Goal: Task Accomplishment & Management: Complete application form

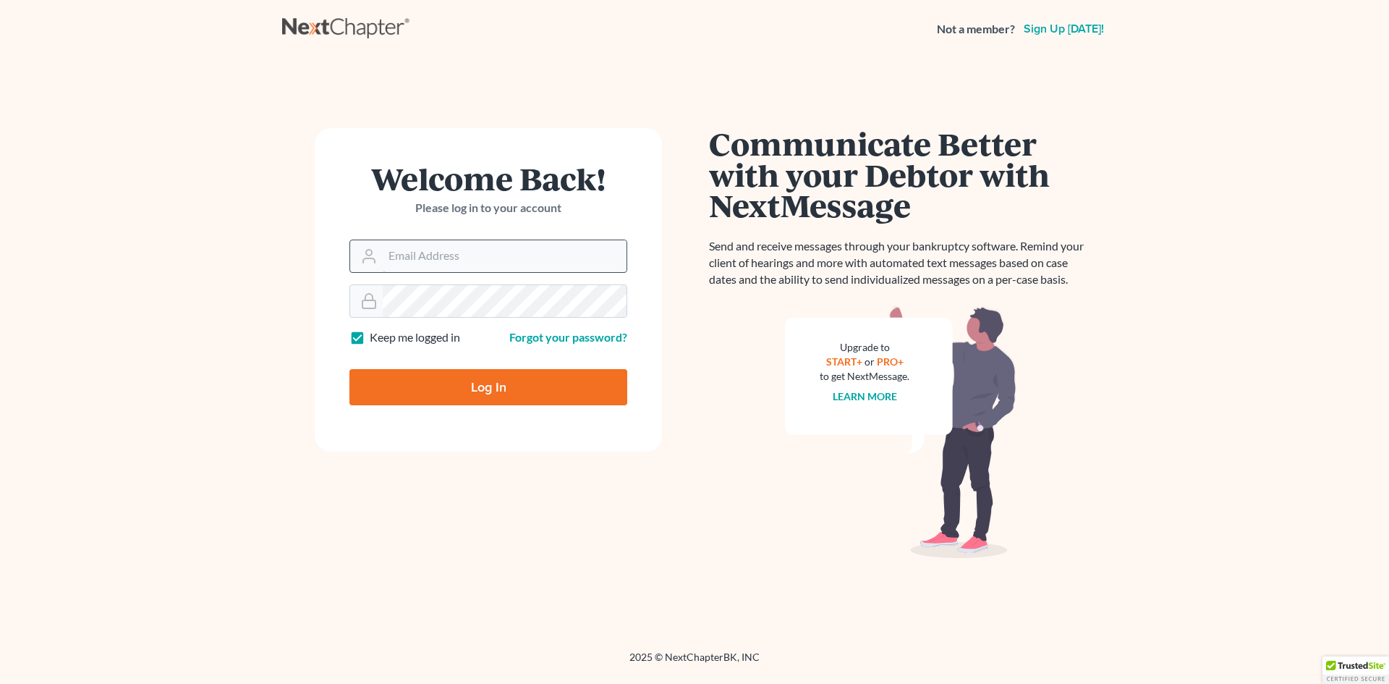
click at [431, 261] on input "Email Address" at bounding box center [505, 256] width 244 height 32
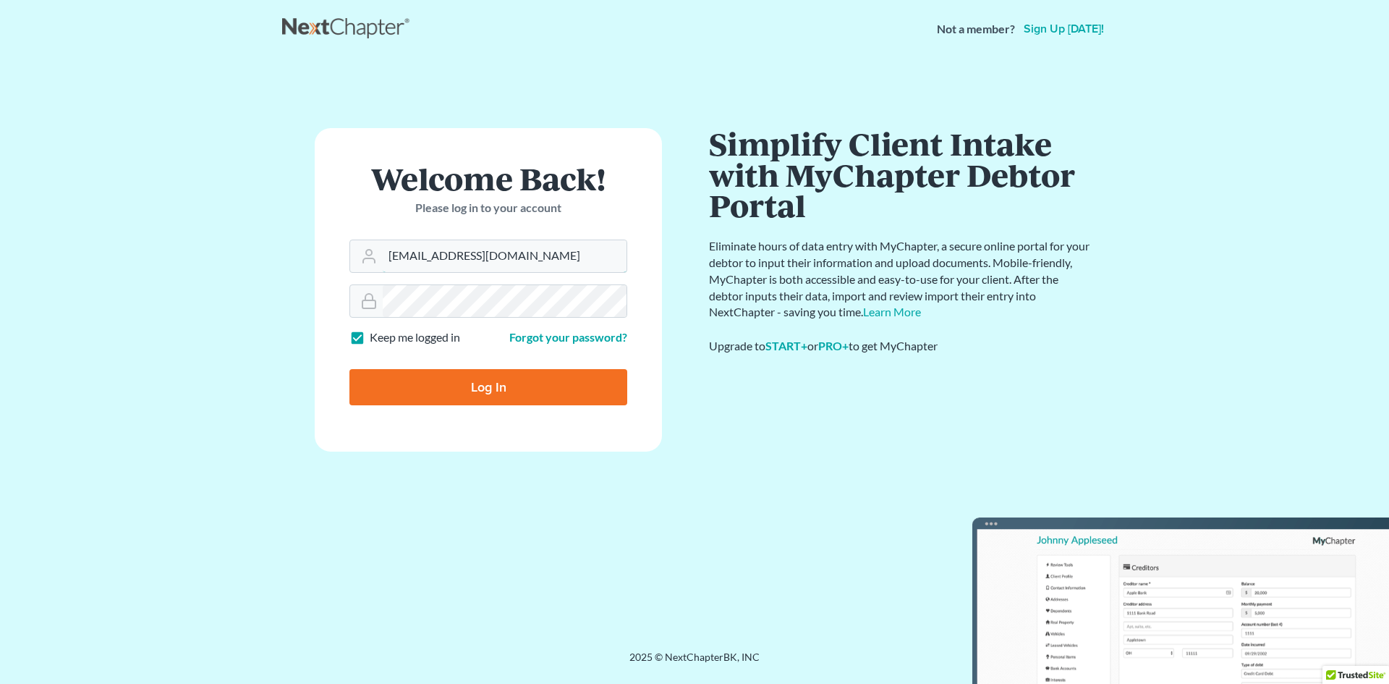
type input "[EMAIL_ADDRESS][DOMAIN_NAME]"
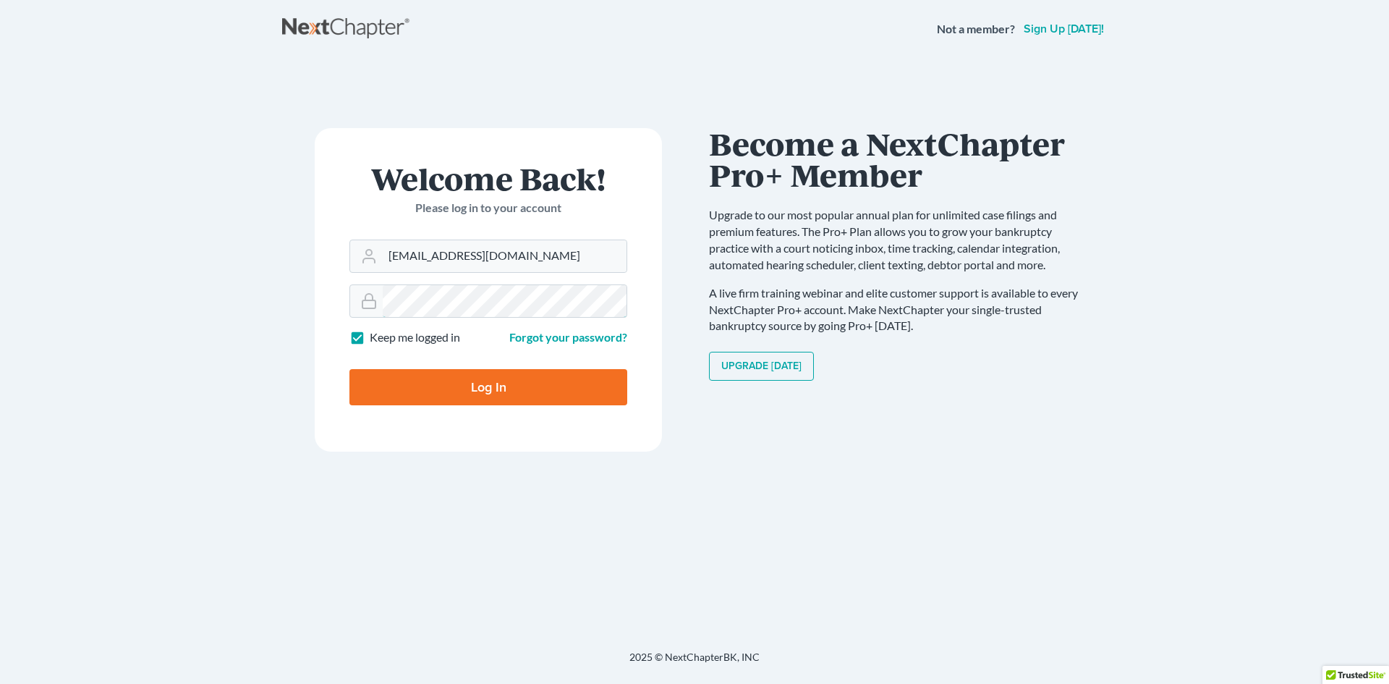
click at [350, 369] on input "Log In" at bounding box center [489, 387] width 278 height 36
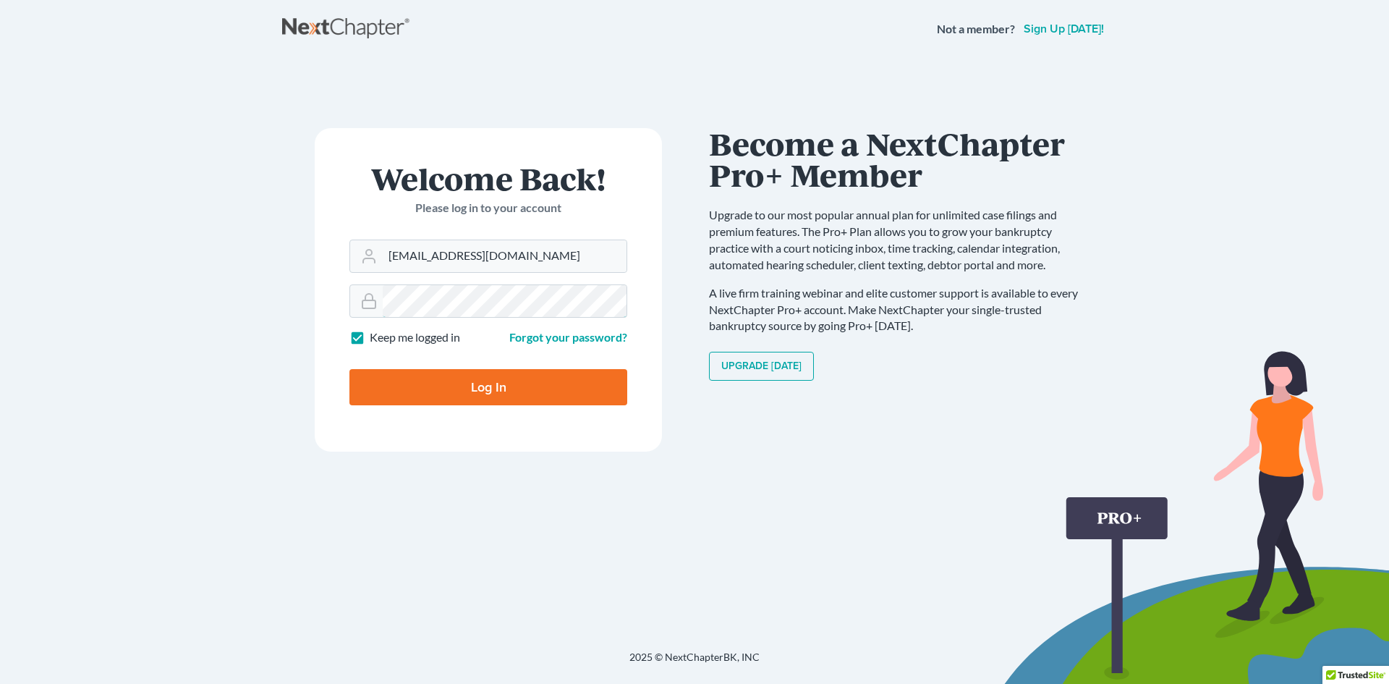
type input "Thinking..."
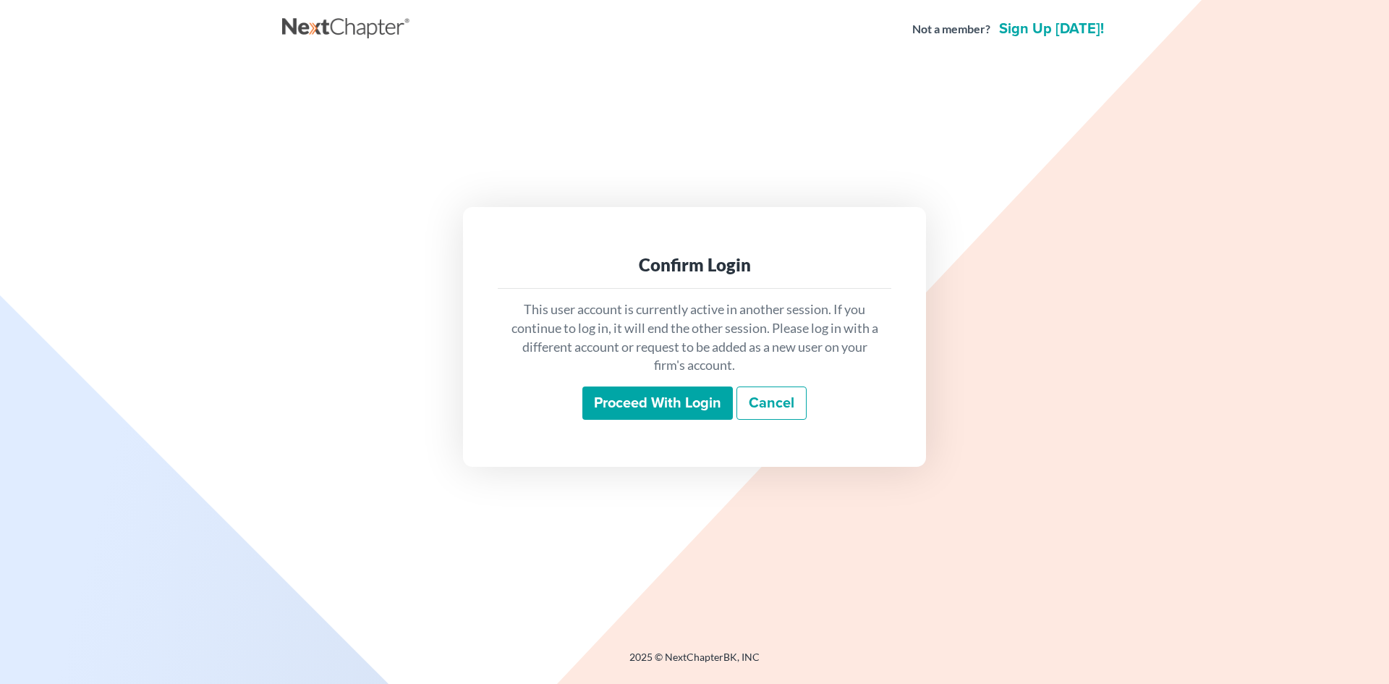
click at [634, 388] on input "Proceed with login" at bounding box center [658, 402] width 151 height 33
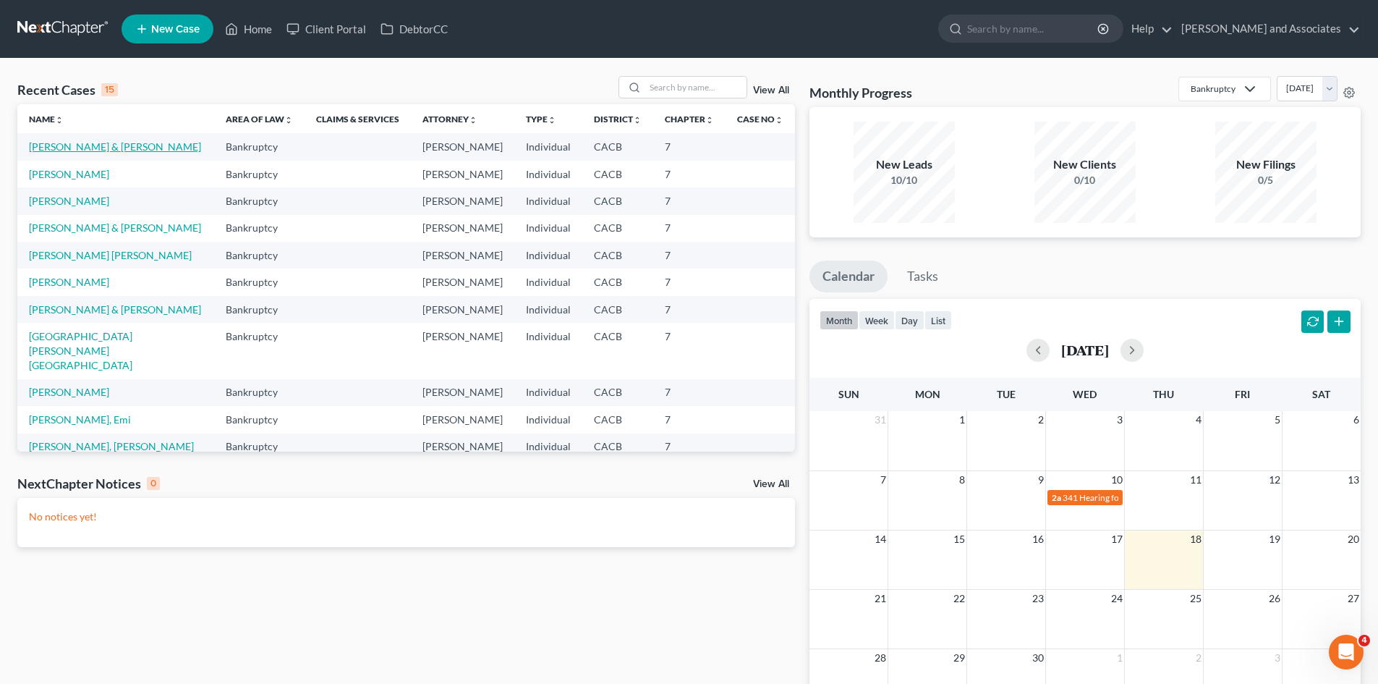
click at [178, 151] on link "[PERSON_NAME] & [PERSON_NAME]" at bounding box center [115, 146] width 172 height 12
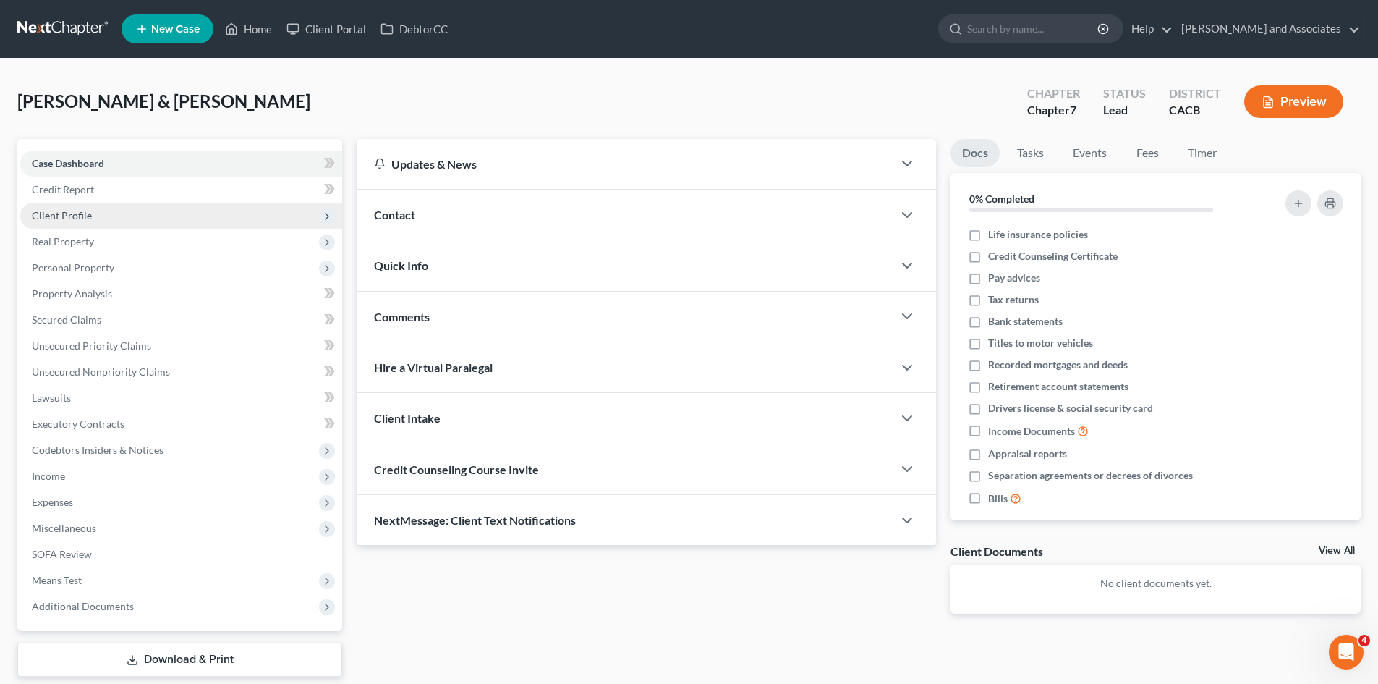
click at [201, 219] on span "Client Profile" at bounding box center [181, 216] width 322 height 26
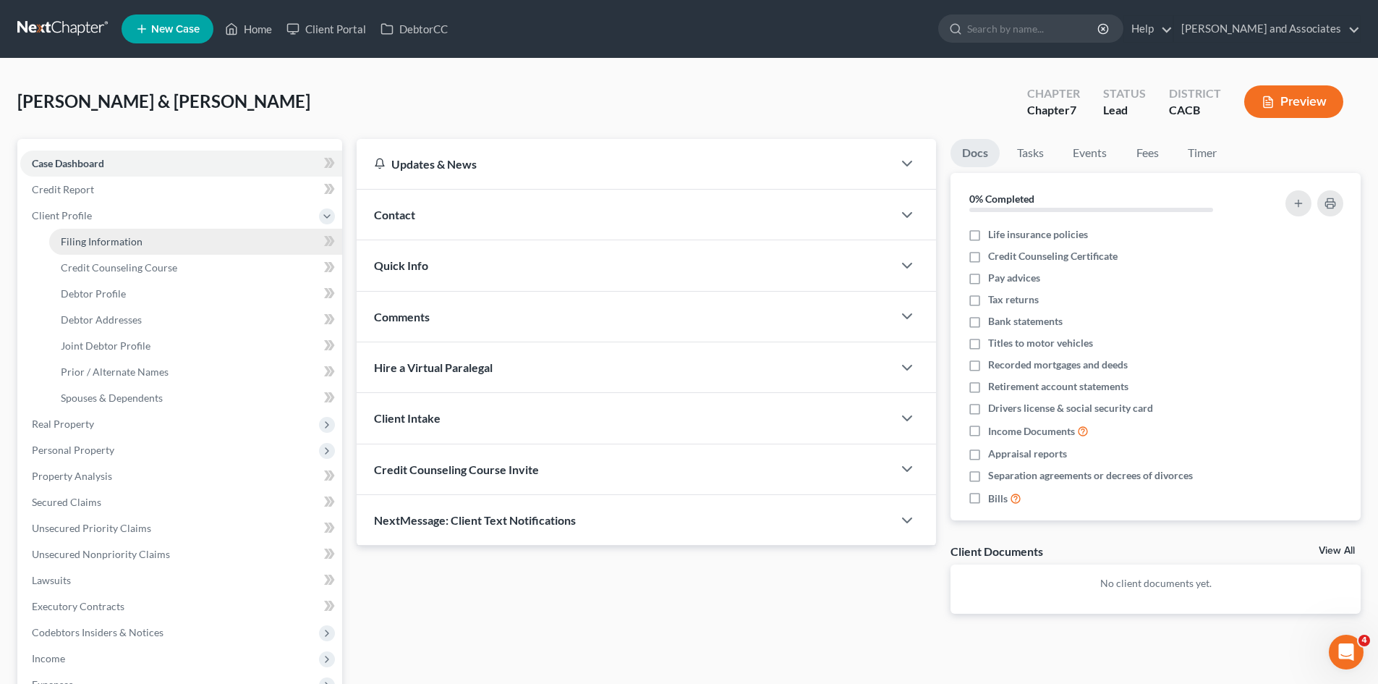
click at [168, 243] on link "Filing Information" at bounding box center [195, 242] width 293 height 26
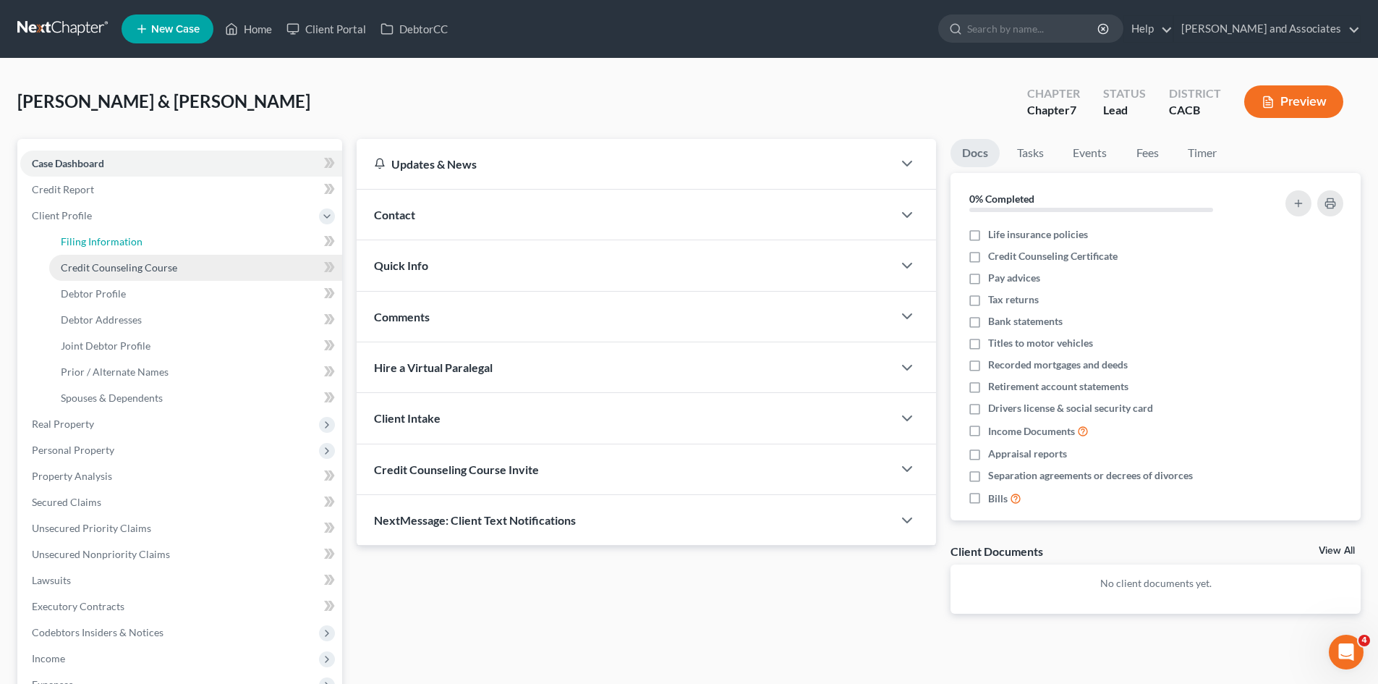
select select "1"
select select "0"
select select "4"
select select "1"
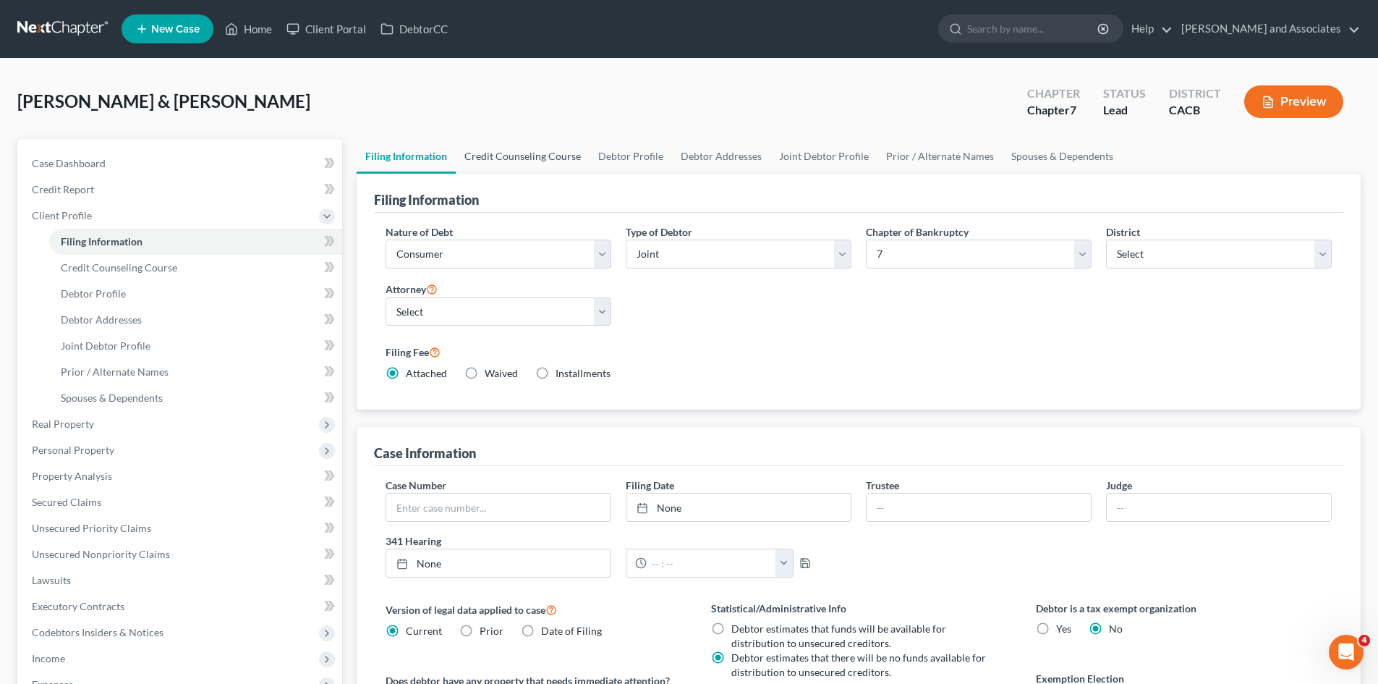
click at [536, 161] on link "Credit Counseling Course" at bounding box center [523, 156] width 134 height 35
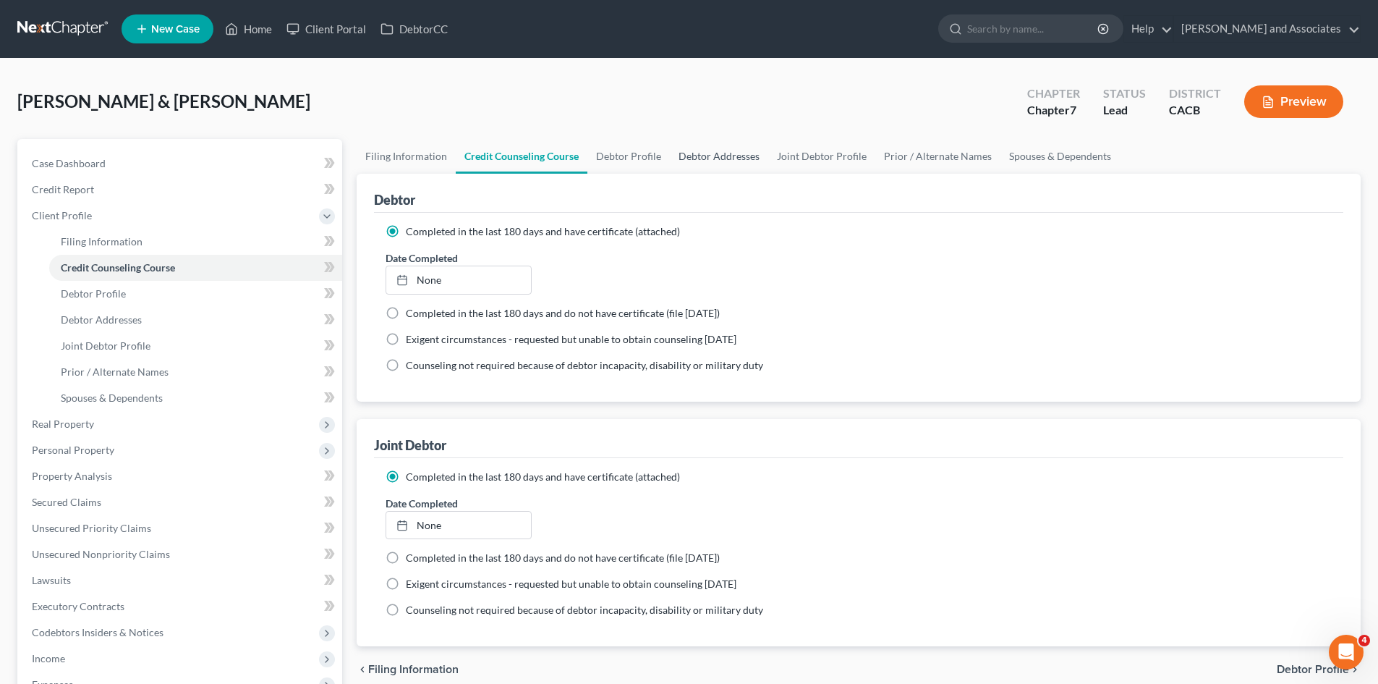
click at [679, 152] on link "Debtor Addresses" at bounding box center [719, 156] width 98 height 35
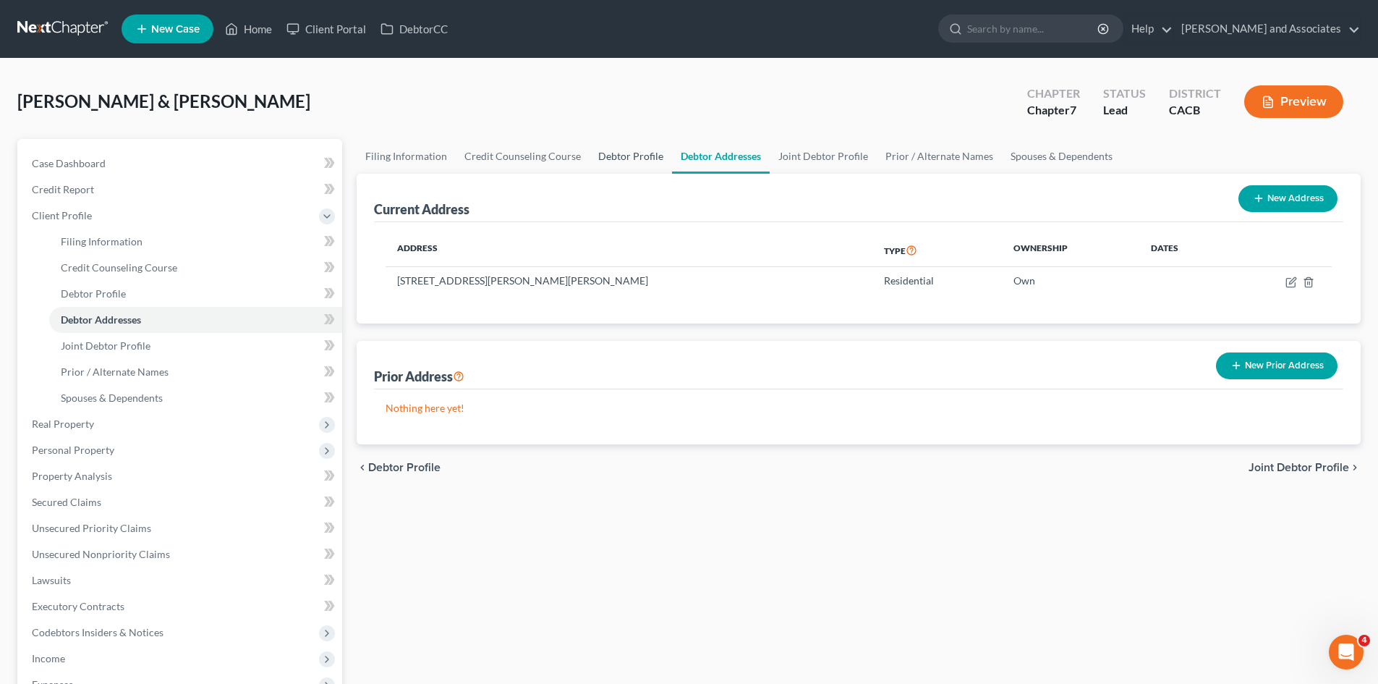
click at [643, 152] on link "Debtor Profile" at bounding box center [631, 156] width 82 height 35
select select "1"
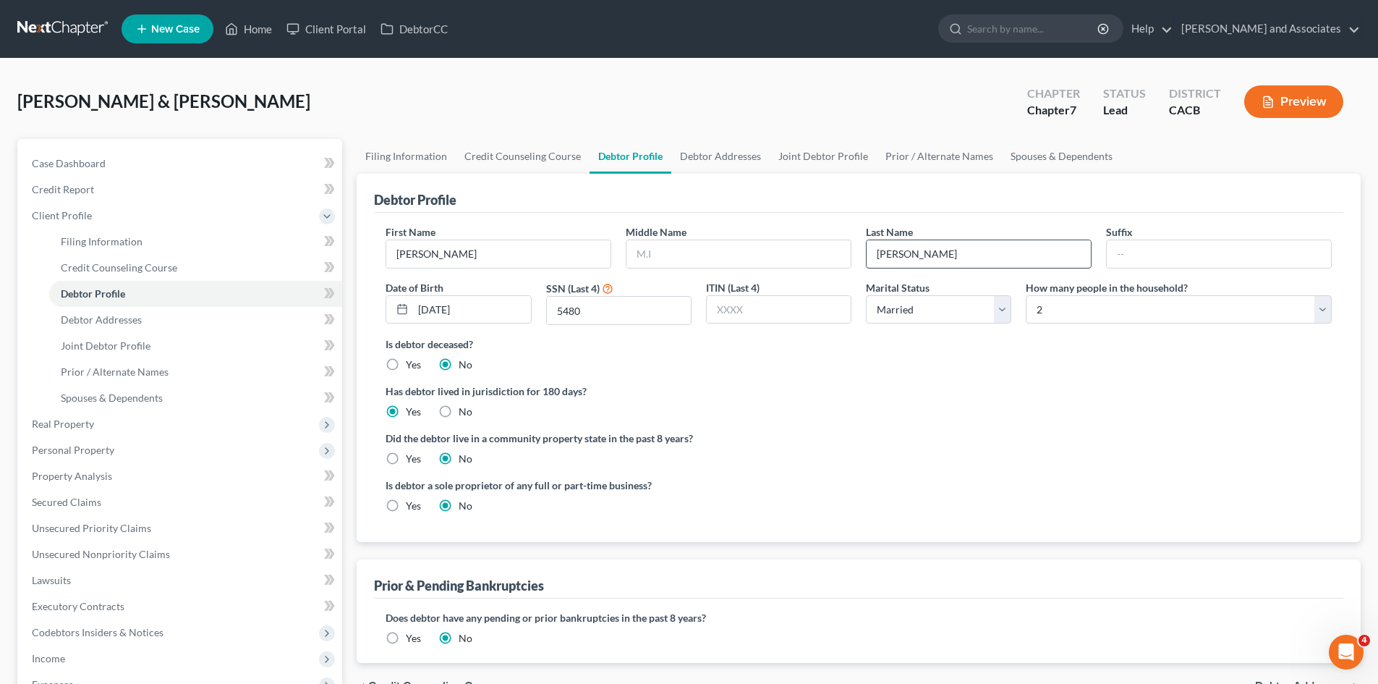
click at [962, 254] on input "[PERSON_NAME]" at bounding box center [979, 253] width 224 height 27
click at [1099, 309] on select "Select 1 2 3 4 5 6 7 8 9 10 11 12 13 14 15 16 17 18 19 20" at bounding box center [1179, 309] width 306 height 29
click at [1026, 295] on select "Select 1 2 3 4 5 6 7 8 9 10 11 12 13 14 15 16 17 18 19 20" at bounding box center [1179, 309] width 306 height 29
click at [1138, 313] on select "Select 1 2 3 4 5 6 7 8 9 10 11 12 13 14 15 16 17 18 19 20" at bounding box center [1179, 309] width 306 height 29
select select "6"
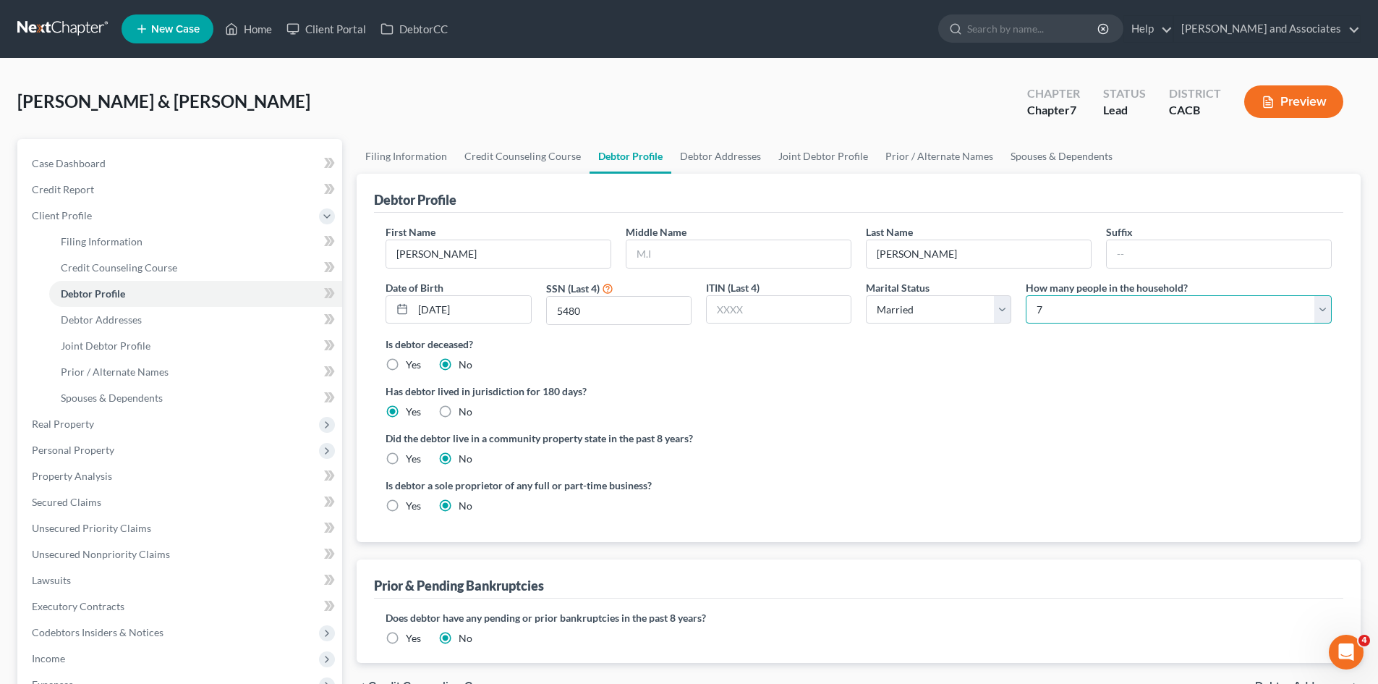
click at [1026, 295] on select "Select 1 2 3 4 5 6 7 8 9 10 11 12 13 14 15 16 17 18 19 20" at bounding box center [1179, 309] width 306 height 29
click at [732, 152] on link "Debtor Addresses" at bounding box center [721, 156] width 98 height 35
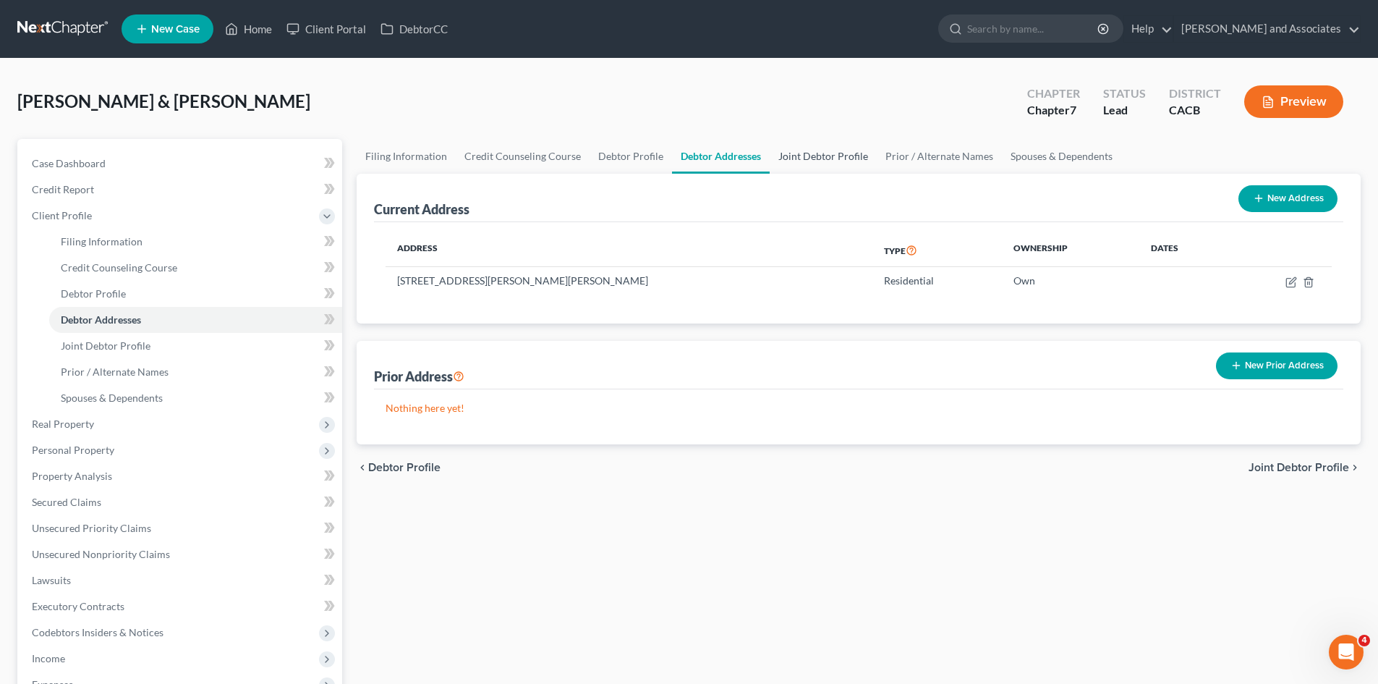
click at [843, 157] on link "Joint Debtor Profile" at bounding box center [823, 156] width 107 height 35
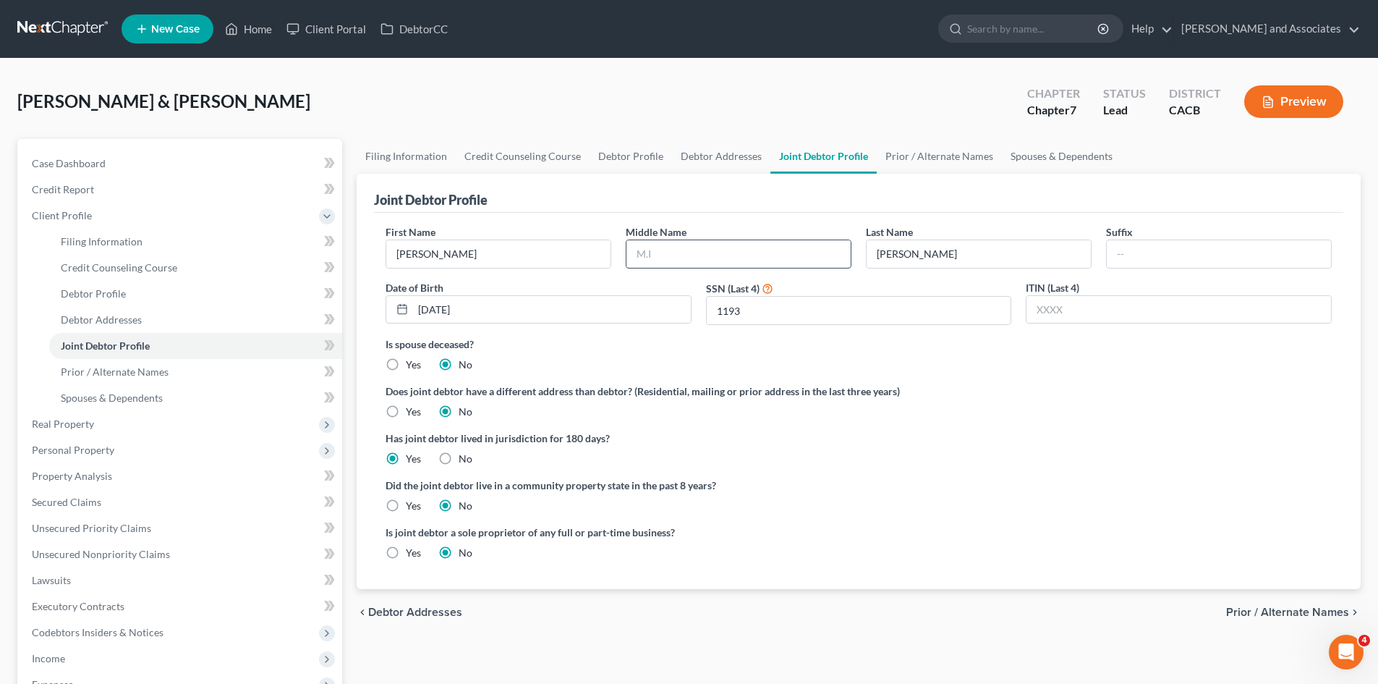
click at [669, 247] on input "text" at bounding box center [739, 253] width 224 height 27
click at [913, 253] on input "[PERSON_NAME]" at bounding box center [979, 253] width 224 height 27
click at [773, 314] on input "1193" at bounding box center [859, 310] width 305 height 27
click at [915, 166] on link "Prior / Alternate Names" at bounding box center [939, 156] width 125 height 35
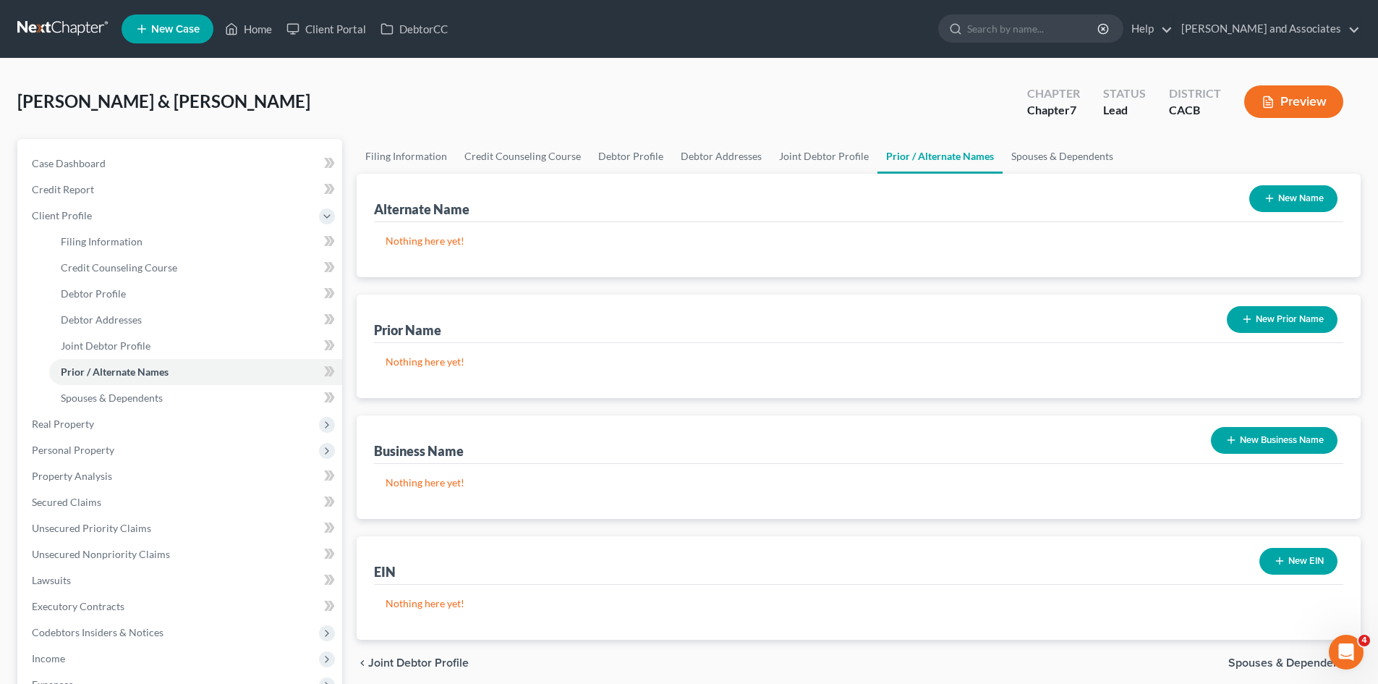
click at [1024, 174] on div "Alternate Name New Name" at bounding box center [859, 198] width 970 height 48
click at [1055, 156] on link "Spouses & Dependents" at bounding box center [1062, 156] width 119 height 35
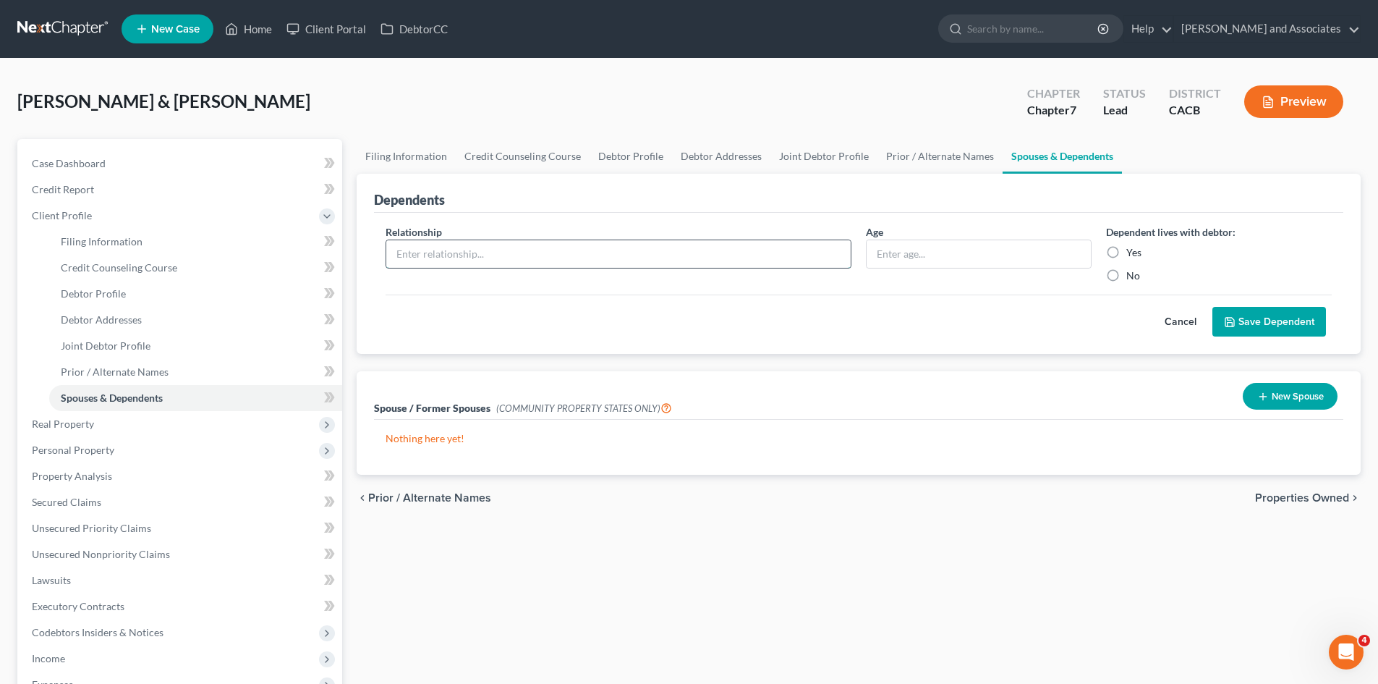
click at [537, 253] on input "text" at bounding box center [618, 253] width 465 height 27
type input "1"
type input "Daughter"
click at [944, 257] on input "text" at bounding box center [979, 253] width 224 height 27
type input "19"
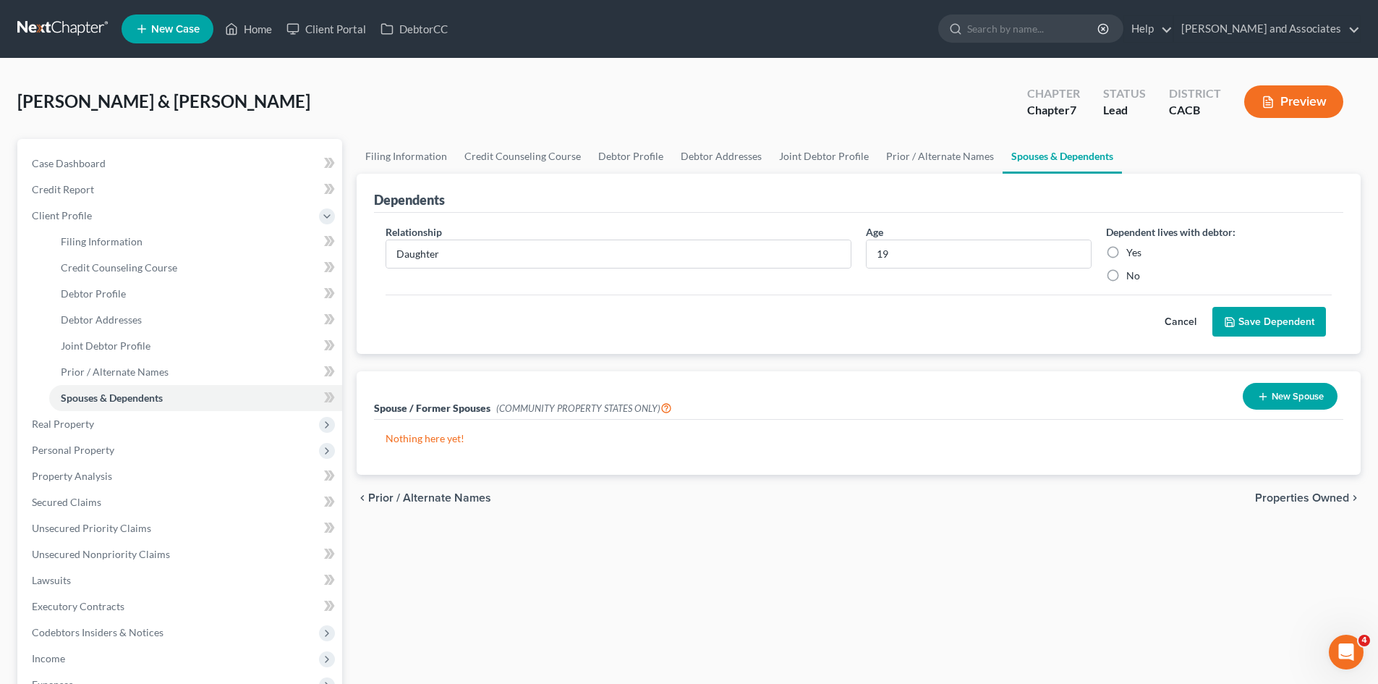
click at [1127, 250] on label "Yes" at bounding box center [1134, 252] width 15 height 14
click at [1132, 250] on input "Yes" at bounding box center [1136, 249] width 9 height 9
radio input "true"
click at [1264, 316] on button "Save Dependent" at bounding box center [1270, 322] width 114 height 30
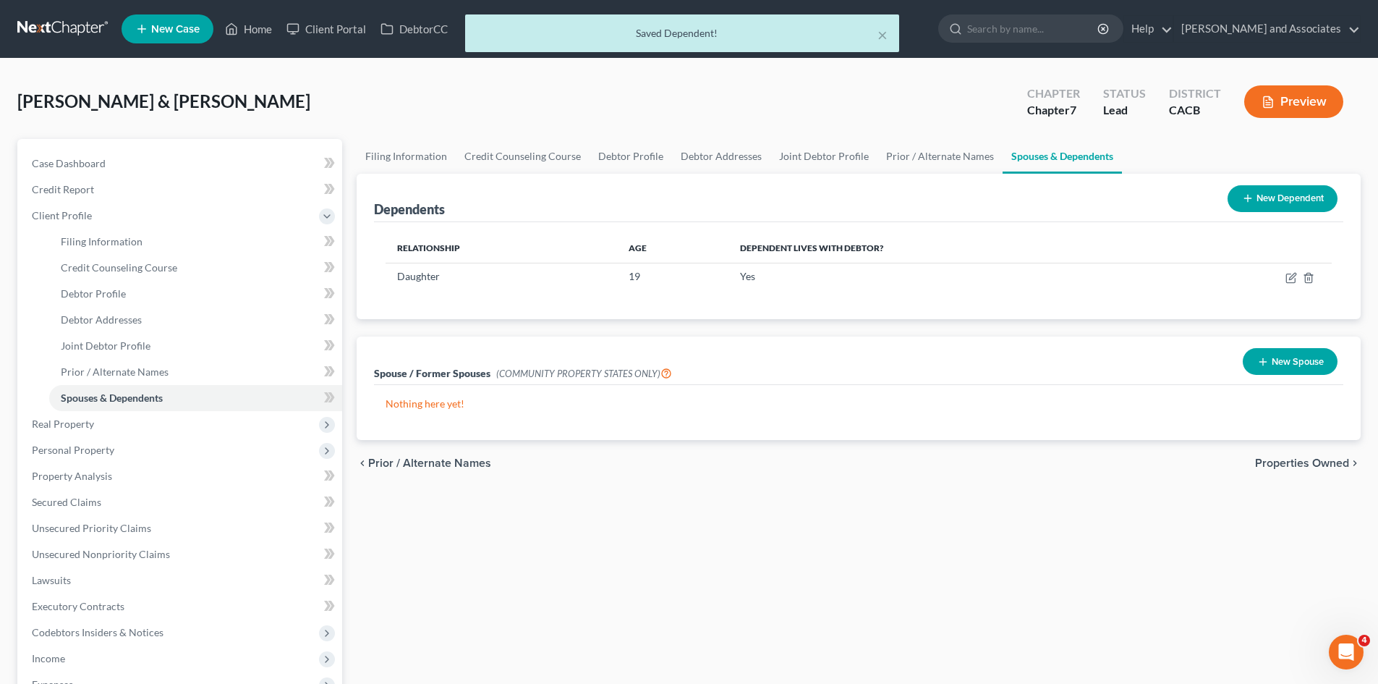
click at [1311, 203] on button "New Dependent" at bounding box center [1283, 198] width 110 height 27
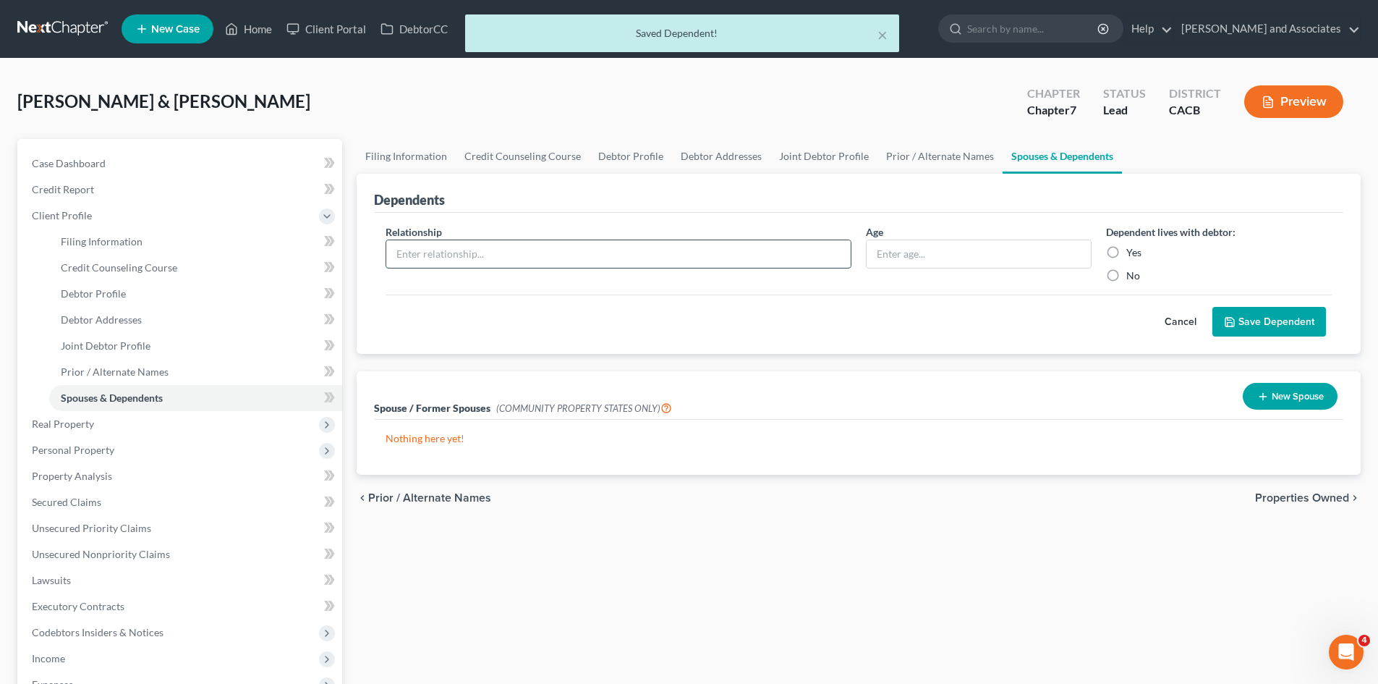
click at [585, 256] on input "text" at bounding box center [618, 253] width 465 height 27
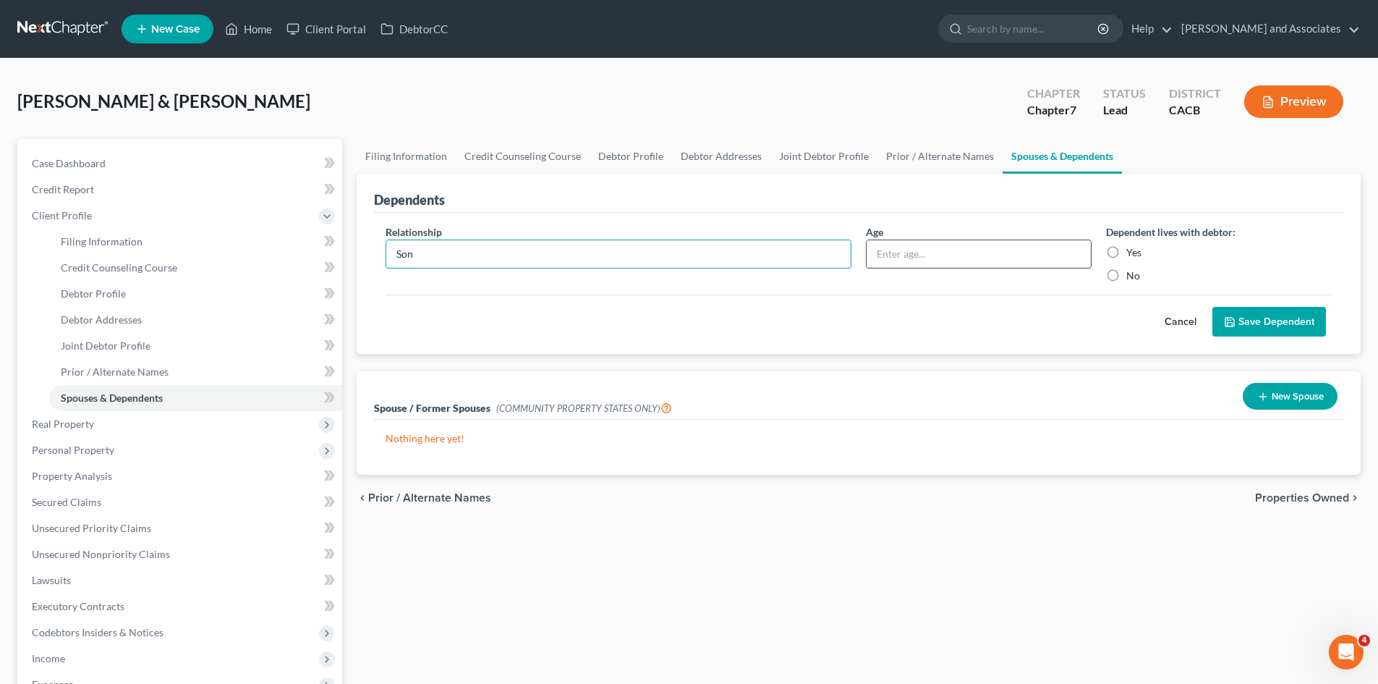
type input "Son"
click at [887, 254] on input "text" at bounding box center [979, 253] width 224 height 27
type input "17"
click at [1131, 250] on label "Yes" at bounding box center [1134, 252] width 15 height 14
click at [1132, 250] on input "Yes" at bounding box center [1136, 249] width 9 height 9
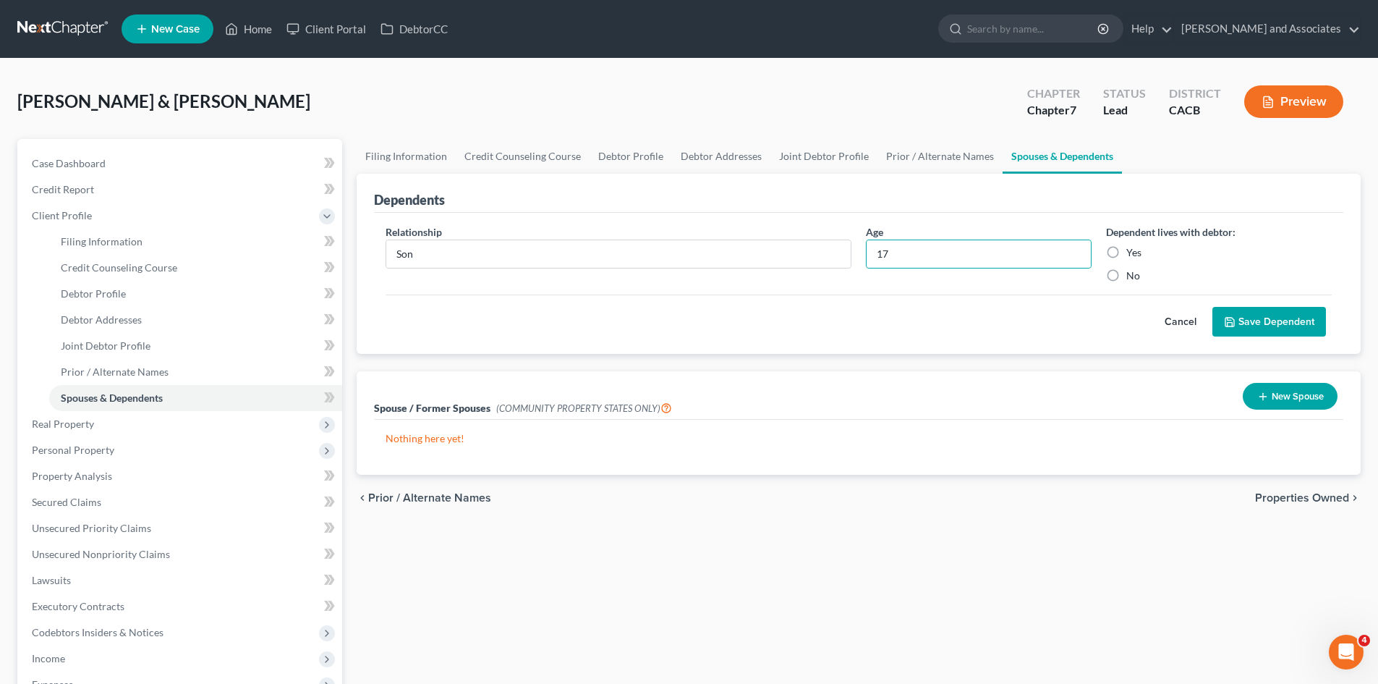
radio input "true"
click at [1268, 319] on button "Save Dependent" at bounding box center [1270, 322] width 114 height 30
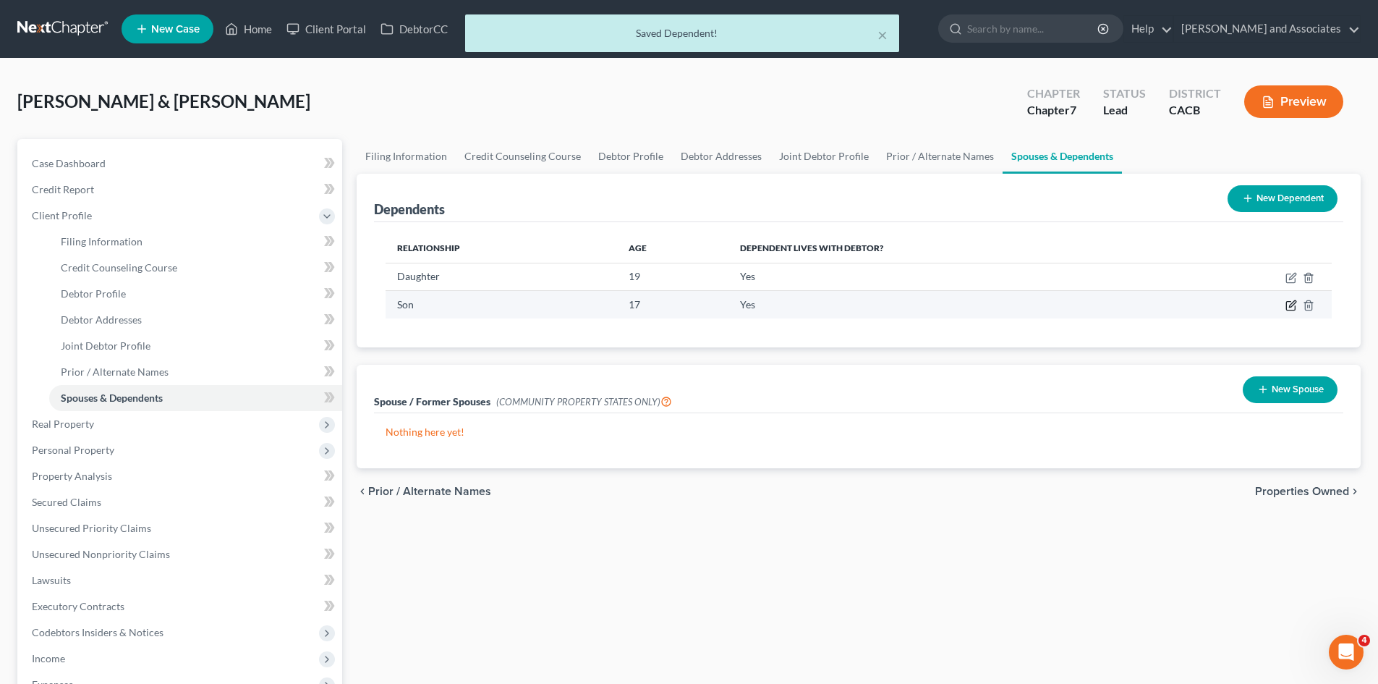
click at [1297, 306] on icon "button" at bounding box center [1292, 306] width 12 height 12
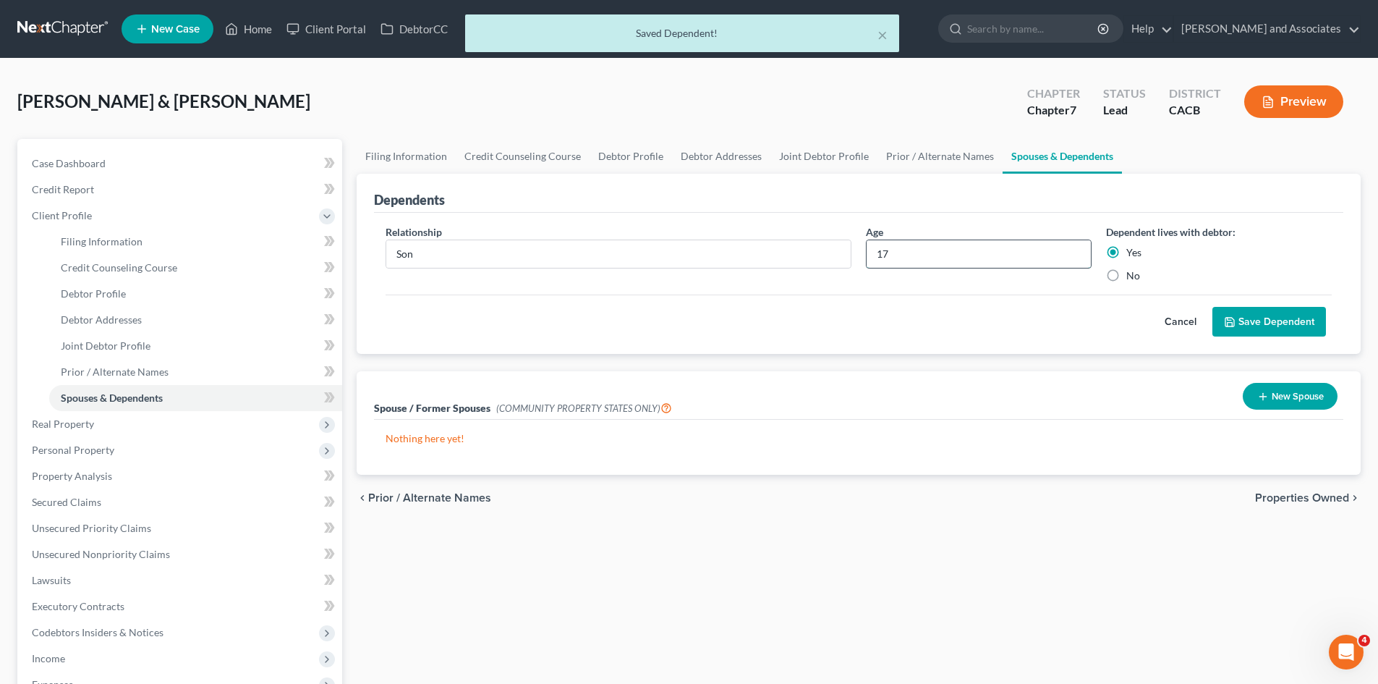
click at [923, 250] on input "17" at bounding box center [979, 253] width 224 height 27
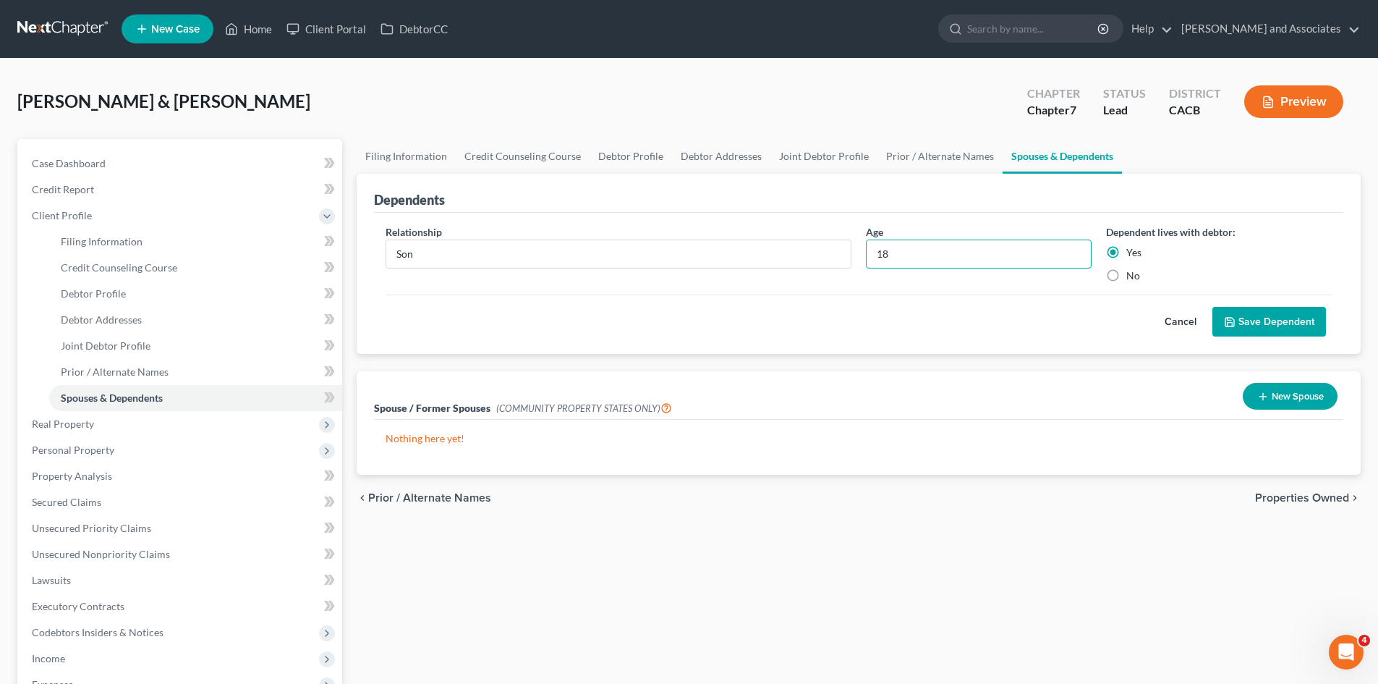
type input "18"
click at [1269, 319] on button "Save Dependent" at bounding box center [1270, 322] width 114 height 30
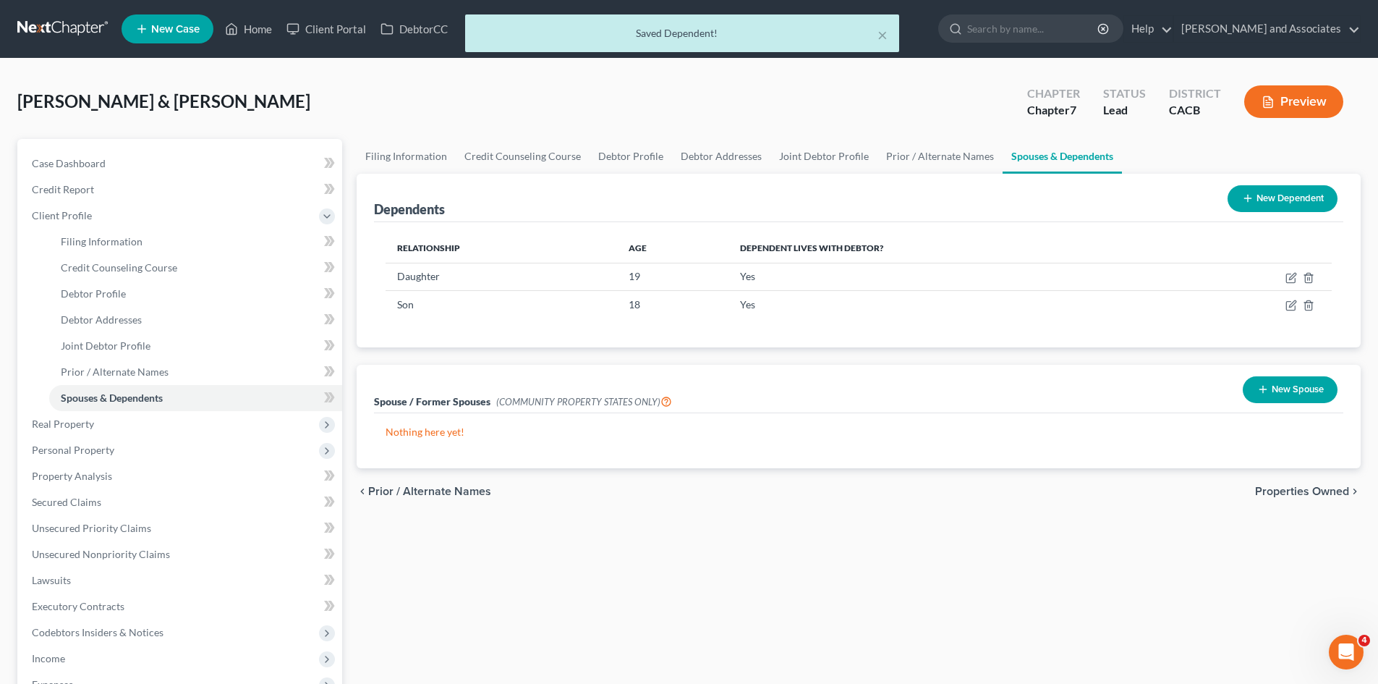
click at [1261, 195] on button "New Dependent" at bounding box center [1283, 198] width 110 height 27
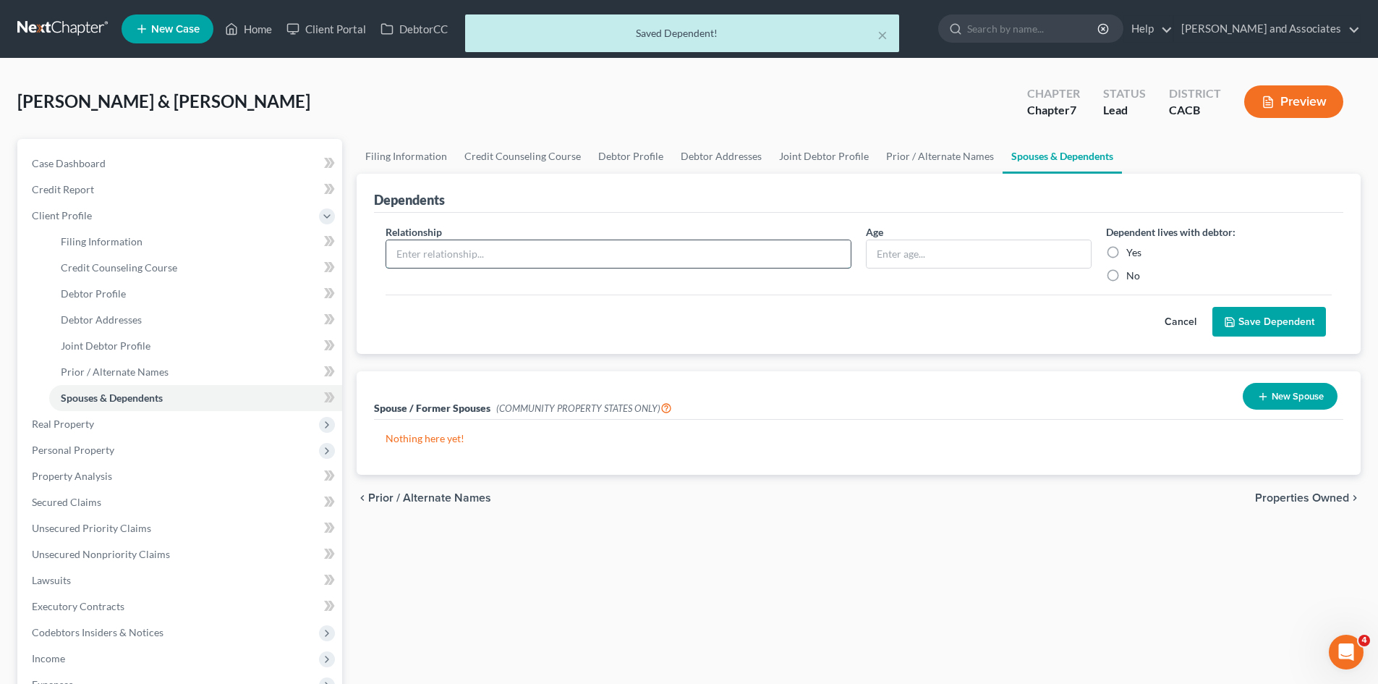
click at [497, 250] on input "text" at bounding box center [618, 253] width 465 height 27
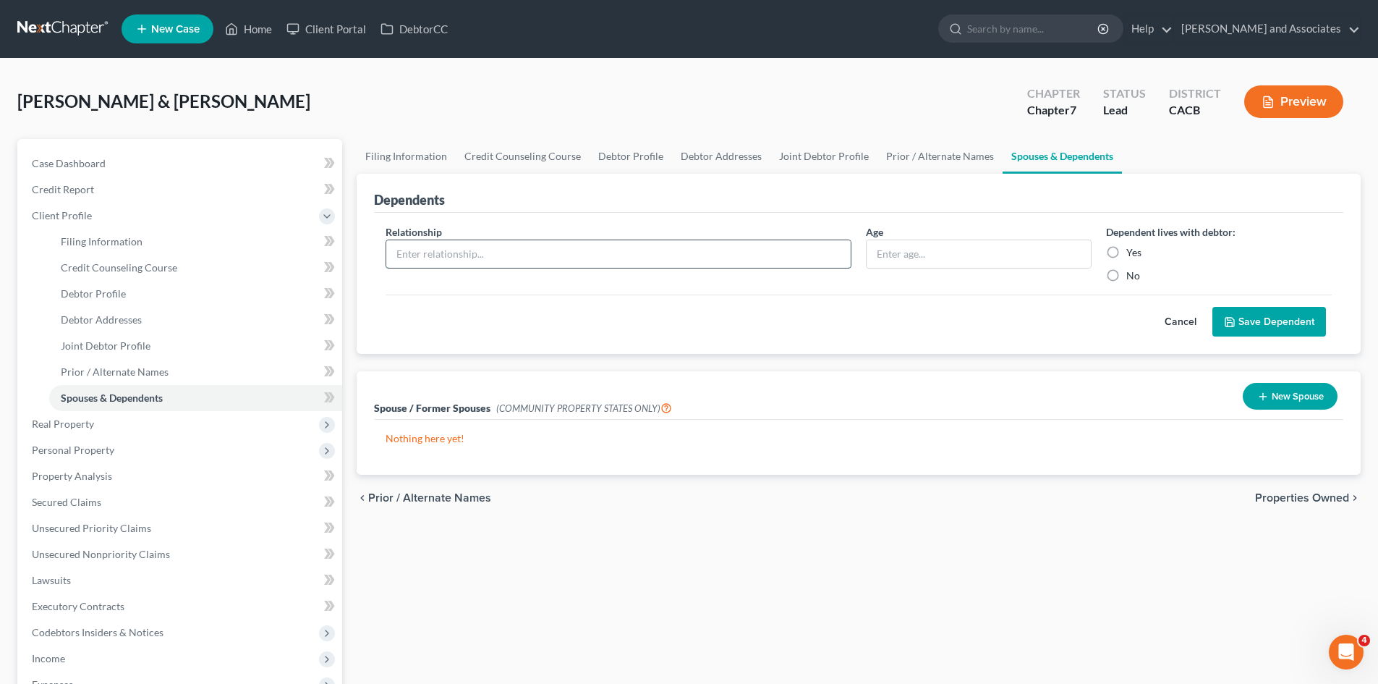
type input "Daughter"
click at [1022, 259] on input "text" at bounding box center [979, 253] width 224 height 27
type input "15"
click at [1101, 255] on div "Dependent lives with debtor: Yes No" at bounding box center [1219, 253] width 240 height 59
click at [1127, 252] on label "Yes" at bounding box center [1134, 252] width 15 height 14
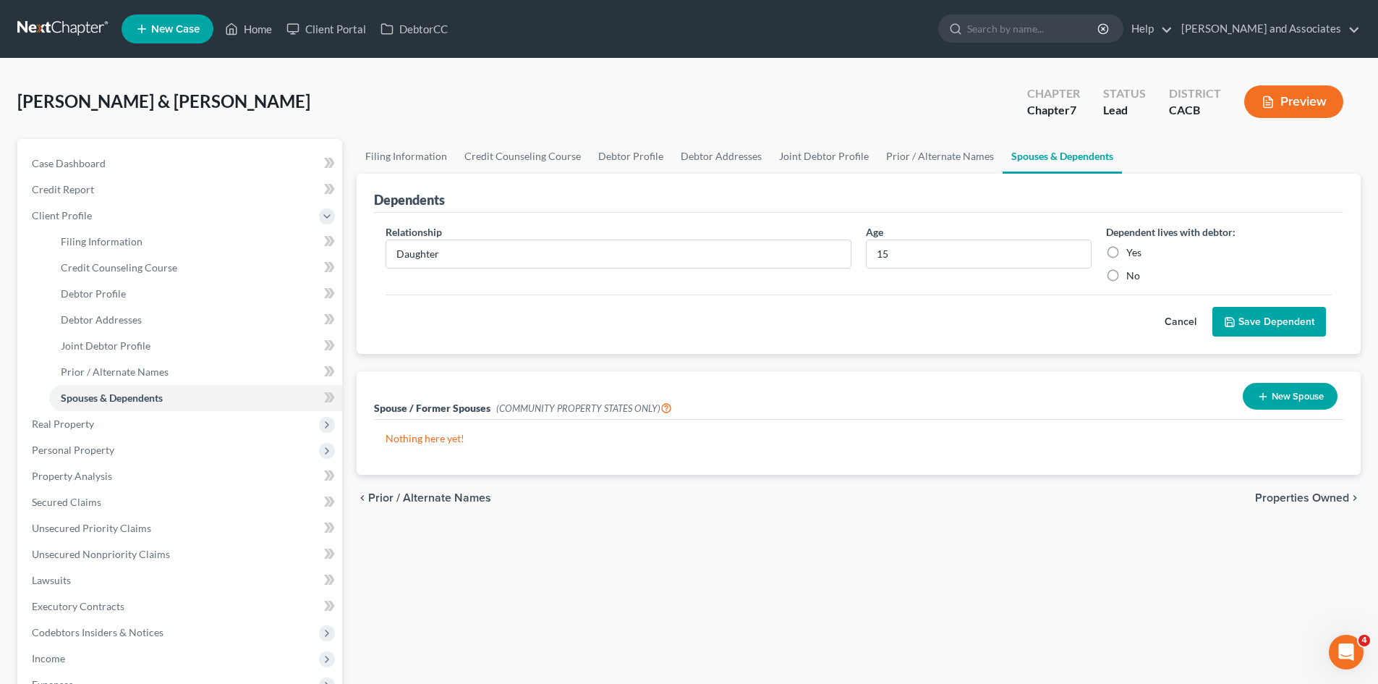
click at [1132, 252] on input "Yes" at bounding box center [1136, 249] width 9 height 9
radio input "true"
click at [1292, 314] on button "Save Dependent" at bounding box center [1270, 322] width 114 height 30
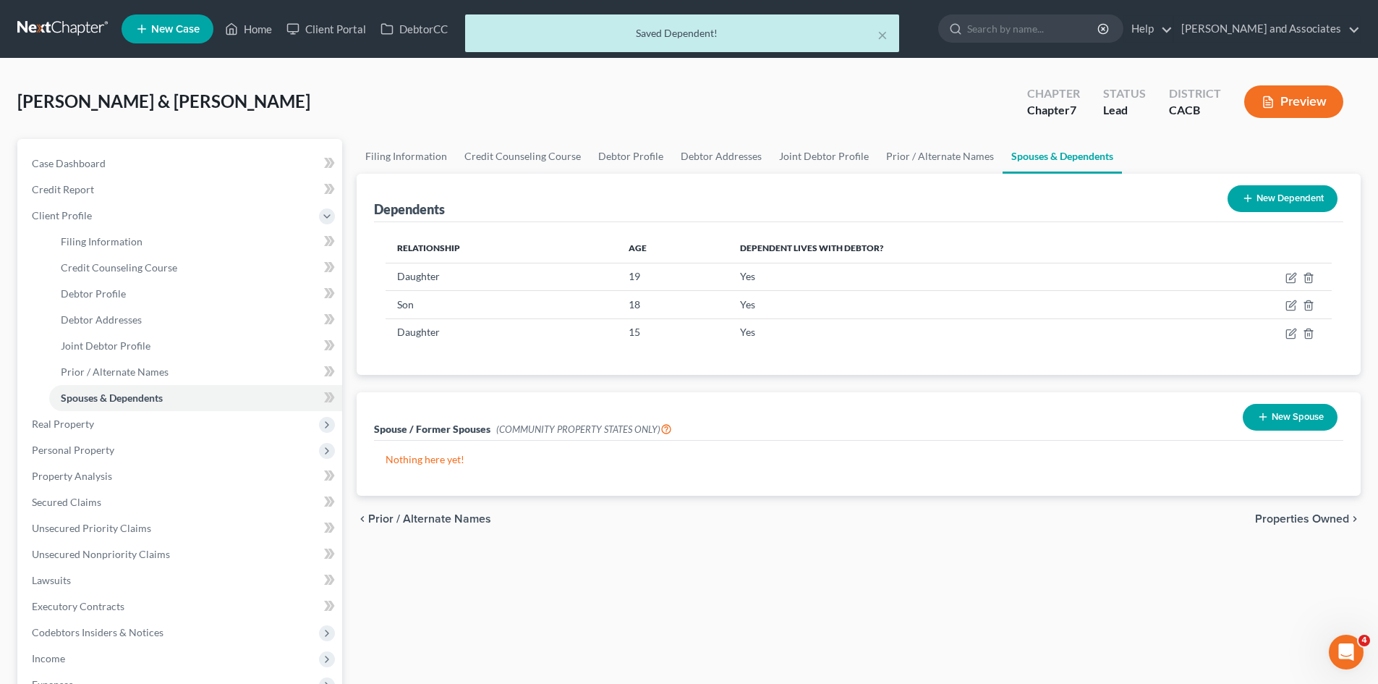
click at [1290, 203] on button "New Dependent" at bounding box center [1283, 198] width 110 height 27
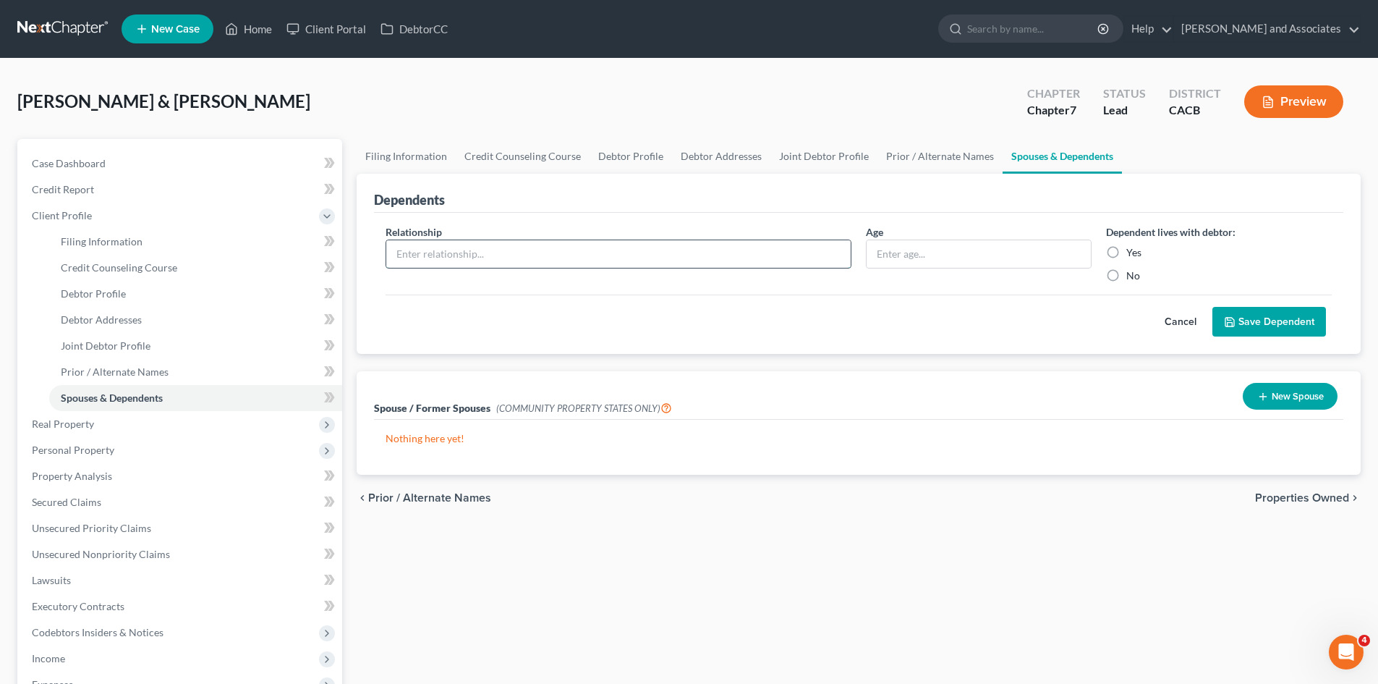
click at [617, 262] on input "text" at bounding box center [618, 253] width 465 height 27
type input "Son"
click at [899, 247] on input "text" at bounding box center [979, 253] width 224 height 27
type input "14"
click at [1127, 255] on label "Yes" at bounding box center [1134, 252] width 15 height 14
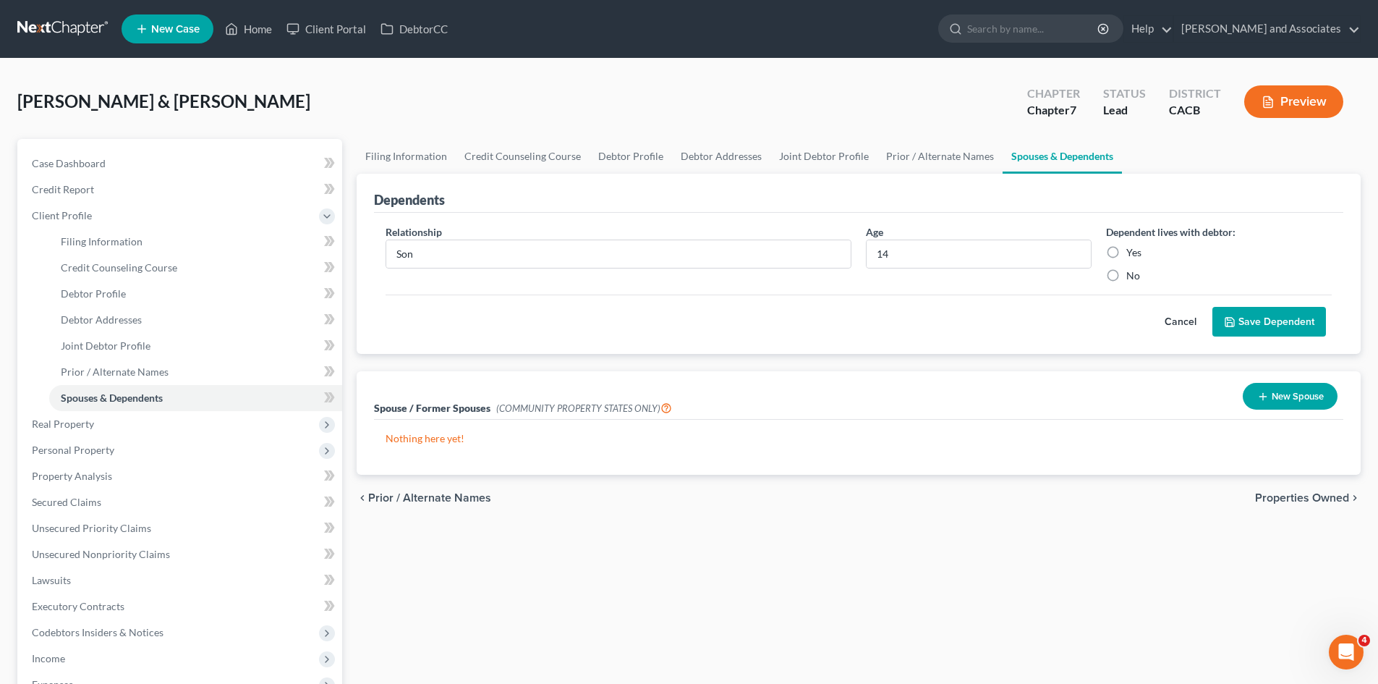
click at [1132, 255] on input "Yes" at bounding box center [1136, 249] width 9 height 9
radio input "true"
click at [1234, 303] on div "Cancel Save Dependent" at bounding box center [859, 316] width 946 height 43
click at [1254, 322] on button "Save Dependent" at bounding box center [1270, 322] width 114 height 30
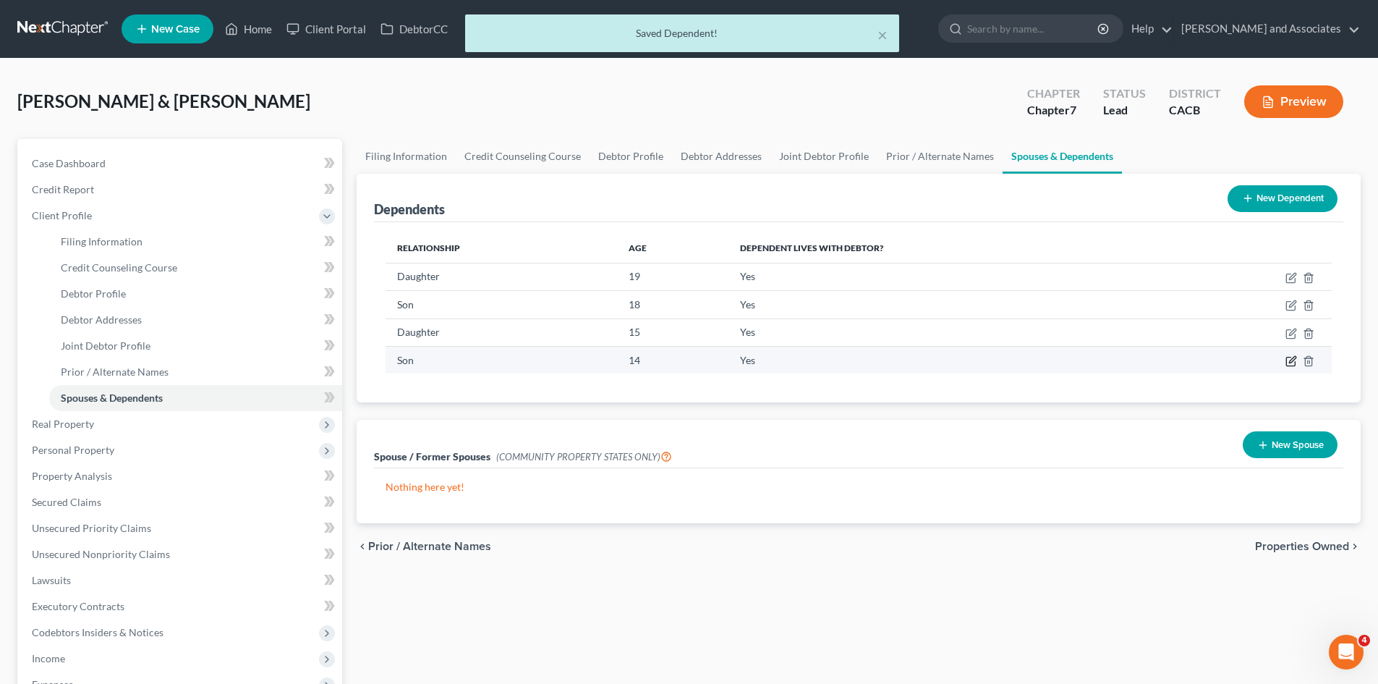
click at [1292, 355] on icon "button" at bounding box center [1292, 361] width 12 height 12
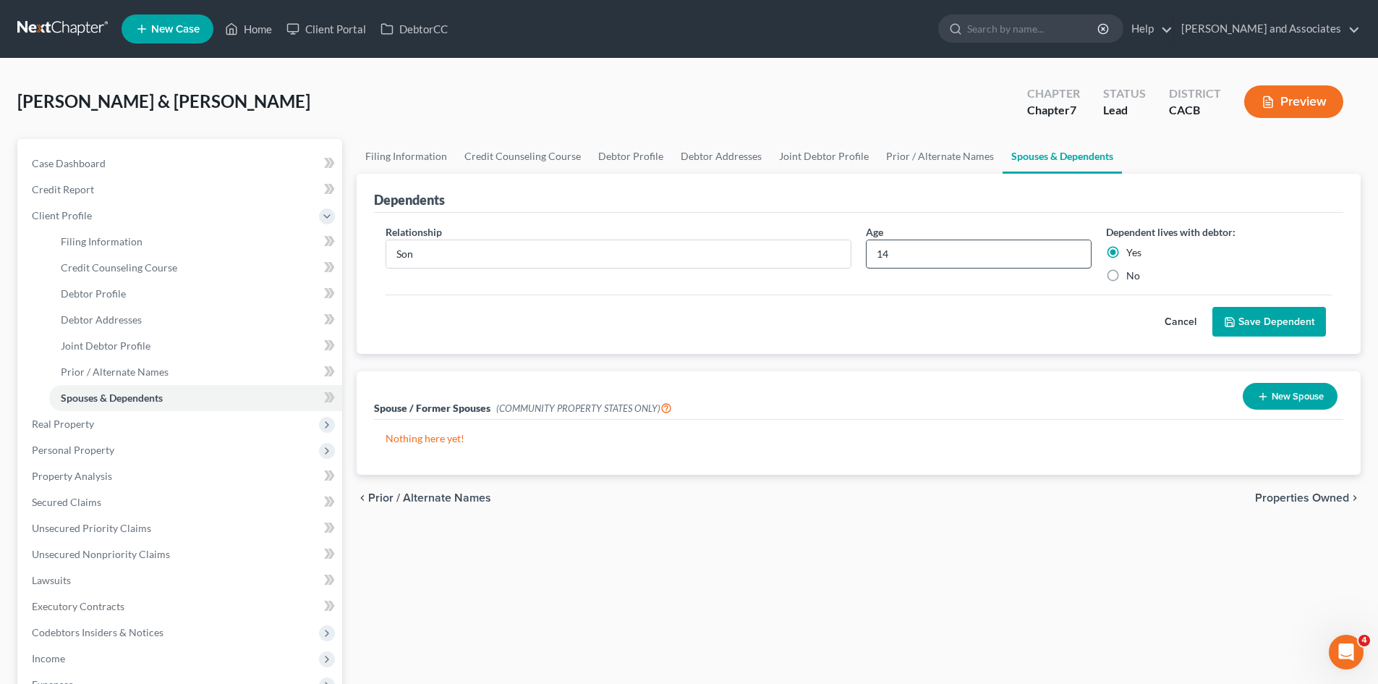
click at [955, 261] on input "14" at bounding box center [979, 253] width 224 height 27
type input "13"
click at [1247, 315] on button "Save Dependent" at bounding box center [1270, 322] width 114 height 30
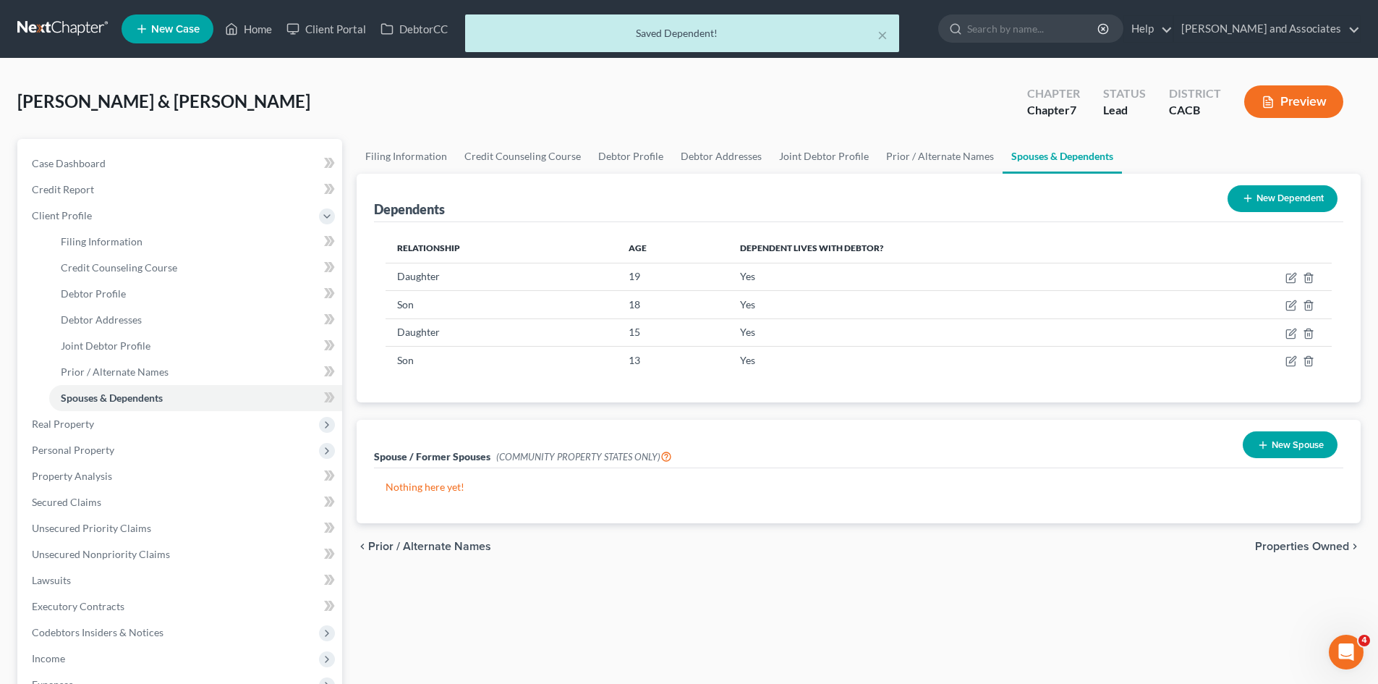
click at [1303, 198] on button "New Dependent" at bounding box center [1283, 198] width 110 height 27
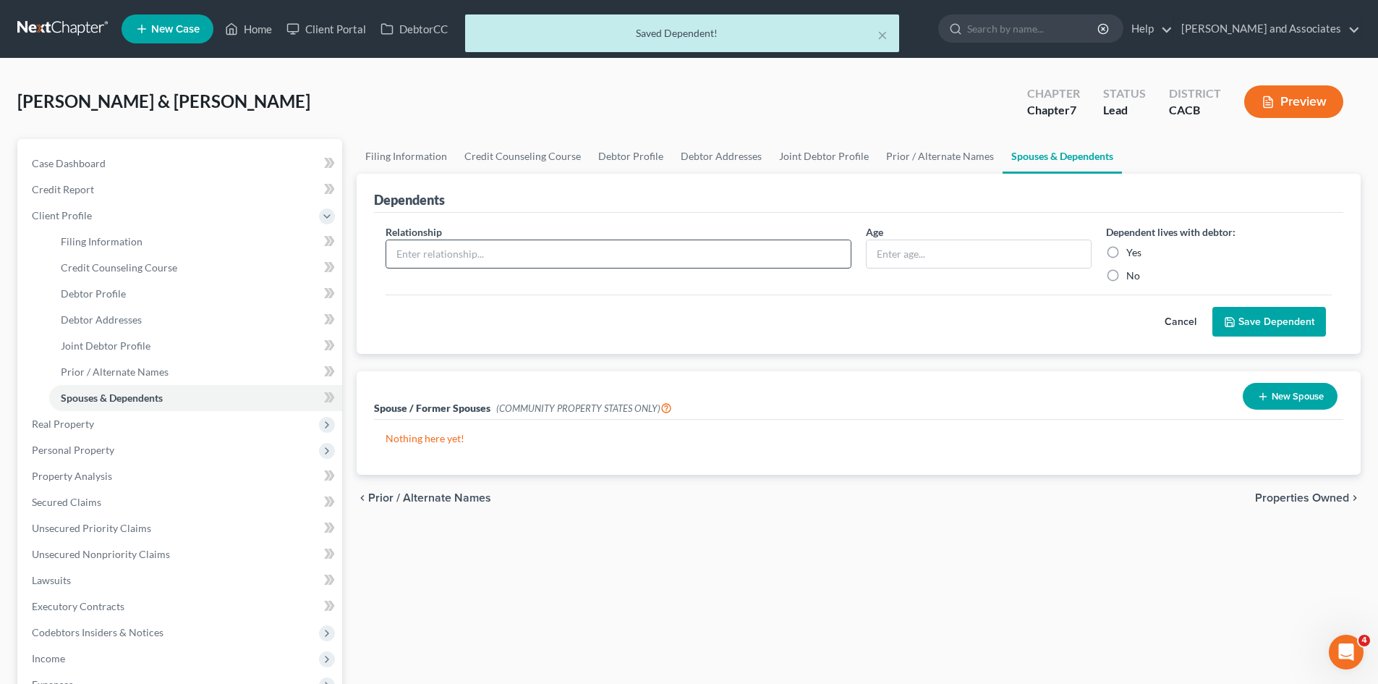
click at [578, 262] on input "text" at bounding box center [618, 253] width 465 height 27
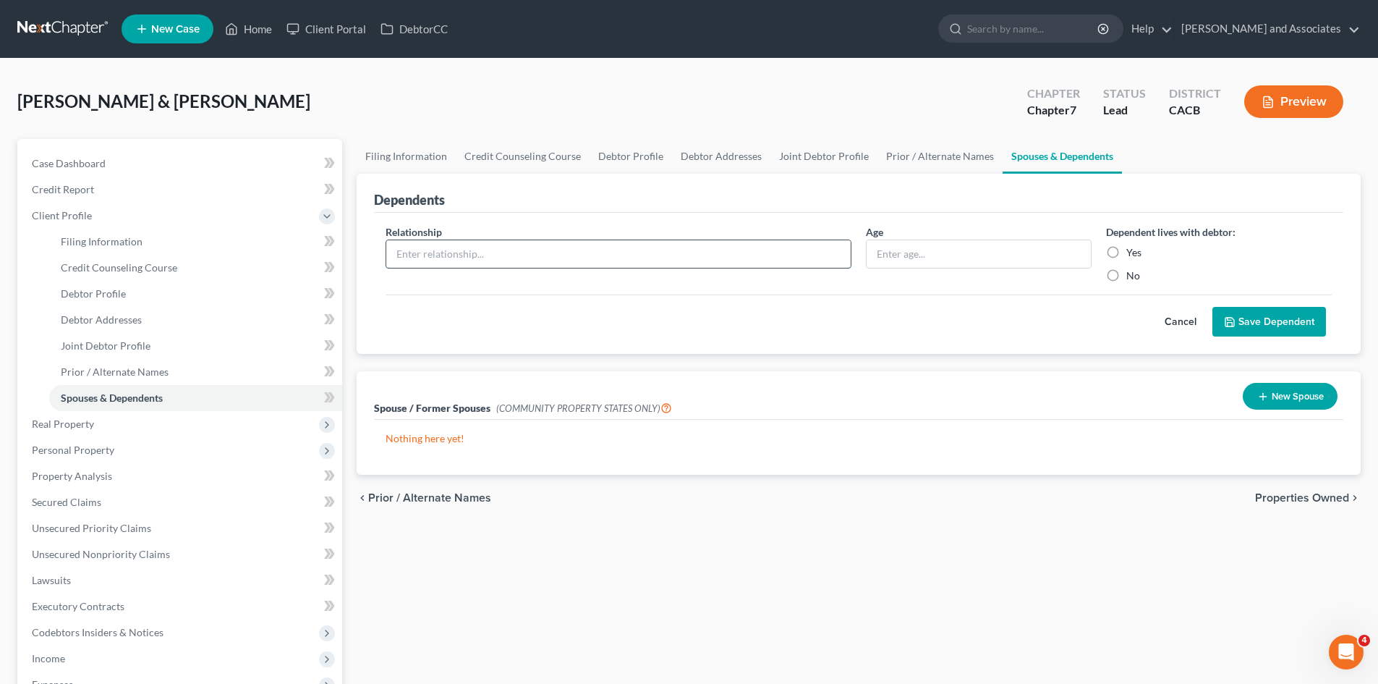
type input "Son"
click at [949, 252] on input "text" at bounding box center [979, 253] width 224 height 27
type input "2"
click at [1129, 251] on label "Yes" at bounding box center [1134, 252] width 15 height 14
click at [1132, 251] on input "Yes" at bounding box center [1136, 249] width 9 height 9
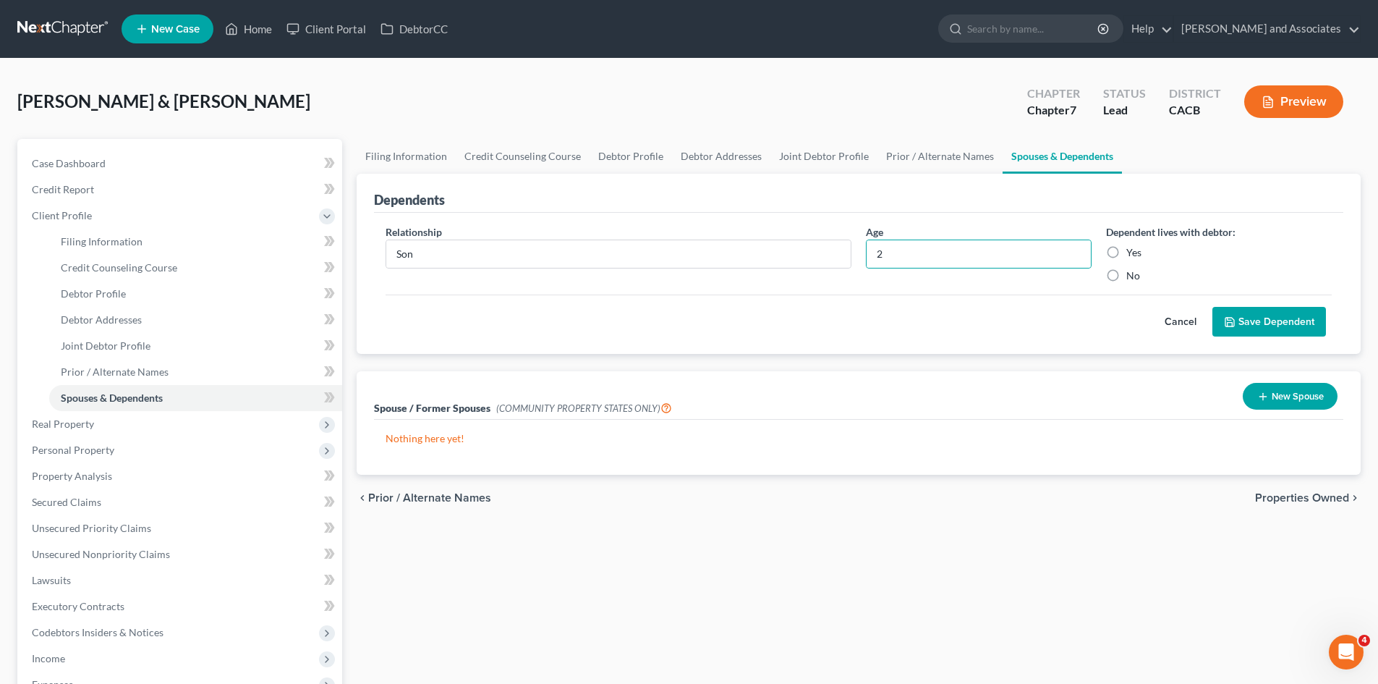
radio input "true"
click at [1267, 326] on button "Save Dependent" at bounding box center [1270, 322] width 114 height 30
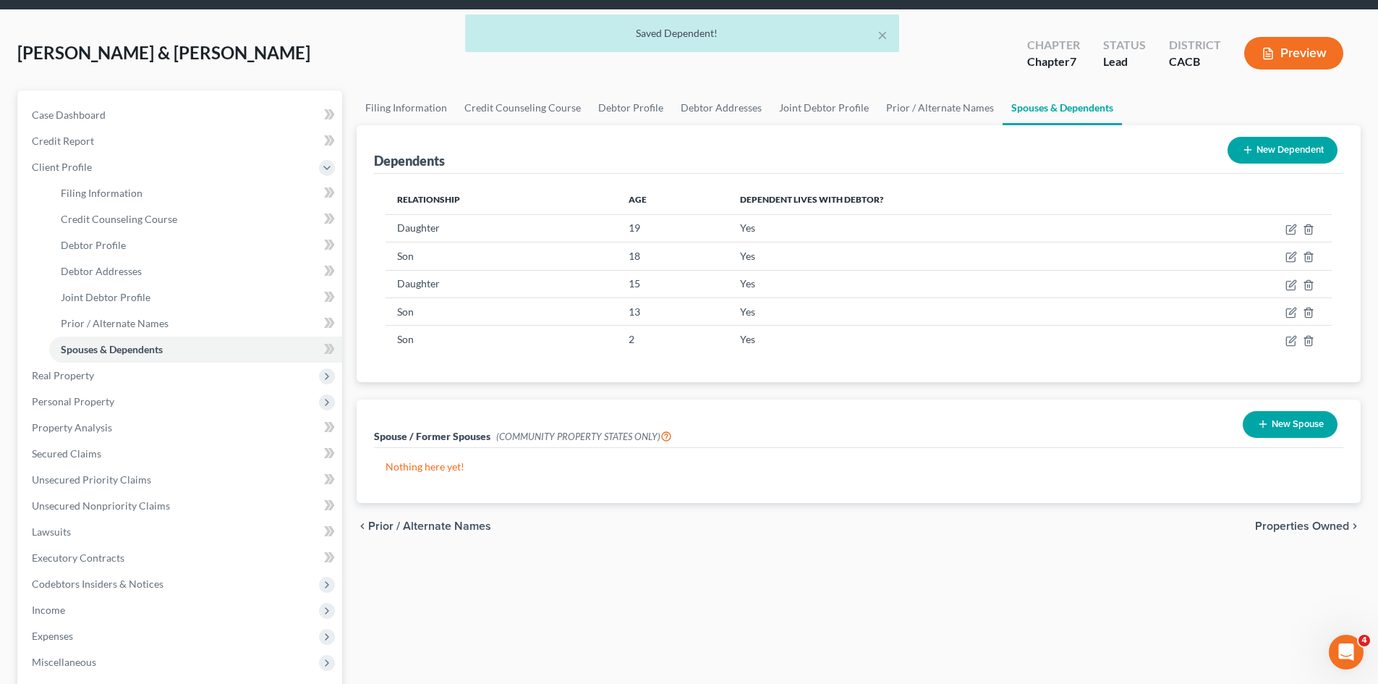
scroll to position [72, 0]
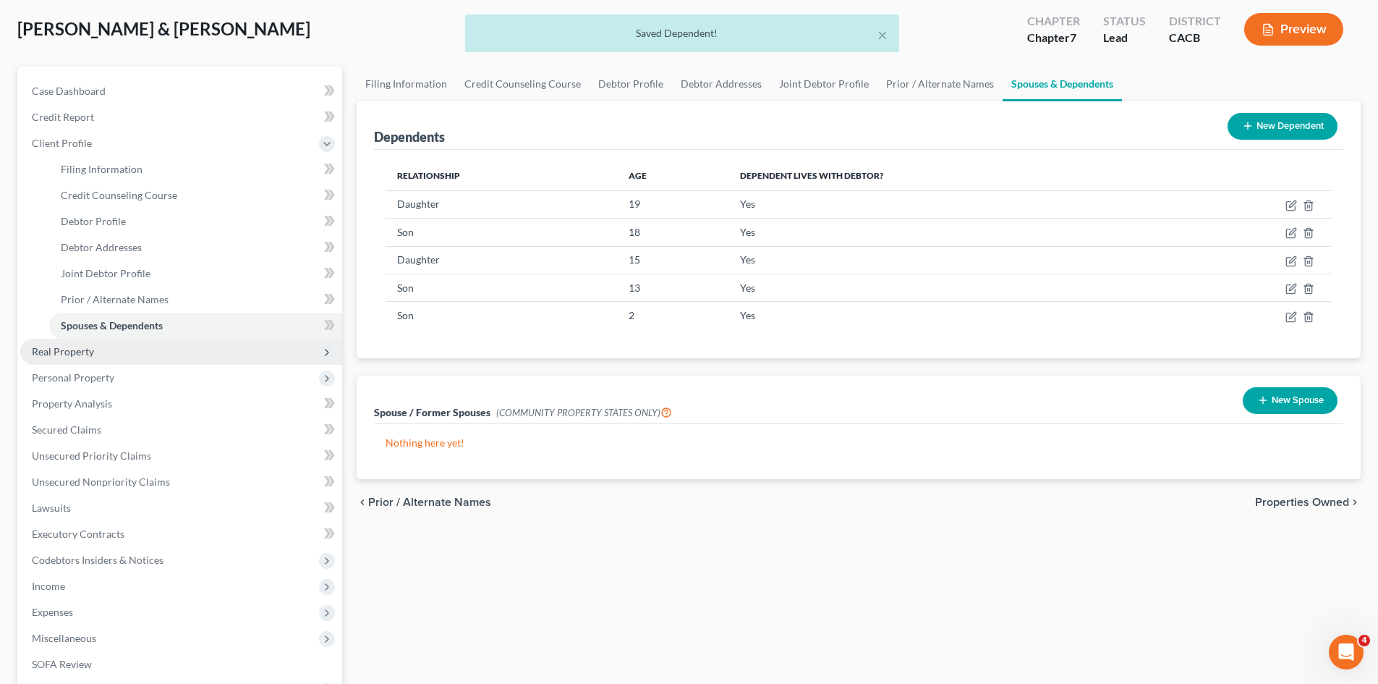
click at [145, 355] on span "Real Property" at bounding box center [181, 352] width 322 height 26
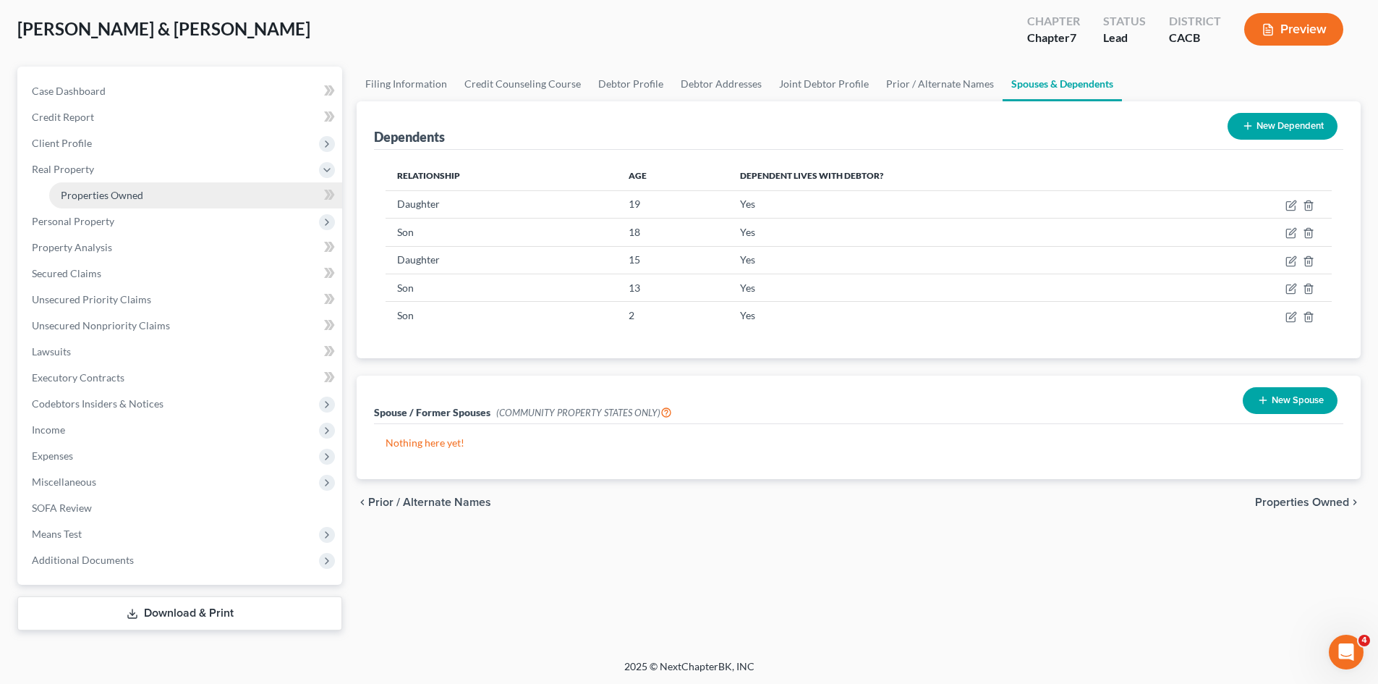
click at [107, 190] on span "Properties Owned" at bounding box center [102, 195] width 82 height 12
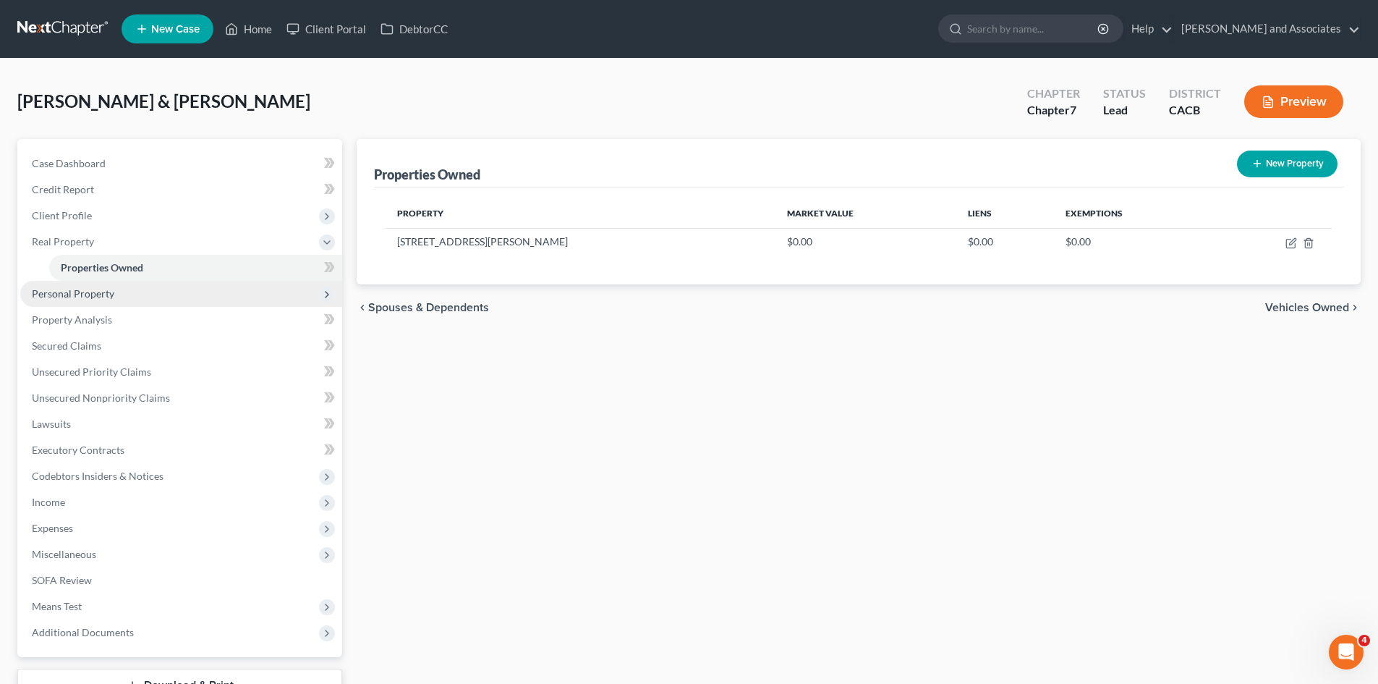
click at [122, 299] on span "Personal Property" at bounding box center [181, 294] width 322 height 26
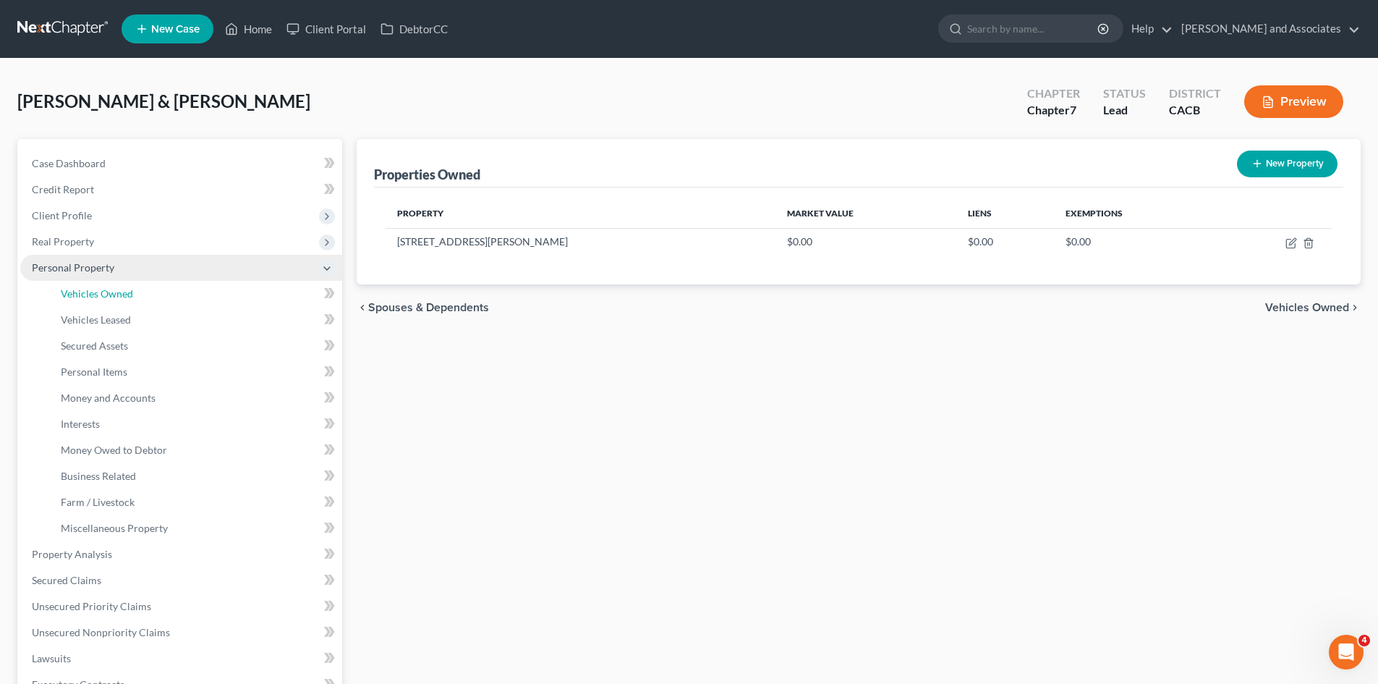
click at [122, 299] on span "Vehicles Owned" at bounding box center [97, 293] width 72 height 12
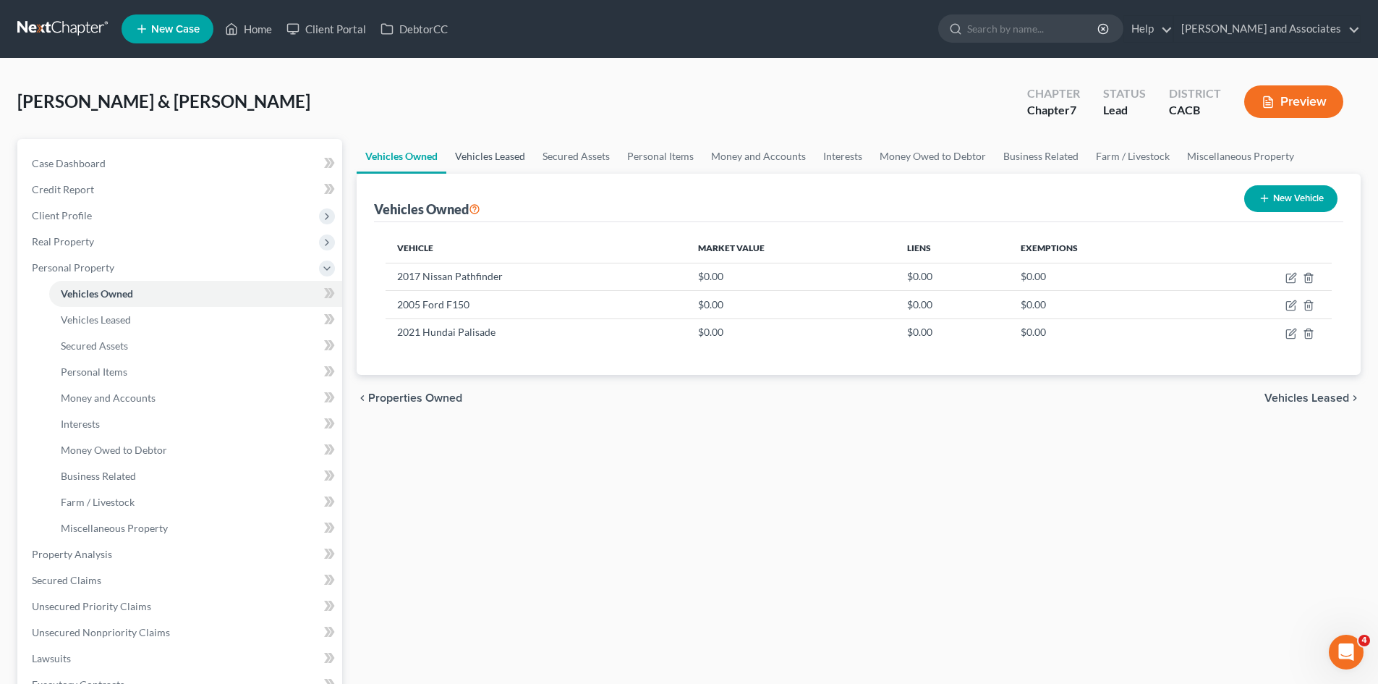
click at [499, 168] on link "Vehicles Leased" at bounding box center [490, 156] width 88 height 35
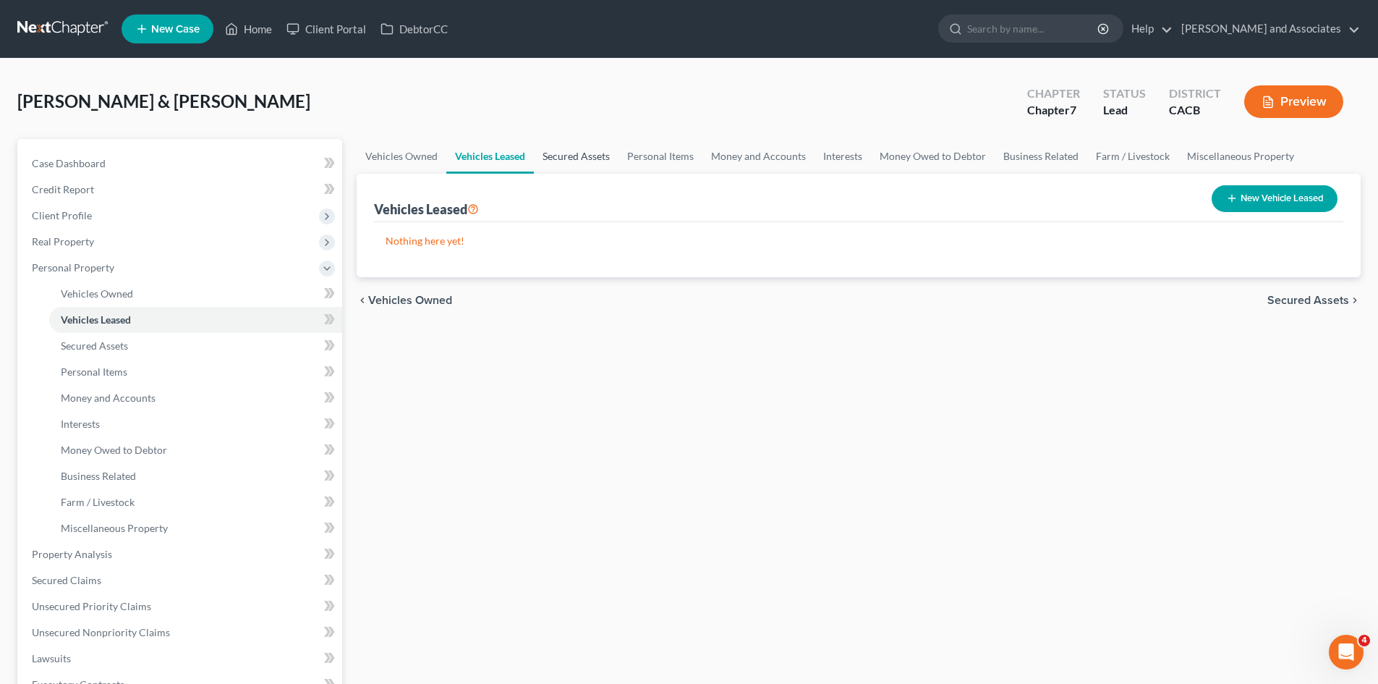
click at [595, 154] on link "Secured Assets" at bounding box center [576, 156] width 85 height 35
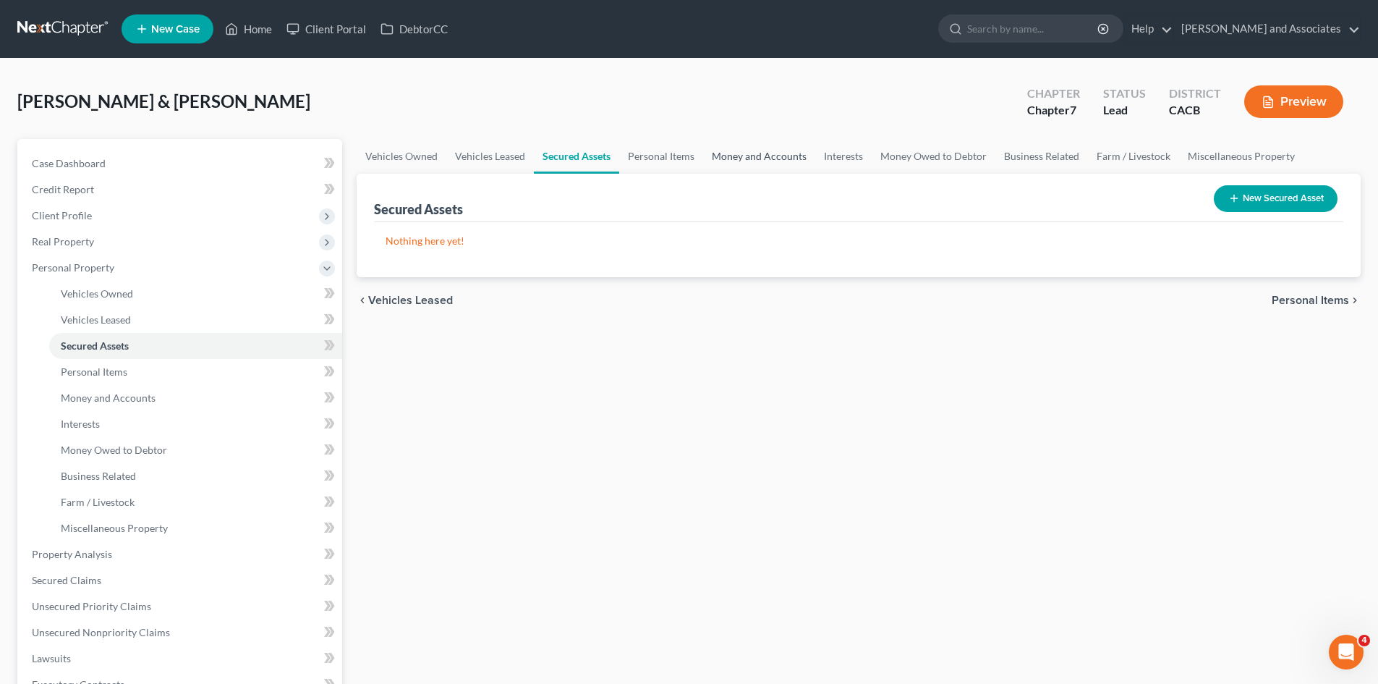
click at [710, 146] on link "Money and Accounts" at bounding box center [759, 156] width 112 height 35
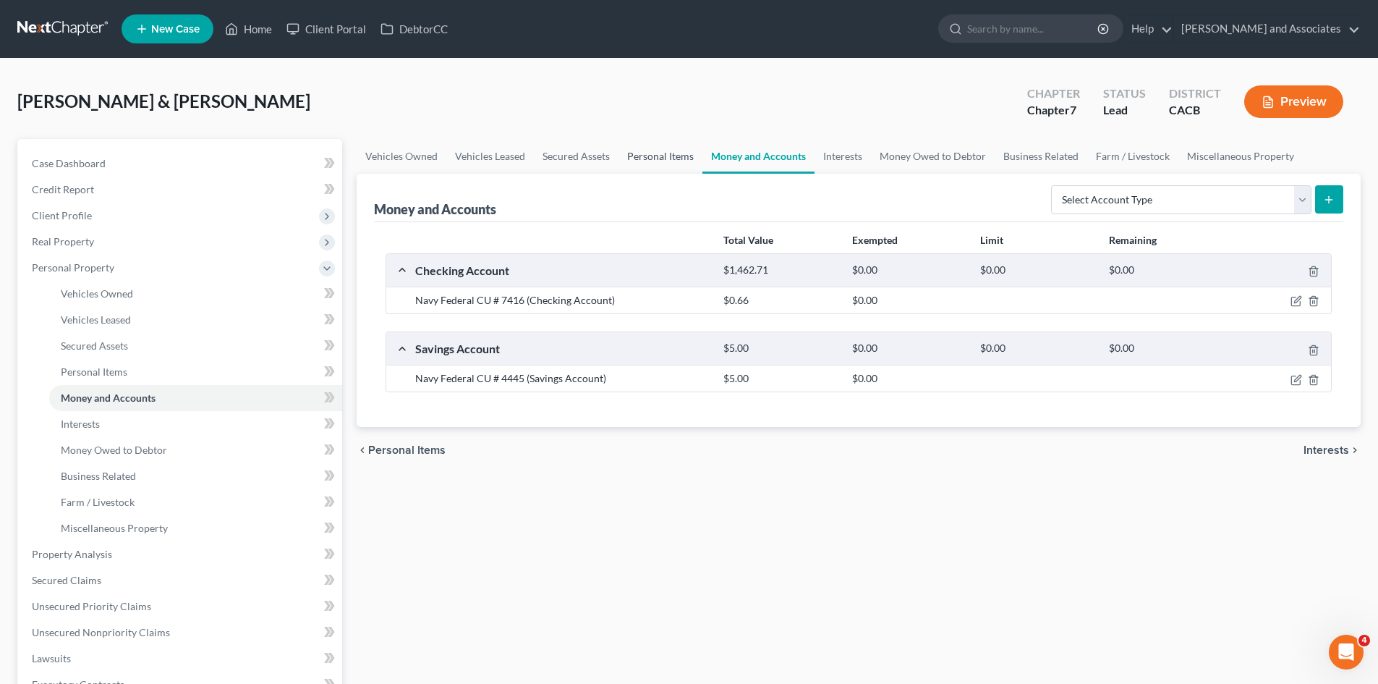
click at [671, 151] on link "Personal Items" at bounding box center [661, 156] width 84 height 35
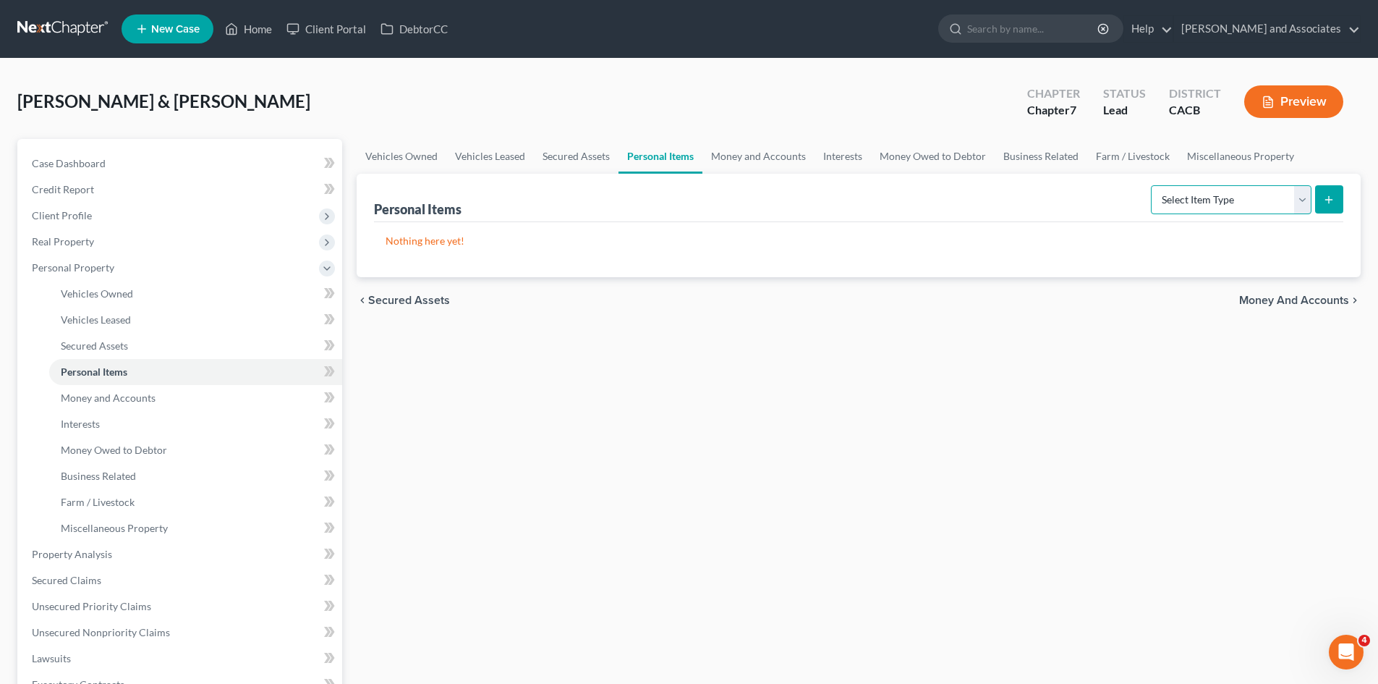
click at [1271, 193] on select "Select Item Type Clothing Collectibles Of Value Electronics Firearms Household …" at bounding box center [1231, 199] width 161 height 29
select select "clothing"
click at [1153, 185] on select "Select Item Type Clothing Collectibles Of Value Electronics Firearms Household …" at bounding box center [1231, 199] width 161 height 29
drag, startPoint x: 1350, startPoint y: 200, endPoint x: 1337, endPoint y: 200, distance: 12.3
click at [1347, 200] on div "Personal Items Select Item Type Clothing Collectibles Of Value Electronics Fire…" at bounding box center [859, 225] width 1004 height 103
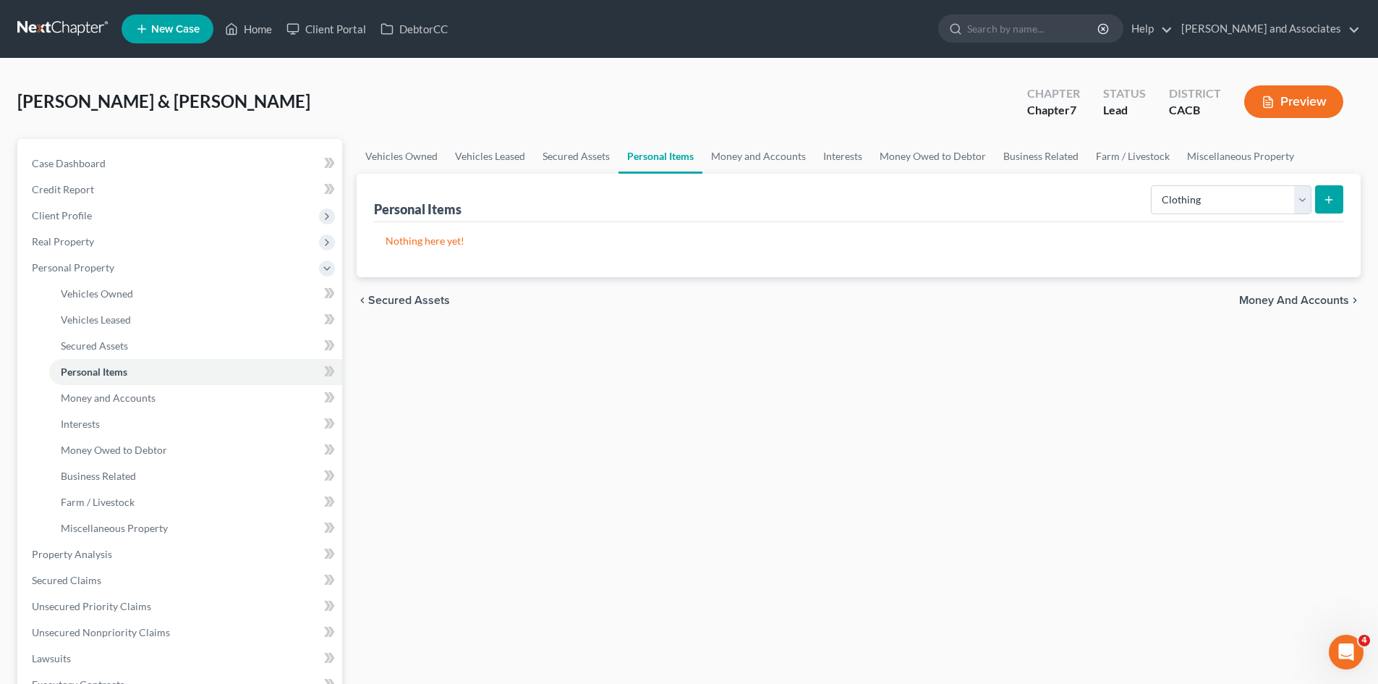
click at [1324, 200] on icon "submit" at bounding box center [1330, 200] width 12 height 12
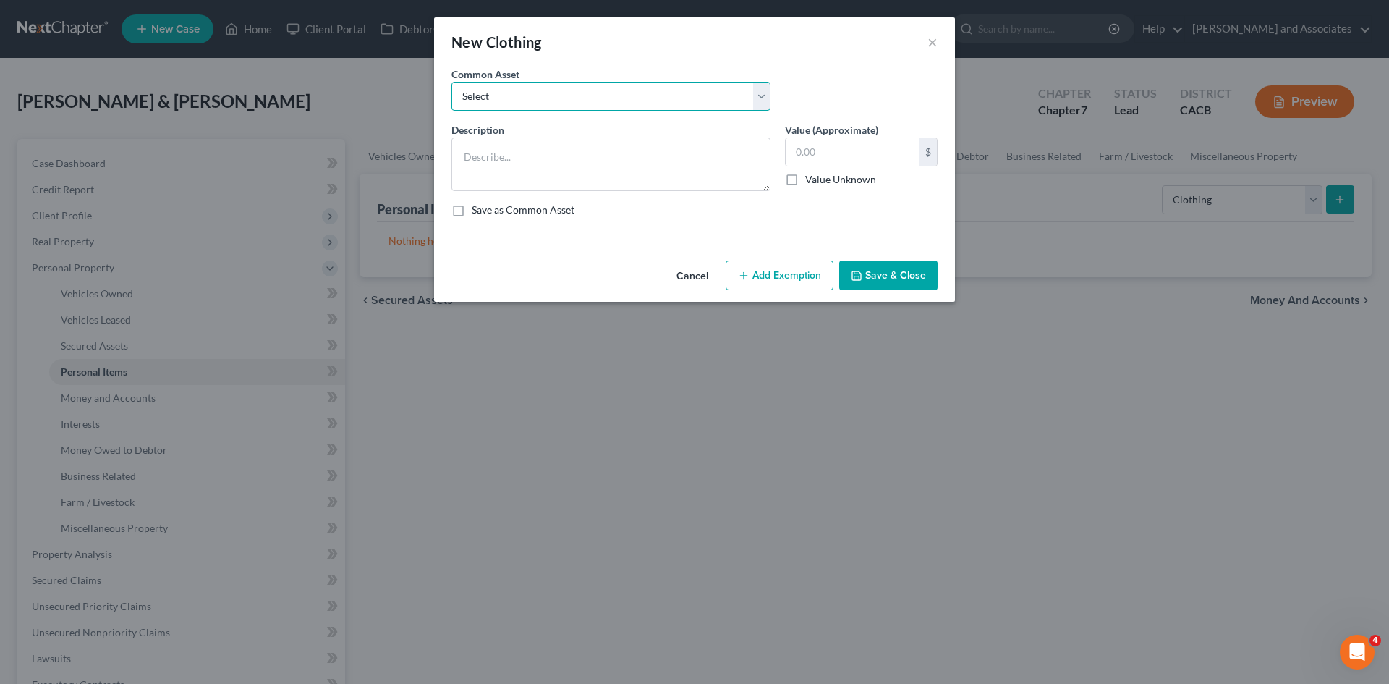
click at [641, 104] on select "Select Clothing for Family of" at bounding box center [611, 96] width 319 height 29
select select "0"
click at [452, 82] on select "Select Clothing for Family of" at bounding box center [611, 96] width 319 height 29
click at [622, 163] on textarea "Clothing for Family of" at bounding box center [611, 164] width 319 height 54
type textarea "Clothing for Family of 7"
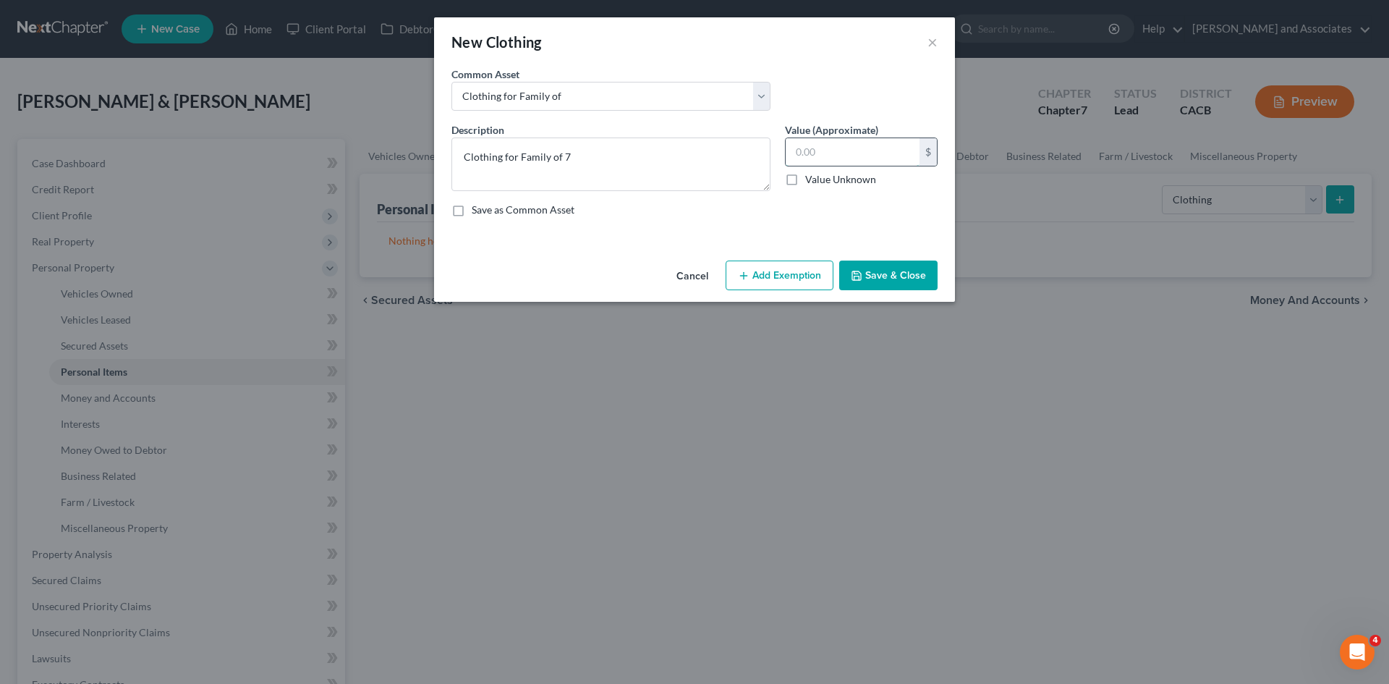
click at [881, 145] on input "text" at bounding box center [853, 151] width 134 height 27
type input "700"
click at [771, 276] on button "Add Exemption" at bounding box center [780, 276] width 108 height 30
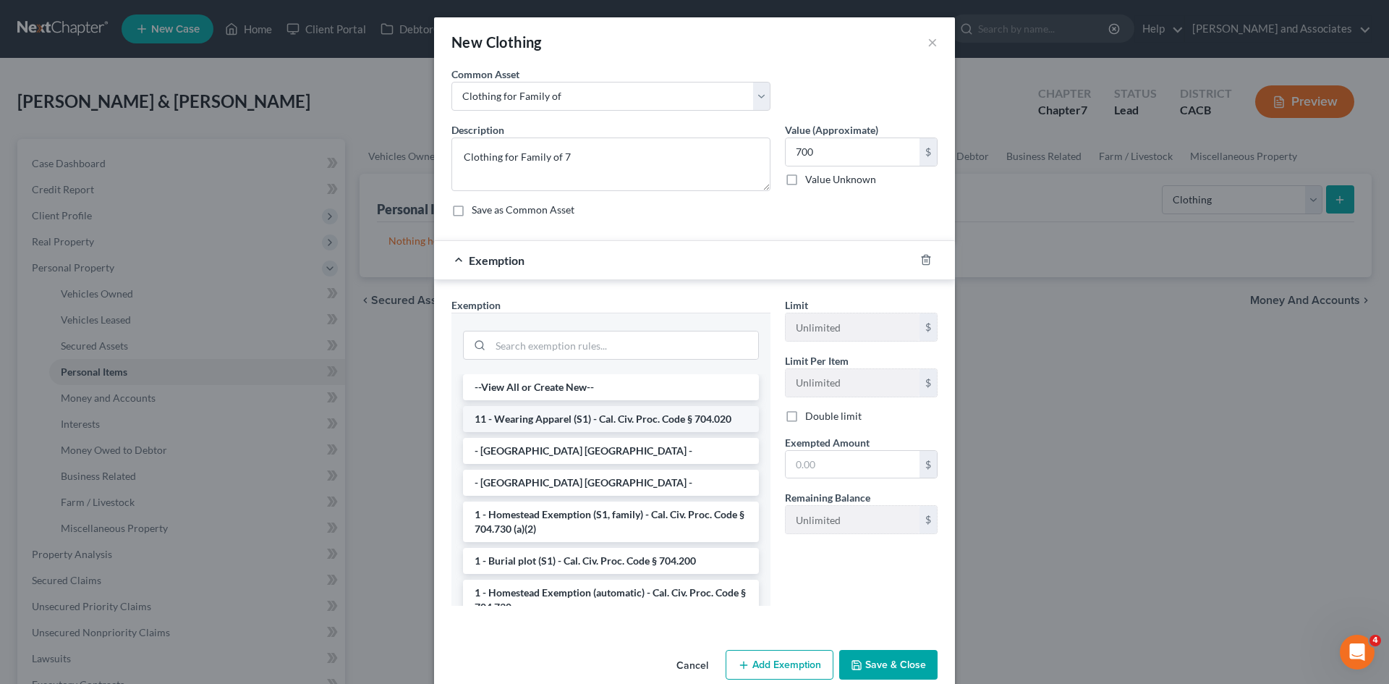
click at [585, 413] on li "11 - Wearing Apparel (S1) - Cal. Civ. Proc. Code § 704.020" at bounding box center [611, 419] width 296 height 26
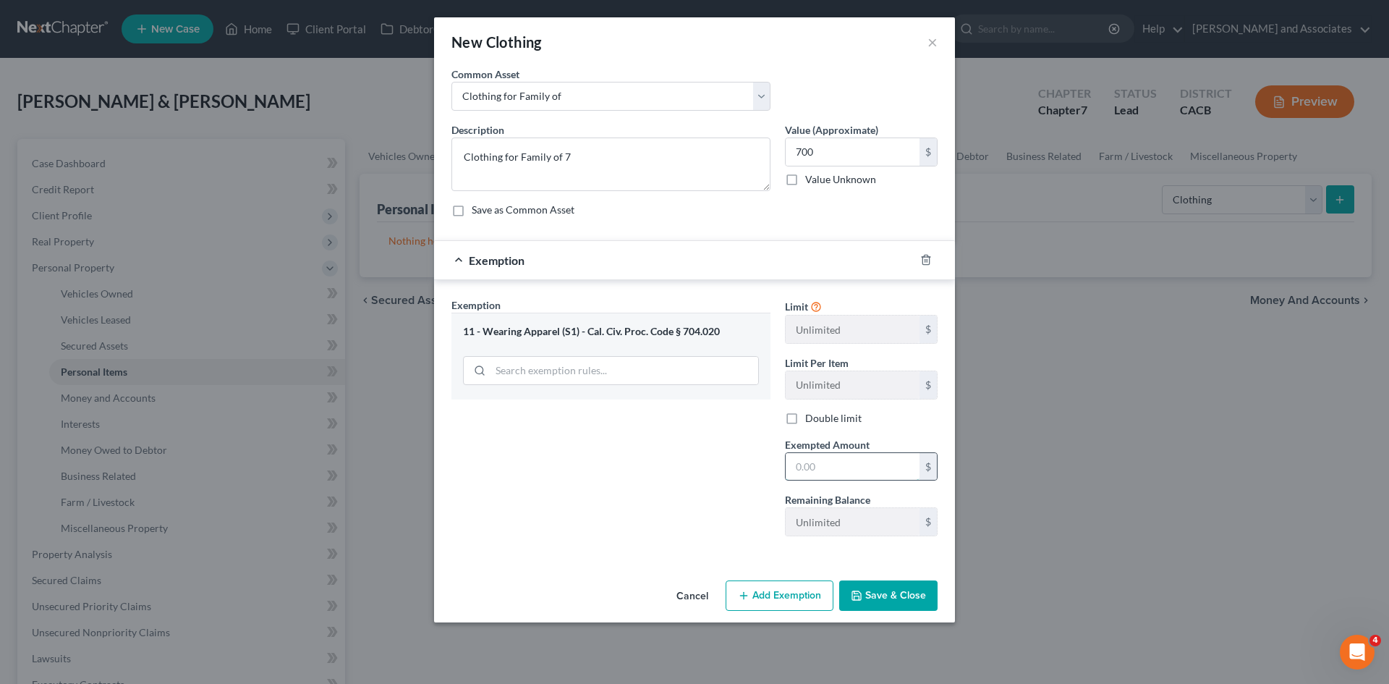
click at [841, 463] on input "text" at bounding box center [853, 466] width 134 height 27
type input "700"
click at [878, 585] on button "Save & Close" at bounding box center [888, 595] width 98 height 30
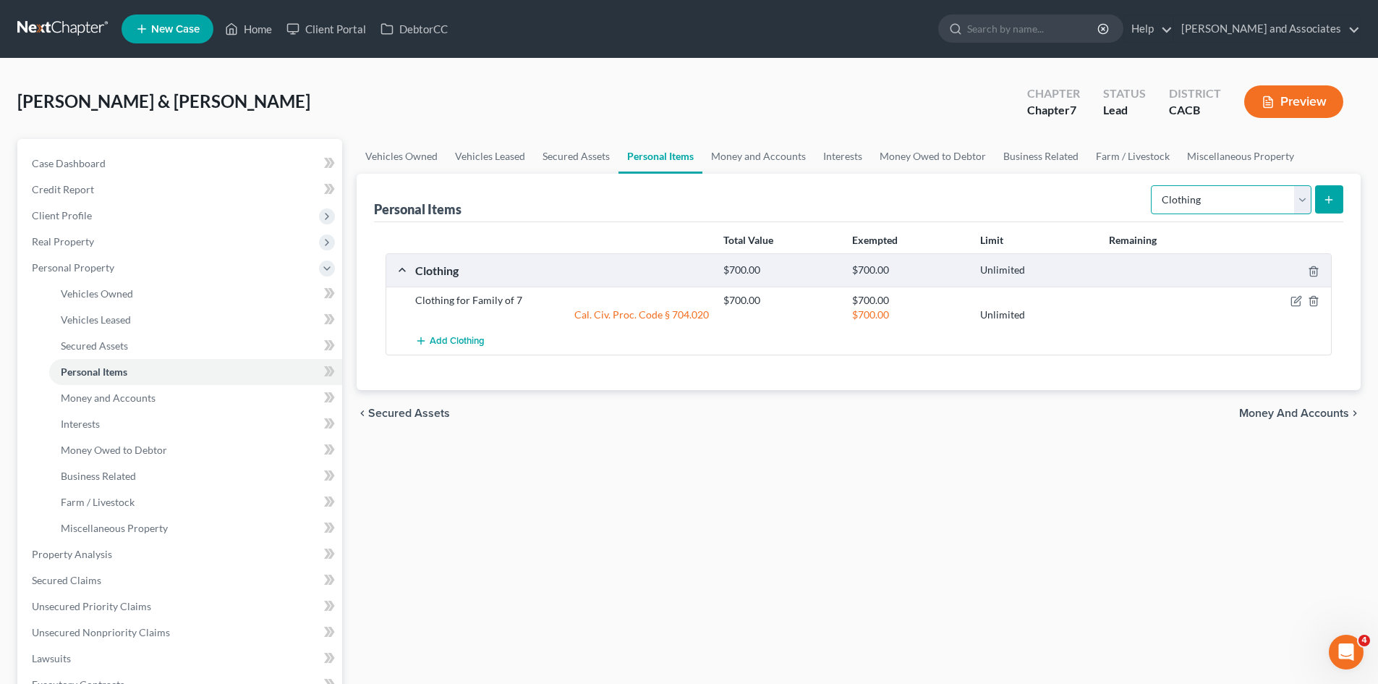
click at [1236, 190] on select "Select Item Type Clothing Collectibles Of Value Electronics Firearms Household …" at bounding box center [1231, 199] width 161 height 29
click at [1153, 185] on select "Select Item Type Clothing Collectibles Of Value Electronics Firearms Household …" at bounding box center [1231, 199] width 161 height 29
click at [1212, 202] on select "Select Item Type Clothing Collectibles Of Value Electronics Firearms Household …" at bounding box center [1231, 199] width 161 height 29
select select "electronics"
click at [1153, 185] on select "Select Item Type Clothing Collectibles Of Value Electronics Firearms Household …" at bounding box center [1231, 199] width 161 height 29
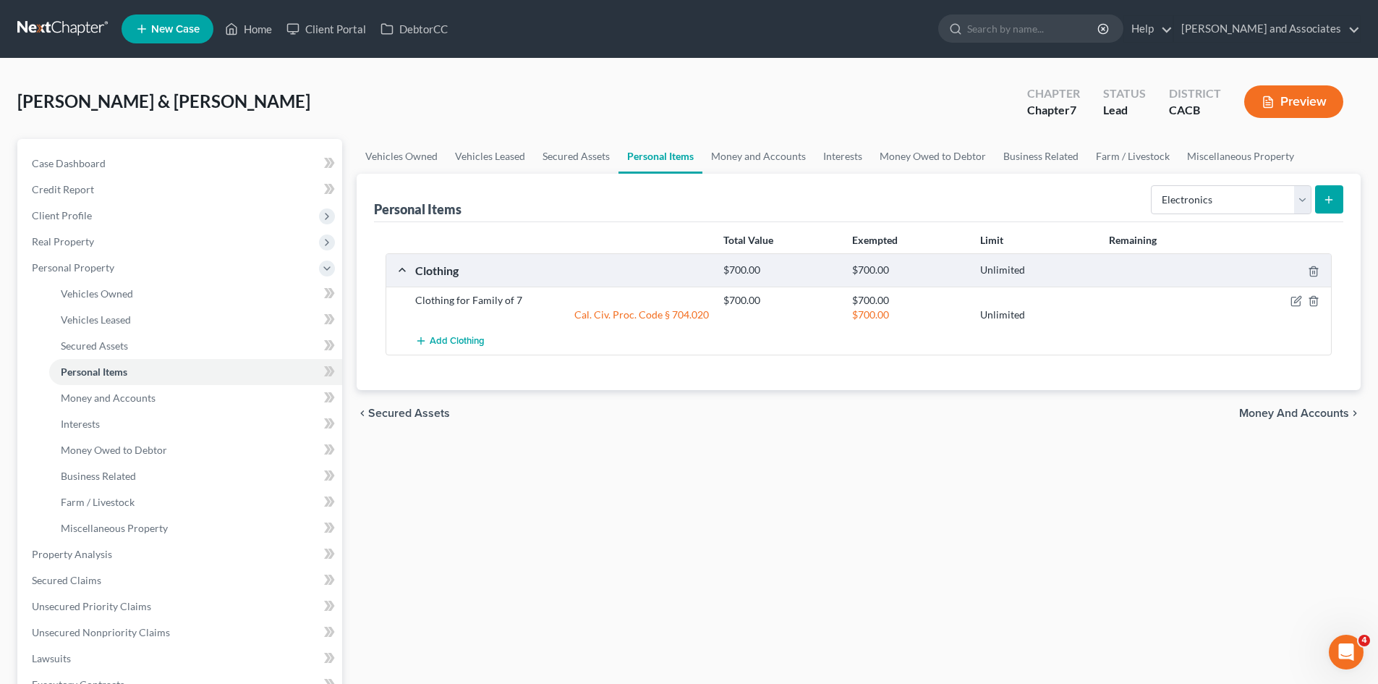
click at [1338, 196] on button "submit" at bounding box center [1330, 199] width 28 height 28
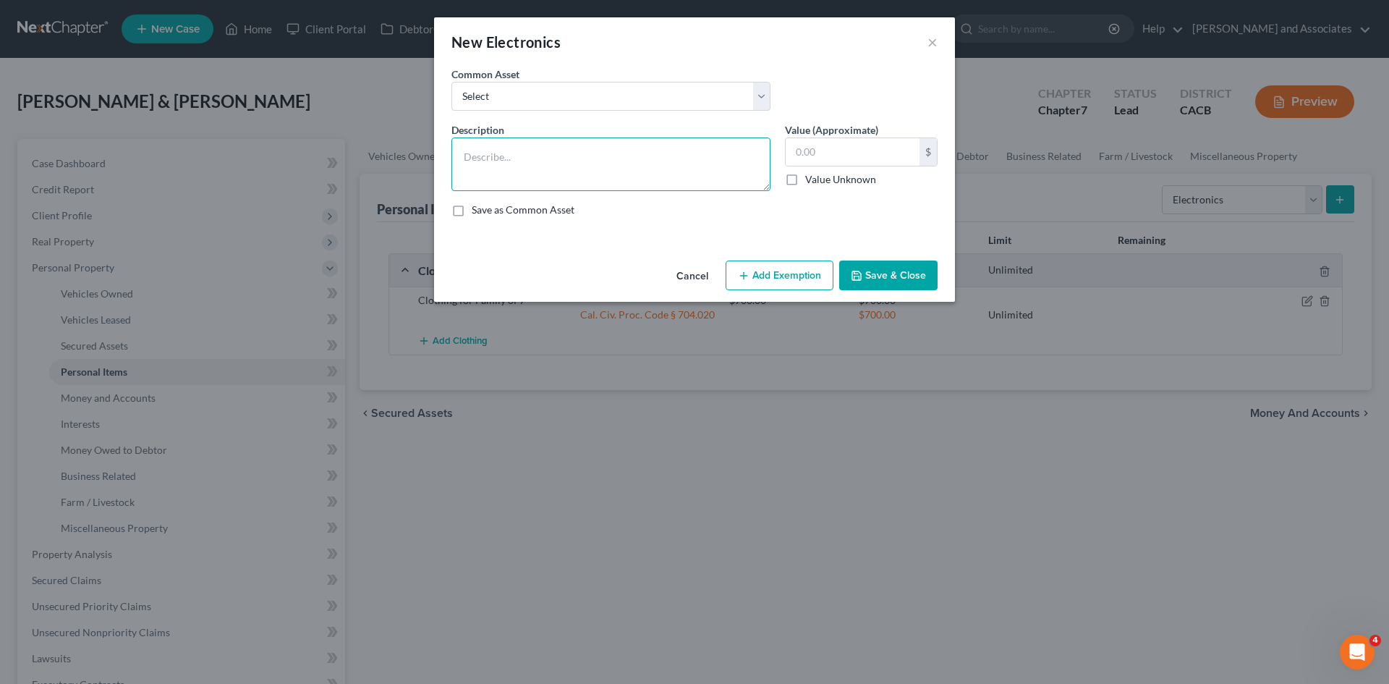
click at [539, 153] on textarea at bounding box center [611, 164] width 319 height 54
type textarea "6 phones, 3 computers, 5 televisions, 1 xbox, 1 playstation"
click at [865, 152] on input "text" at bounding box center [853, 151] width 134 height 27
type input "2,500"
click at [774, 284] on button "Add Exemption" at bounding box center [780, 276] width 108 height 30
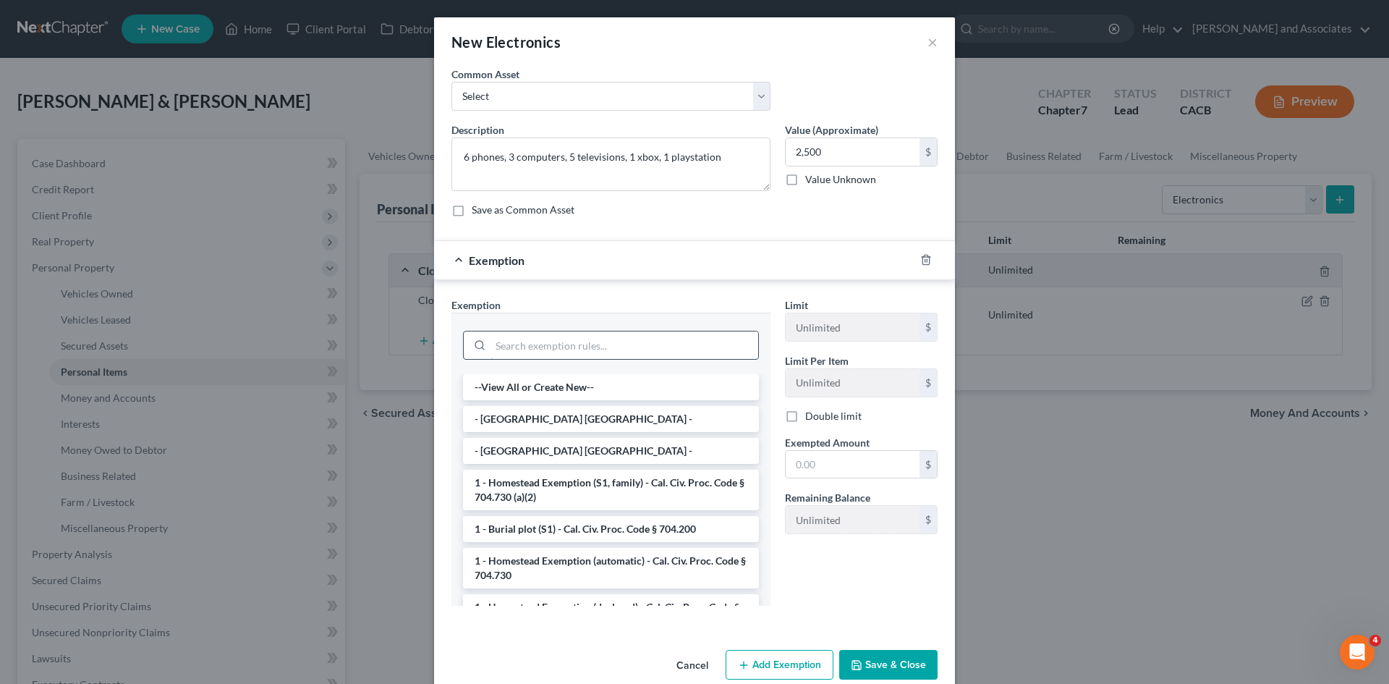
click at [576, 350] on input "search" at bounding box center [625, 344] width 268 height 27
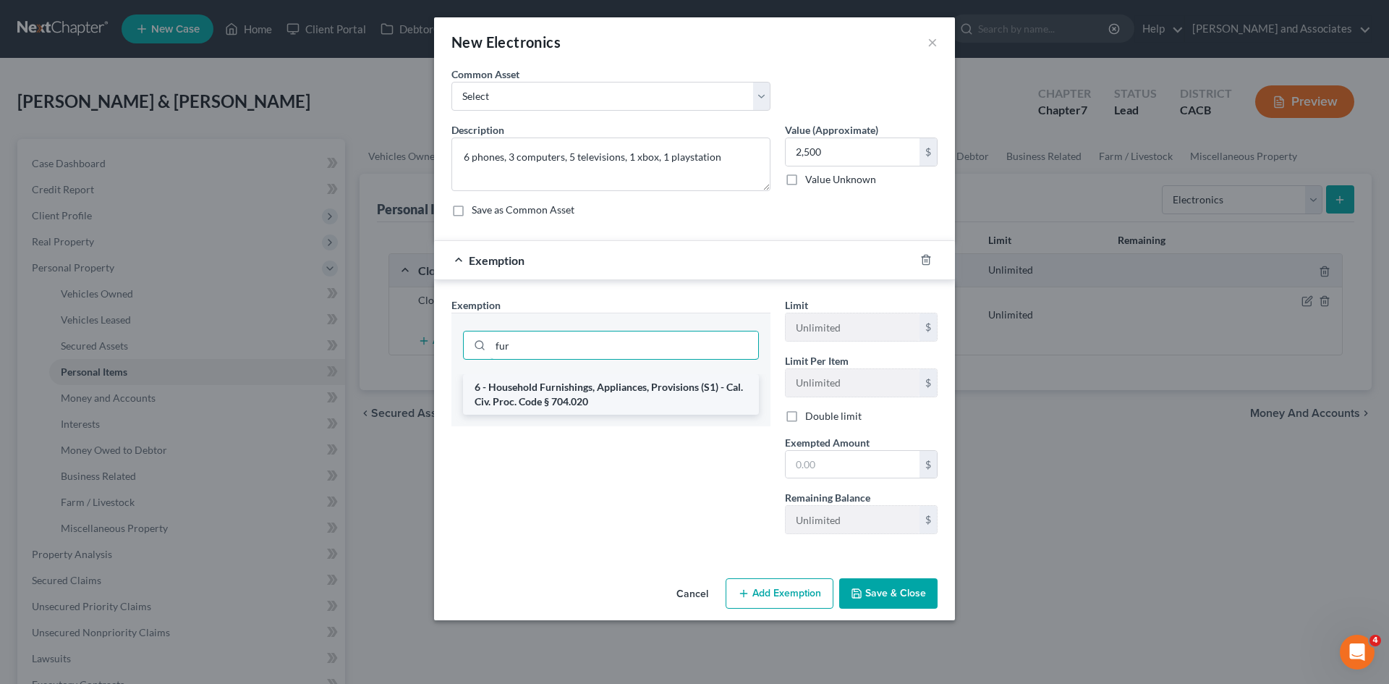
type input "fur"
click at [584, 402] on li "6 - Household Furnishings, Appliances, Provisions (S1) - Cal. Civ. Proc. Code §…" at bounding box center [611, 394] width 296 height 41
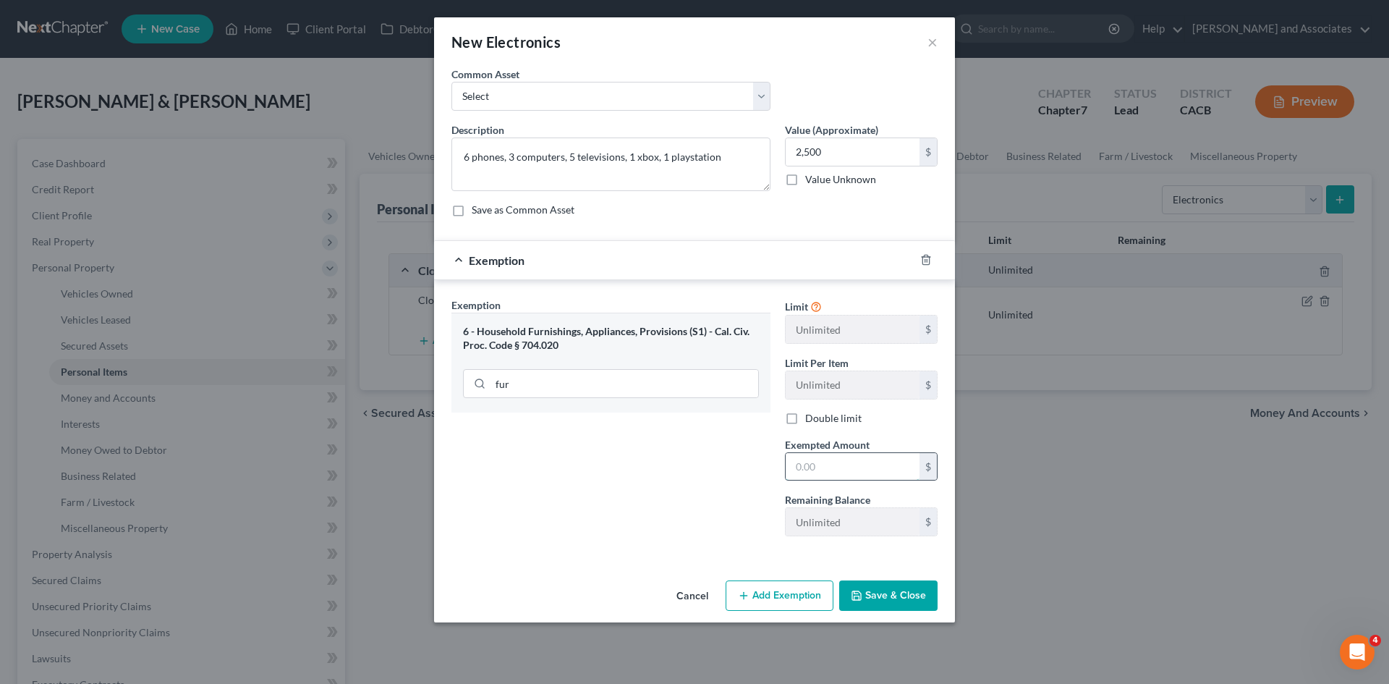
click at [805, 473] on input "text" at bounding box center [853, 466] width 134 height 27
type input "2,500"
click at [873, 596] on button "Save & Close" at bounding box center [888, 595] width 98 height 30
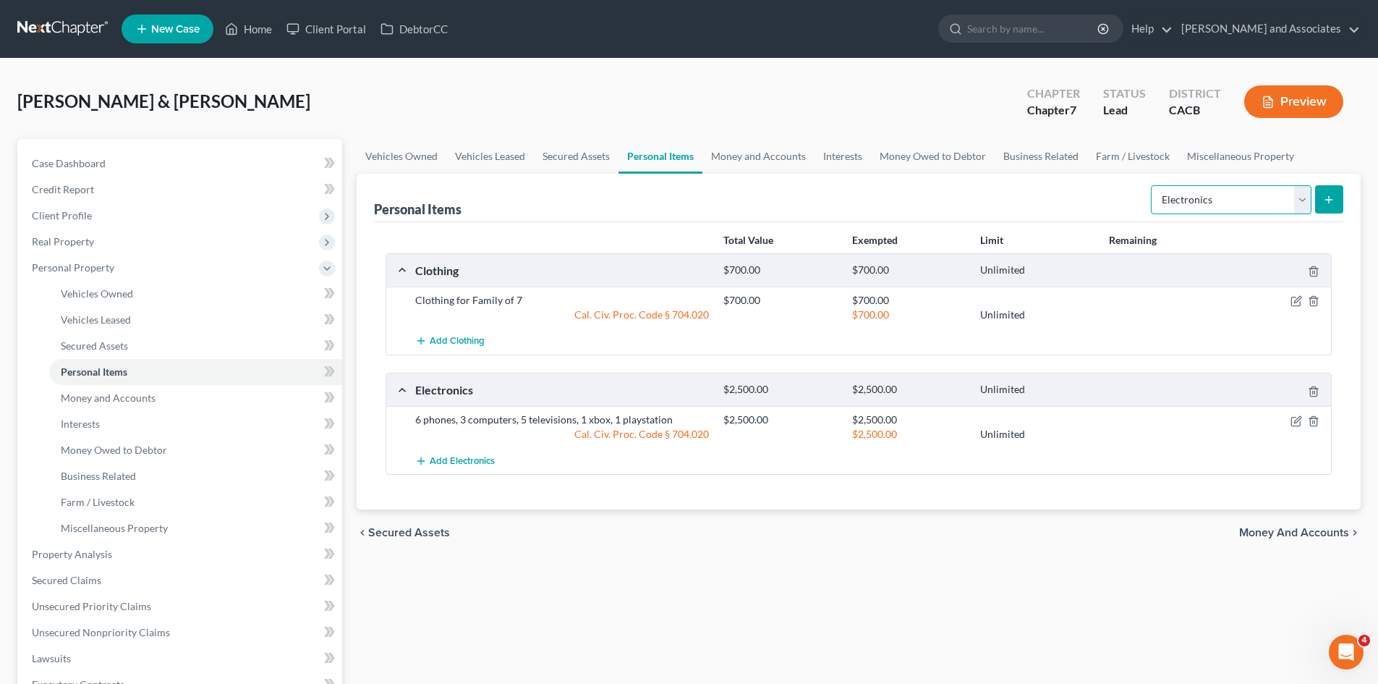
click at [1246, 200] on select "Select Item Type Clothing Collectibles Of Value Electronics Firearms Household …" at bounding box center [1231, 199] width 161 height 29
select select "firearms"
click at [1153, 185] on select "Select Item Type Clothing Collectibles Of Value Electronics Firearms Household …" at bounding box center [1231, 199] width 161 height 29
click at [1318, 198] on button "submit" at bounding box center [1330, 199] width 28 height 28
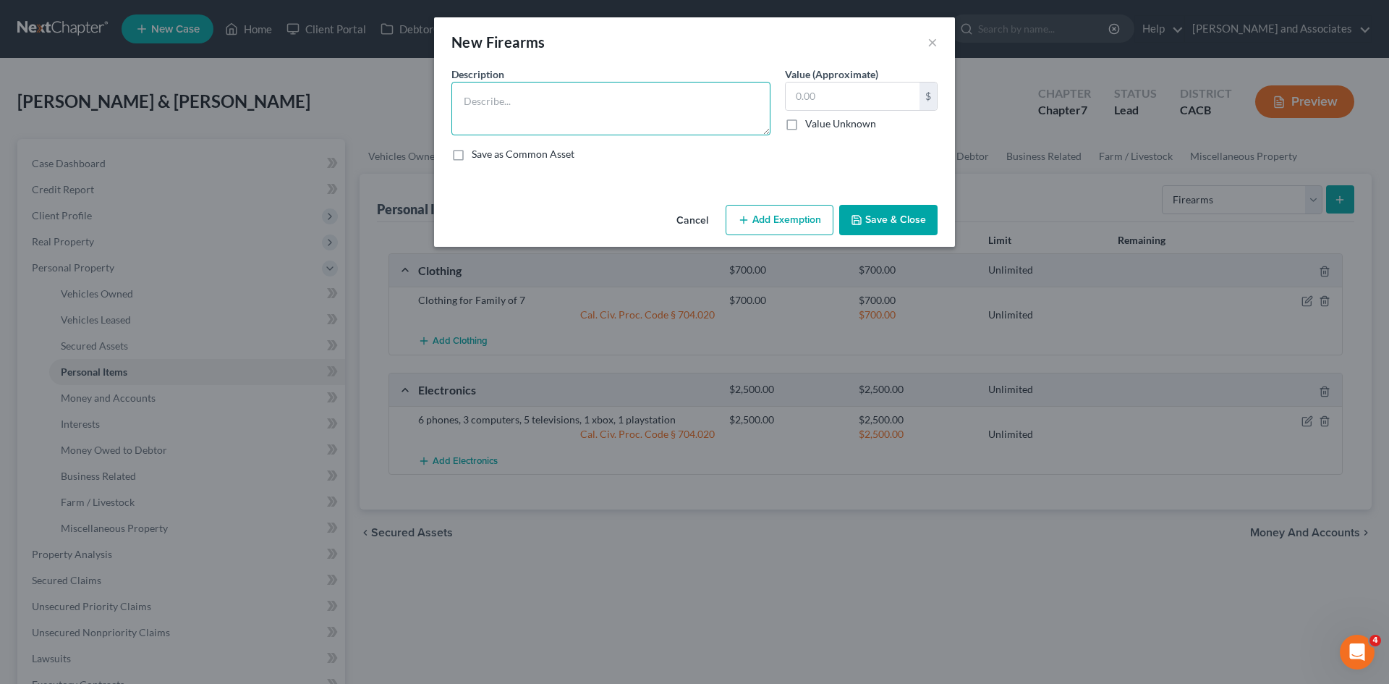
click at [604, 117] on textarea at bounding box center [611, 109] width 319 height 54
type textarea "t"
click at [549, 101] on textarea "AR 14, ranch rifle, 2 9mm hand guns, 45mm" at bounding box center [611, 109] width 319 height 54
click at [688, 103] on textarea "AR 14, ranch rifle, two 9mm hand guns, 45mm" at bounding box center [611, 109] width 319 height 54
click at [836, 96] on input "text" at bounding box center [853, 95] width 134 height 27
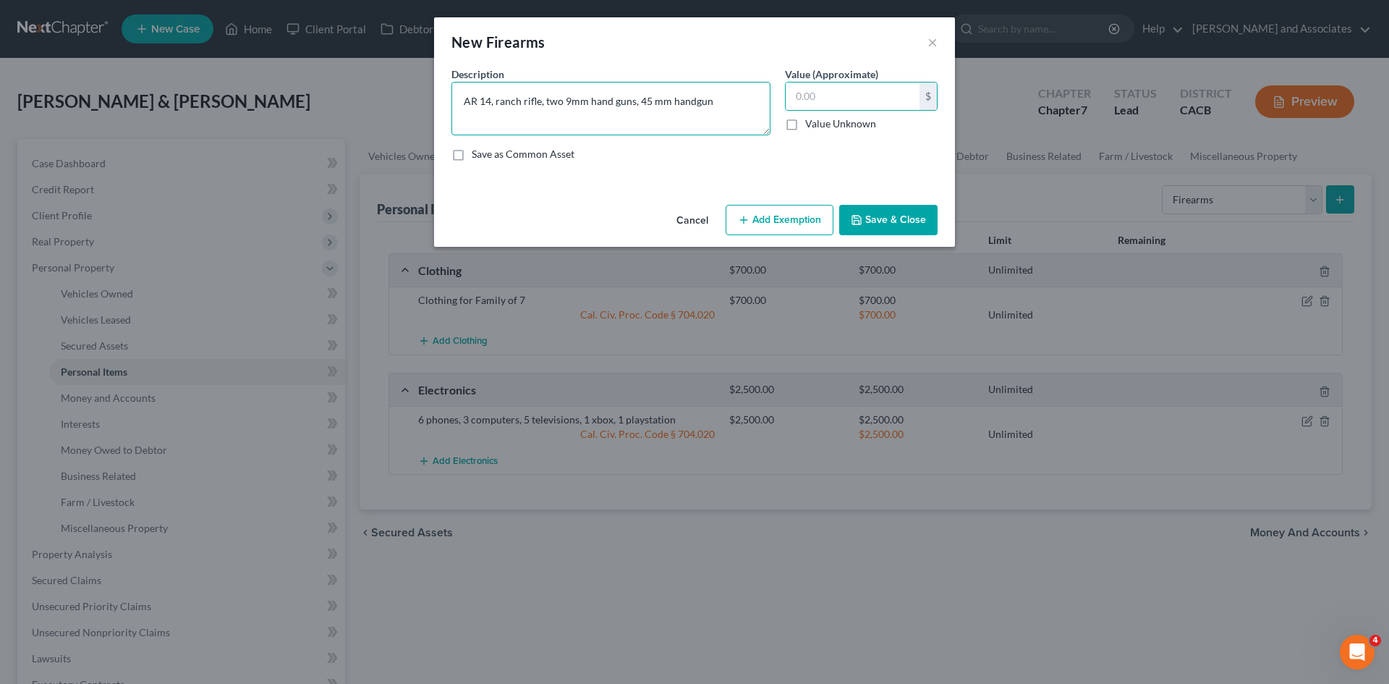
click at [490, 97] on textarea "AR 14, ranch rifle, two 9mm hand guns, 45 mm handgun" at bounding box center [611, 109] width 319 height 54
click at [733, 109] on textarea "AR 15, ranch rifle, two 9mm hand guns, 45 mm handgun" at bounding box center [611, 109] width 319 height 54
click at [543, 117] on textarea "AR 15, ranch rifle, two 9mm hand guns, 45 mm handgun, 12 gage shotgun" at bounding box center [611, 109] width 319 height 54
type textarea "AR 15, ranch rifle, two 9mm hand guns, 45 mm handgun, 12 gage shotgun"
click at [856, 106] on input "text" at bounding box center [853, 95] width 134 height 27
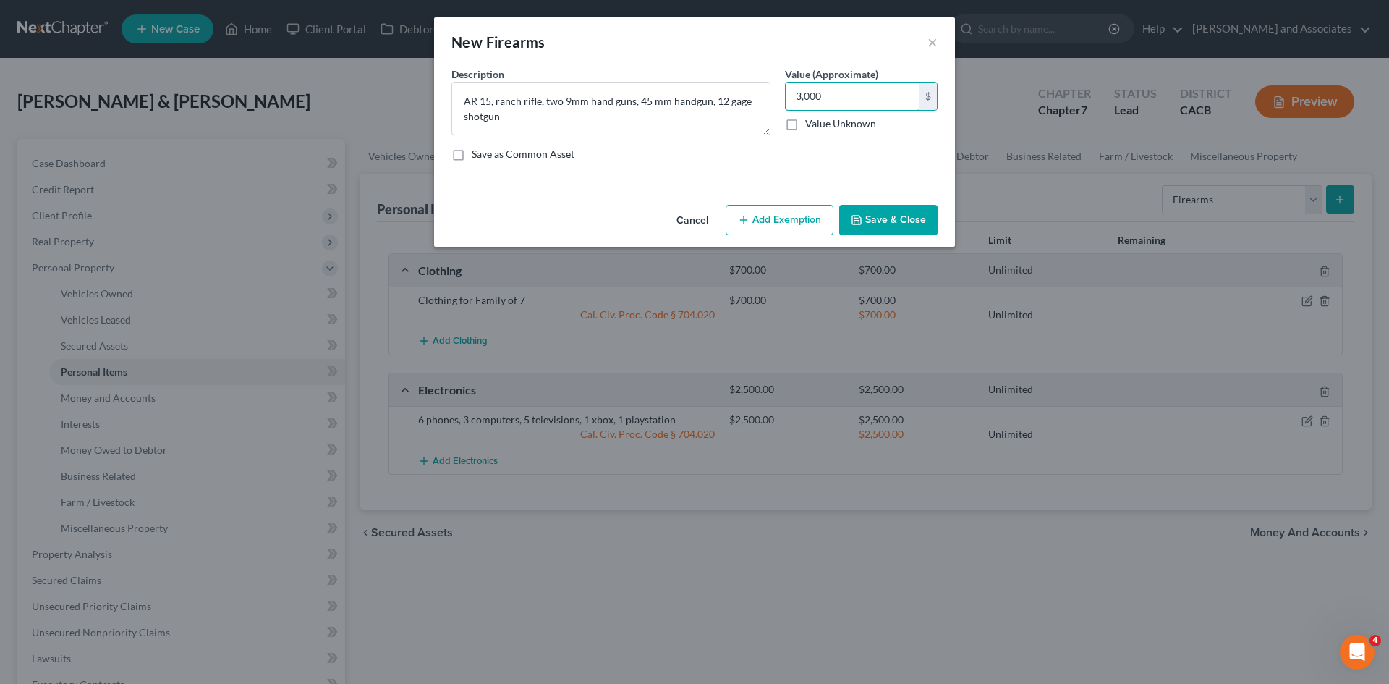
type input "3,000"
click at [905, 143] on div "Description * AR 15, ranch rifle, two 9mm hand guns, 45 mm handgun, 12 gage sho…" at bounding box center [694, 120] width 501 height 106
click at [832, 87] on input "3,000" at bounding box center [853, 95] width 134 height 27
type input "3,250"
click at [805, 221] on button "Add Exemption" at bounding box center [780, 220] width 108 height 30
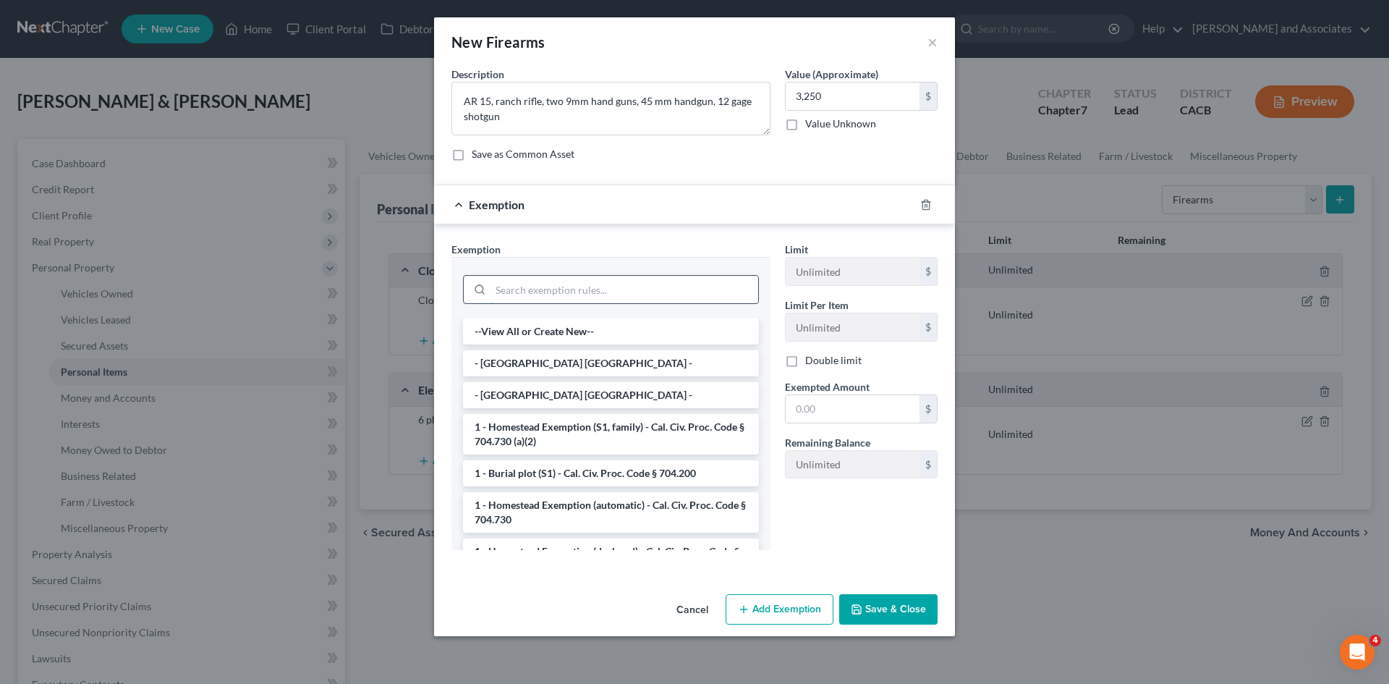
click at [576, 293] on input "search" at bounding box center [625, 289] width 268 height 27
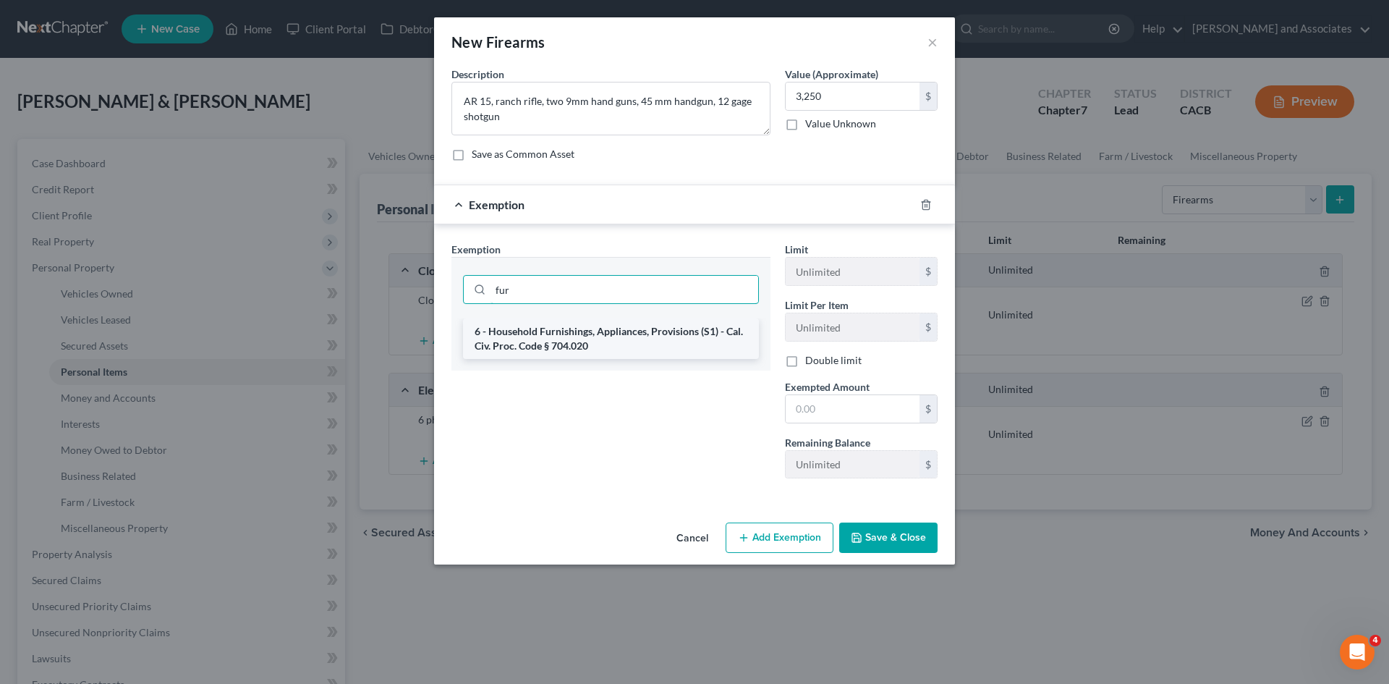
type input "fur"
click at [564, 342] on li "6 - Household Furnishings, Appliances, Provisions (S1) - Cal. Civ. Proc. Code §…" at bounding box center [611, 338] width 296 height 41
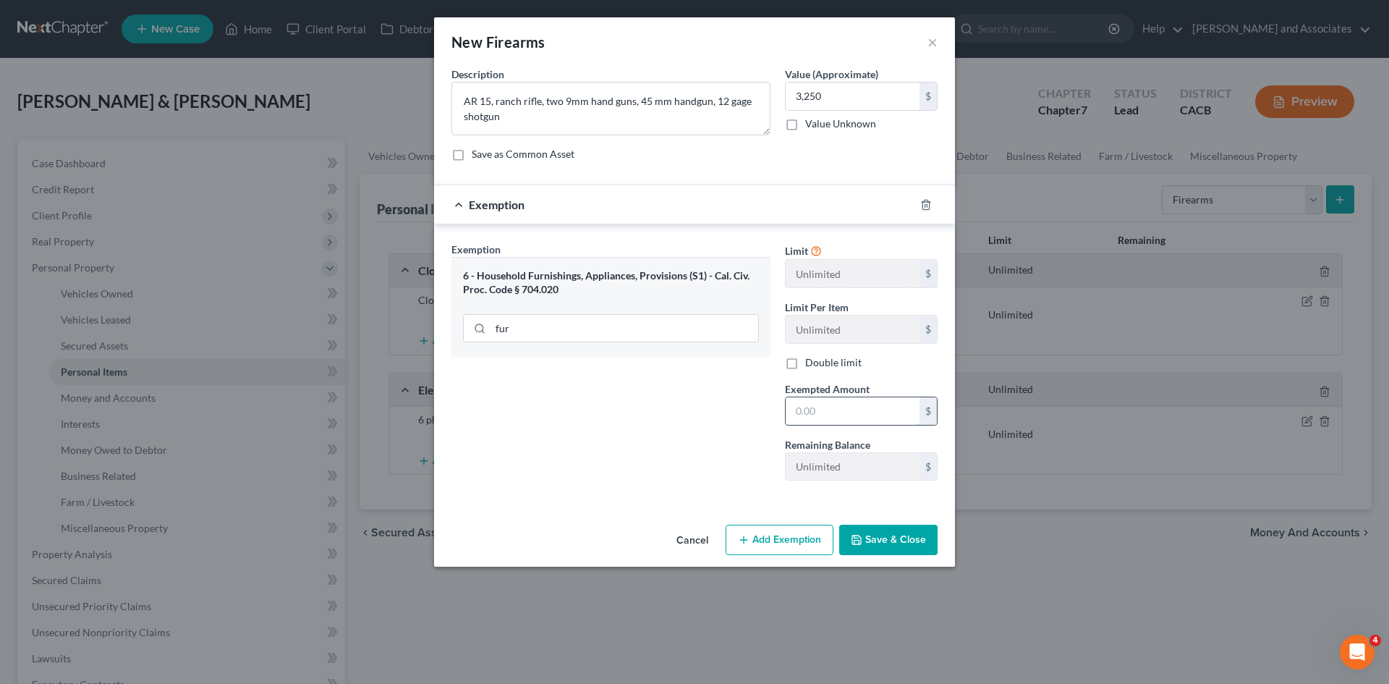
click at [879, 417] on input "text" at bounding box center [853, 410] width 134 height 27
type input "3,250"
click at [471, 202] on span "Exemption" at bounding box center [497, 205] width 56 height 14
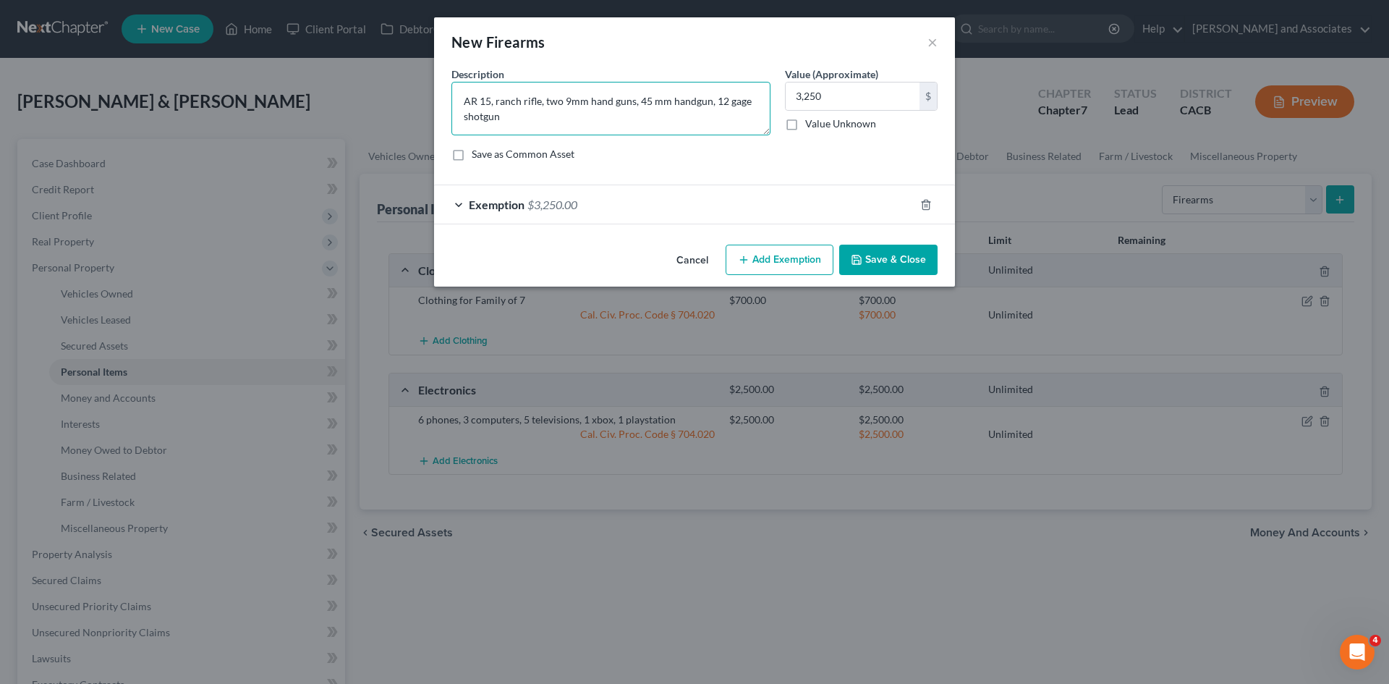
click at [529, 124] on textarea "AR 15, ranch rifle, two 9mm hand guns, 45 mm handgun, 12 gage shotgun" at bounding box center [611, 109] width 319 height 54
click at [905, 258] on button "Save & Close" at bounding box center [888, 260] width 98 height 30
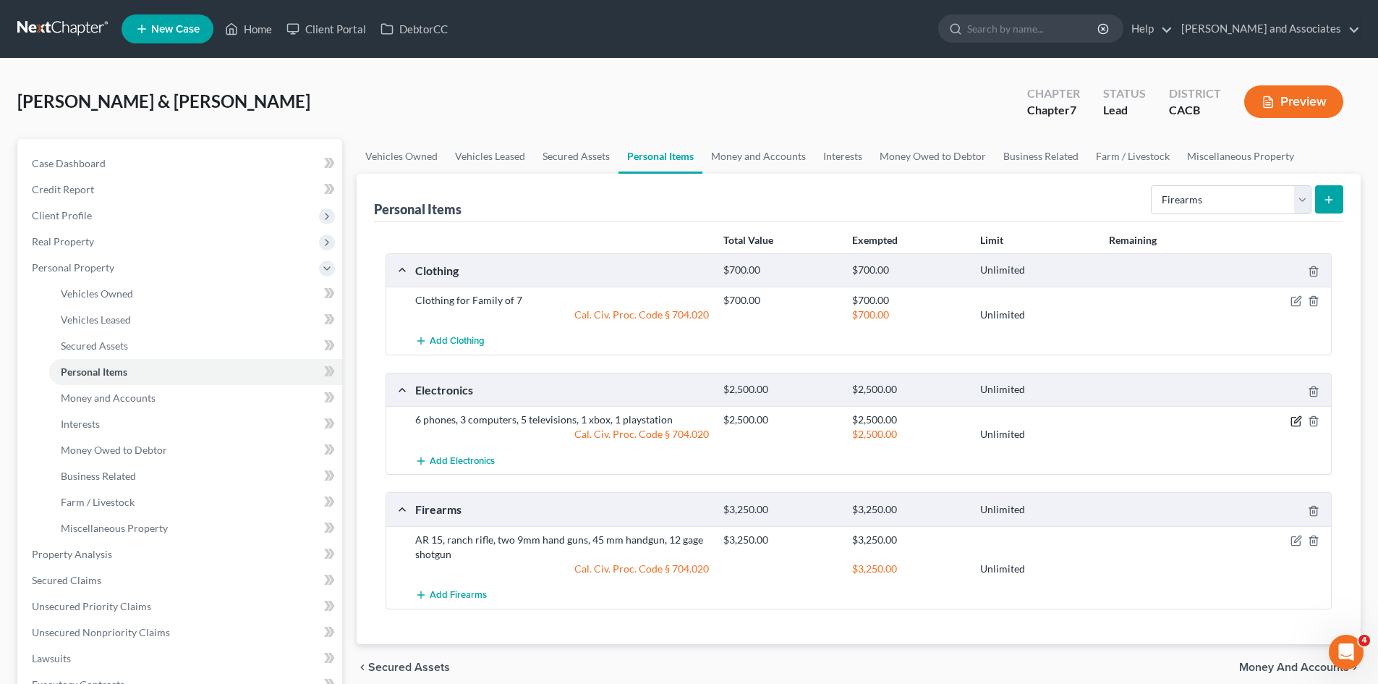
click at [1295, 419] on icon "button" at bounding box center [1297, 421] width 12 height 12
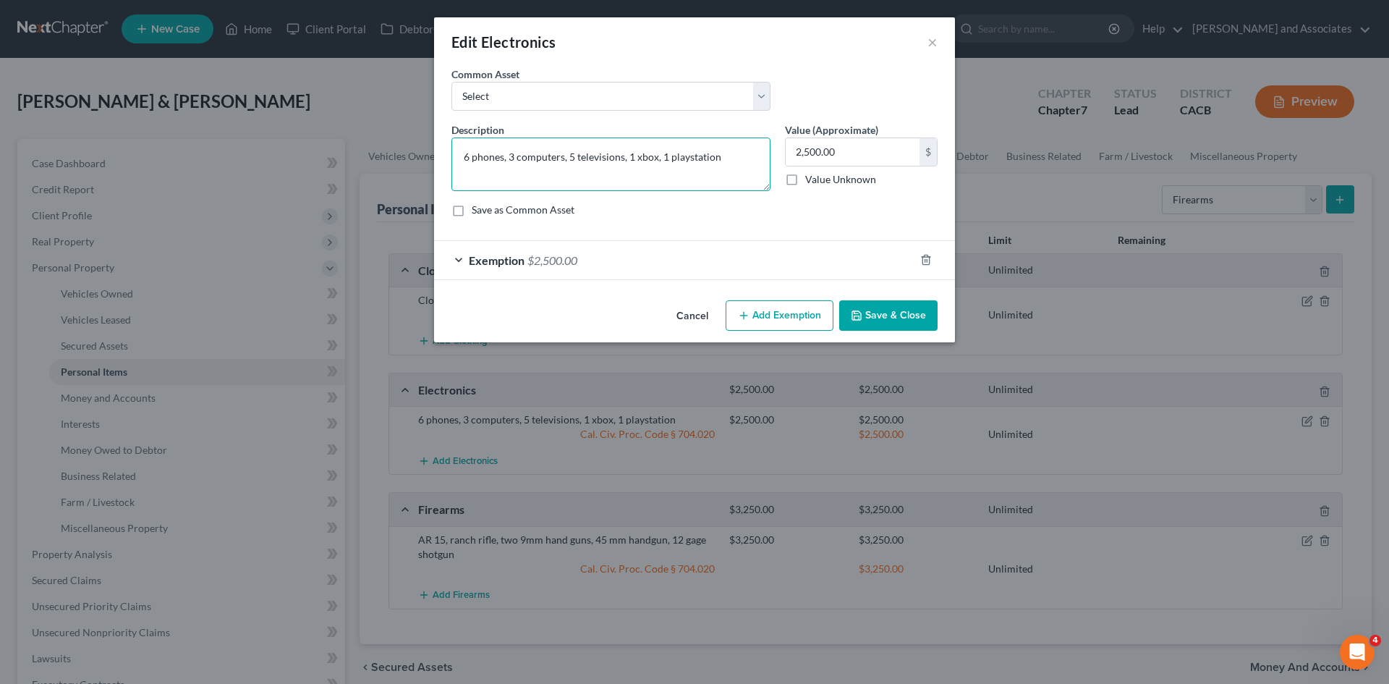
drag, startPoint x: 732, startPoint y: 154, endPoint x: 661, endPoint y: 161, distance: 71.3
click at [661, 161] on textarea "6 phones, 3 computers, 5 televisions, 1 xbox, 1 playstation" at bounding box center [611, 164] width 319 height 54
click at [630, 158] on textarea "6 phones, 3 computers, 5 televisions, 1 xbox," at bounding box center [611, 164] width 319 height 54
click at [670, 152] on textarea "6 phones, 3 computers, 5 televisions, 2 xbox," at bounding box center [611, 164] width 319 height 54
type textarea "6 phones, 3 computers, 5 televisions, 2 xboxs"
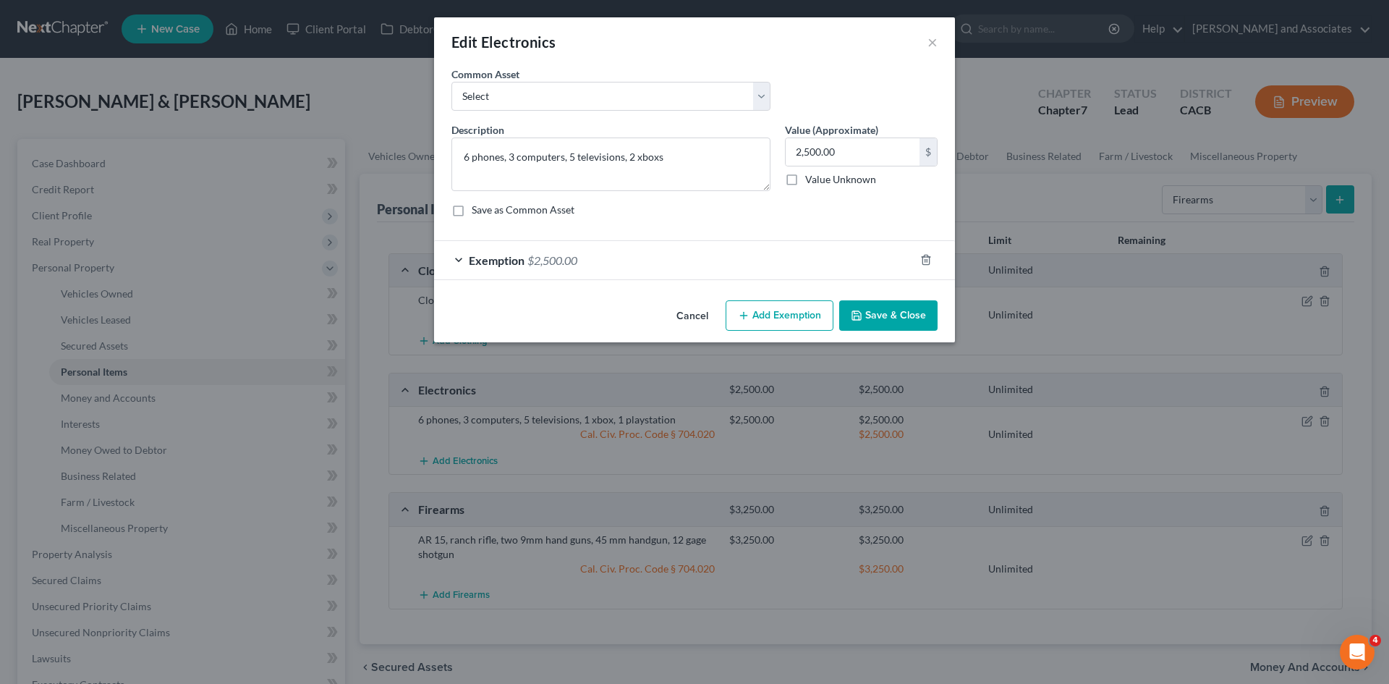
click at [899, 302] on button "Save & Close" at bounding box center [888, 315] width 98 height 30
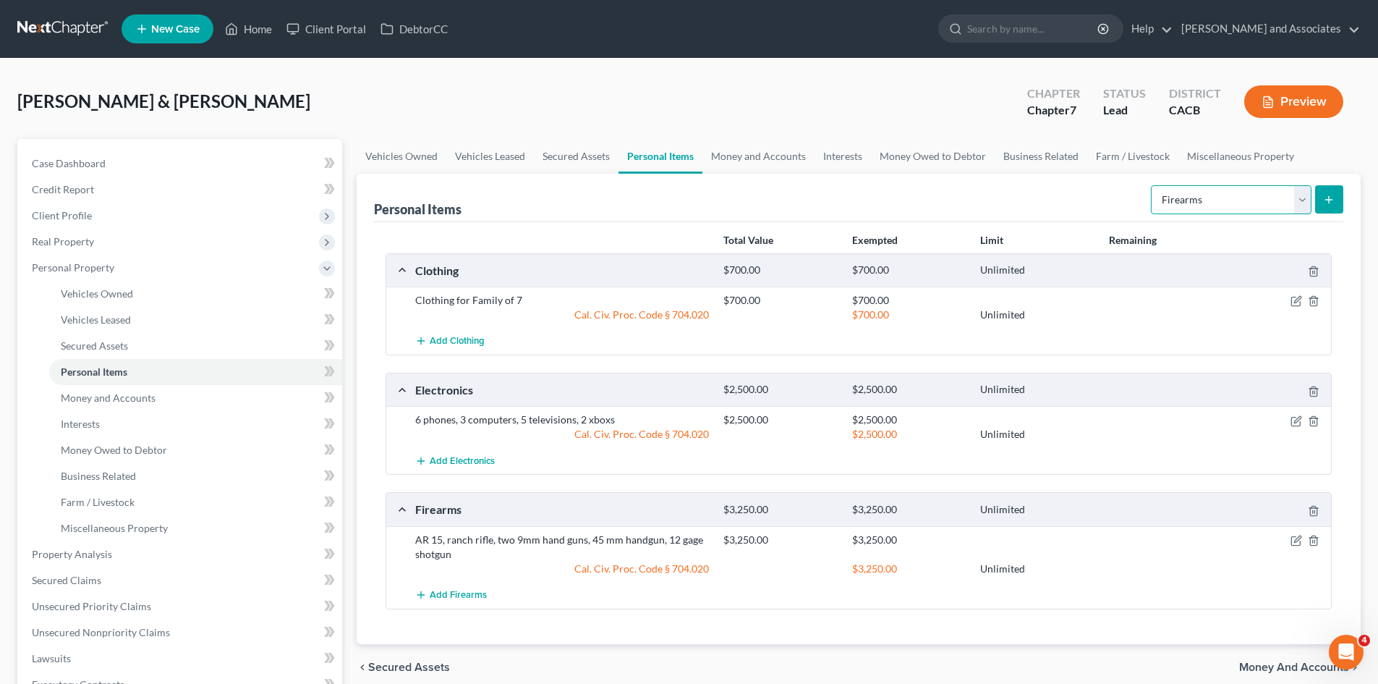
click at [1234, 204] on select "Select Item Type Clothing Collectibles Of Value Electronics Firearms Household …" at bounding box center [1231, 199] width 161 height 29
select select "jewelry"
click at [1153, 185] on select "Select Item Type Clothing Collectibles Of Value Electronics Firearms Household …" at bounding box center [1231, 199] width 161 height 29
click at [1331, 206] on button "submit" at bounding box center [1330, 199] width 28 height 28
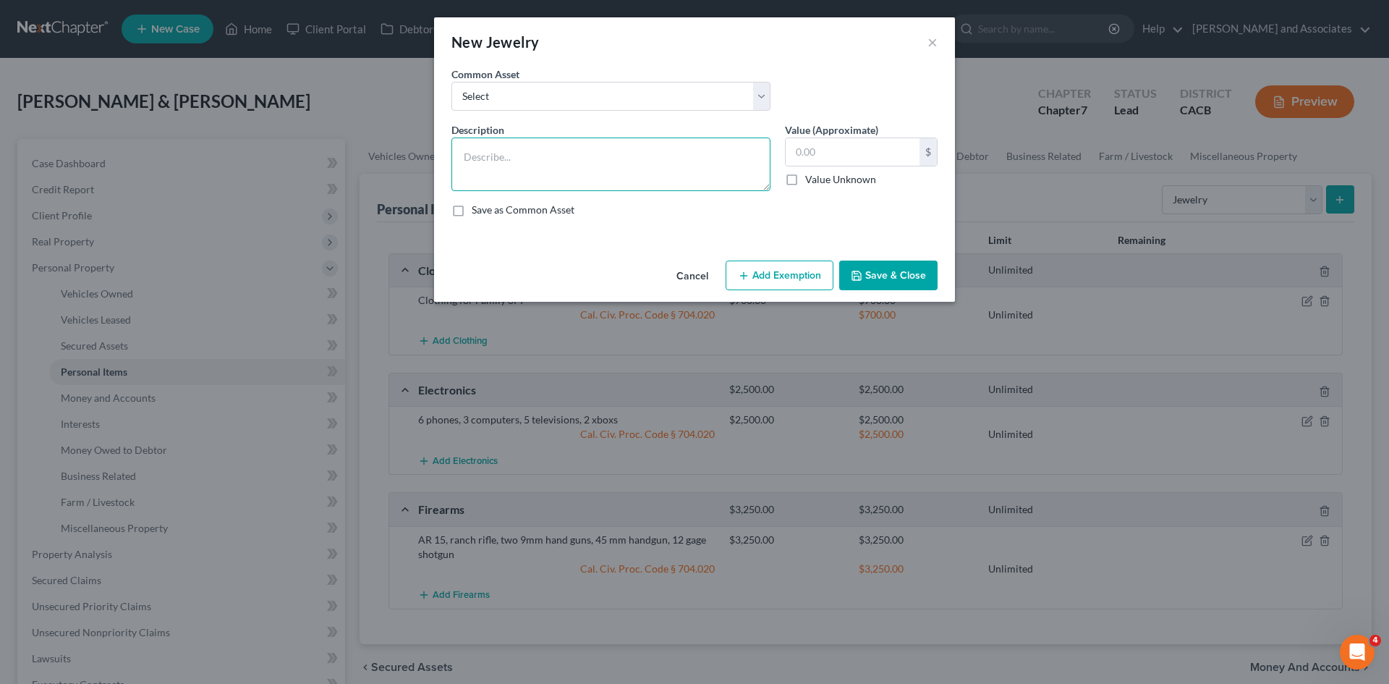
click at [551, 174] on textarea at bounding box center [611, 164] width 319 height 54
type textarea "Wedding bands"
click at [856, 158] on input "text" at bounding box center [853, 151] width 134 height 27
type input "1,000"
drag, startPoint x: 763, startPoint y: 258, endPoint x: 763, endPoint y: 267, distance: 9.4
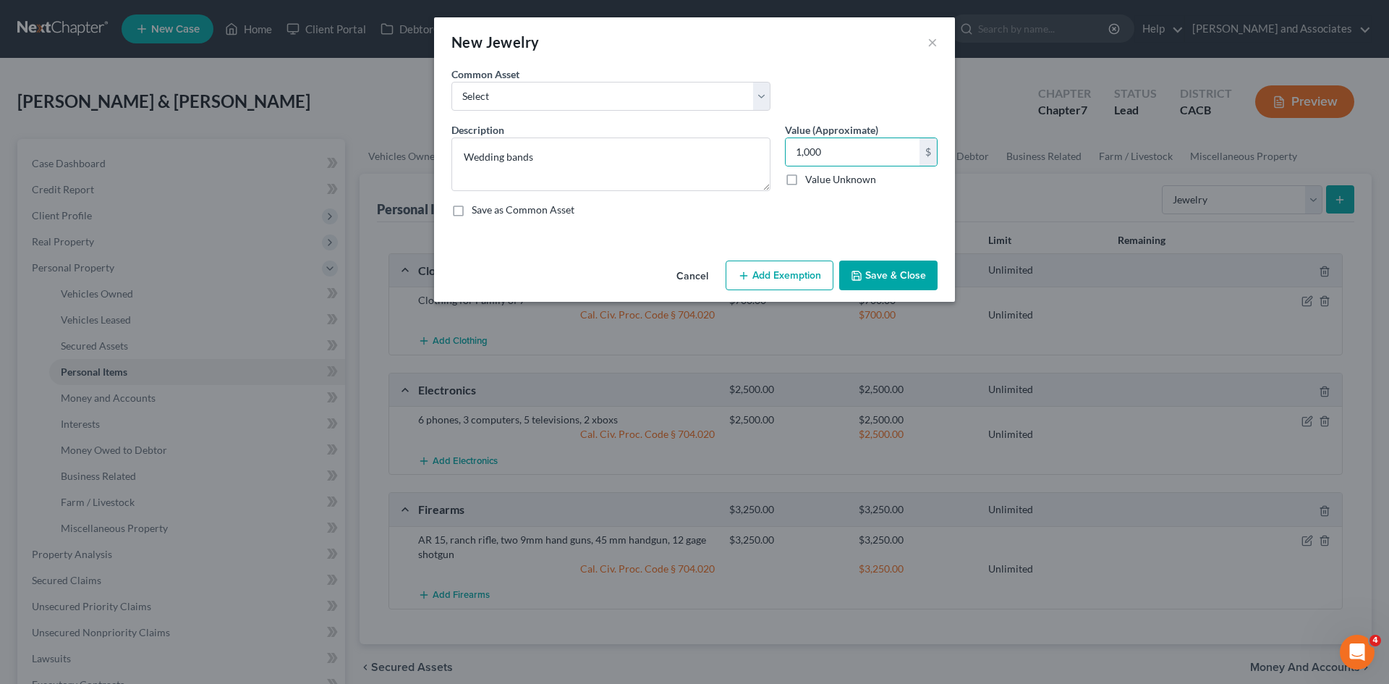
click at [762, 263] on div "Cancel Add Exemption Save & Close" at bounding box center [694, 279] width 521 height 48
click at [763, 267] on button "Add Exemption" at bounding box center [780, 276] width 108 height 30
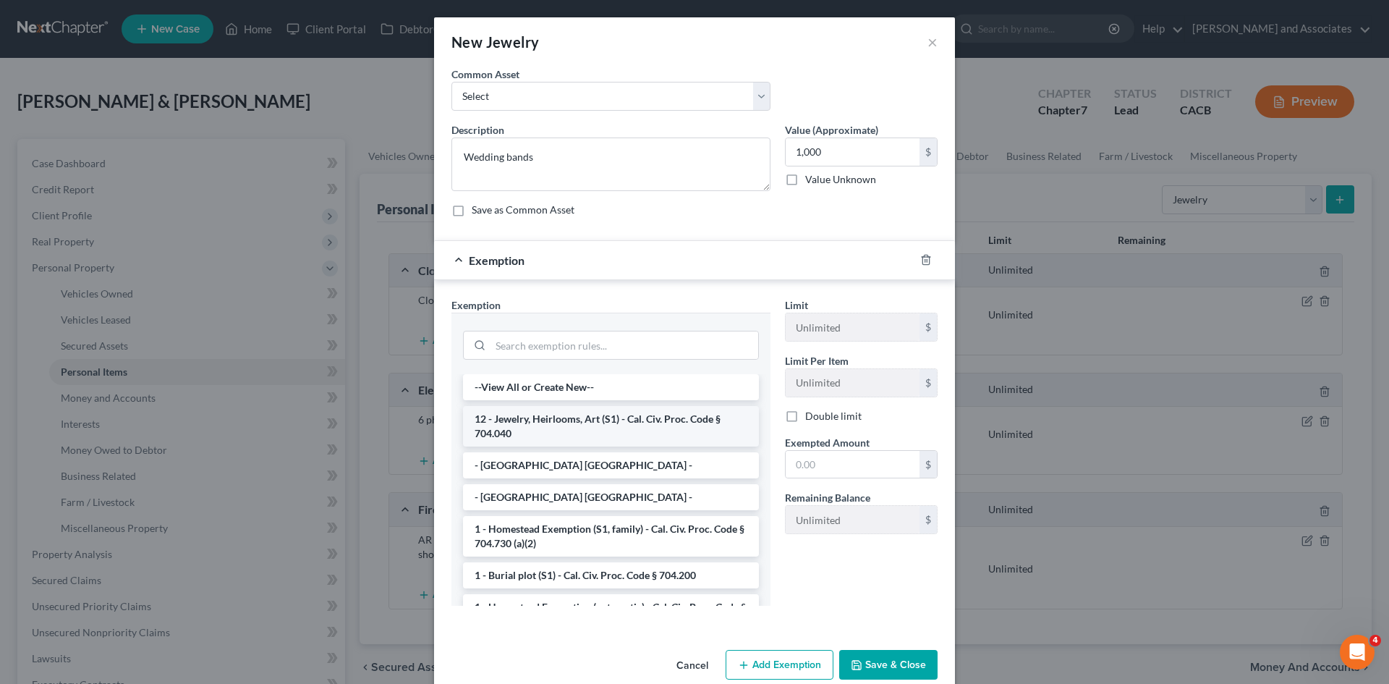
click at [554, 422] on li "12 - Jewelry, Heirlooms, Art (S1) - Cal. Civ. Proc. Code § 704.040" at bounding box center [611, 426] width 296 height 41
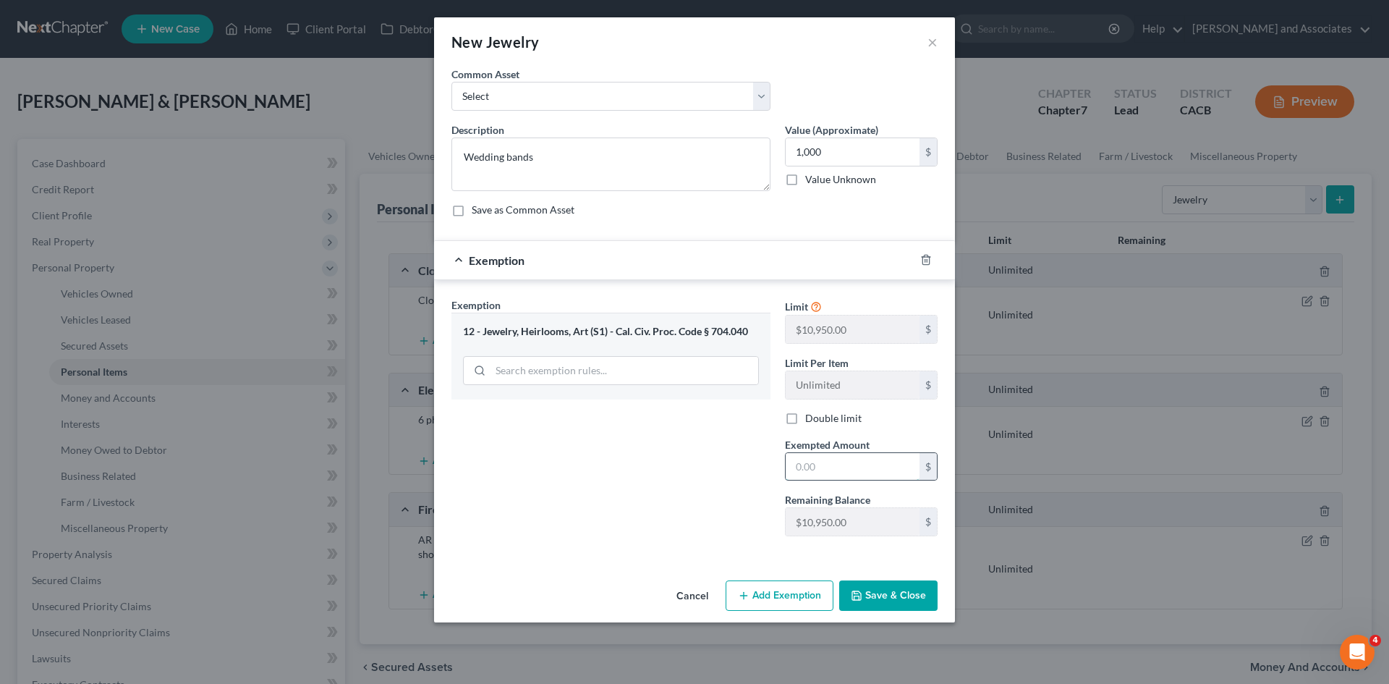
click at [851, 464] on input "text" at bounding box center [853, 466] width 134 height 27
type input "1,000"
click at [858, 589] on button "Save & Close" at bounding box center [888, 595] width 98 height 30
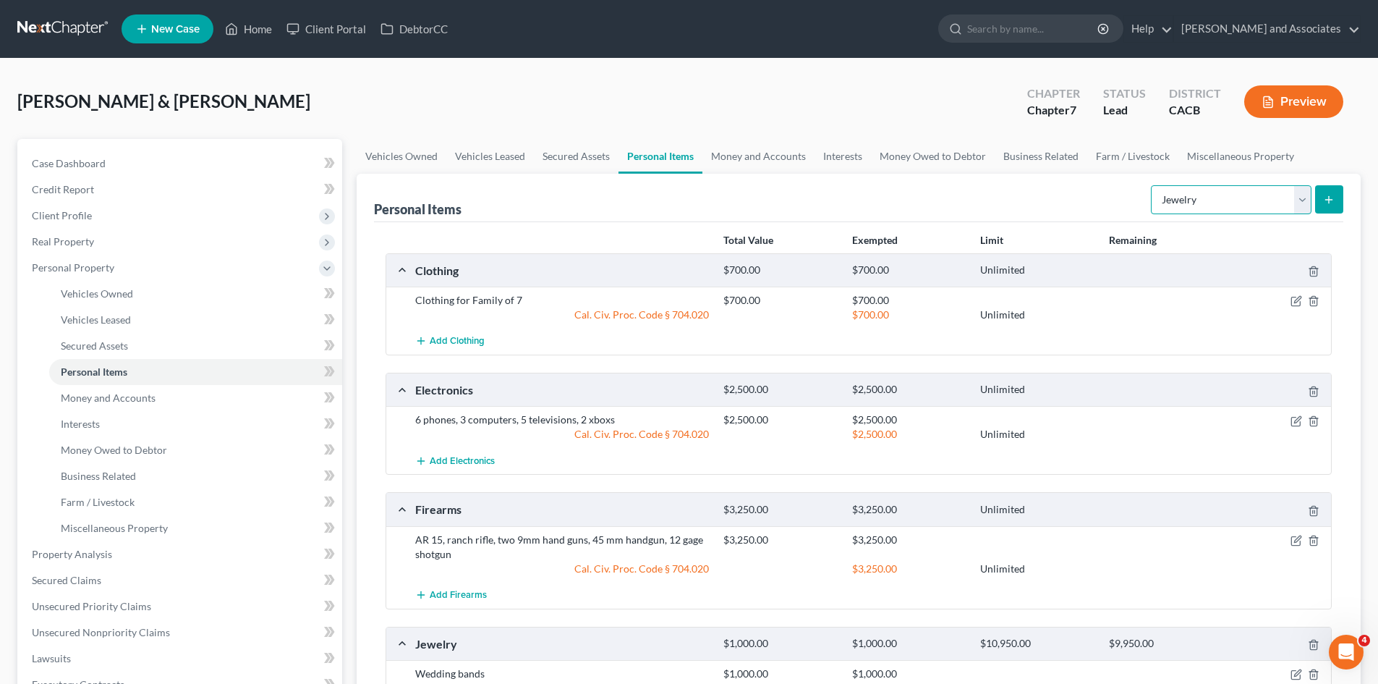
click at [1236, 202] on select "Select Item Type Clothing Collectibles Of Value Electronics Firearms Household …" at bounding box center [1231, 199] width 161 height 29
click at [753, 150] on link "Money and Accounts" at bounding box center [759, 156] width 112 height 35
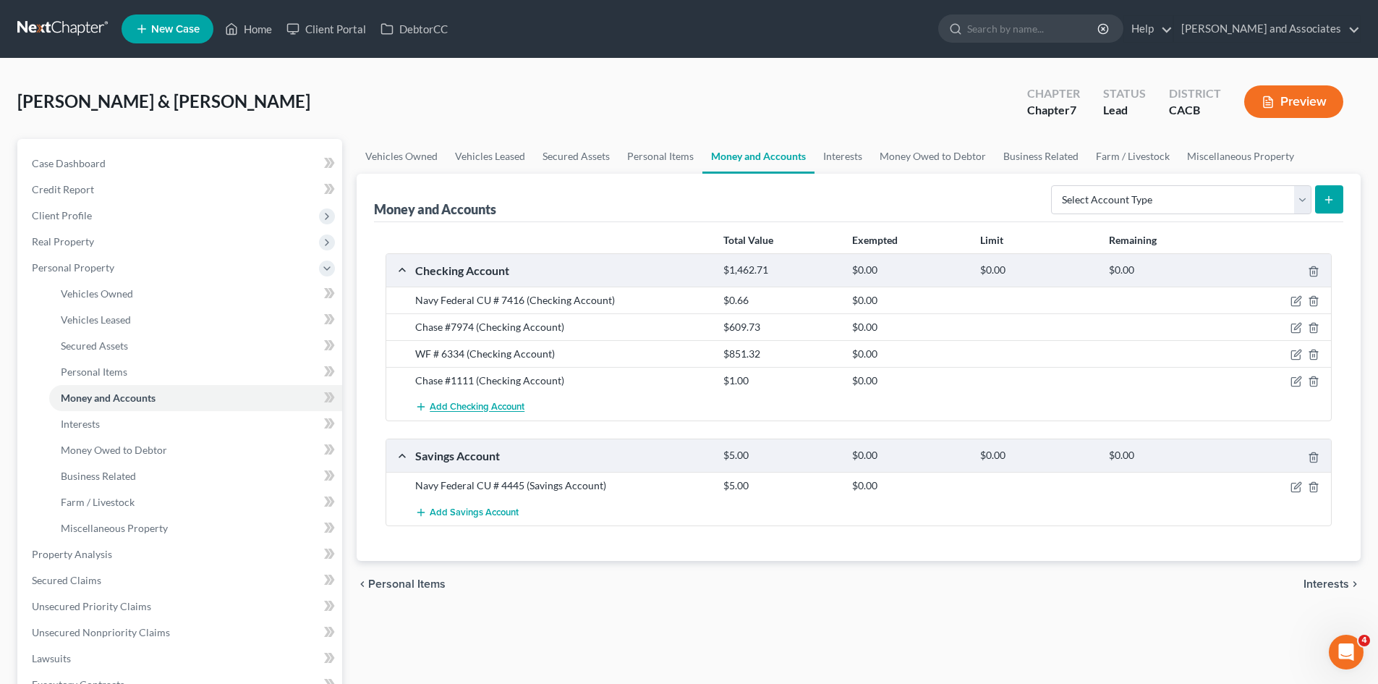
click at [480, 409] on span "Add Checking Account" at bounding box center [477, 408] width 95 height 12
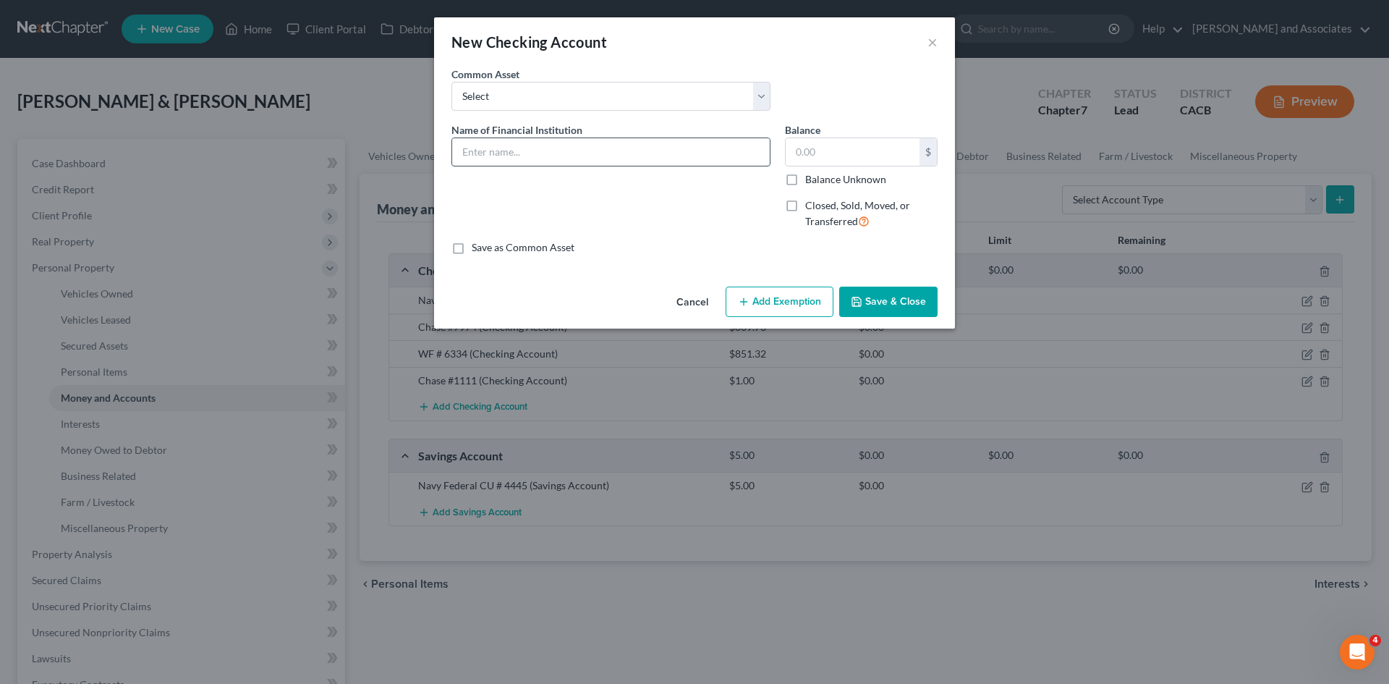
click at [525, 148] on input "text" at bounding box center [611, 151] width 318 height 27
type input "Sesloc need stmt"
click at [878, 289] on button "Save & Close" at bounding box center [888, 302] width 98 height 30
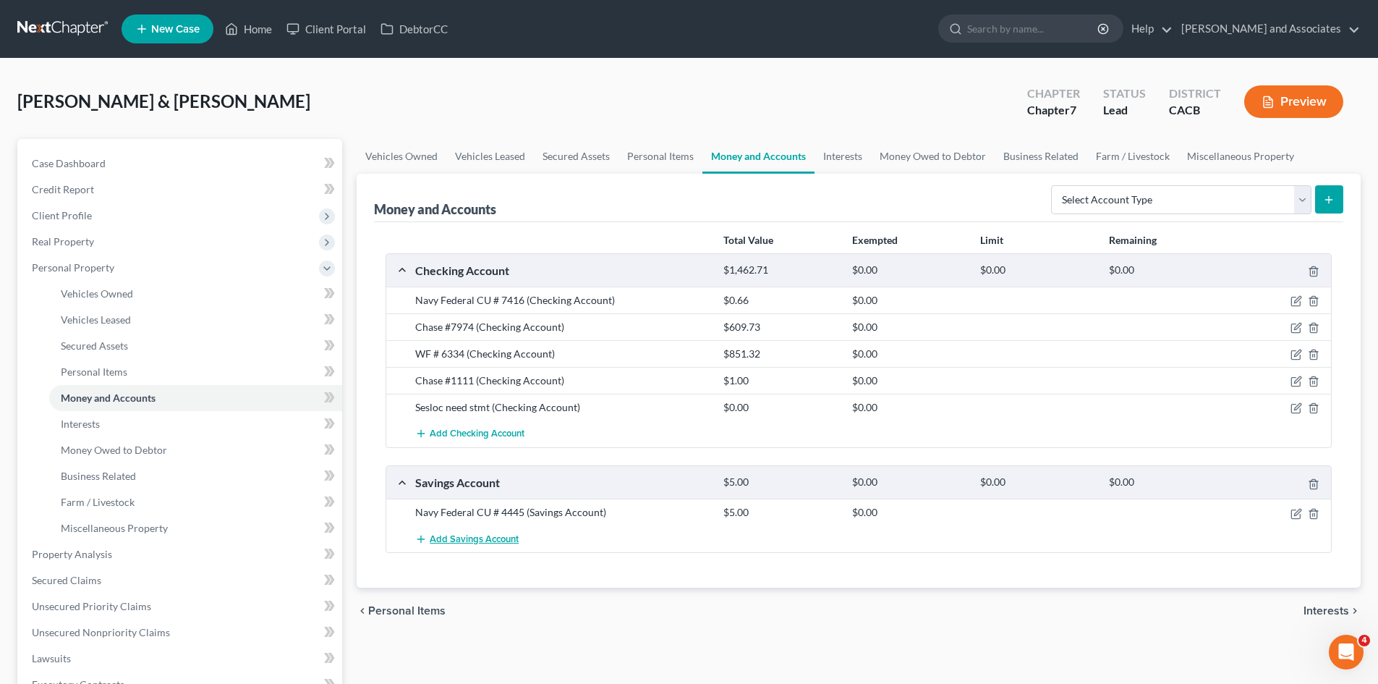
click at [488, 542] on span "Add Savings Account" at bounding box center [474, 539] width 89 height 12
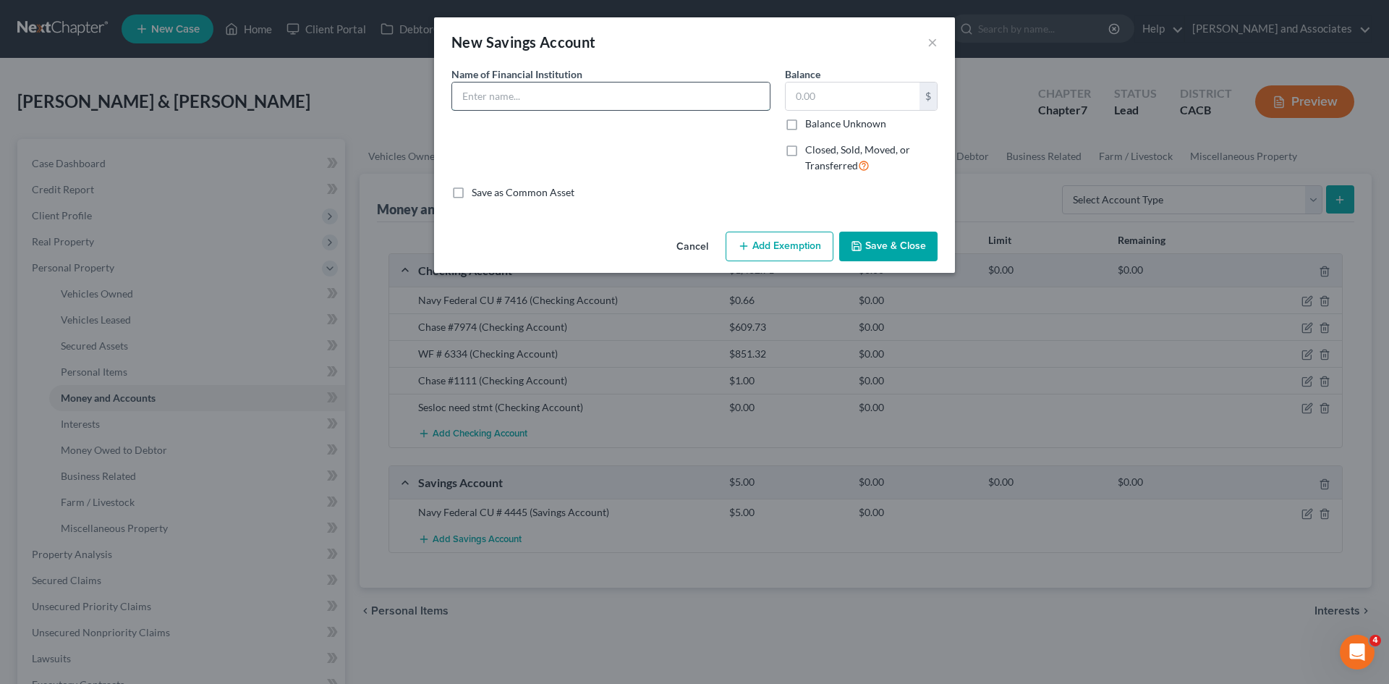
click at [567, 101] on input "text" at bounding box center [611, 95] width 318 height 27
type input "sesloc stmt"
click at [925, 250] on button "Save & Close" at bounding box center [888, 247] width 98 height 30
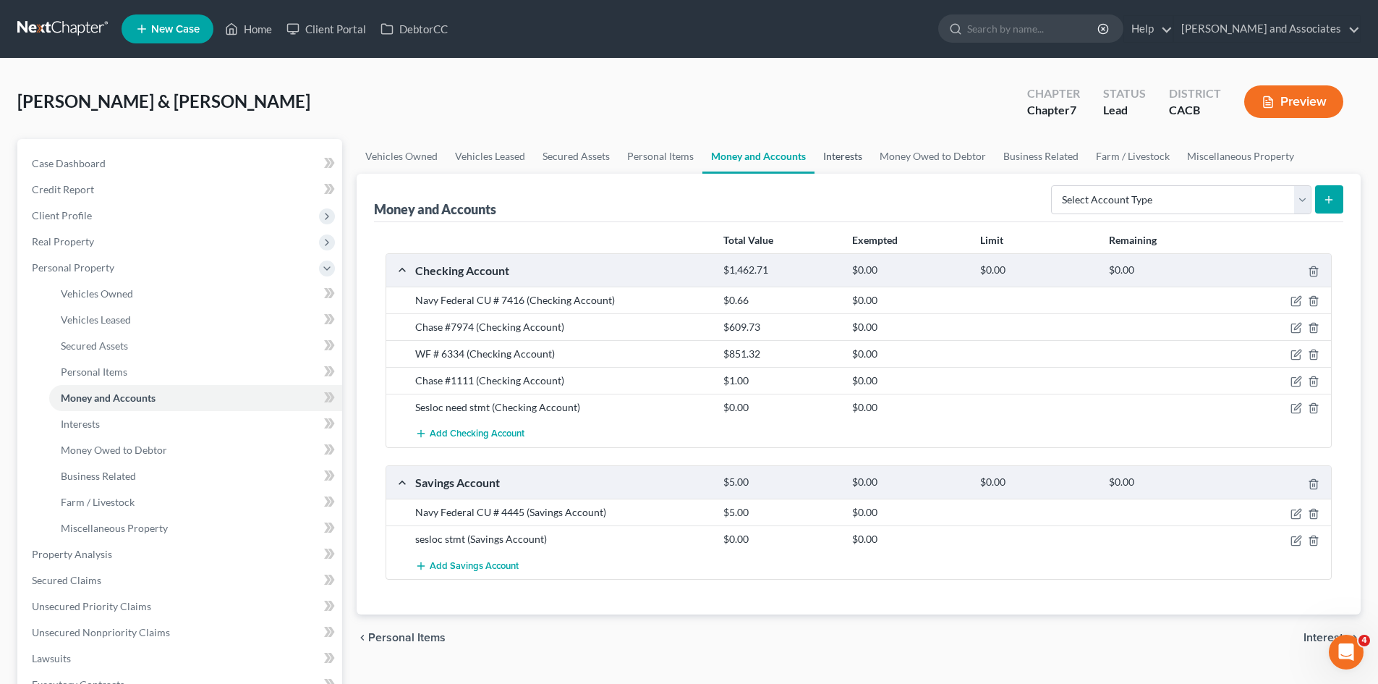
click at [853, 164] on link "Interests" at bounding box center [843, 156] width 56 height 35
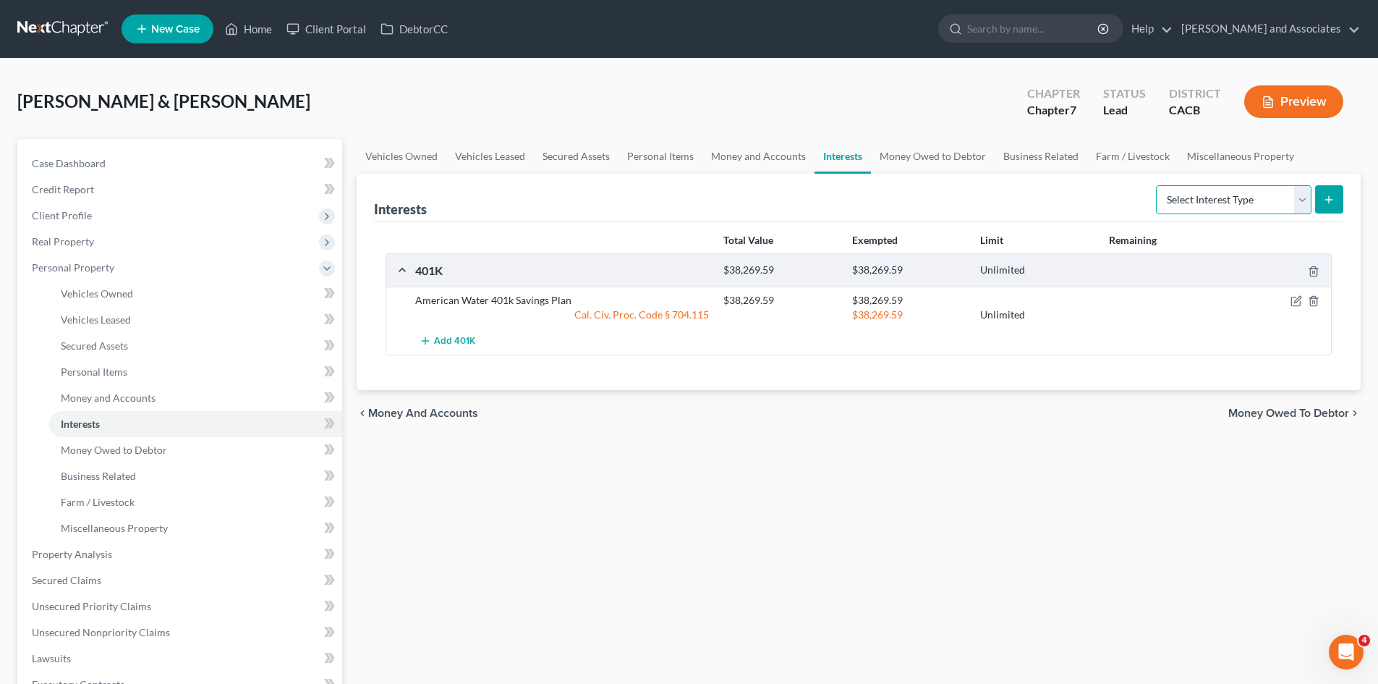
click at [1242, 207] on select "Select Interest Type 401K Annuity Bond Education IRA Government Bond Government…" at bounding box center [1234, 199] width 156 height 29
click at [759, 536] on div "Vehicles Owned Vehicles Leased Secured Assets Personal Items Money and Accounts…" at bounding box center [859, 538] width 1019 height 798
click at [442, 341] on span "Add 401K" at bounding box center [454, 342] width 41 height 12
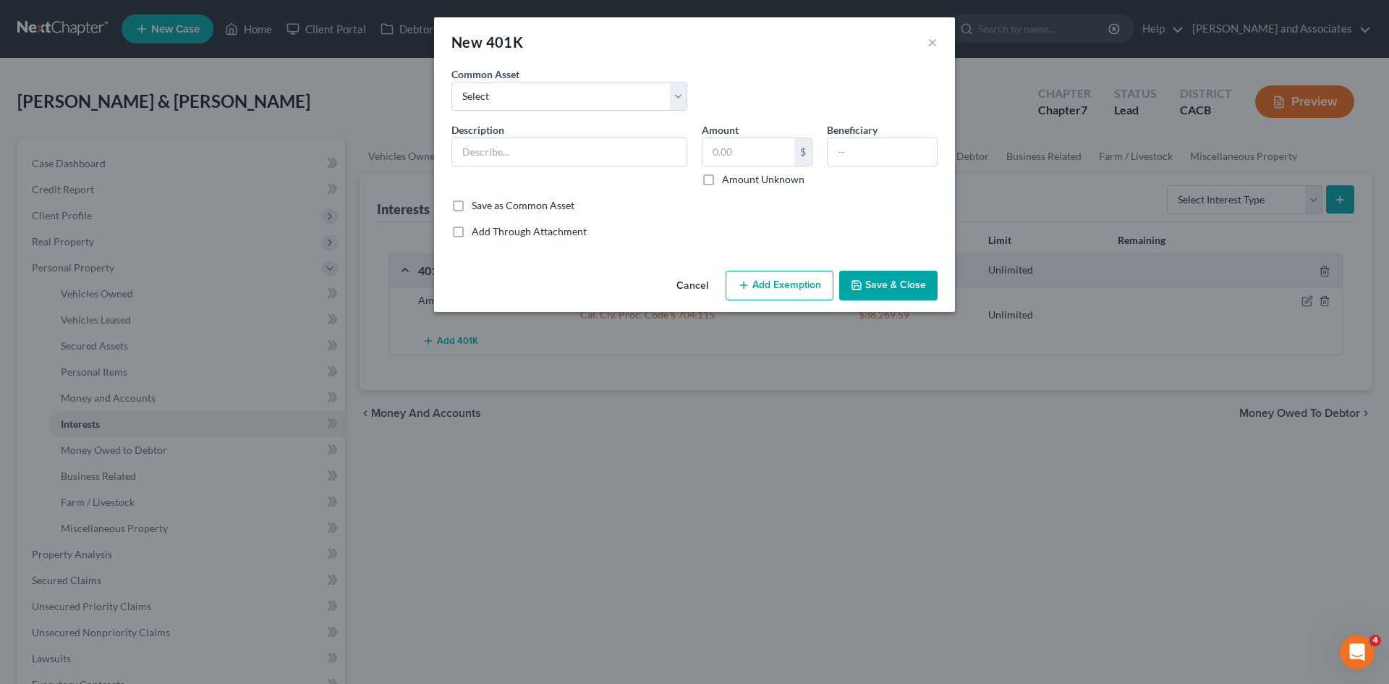
click at [585, 166] on div "Description *" at bounding box center [569, 154] width 250 height 64
click at [593, 138] on input "text" at bounding box center [569, 151] width 234 height 27
type input "Need Stmt"
click at [877, 288] on button "Save & Close" at bounding box center [888, 286] width 98 height 30
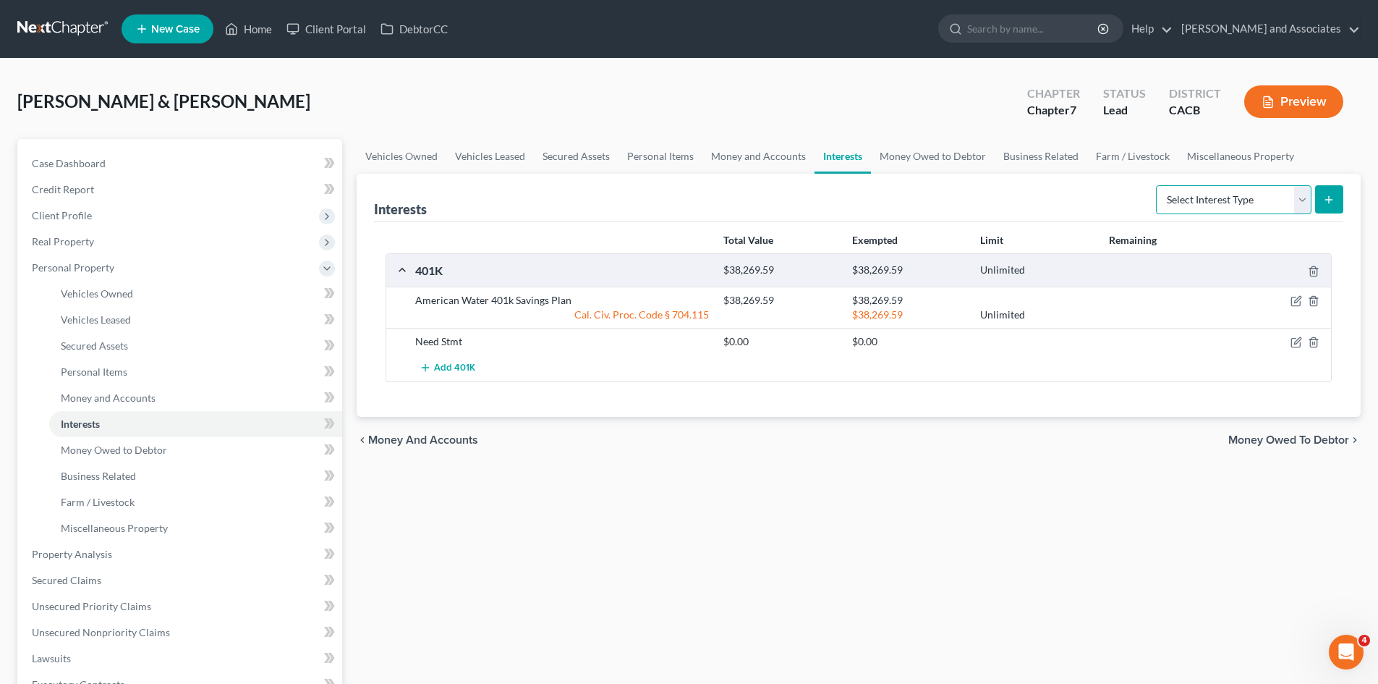
click at [1262, 204] on select "Select Interest Type 401K Annuity Bond Education IRA Government Bond Government…" at bounding box center [1234, 199] width 156 height 29
click at [1004, 446] on div "chevron_left Money and Accounts Money Owed to Debtor chevron_right" at bounding box center [859, 440] width 1004 height 46
click at [1216, 211] on select "Select Interest Type 401K Annuity Bond Education IRA Government Bond Government…" at bounding box center [1234, 199] width 156 height 29
click at [758, 488] on div "Vehicles Owned Vehicles Leased Secured Assets Personal Items Money and Accounts…" at bounding box center [859, 538] width 1019 height 798
click at [949, 158] on link "Money Owed to Debtor" at bounding box center [933, 156] width 124 height 35
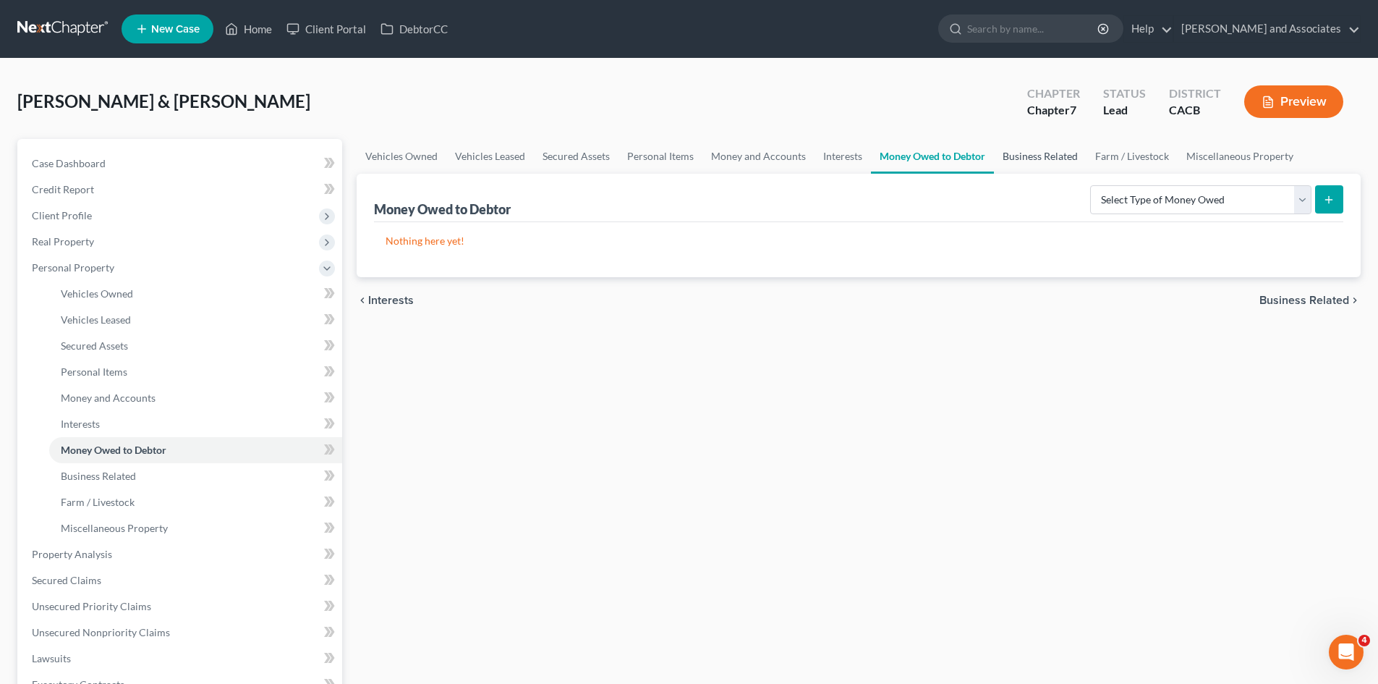
click at [1020, 151] on link "Business Related" at bounding box center [1040, 156] width 93 height 35
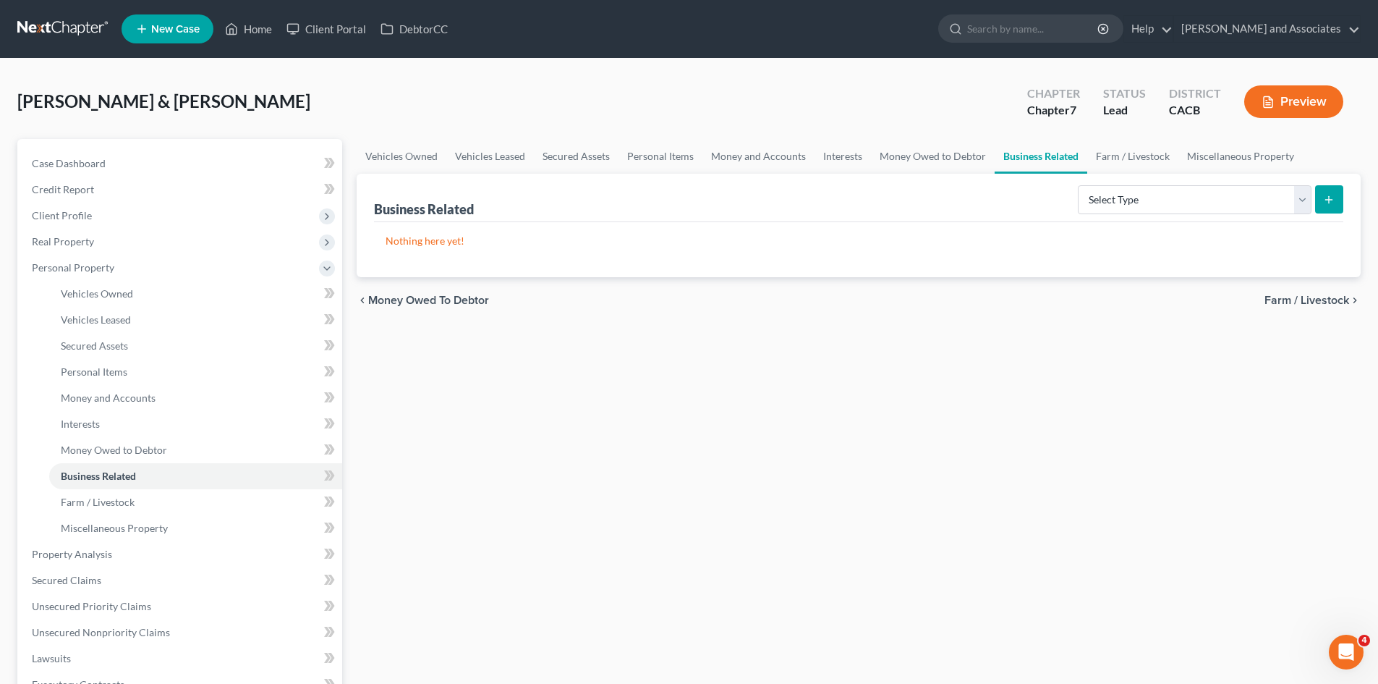
click at [949, 134] on div "[PERSON_NAME] & [PERSON_NAME] Upgraded Chapter Chapter 7 Status Lead District C…" at bounding box center [689, 107] width 1344 height 63
click at [921, 155] on link "Money Owed to Debtor" at bounding box center [933, 156] width 124 height 35
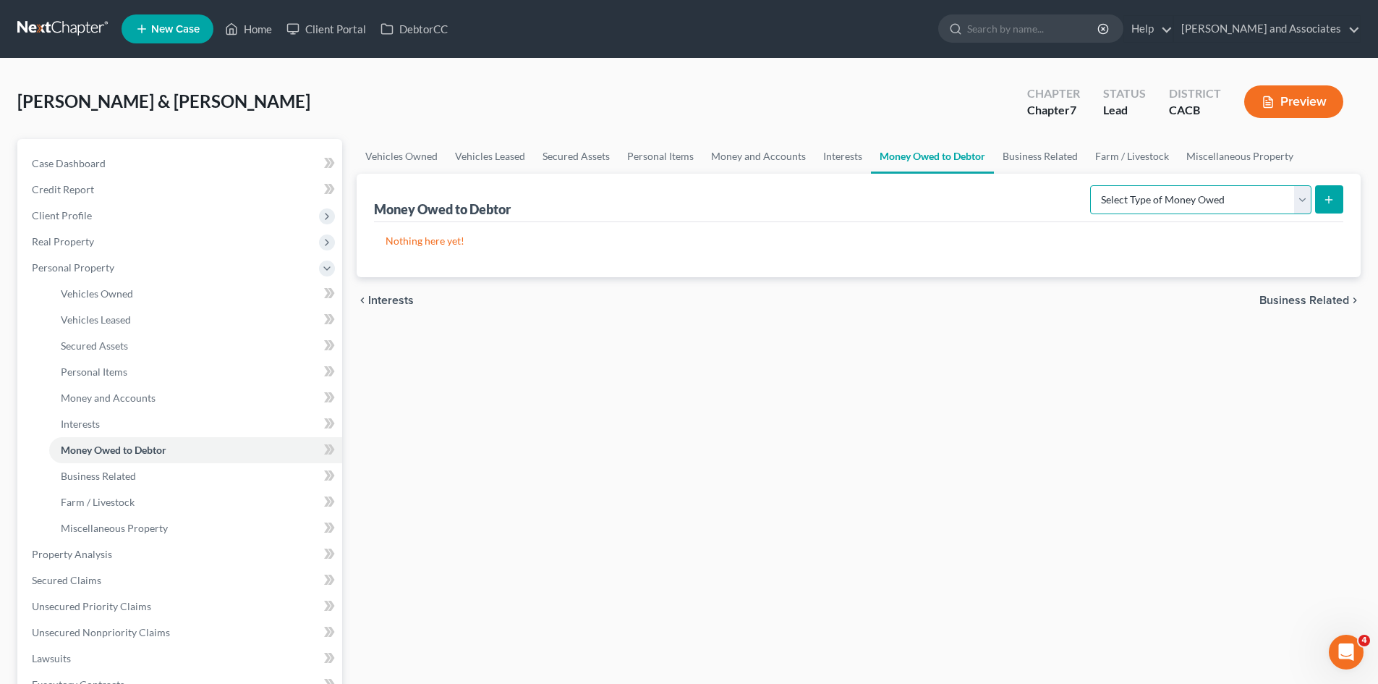
click at [1135, 204] on select "Select Type of Money Owed Accounts Receivable Alimony Child Support Claims Agai…" at bounding box center [1200, 199] width 221 height 29
select select "expected_tax_refund"
click at [1093, 185] on select "Select Type of Money Owed Accounts Receivable Alimony Child Support Claims Agai…" at bounding box center [1200, 199] width 221 height 29
click at [1333, 196] on icon "submit" at bounding box center [1330, 200] width 12 height 12
select select "0"
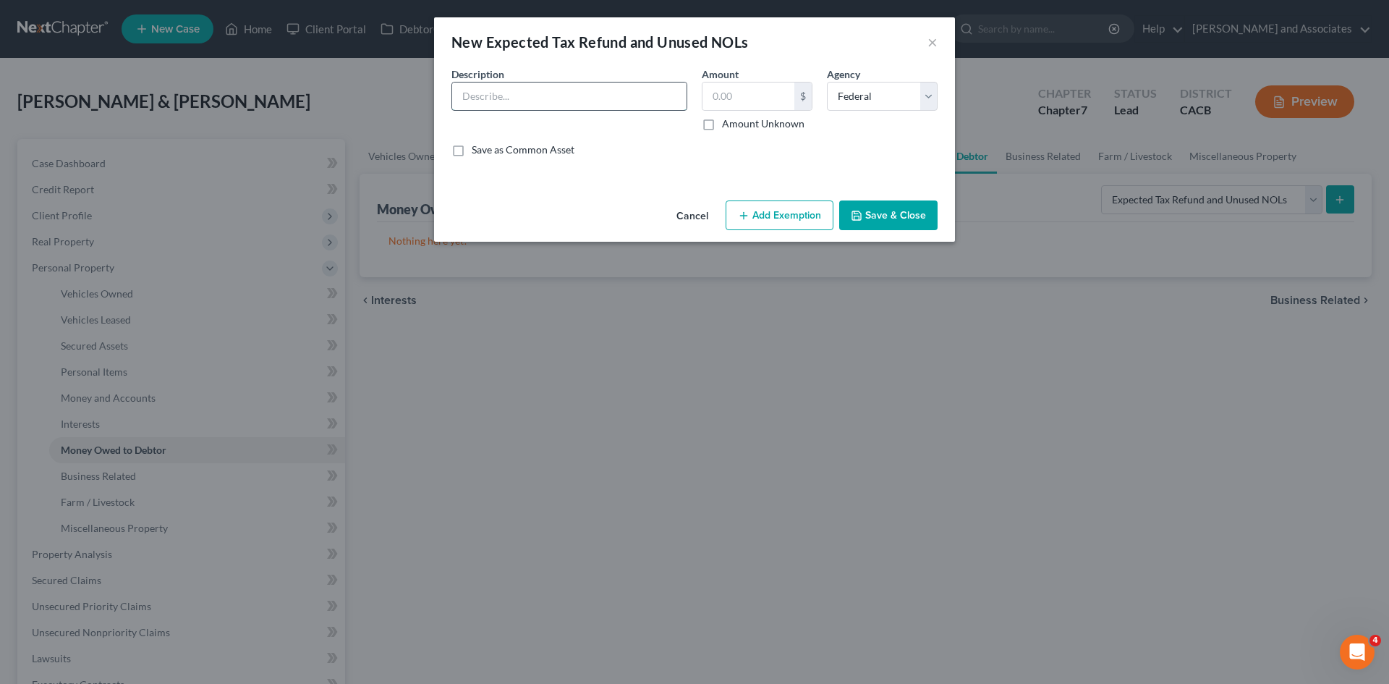
click at [622, 98] on input "text" at bounding box center [569, 95] width 234 height 27
click at [1277, 391] on div "New Expected Tax Refund and Unused NOLs × An exemption set must first be select…" at bounding box center [694, 342] width 1389 height 684
click at [798, 100] on div "$" at bounding box center [803, 95] width 17 height 27
click at [768, 103] on input "text" at bounding box center [749, 95] width 92 height 27
type input "6,496"
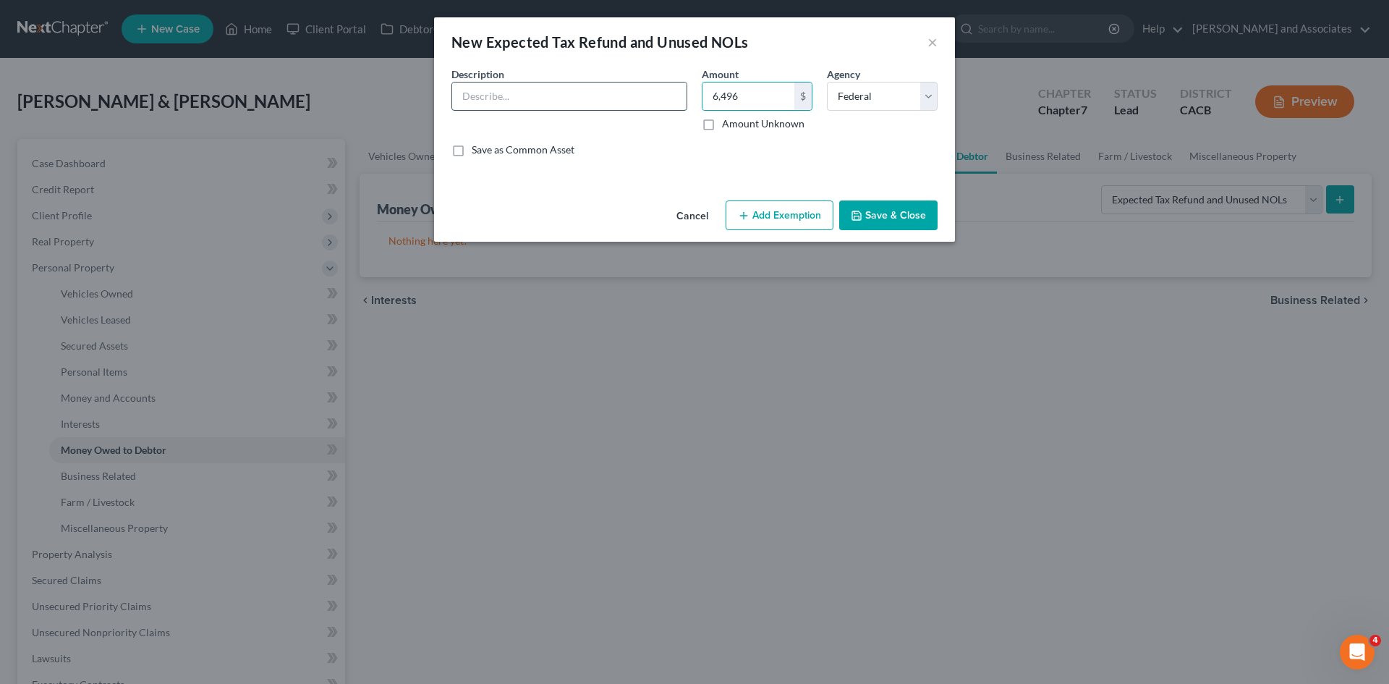
click at [499, 87] on input "text" at bounding box center [569, 95] width 234 height 27
type input "Expecting 2025 Tax refund- federal"
click at [871, 203] on button "Save & Close" at bounding box center [888, 215] width 98 height 30
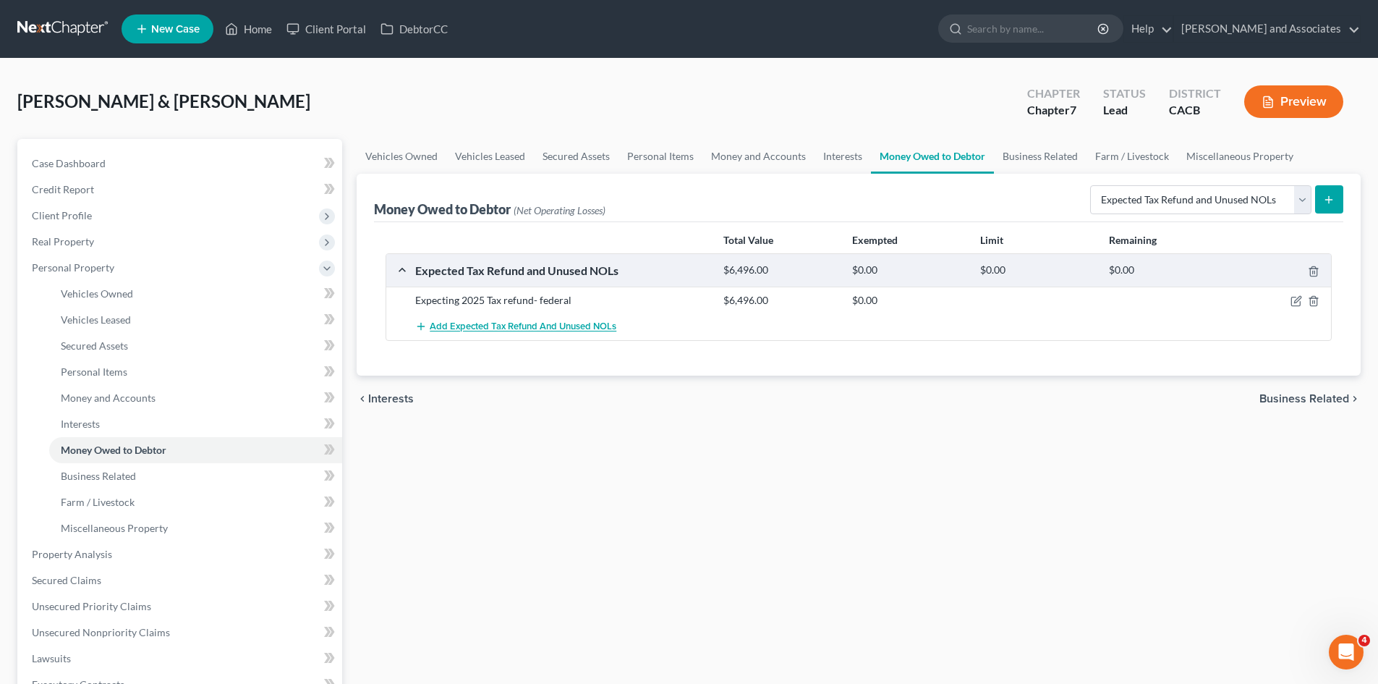
click at [528, 330] on span "Add Expected Tax Refund and Unused NOLs" at bounding box center [523, 327] width 187 height 12
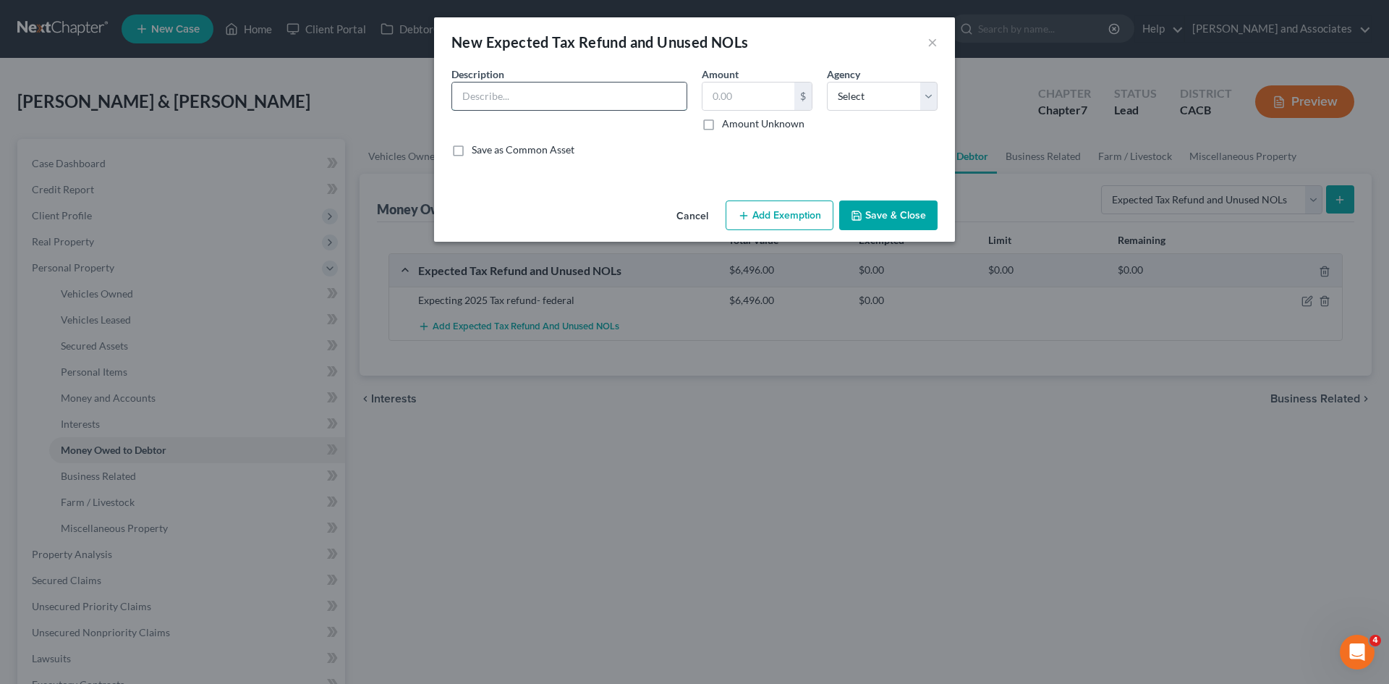
click at [491, 98] on input "text" at bounding box center [569, 95] width 234 height 27
type input "Expecting 2025 Tax refund- state"
drag, startPoint x: 768, startPoint y: 80, endPoint x: 755, endPoint y: 100, distance: 23.7
click at [766, 82] on div "Amount $ Amount Unknown Balance Undetermined $ Amount Unknown" at bounding box center [757, 99] width 125 height 64
click at [755, 100] on input "text" at bounding box center [749, 95] width 92 height 27
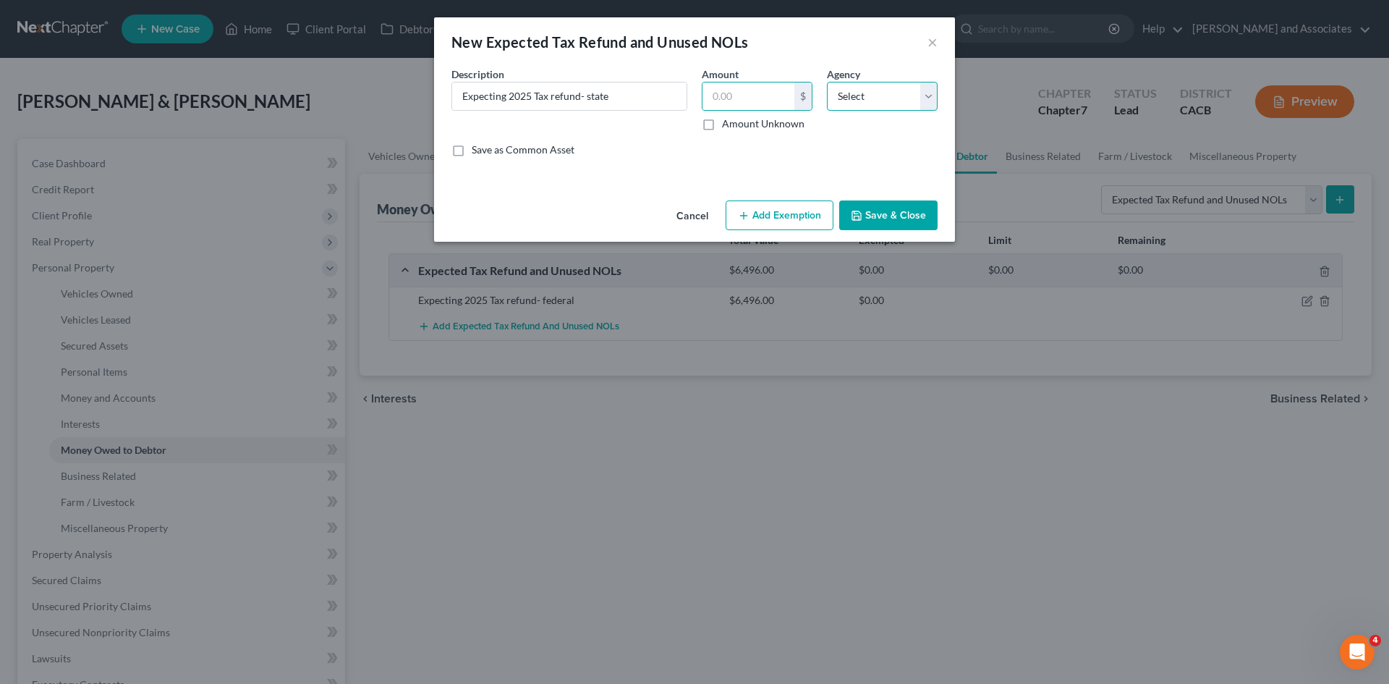
click at [882, 100] on select "Select Federal State Local" at bounding box center [882, 96] width 111 height 29
select select "1"
click at [827, 82] on select "Select Federal State Local" at bounding box center [882, 96] width 111 height 29
click at [752, 93] on input "text" at bounding box center [749, 95] width 92 height 27
type input "254"
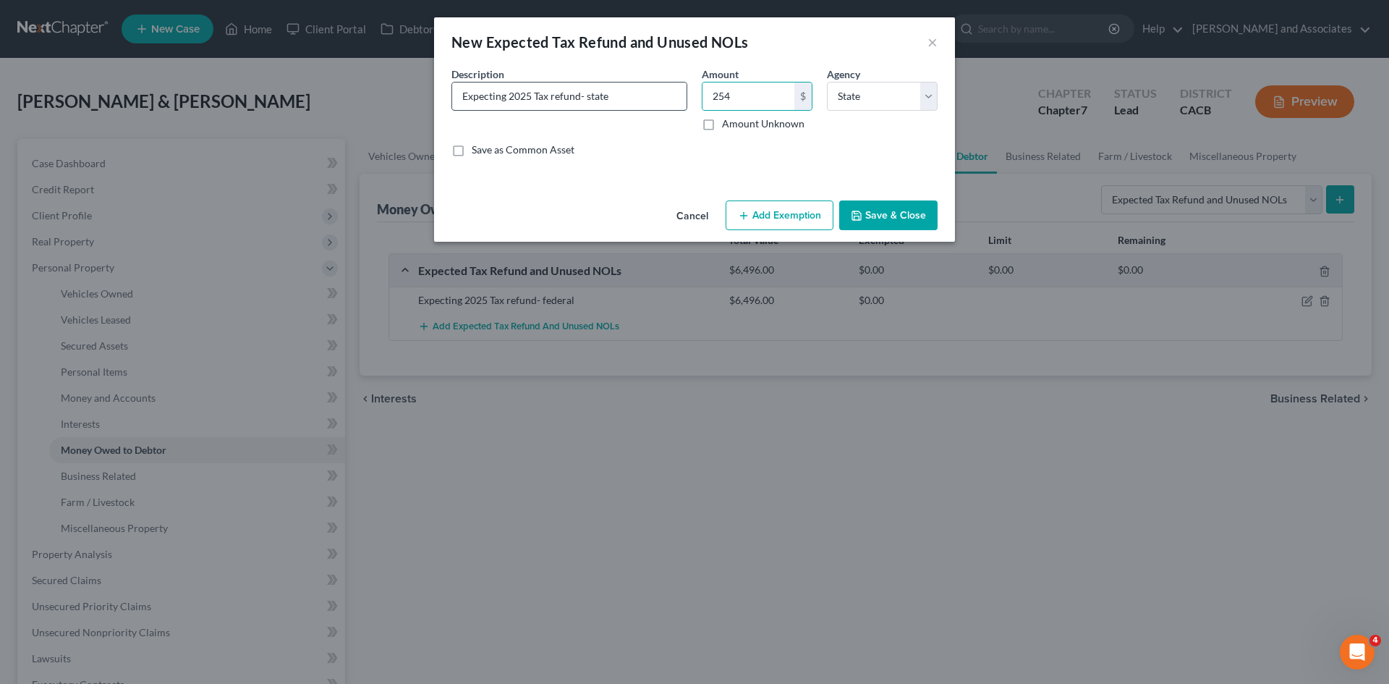
click at [632, 97] on input "Expecting 2025 Tax refund- state" at bounding box center [569, 95] width 234 height 27
click at [910, 217] on button "Save & Close" at bounding box center [888, 215] width 98 height 30
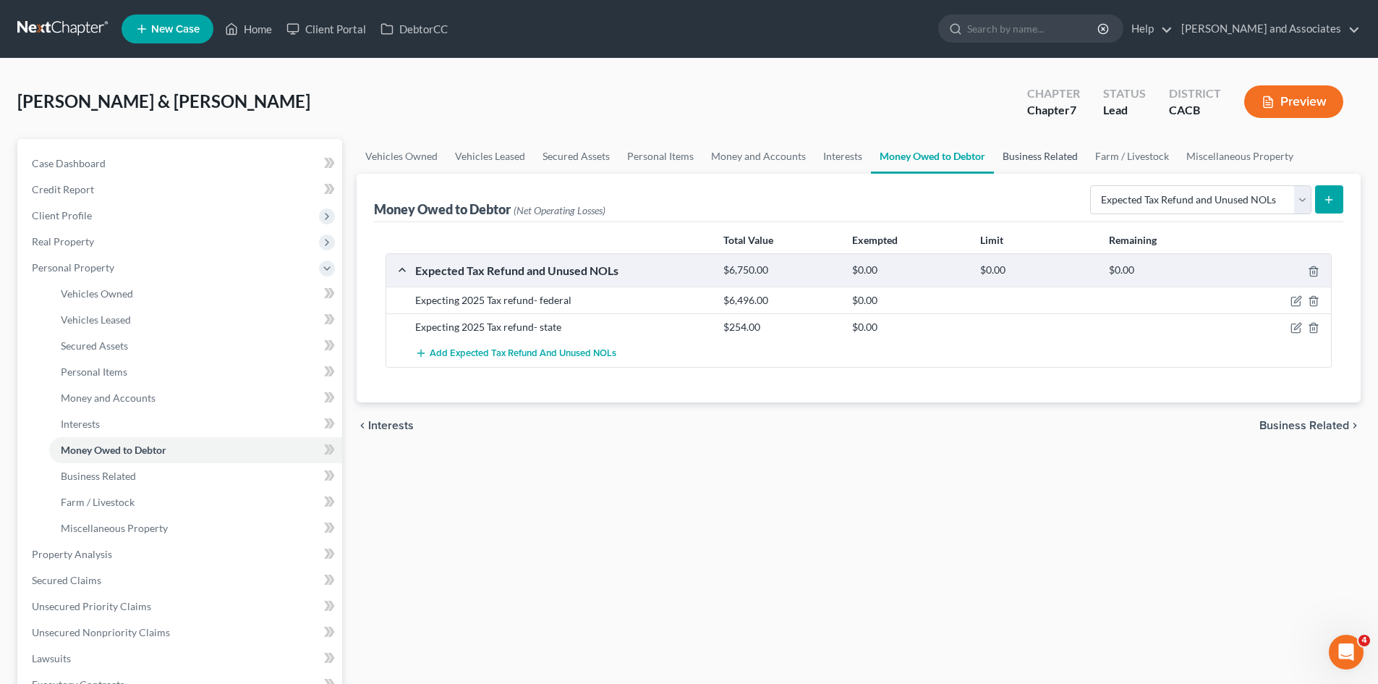
click at [1031, 164] on link "Business Related" at bounding box center [1040, 156] width 93 height 35
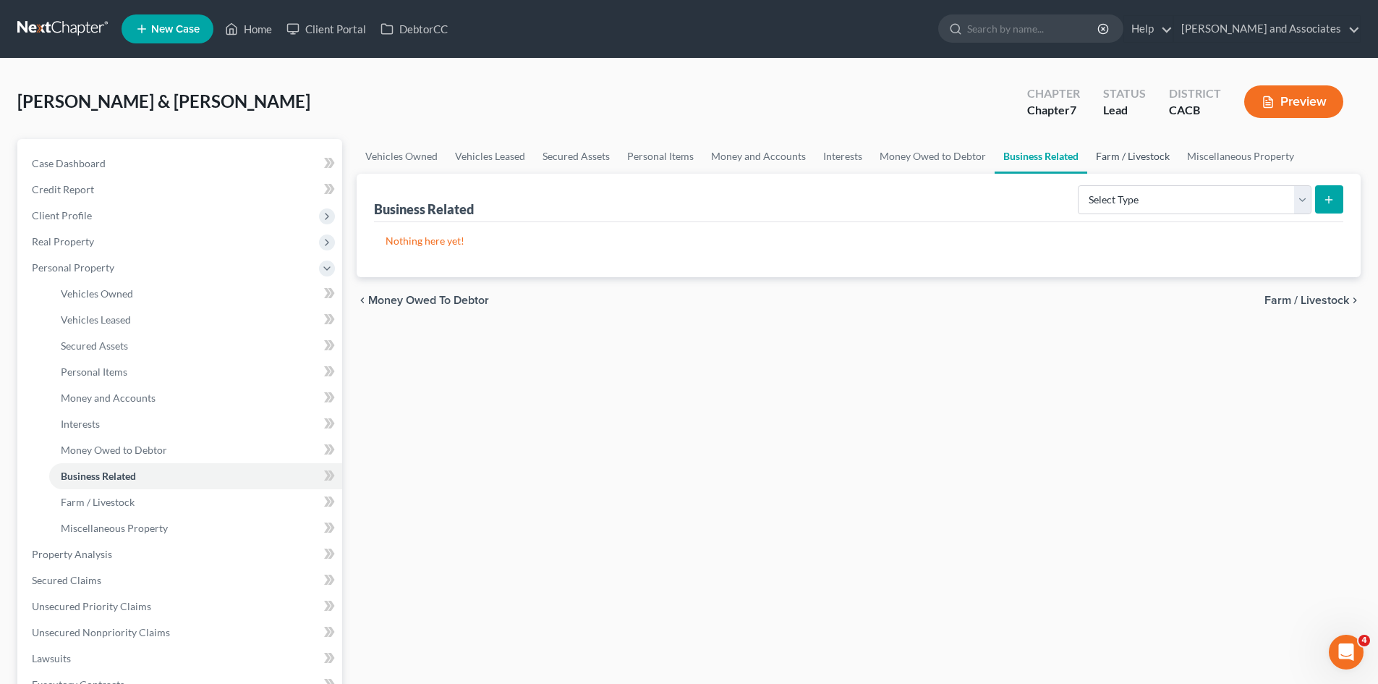
click at [1136, 161] on link "Farm / Livestock" at bounding box center [1133, 156] width 91 height 35
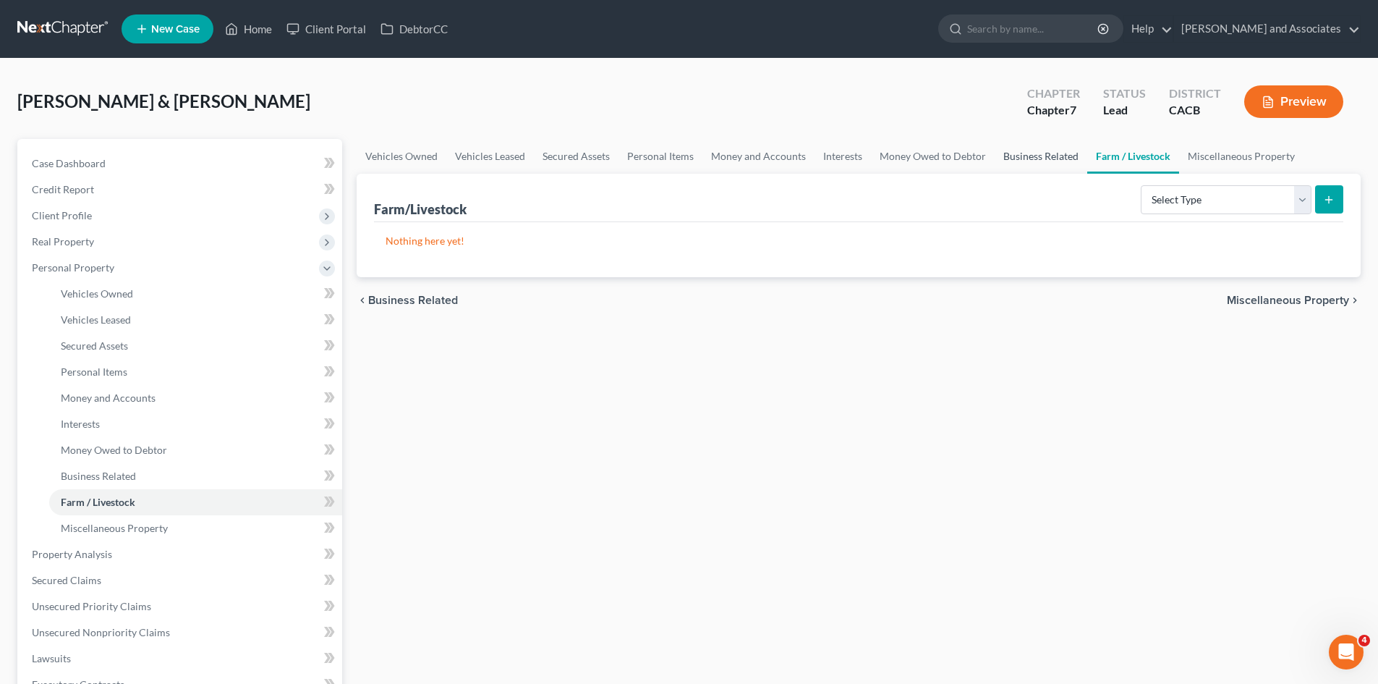
click at [1013, 153] on link "Business Related" at bounding box center [1041, 156] width 93 height 35
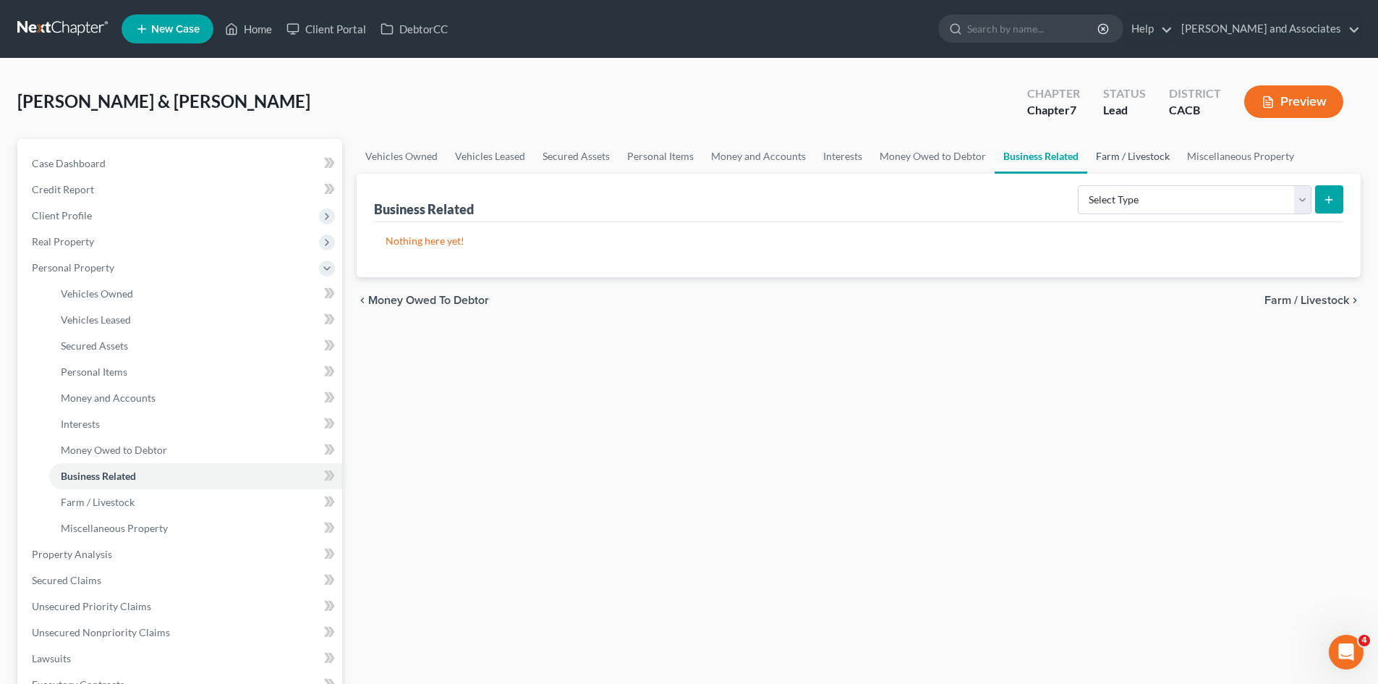
click at [1130, 156] on link "Farm / Livestock" at bounding box center [1133, 156] width 91 height 35
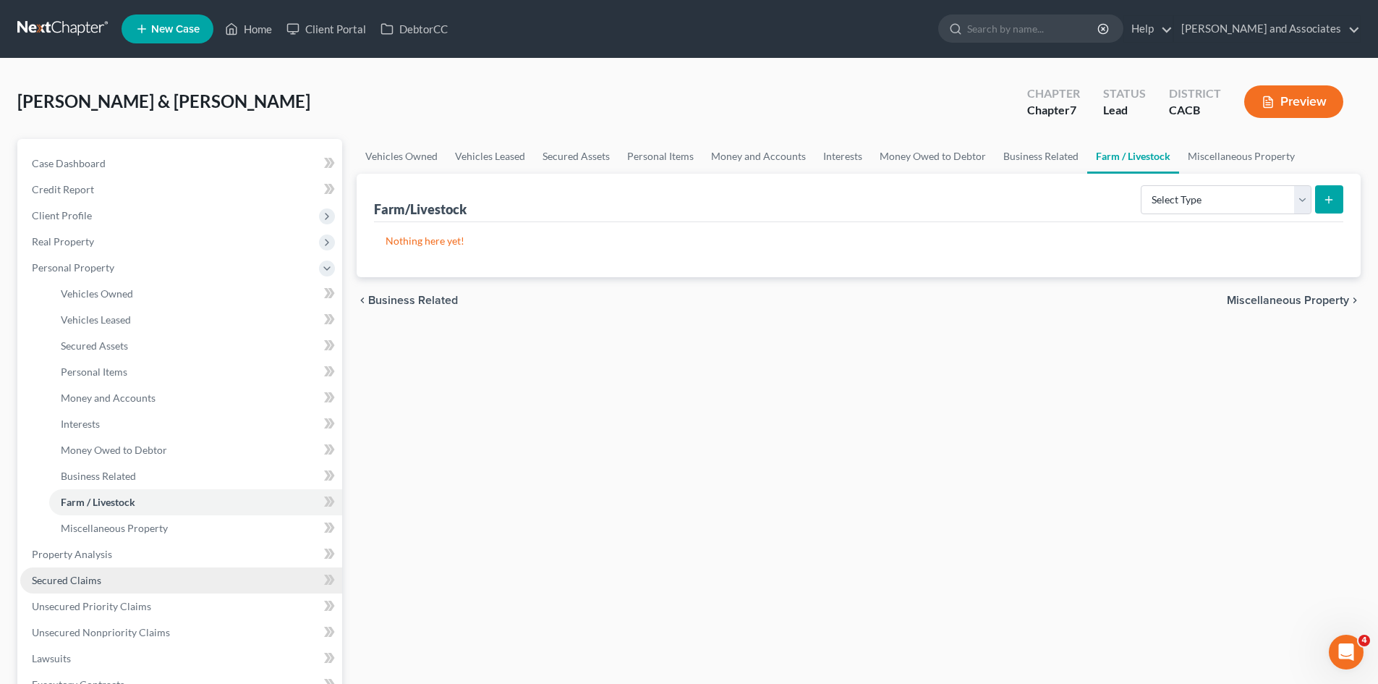
click at [85, 577] on span "Secured Claims" at bounding box center [66, 580] width 69 height 12
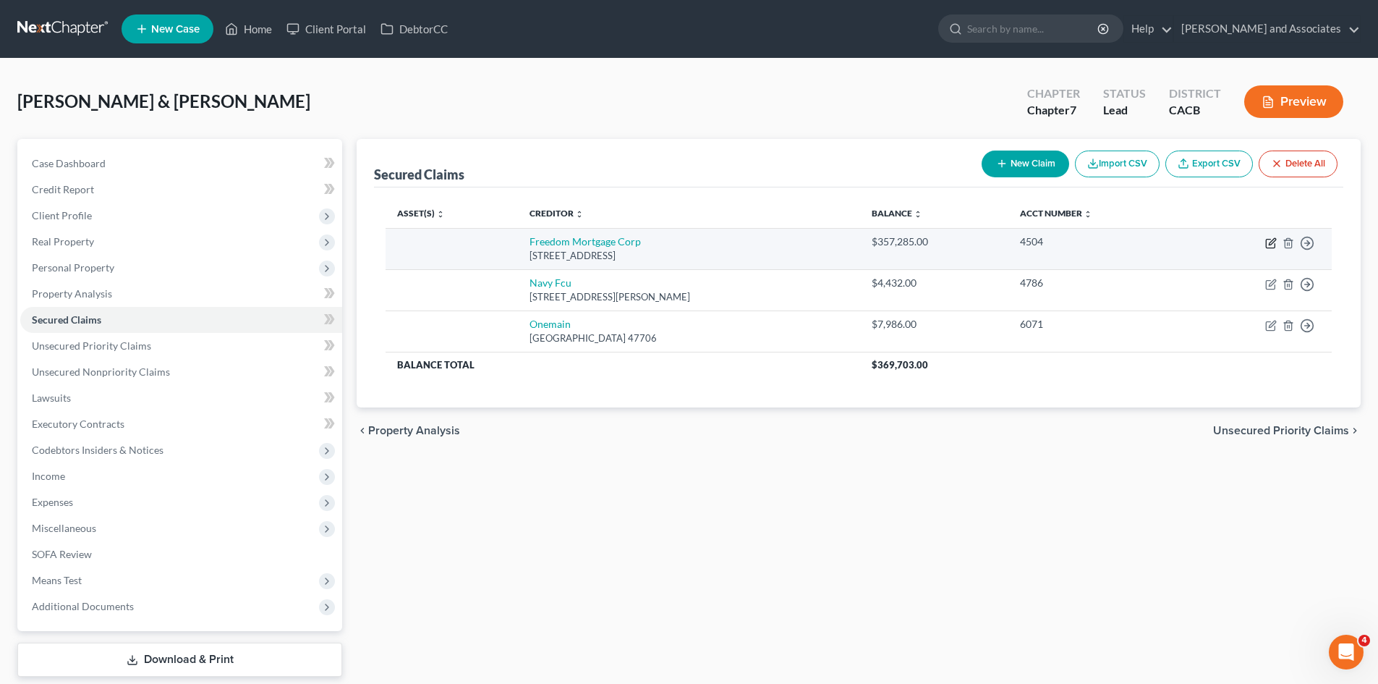
click at [1273, 243] on icon "button" at bounding box center [1272, 241] width 7 height 7
select select "9"
select select "2"
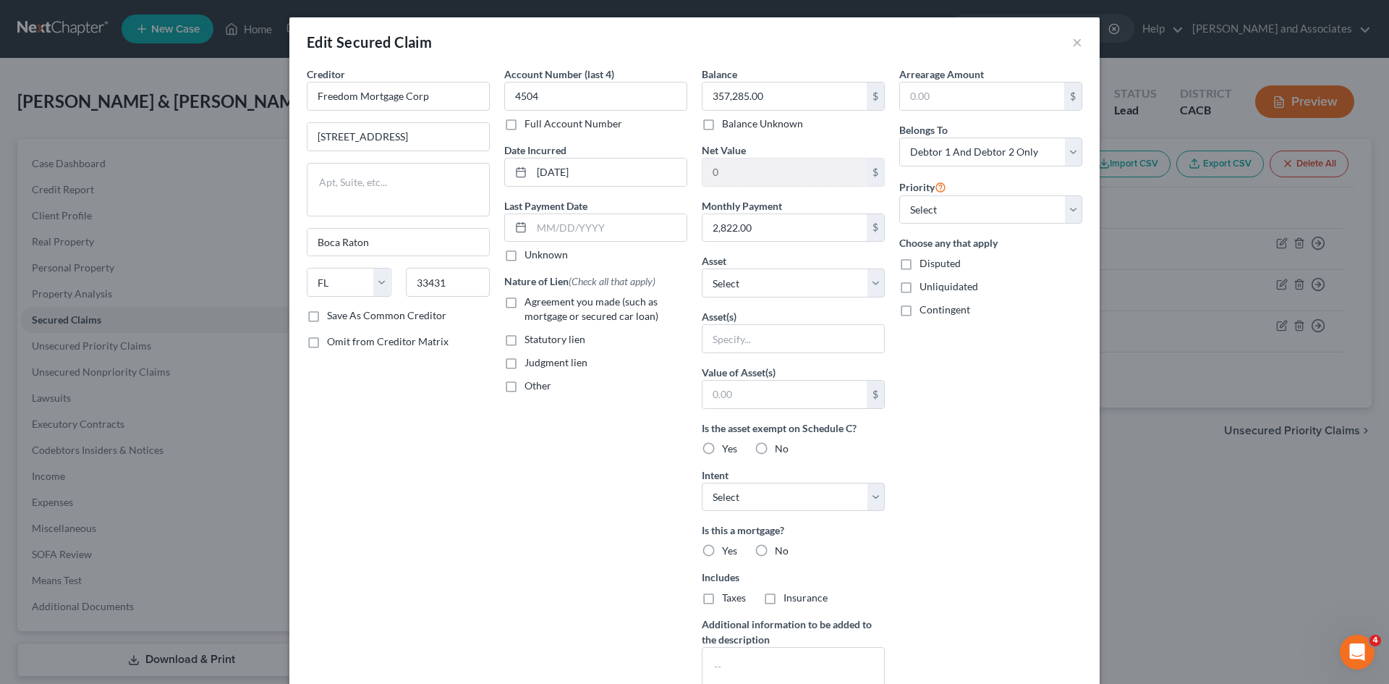
click at [525, 300] on label "Agreement you made (such as mortgage or secured car loan)" at bounding box center [606, 309] width 163 height 29
click at [530, 300] on input "Agreement you made (such as mortgage or secured car loan)" at bounding box center [534, 299] width 9 height 9
checkbox input "true"
click at [847, 494] on select "Select Surrender Redeem Reaffirm Avoid Other" at bounding box center [793, 497] width 183 height 29
select select "2"
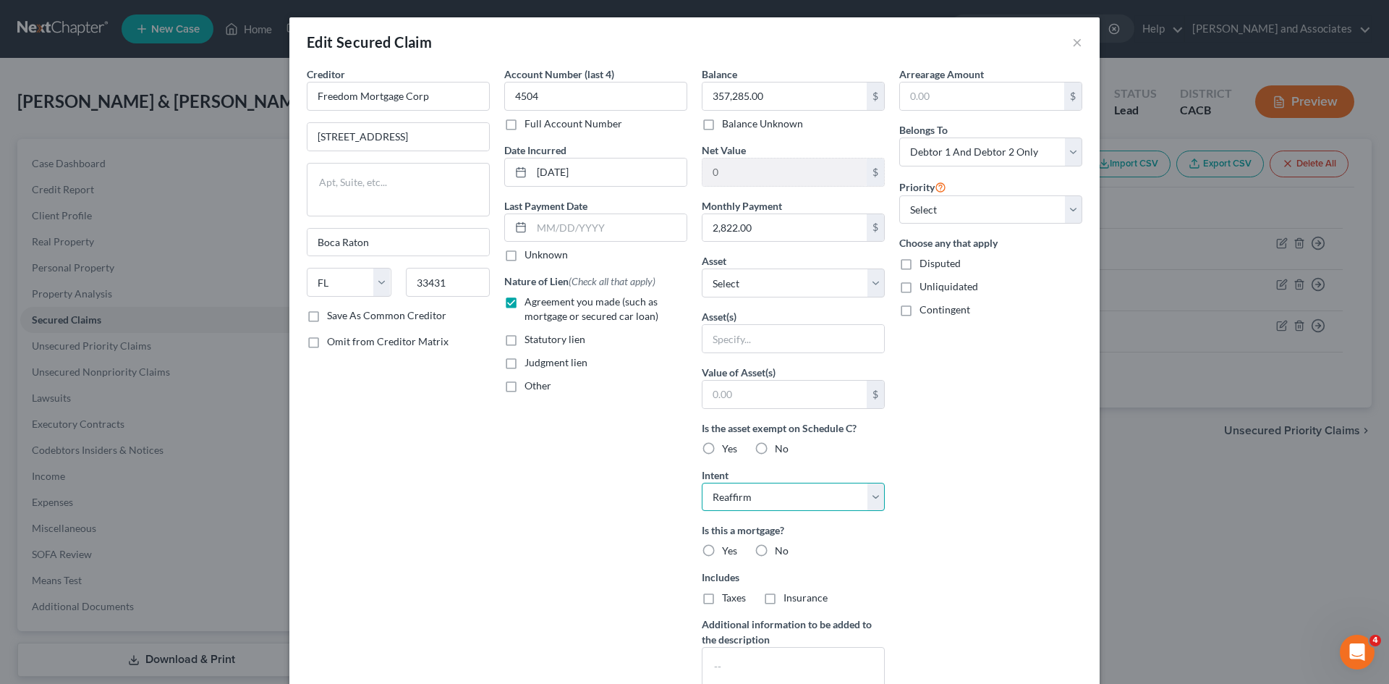
click at [702, 483] on select "Select Surrender Redeem Reaffirm Avoid Other" at bounding box center [793, 497] width 183 height 29
click at [836, 294] on select "Select Other Multiple Assets 4565 [PERSON_NAME] Dr - $0.0 2017 Nissan Pathfinde…" at bounding box center [793, 282] width 183 height 29
select select "2"
click at [702, 268] on select "Select Other Multiple Assets 4565 [PERSON_NAME] Dr - $0.0 2017 Nissan Pathfinde…" at bounding box center [793, 282] width 183 height 29
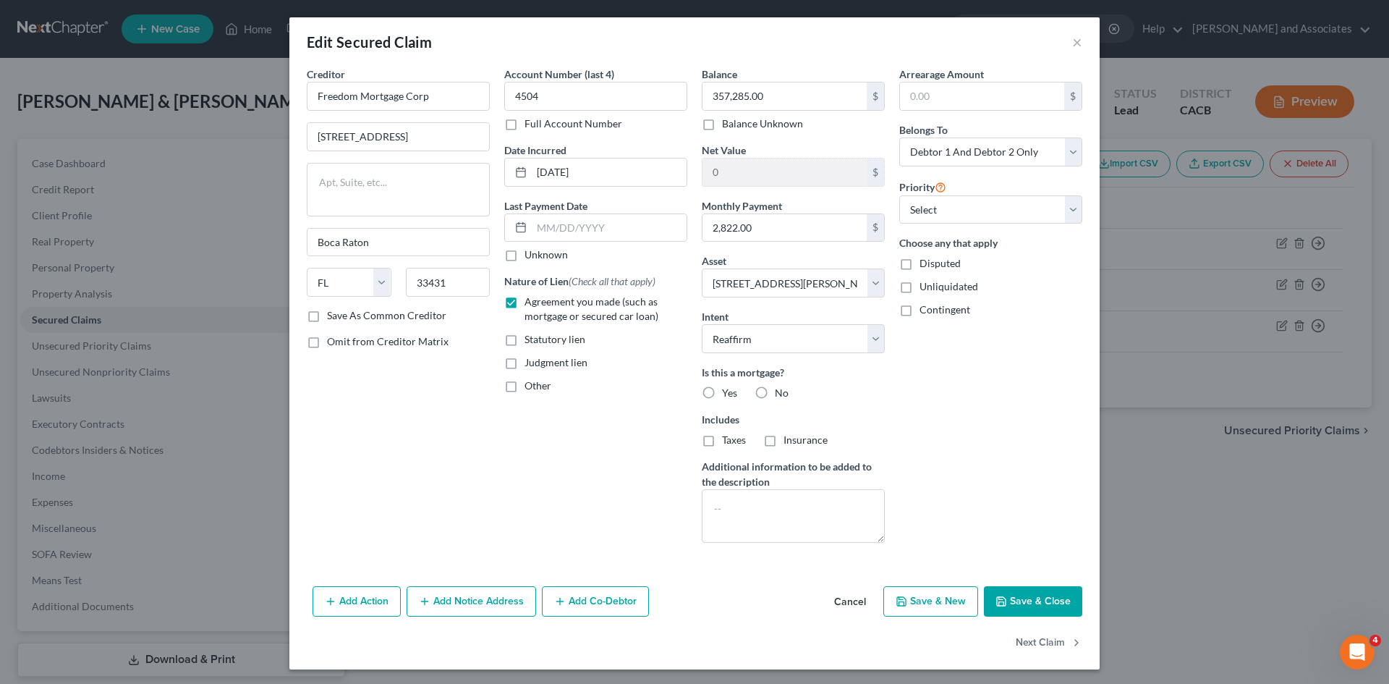
click at [1022, 606] on button "Save & Close" at bounding box center [1033, 601] width 98 height 30
select select
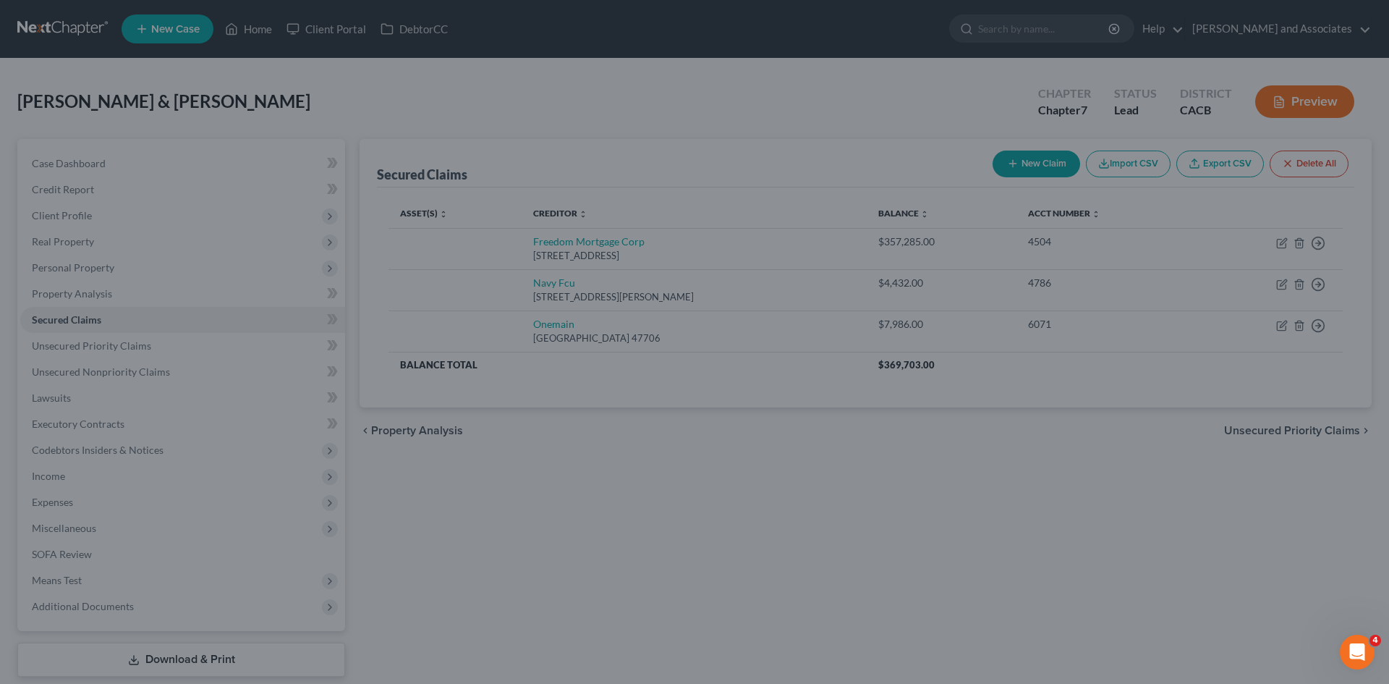
type input "-357,285.00"
select select "2"
type input "0"
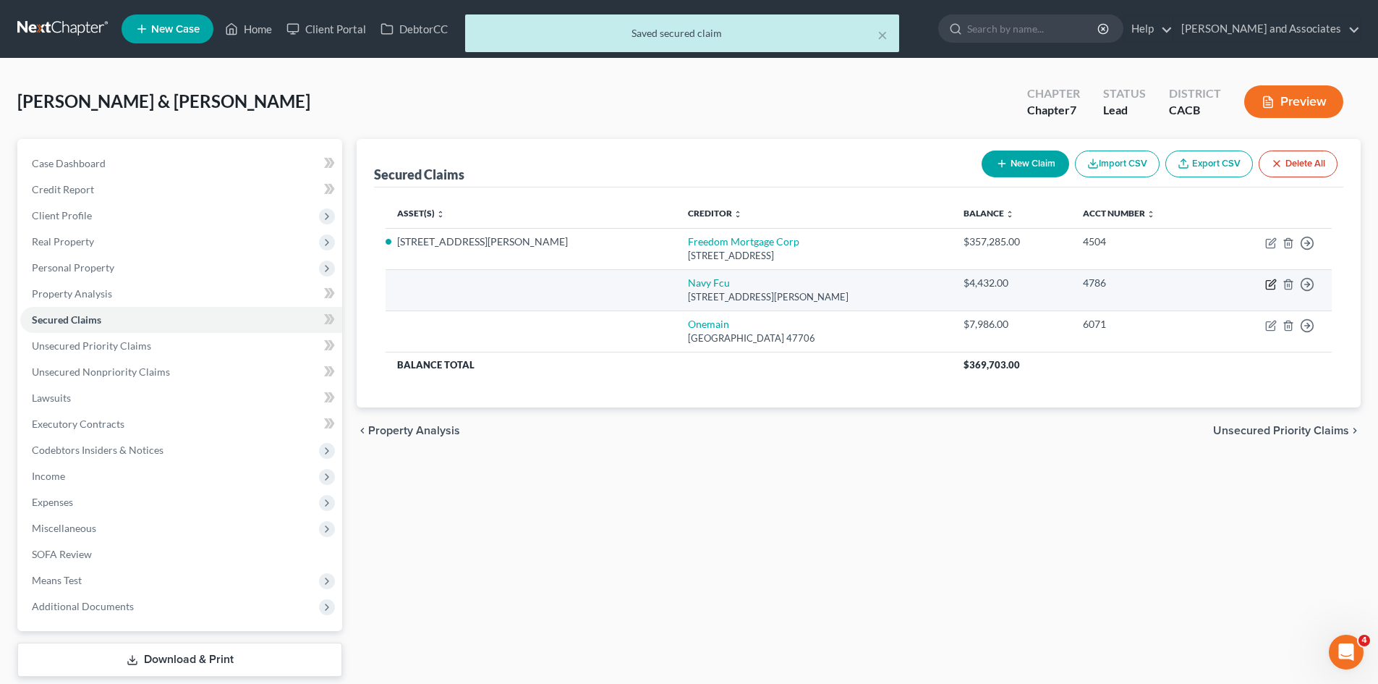
click at [1271, 285] on icon "button" at bounding box center [1272, 282] width 7 height 7
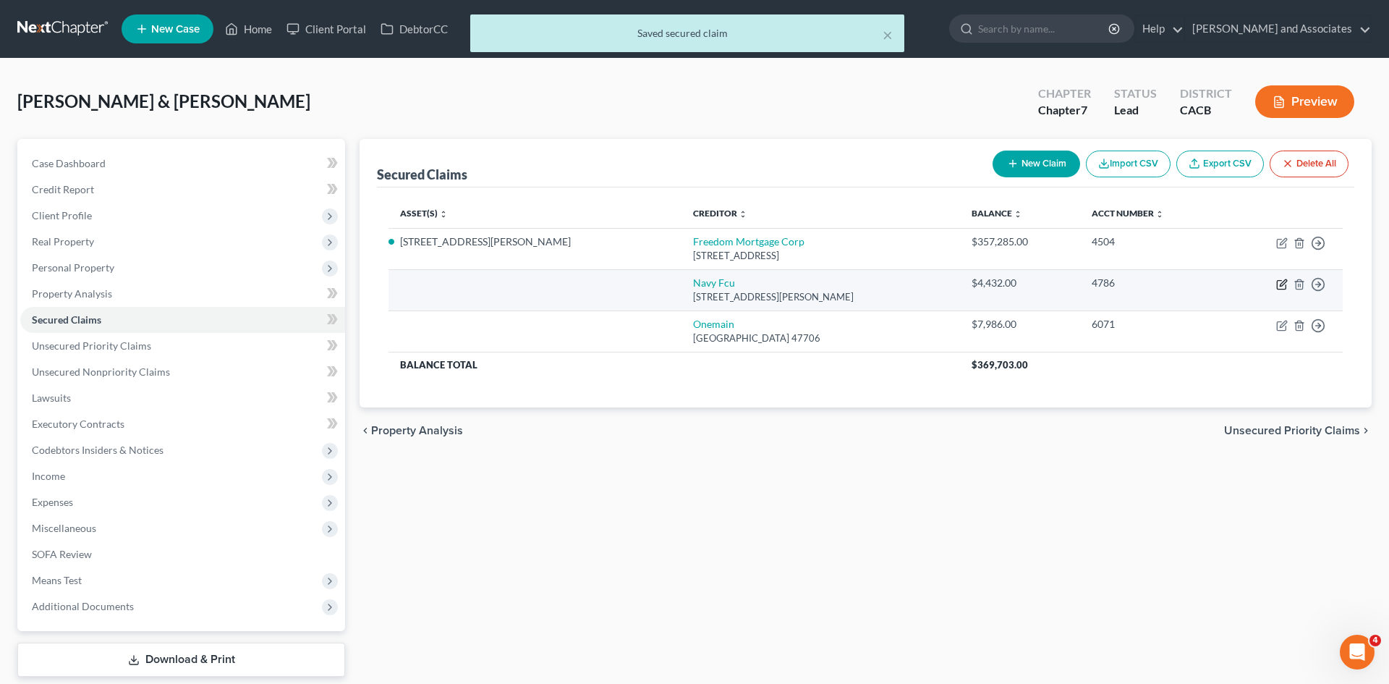
select select "48"
select select "1"
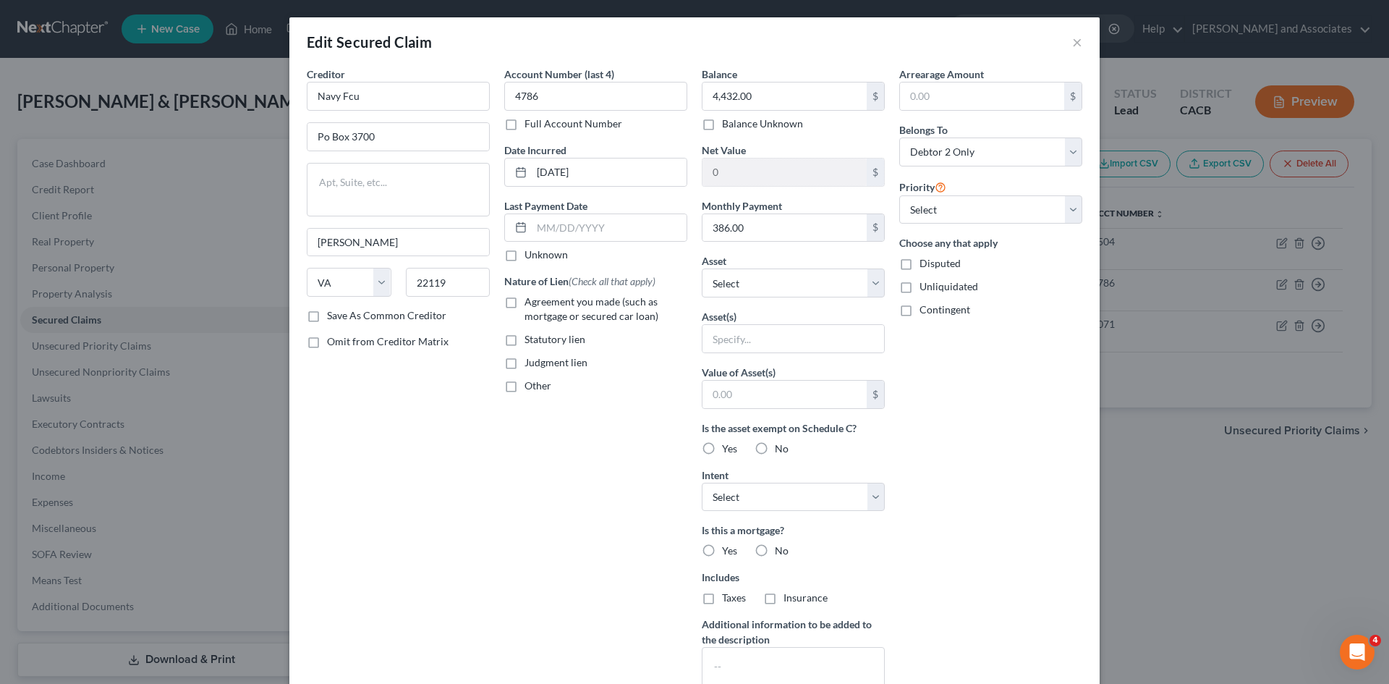
click at [525, 305] on label "Agreement you made (such as mortgage or secured car loan)" at bounding box center [606, 309] width 163 height 29
click at [530, 304] on input "Agreement you made (such as mortgage or secured car loan)" at bounding box center [534, 299] width 9 height 9
checkbox input "true"
click at [804, 277] on select "Select Other Multiple Assets 4565 [PERSON_NAME] Dr - $0.0 2017 Nissan Pathfinde…" at bounding box center [793, 282] width 183 height 29
select select "3"
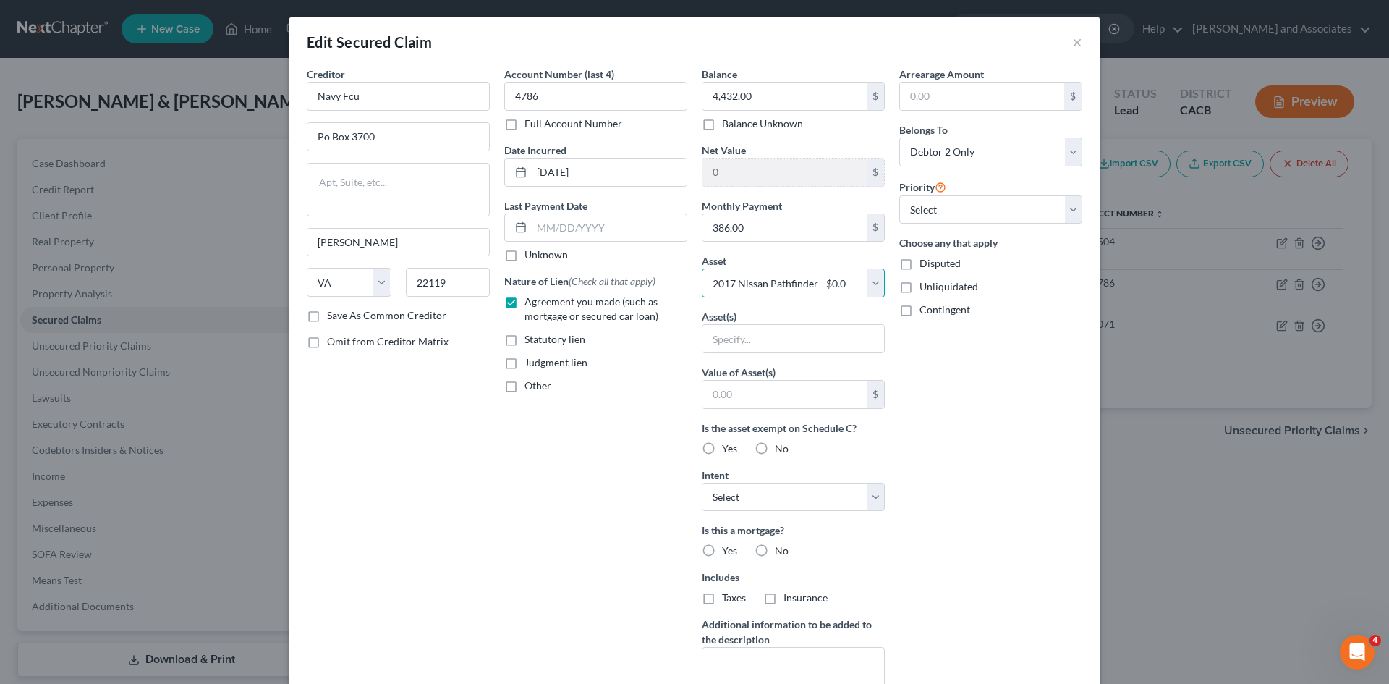
click at [702, 268] on select "Select Other Multiple Assets 4565 [PERSON_NAME] Dr - $0.0 2017 Nissan Pathfinde…" at bounding box center [793, 282] width 183 height 29
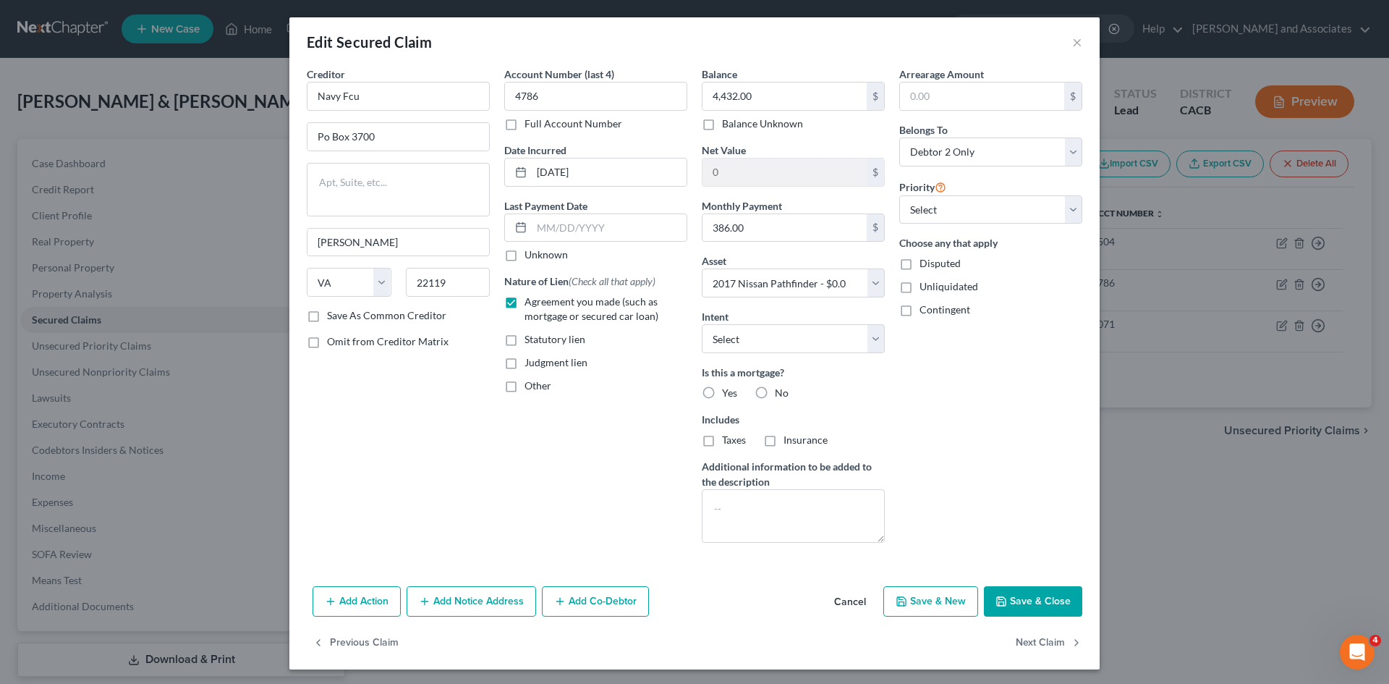
click at [775, 390] on label "No" at bounding box center [782, 393] width 14 height 14
click at [781, 390] on input "No" at bounding box center [785, 390] width 9 height 9
radio input "true"
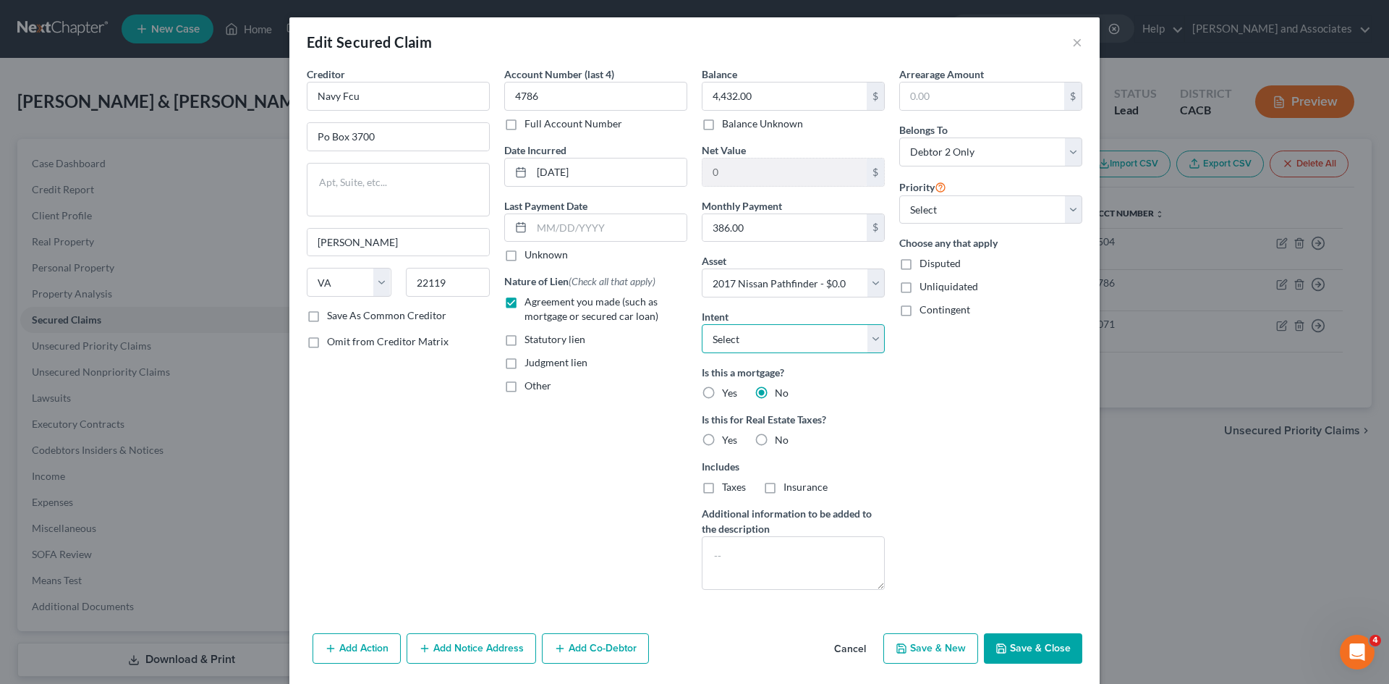
click at [803, 350] on select "Select Surrender Redeem Reaffirm Avoid Other" at bounding box center [793, 338] width 183 height 29
select select "2"
click at [702, 324] on select "Select Surrender Redeem Reaffirm Avoid Other" at bounding box center [793, 338] width 183 height 29
click at [1039, 637] on button "Save & Close" at bounding box center [1033, 648] width 98 height 30
select select
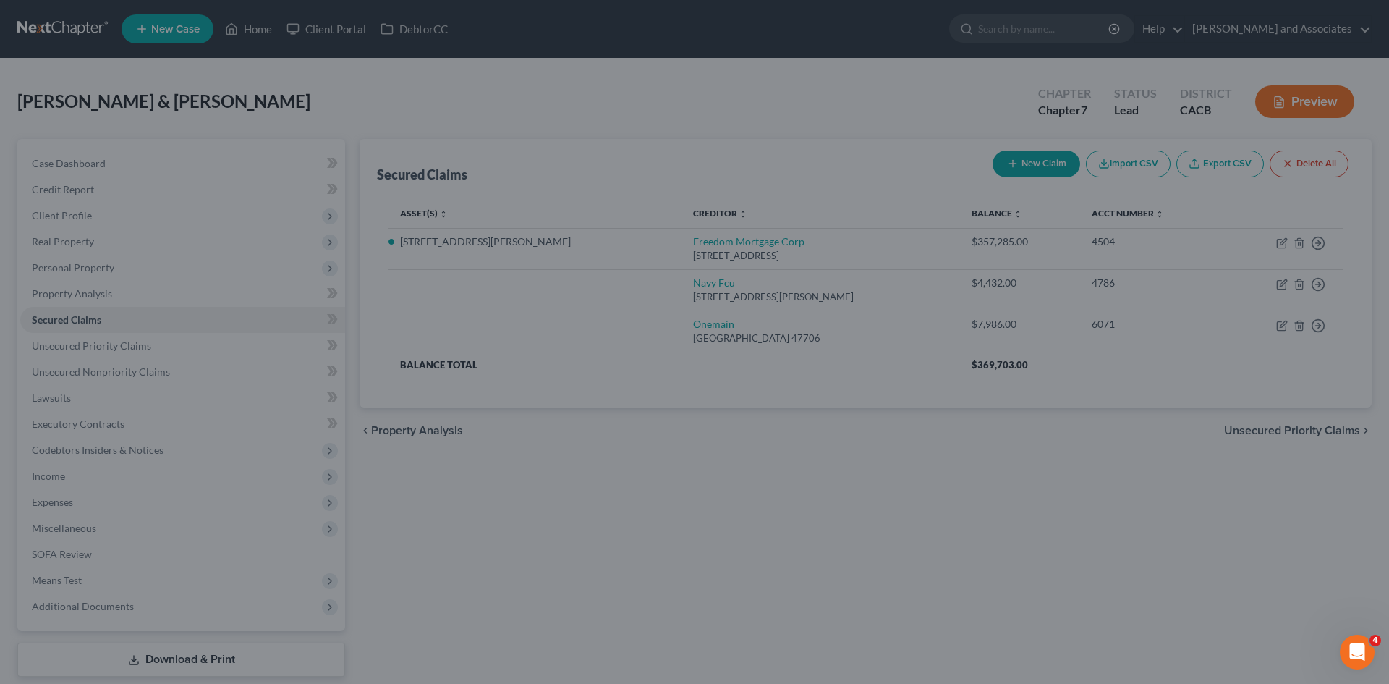
type input "-4,432.00"
select select "3"
type input "0"
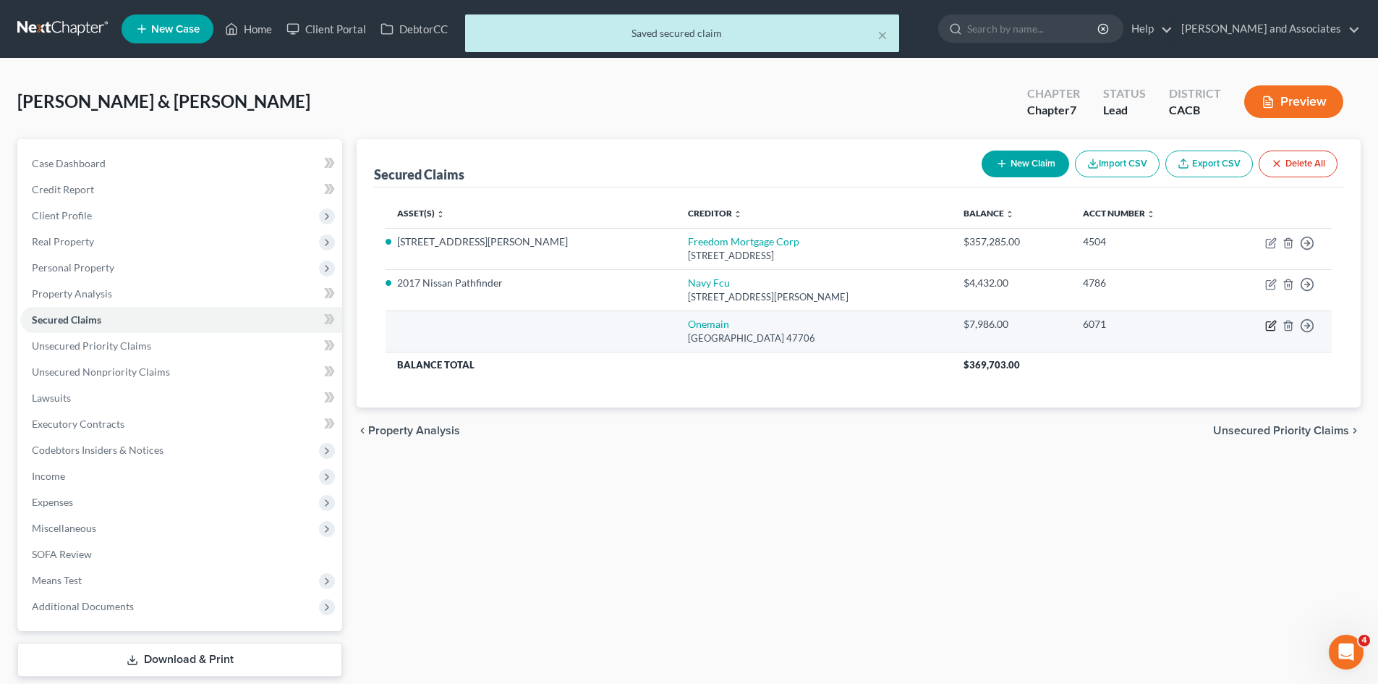
click at [1270, 327] on icon "button" at bounding box center [1272, 324] width 7 height 7
select select "15"
select select "0"
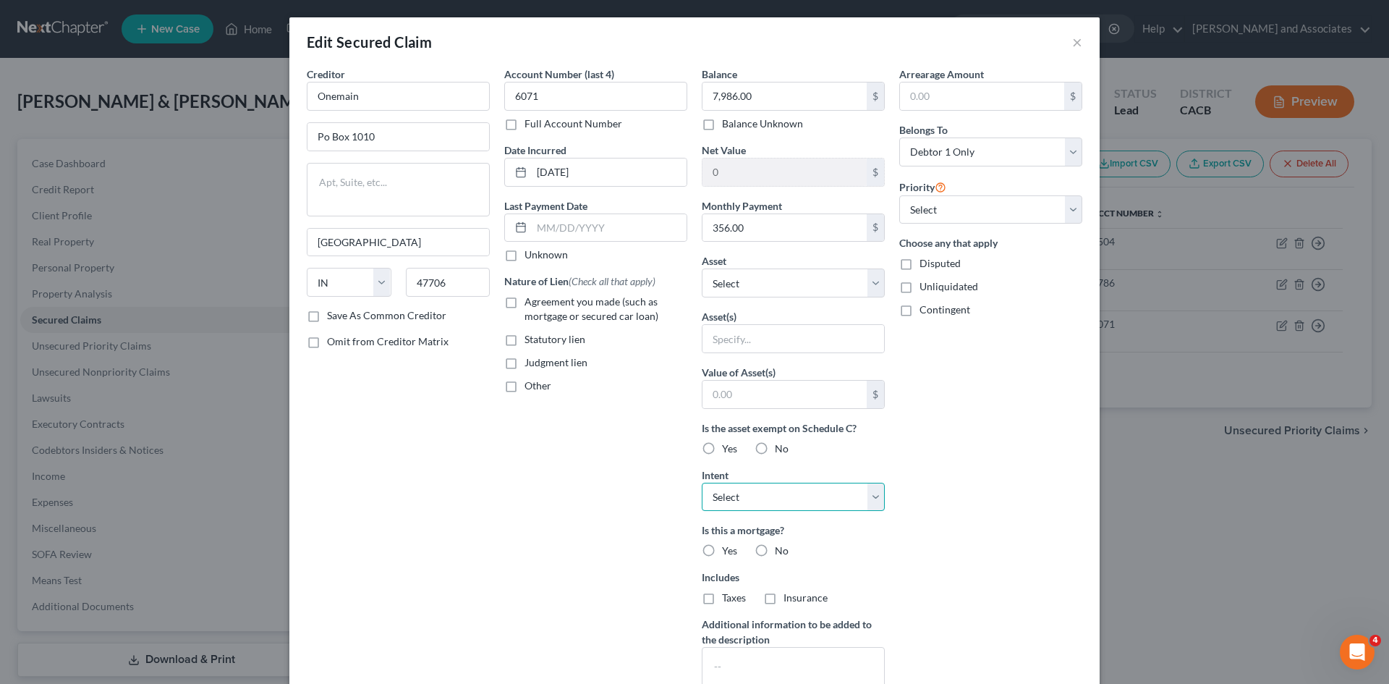
click at [776, 501] on select "Select Surrender Redeem Reaffirm Avoid Other" at bounding box center [793, 497] width 183 height 29
select select "0"
click at [702, 483] on select "Select Surrender Redeem Reaffirm Avoid Other" at bounding box center [793, 497] width 183 height 29
click at [816, 287] on select "Select Other Multiple Assets 4565 [PERSON_NAME] Dr - $0.0 2017 Nissan Pathfinde…" at bounding box center [793, 282] width 183 height 29
select select "6"
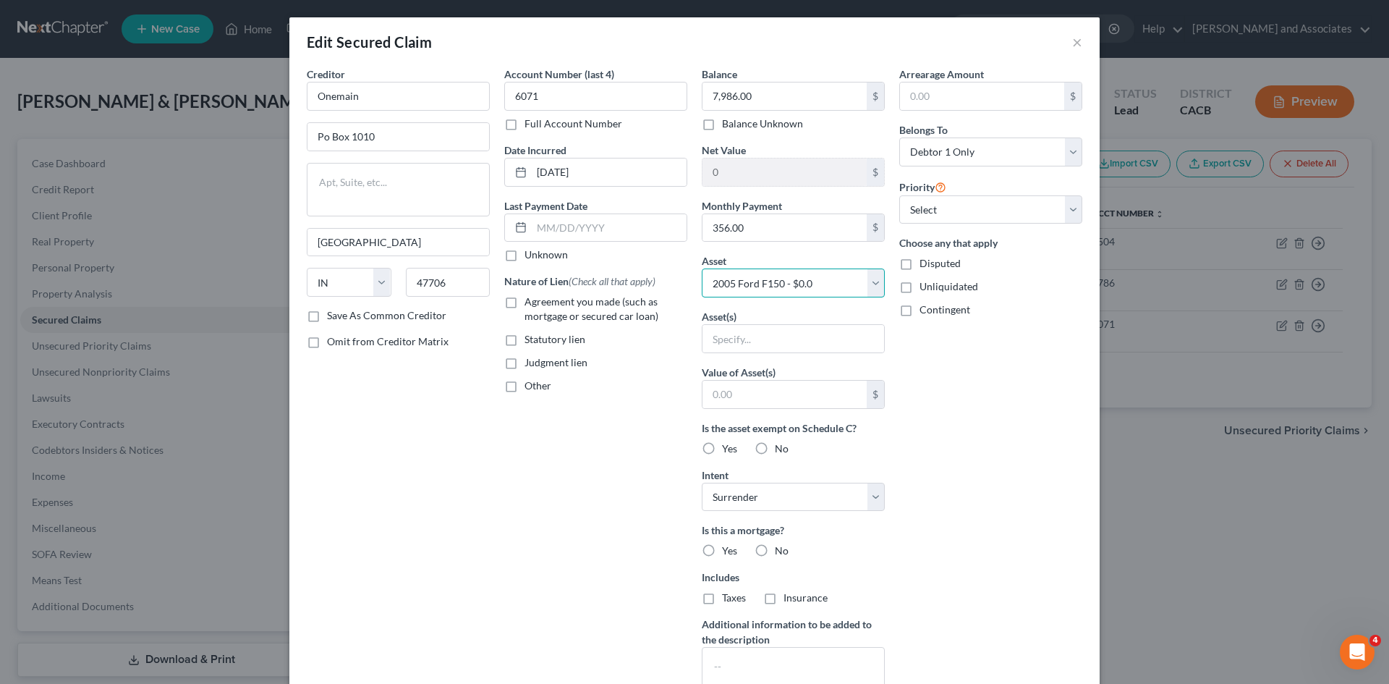
click at [702, 268] on select "Select Other Multiple Assets 4565 [PERSON_NAME] Dr - $0.0 2017 Nissan Pathfinde…" at bounding box center [793, 282] width 183 height 29
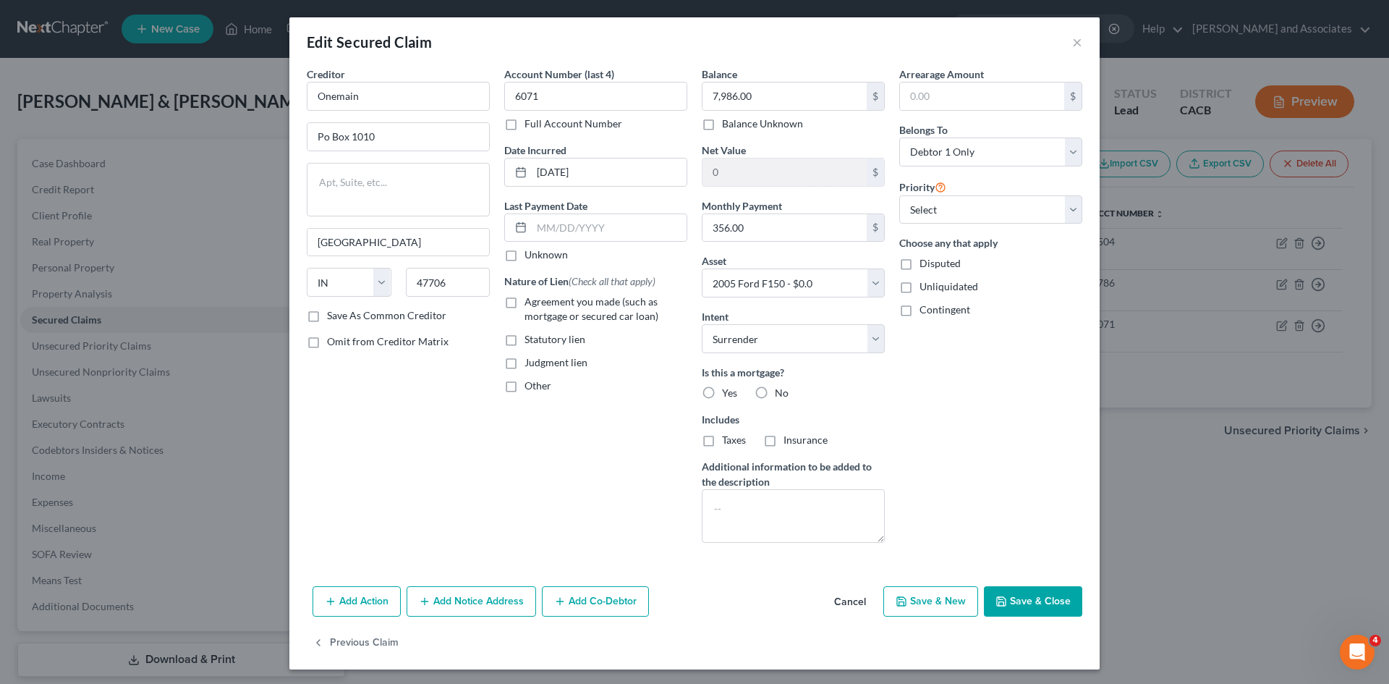
click at [775, 394] on label "No" at bounding box center [782, 393] width 14 height 14
click at [781, 394] on input "No" at bounding box center [785, 390] width 9 height 9
radio input "true"
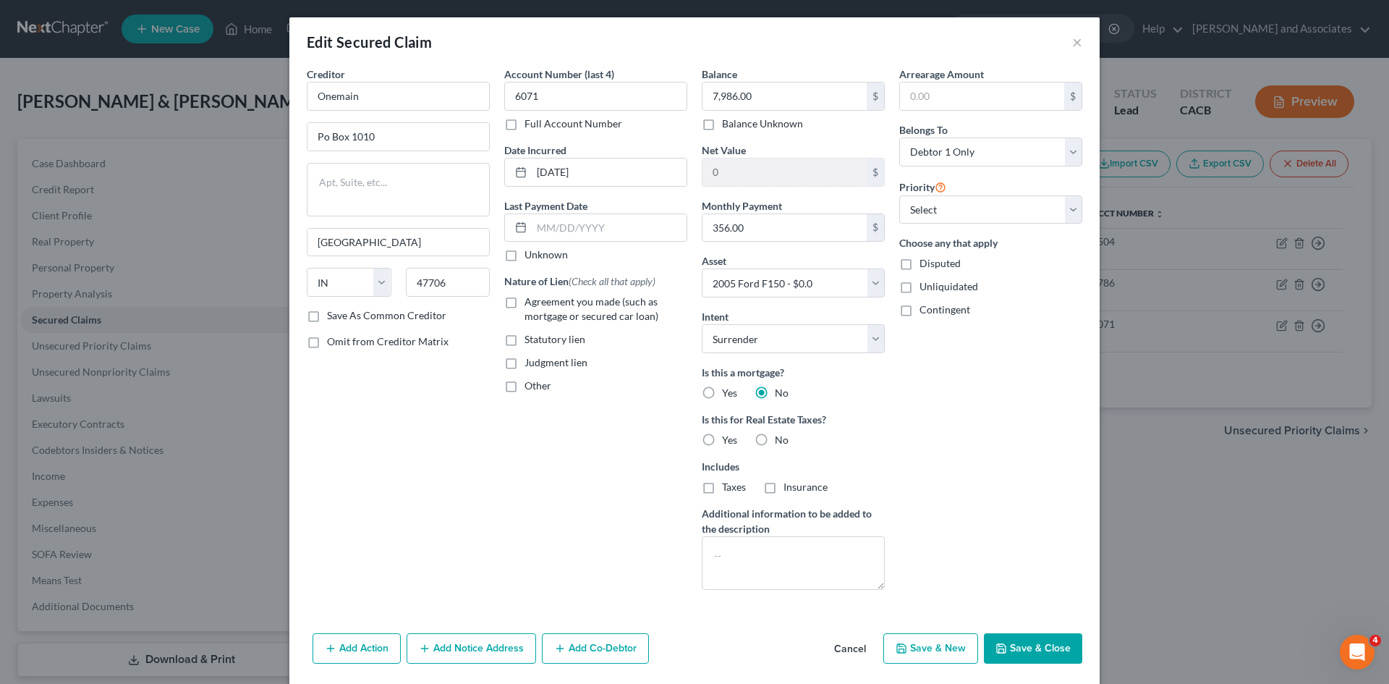
click at [525, 308] on label "Agreement you made (such as mortgage or secured car loan)" at bounding box center [606, 309] width 163 height 29
click at [530, 304] on input "Agreement you made (such as mortgage or secured car loan)" at bounding box center [534, 299] width 9 height 9
checkbox input "true"
click at [1052, 653] on button "Save & Close" at bounding box center [1033, 648] width 98 height 30
select select
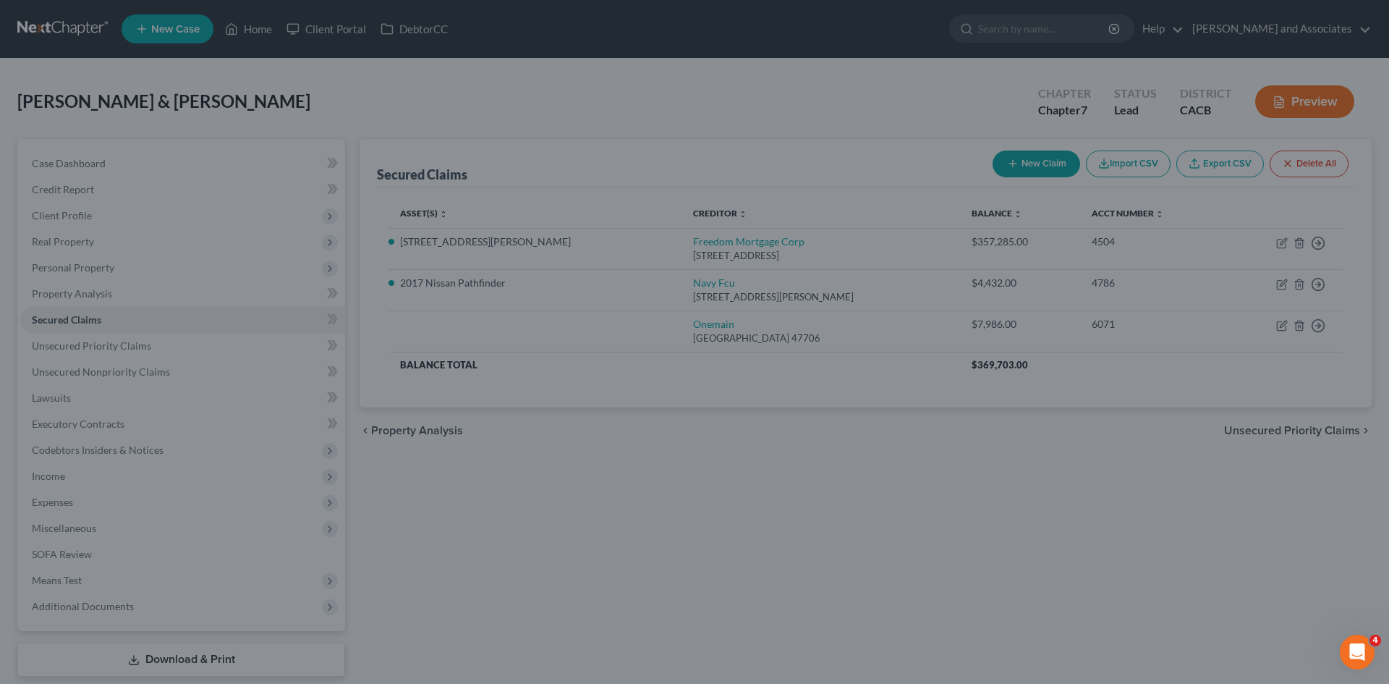
type input "-7,986.00"
select select "6"
type input "0"
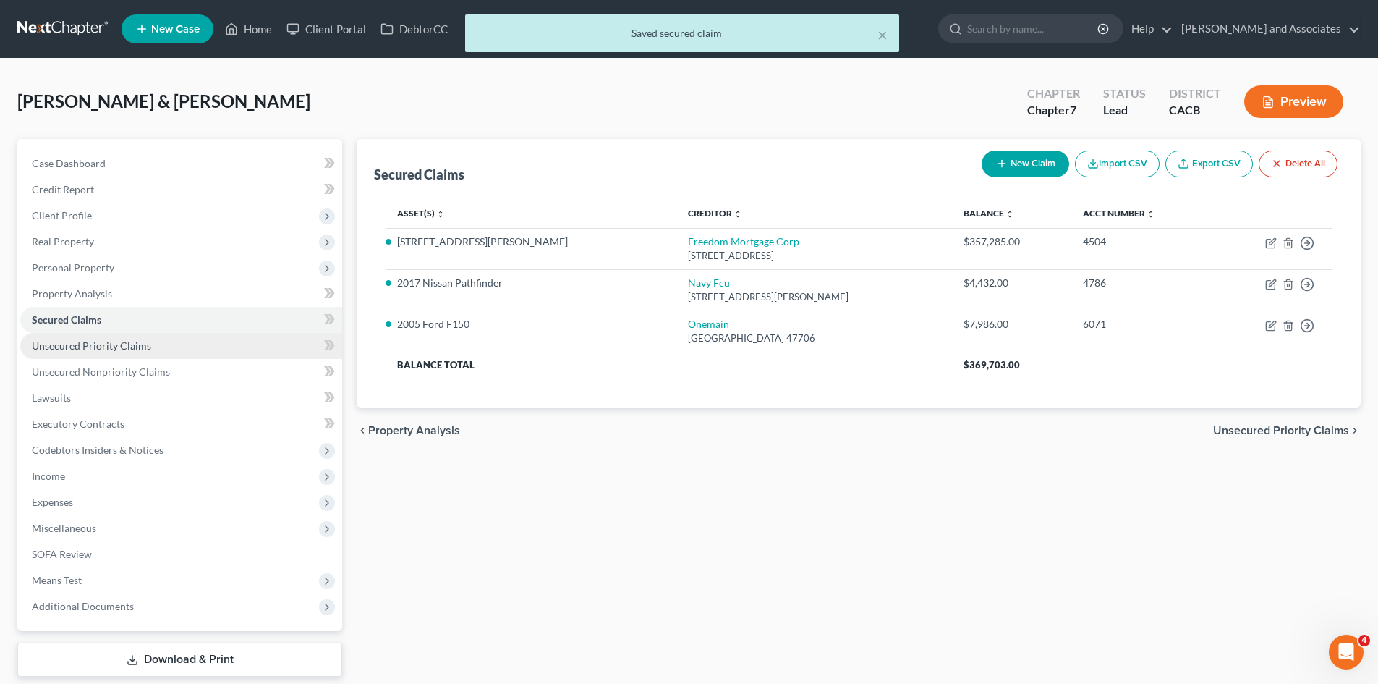
click at [77, 343] on span "Unsecured Priority Claims" at bounding box center [91, 345] width 119 height 12
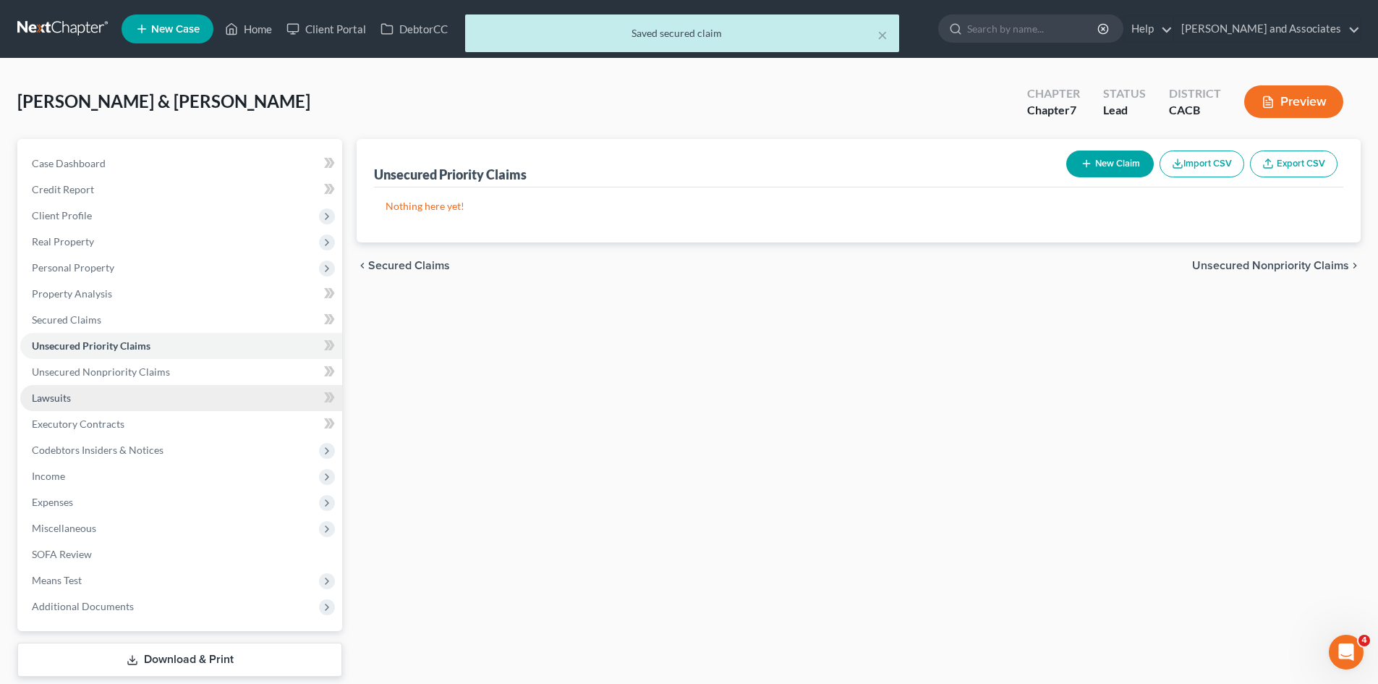
click at [134, 402] on link "Lawsuits" at bounding box center [181, 398] width 322 height 26
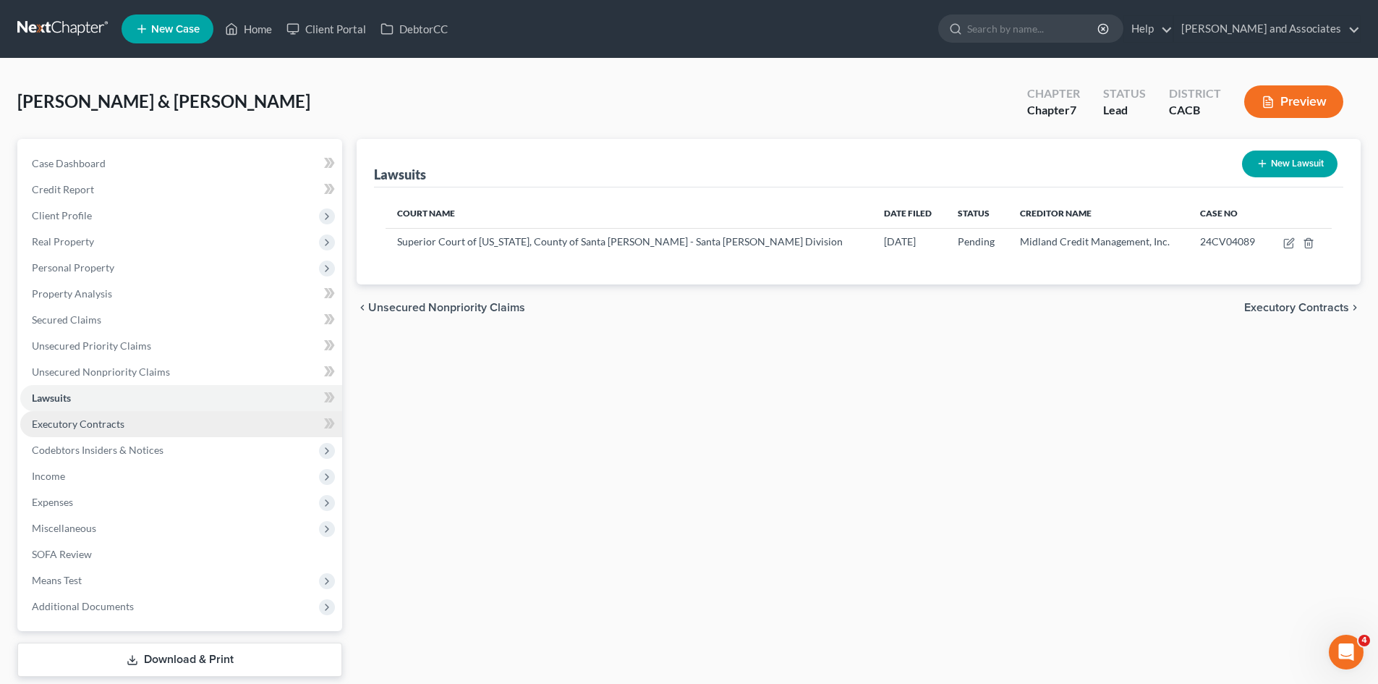
click at [144, 431] on link "Executory Contracts" at bounding box center [181, 424] width 322 height 26
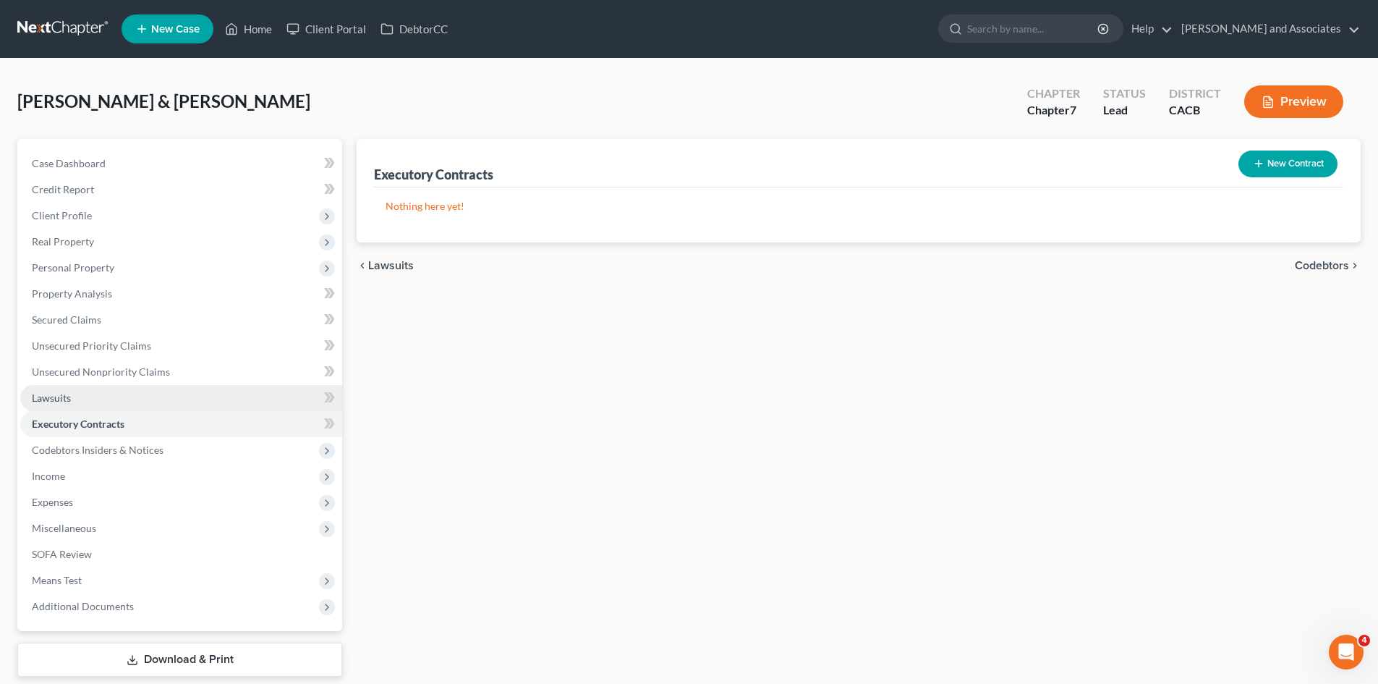
click at [155, 405] on link "Lawsuits" at bounding box center [181, 398] width 322 height 26
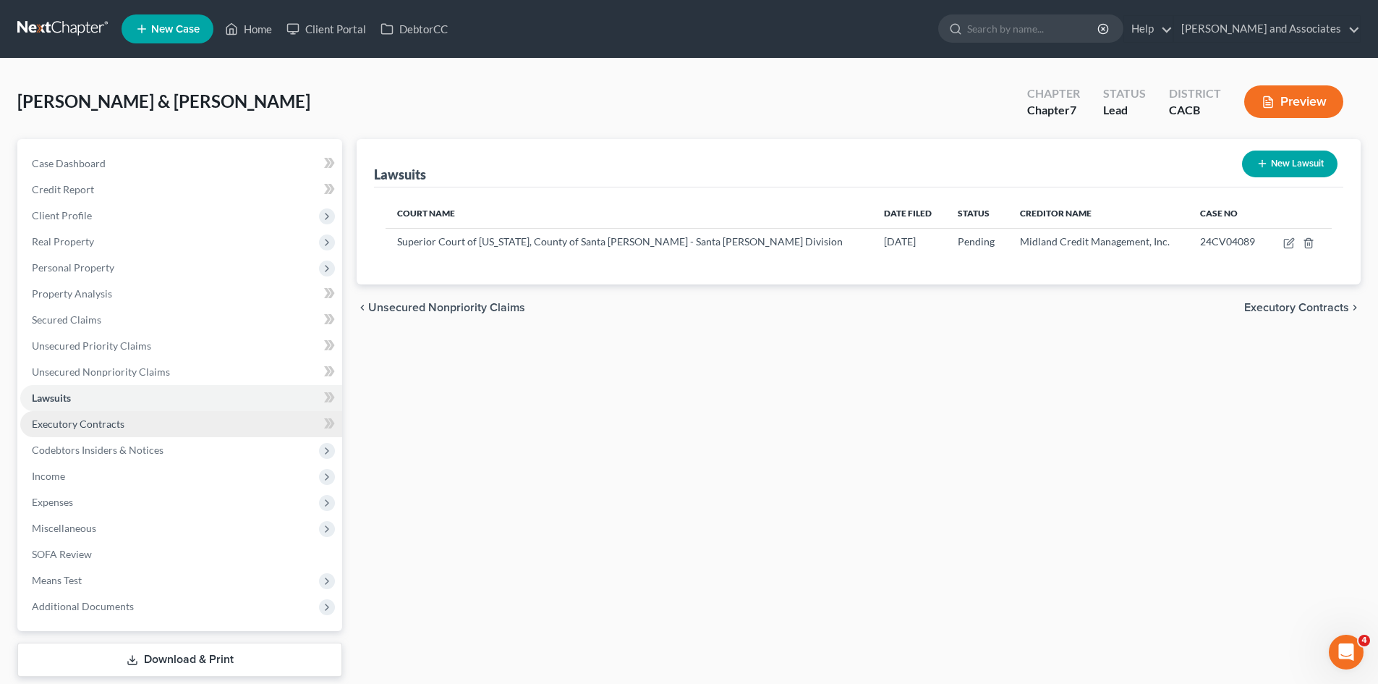
click at [169, 433] on link "Executory Contracts" at bounding box center [181, 424] width 322 height 26
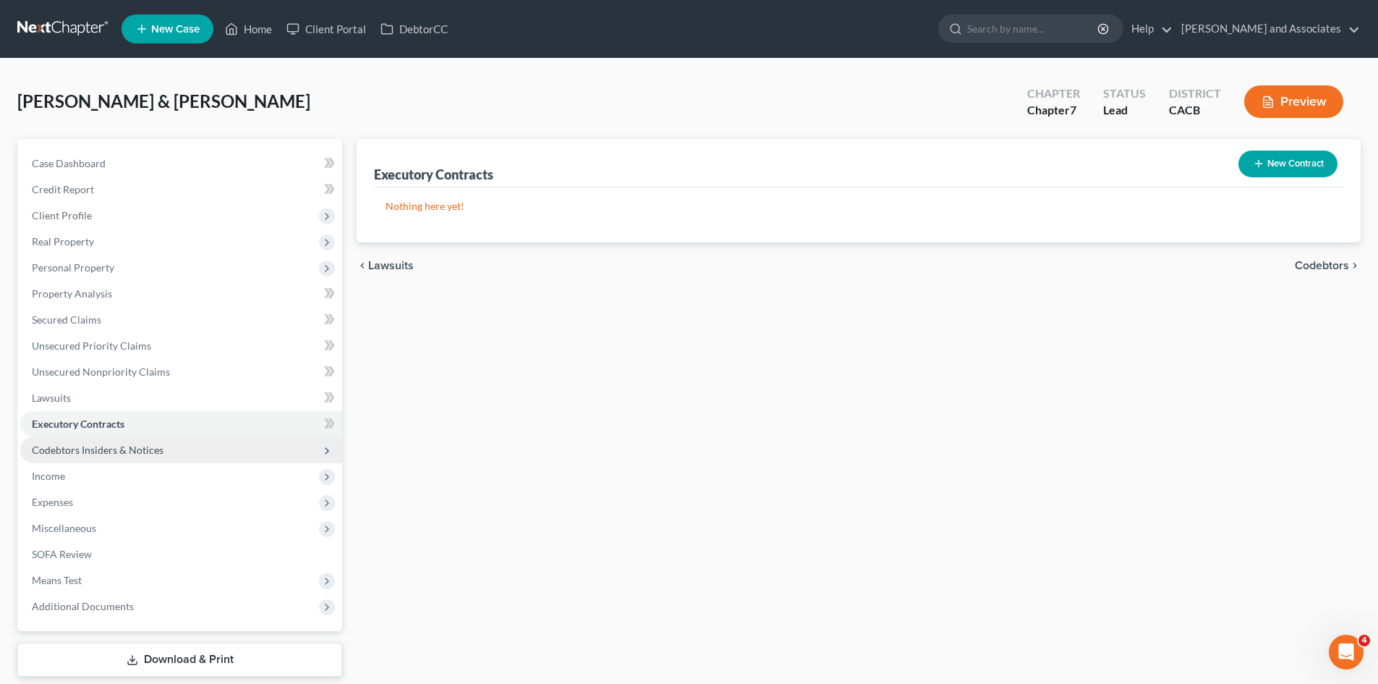
click at [142, 456] on span "Codebtors Insiders & Notices" at bounding box center [181, 450] width 322 height 26
click at [161, 455] on span "Codebtors Insiders & Notices" at bounding box center [181, 450] width 322 height 26
click at [183, 446] on span "Codebtors Insiders & Notices" at bounding box center [181, 450] width 322 height 26
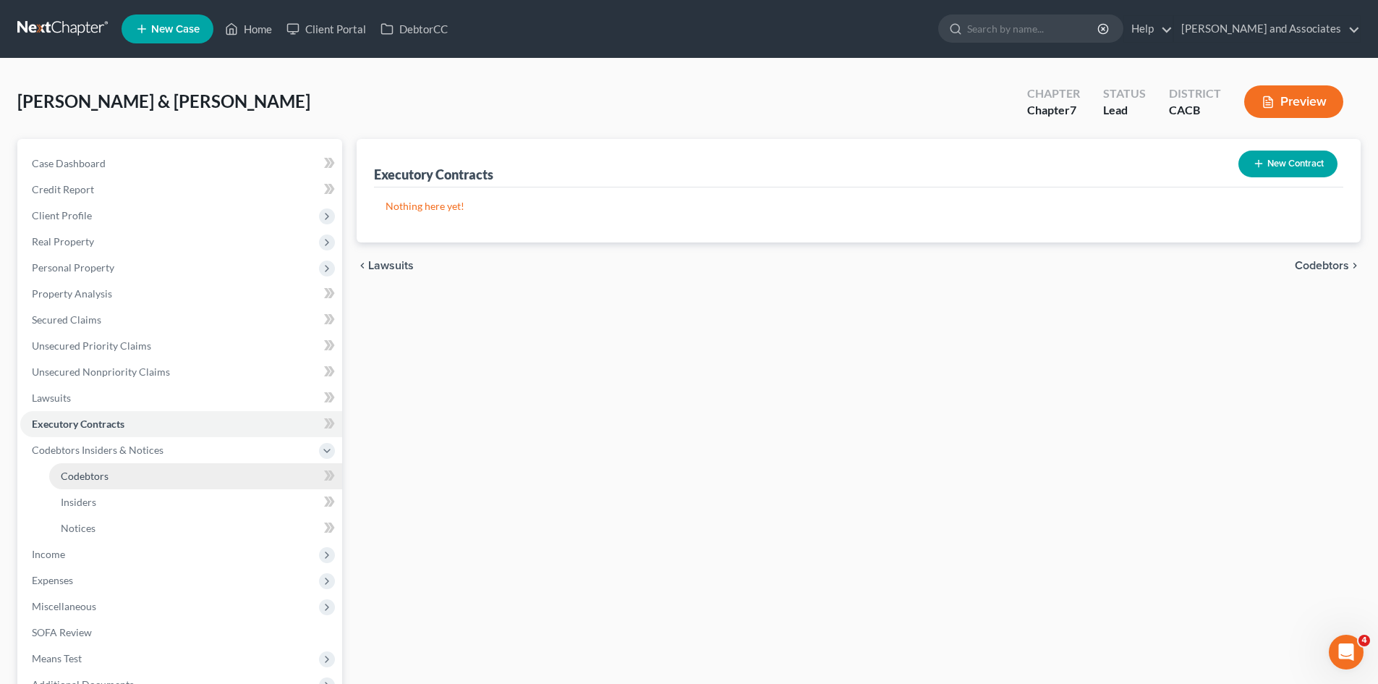
click at [130, 482] on link "Codebtors" at bounding box center [195, 476] width 293 height 26
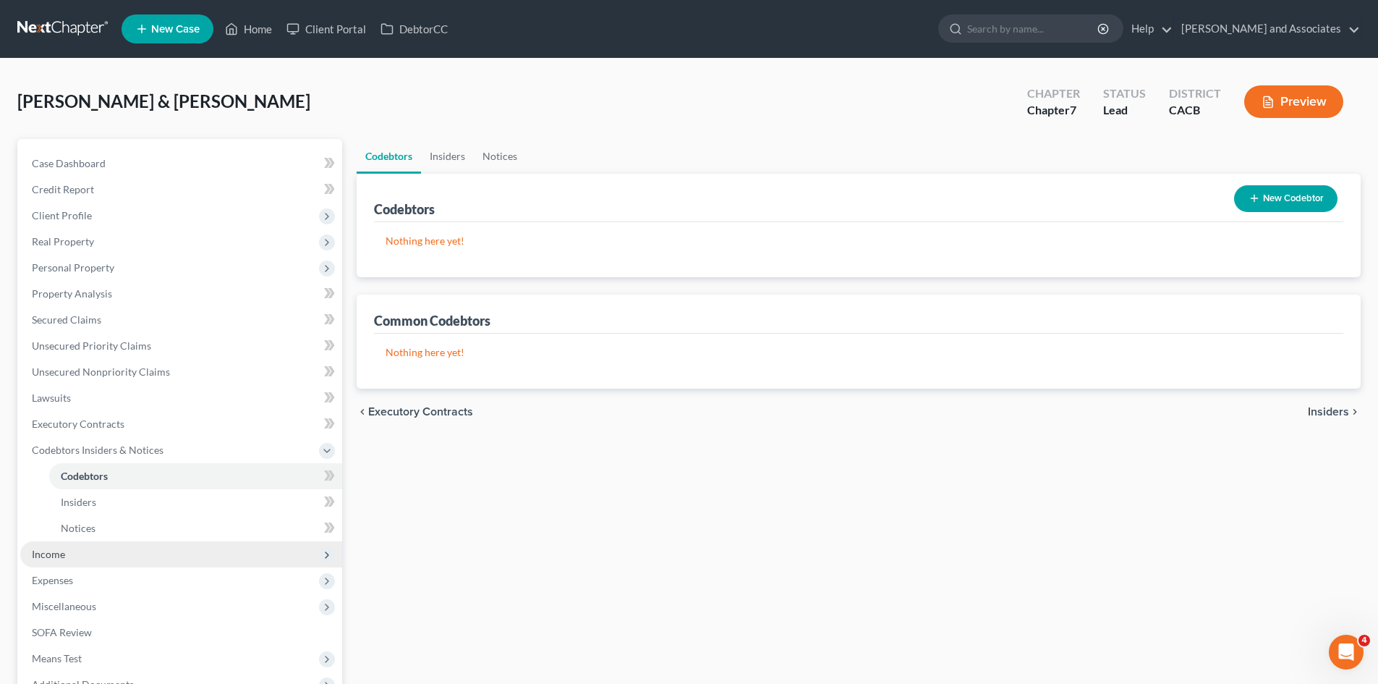
click at [122, 559] on span "Income" at bounding box center [181, 554] width 322 height 26
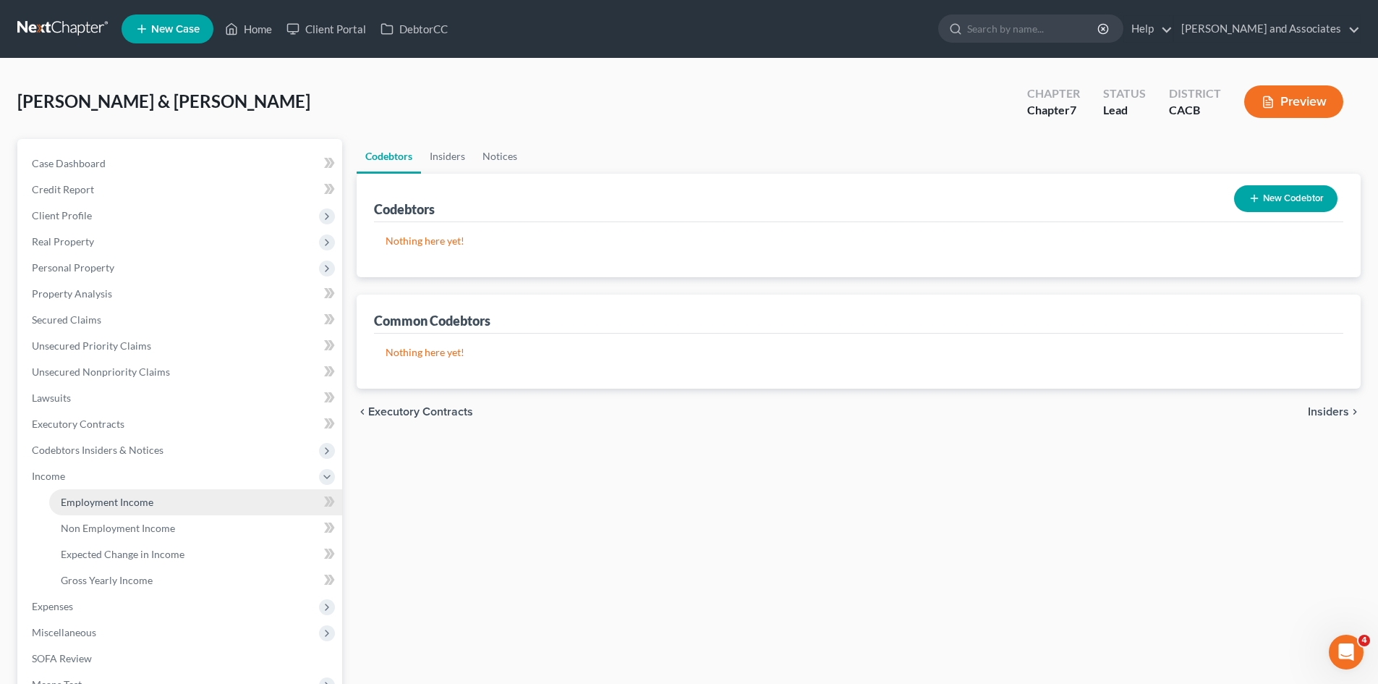
click at [112, 494] on link "Employment Income" at bounding box center [195, 502] width 293 height 26
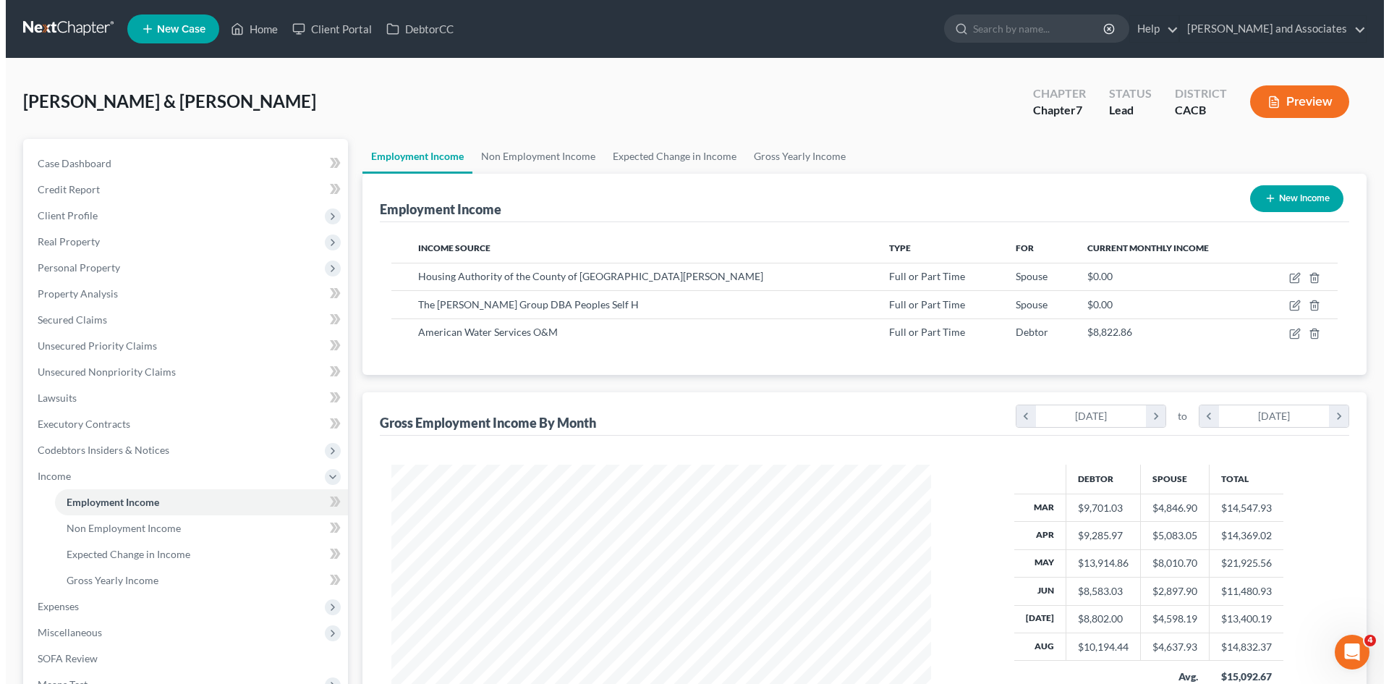
scroll to position [270, 569]
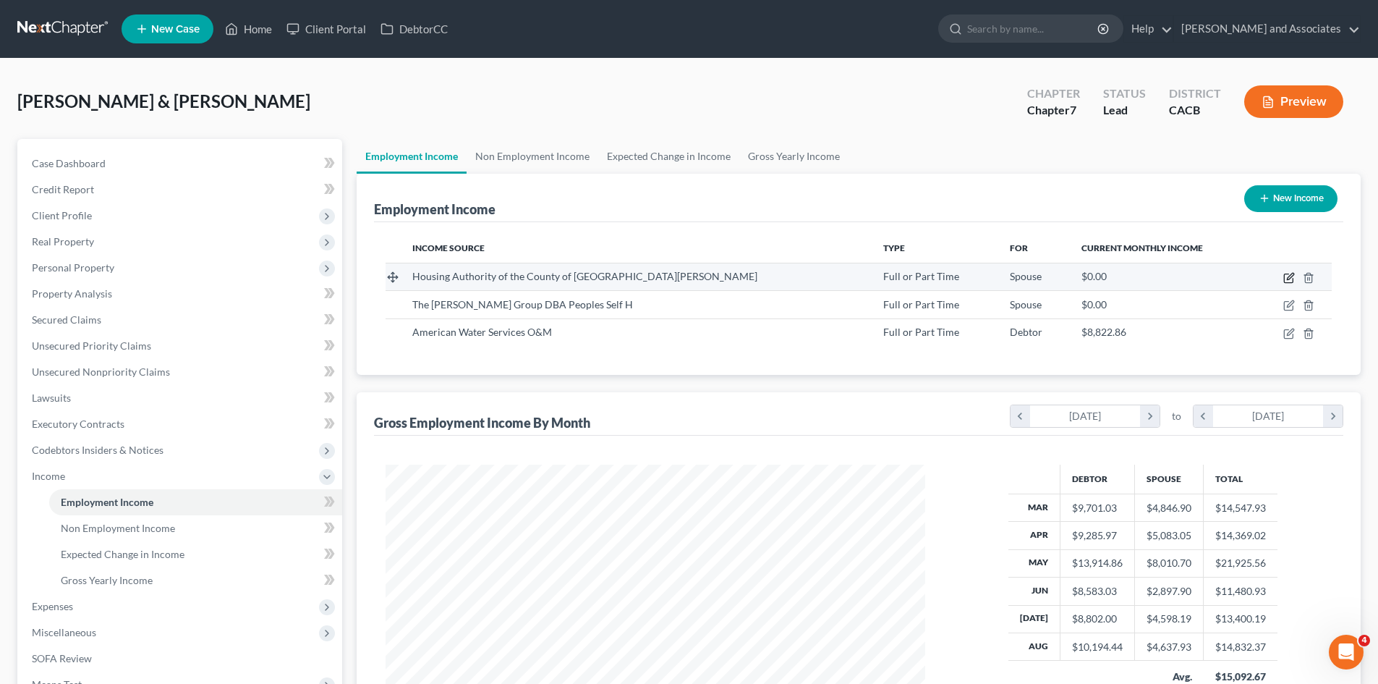
click at [1288, 276] on icon "button" at bounding box center [1290, 278] width 12 height 12
select select "0"
select select "4"
select select "1"
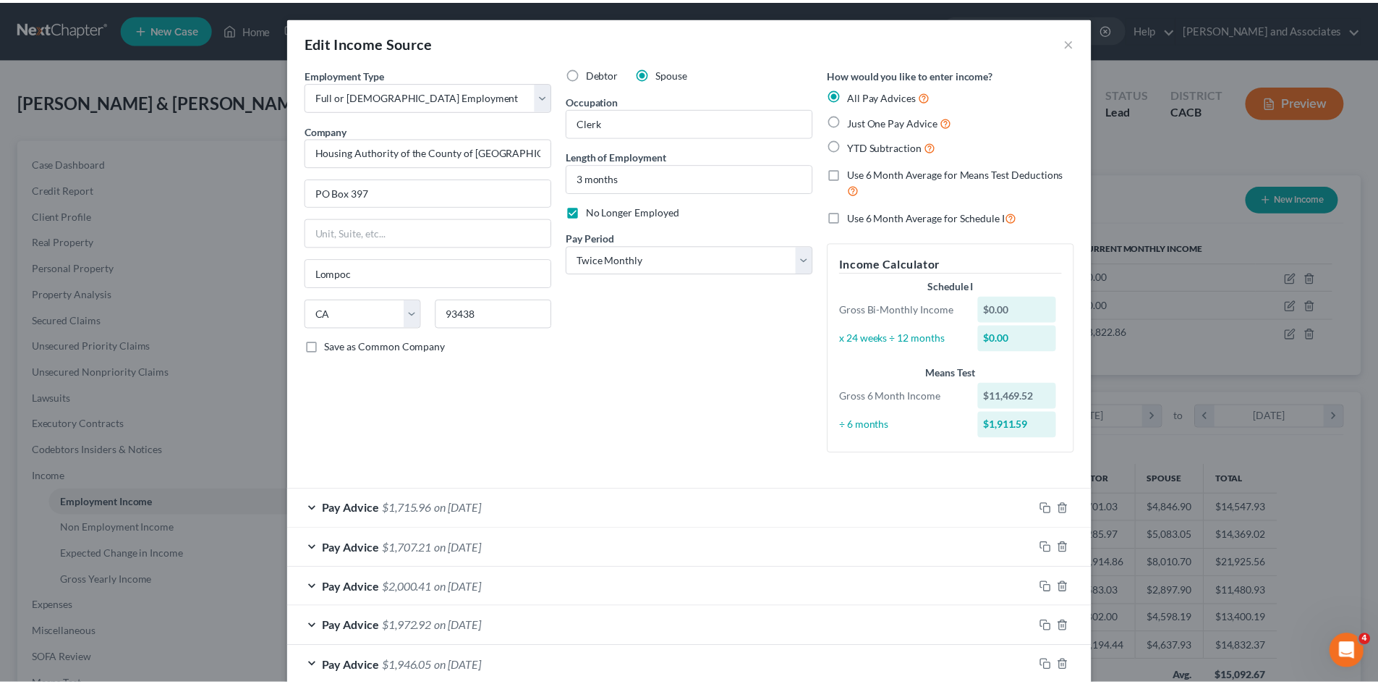
scroll to position [81, 0]
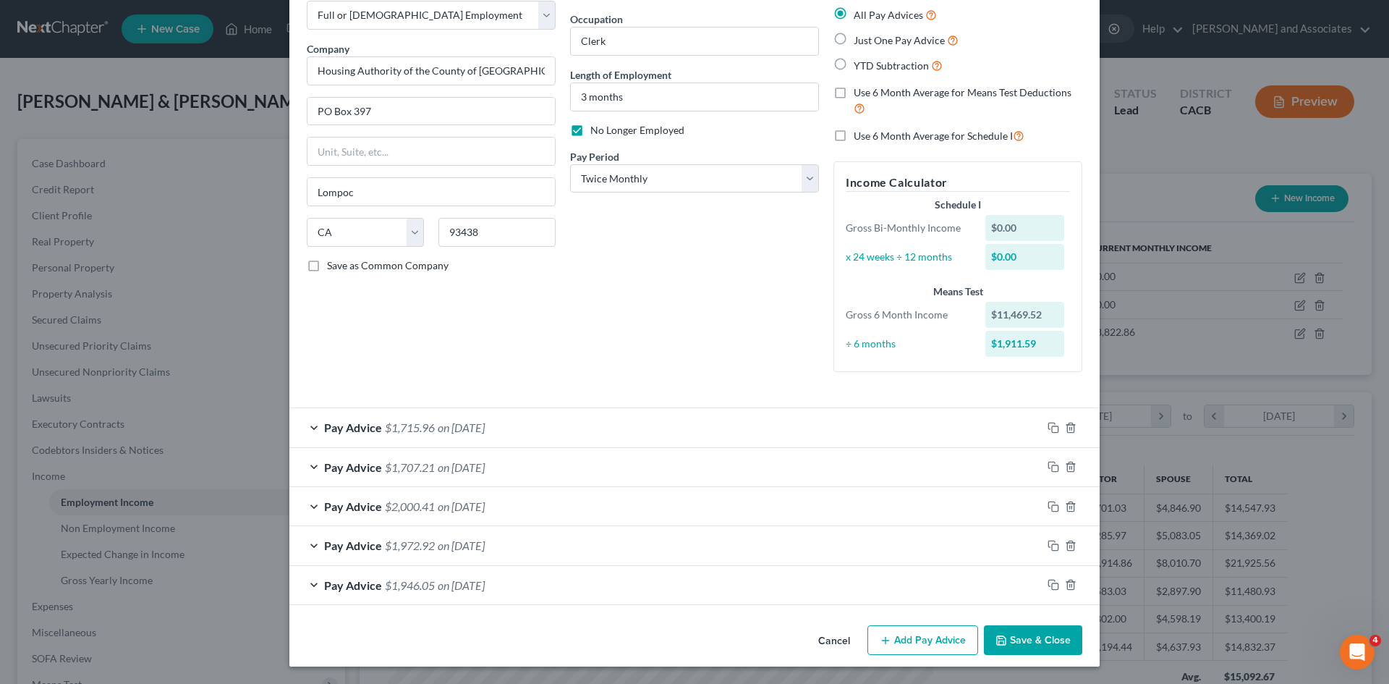
click at [1038, 637] on button "Save & Close" at bounding box center [1033, 640] width 98 height 30
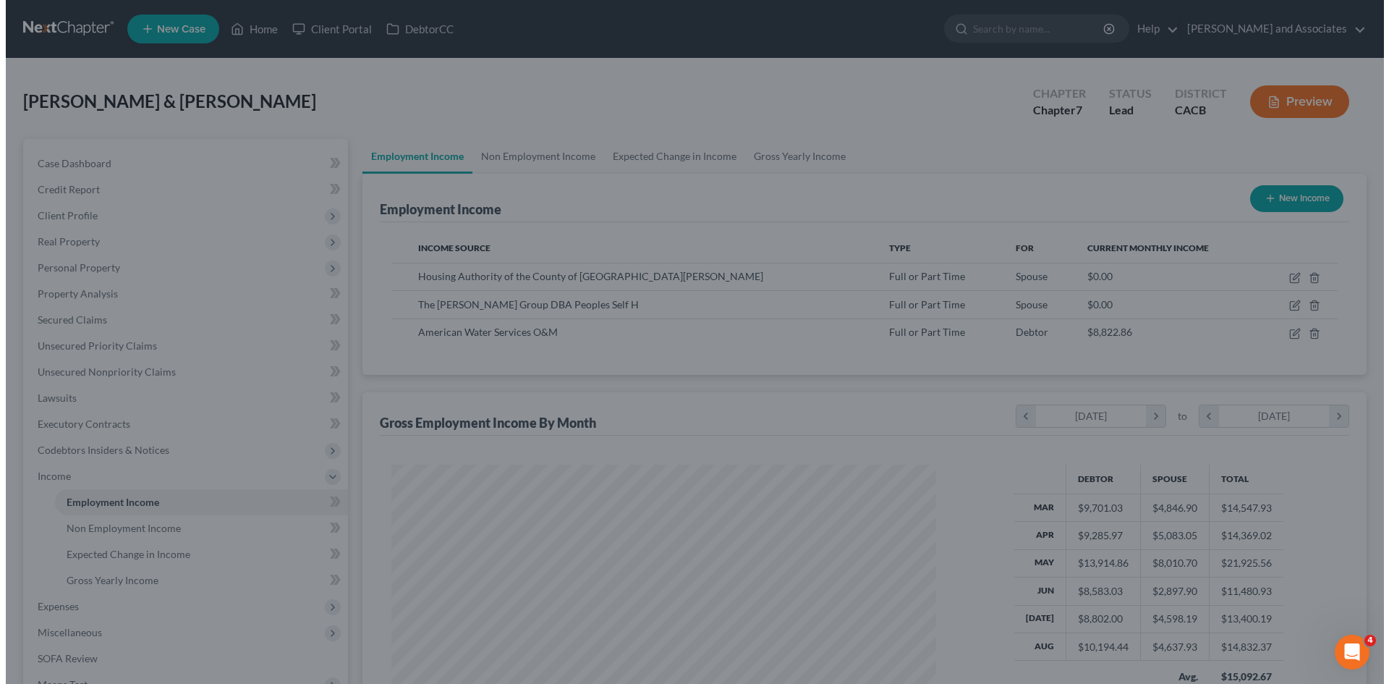
scroll to position [723350, 723051]
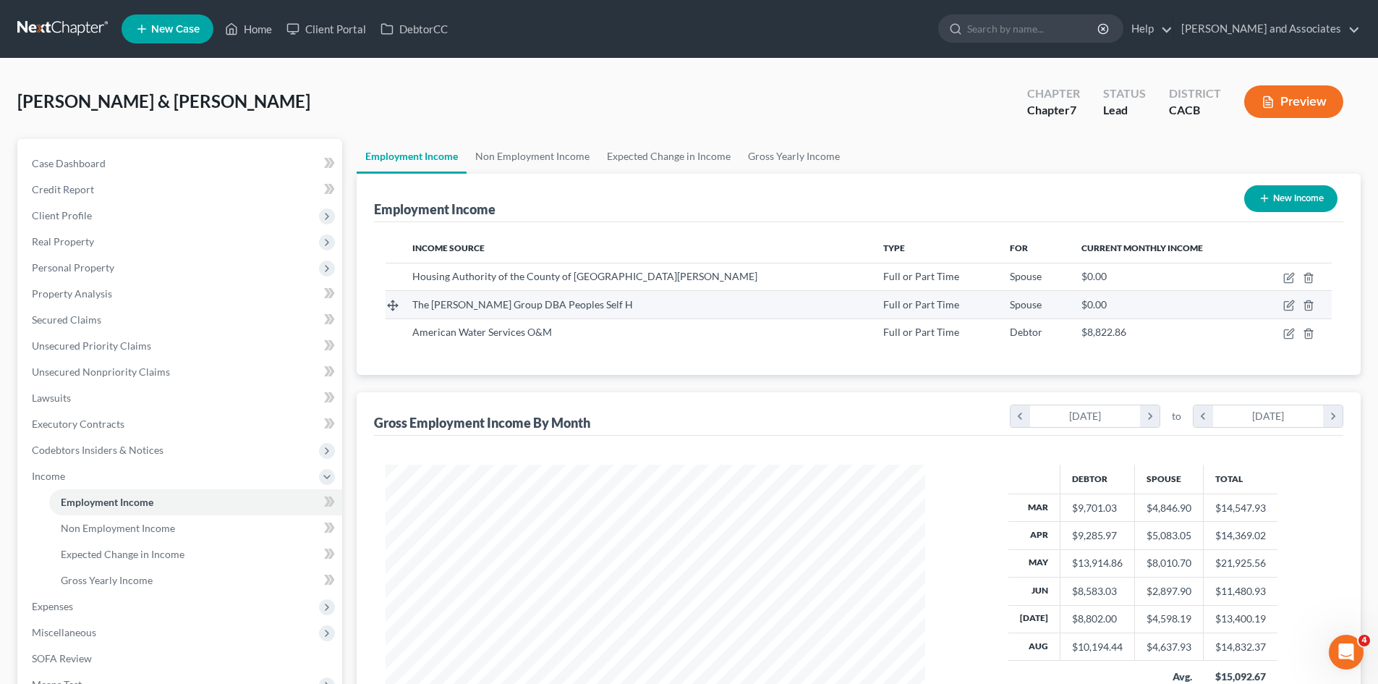
click at [1096, 307] on div "$0.00" at bounding box center [1163, 304] width 162 height 14
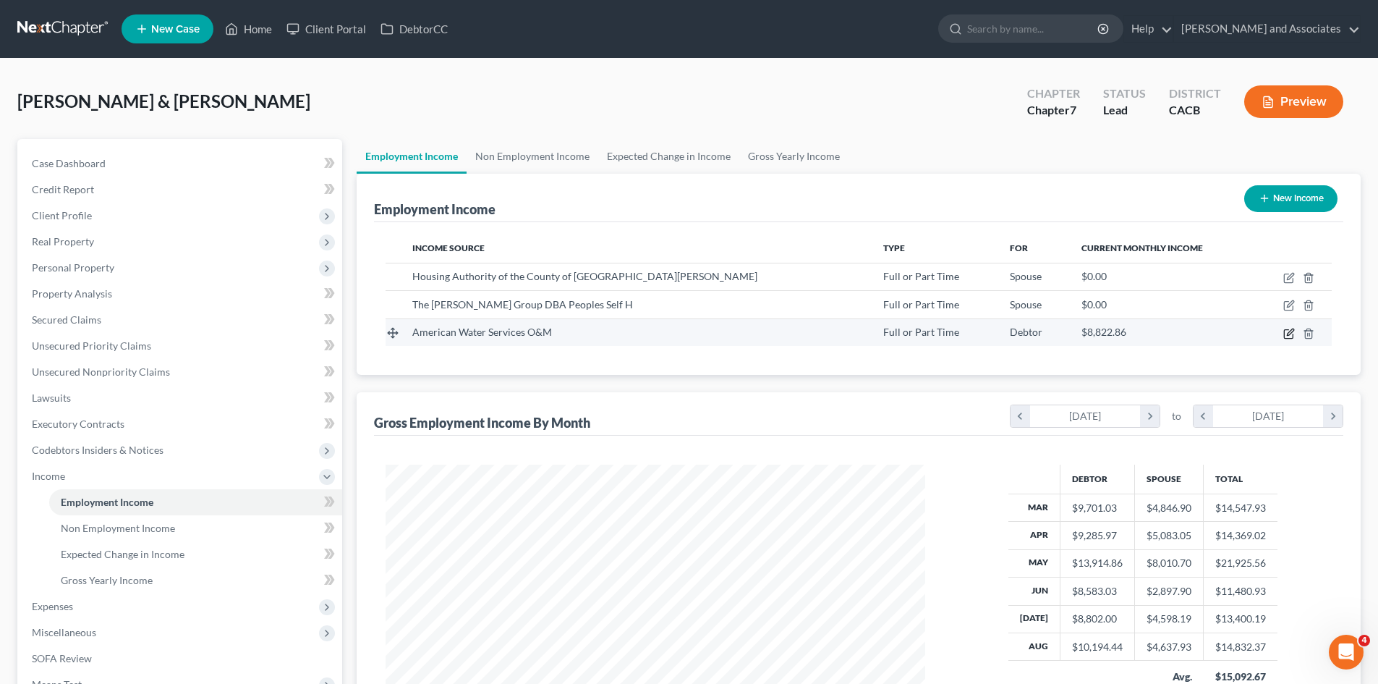
click at [1284, 336] on icon "button" at bounding box center [1288, 333] width 9 height 9
select select "0"
select select "33"
select select "1"
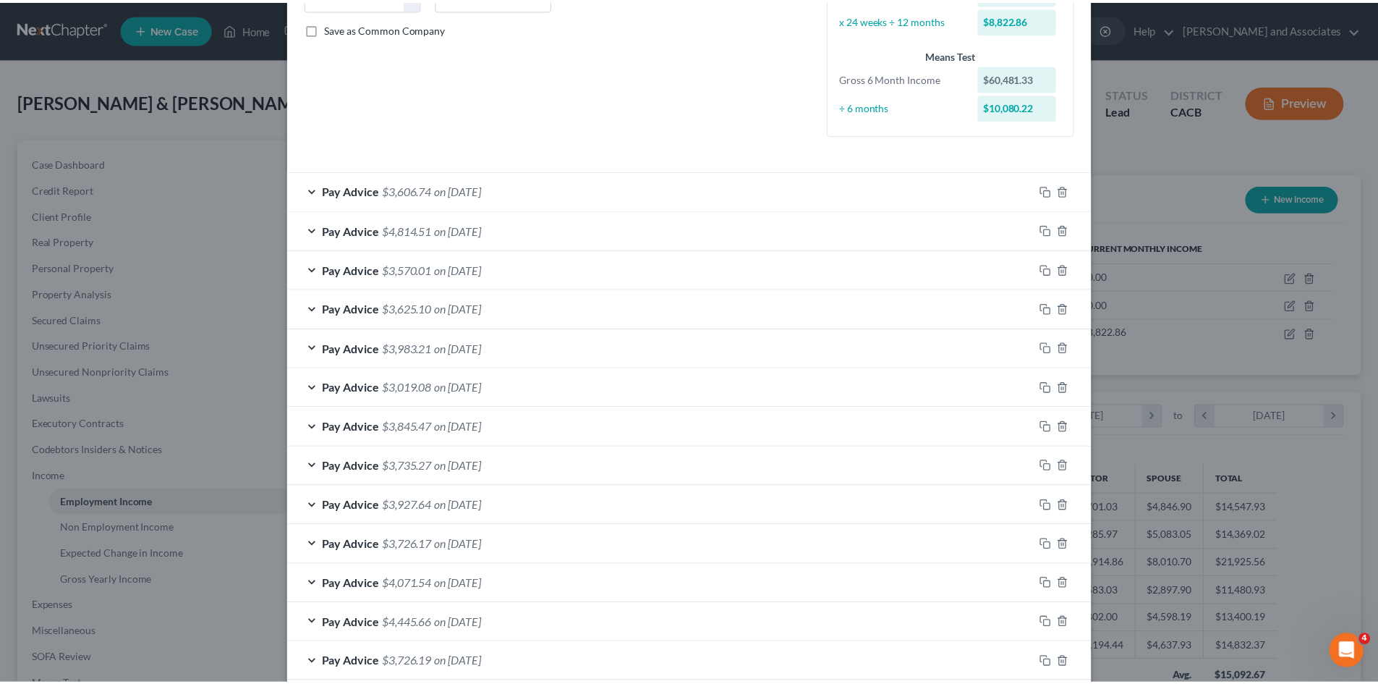
scroll to position [396, 0]
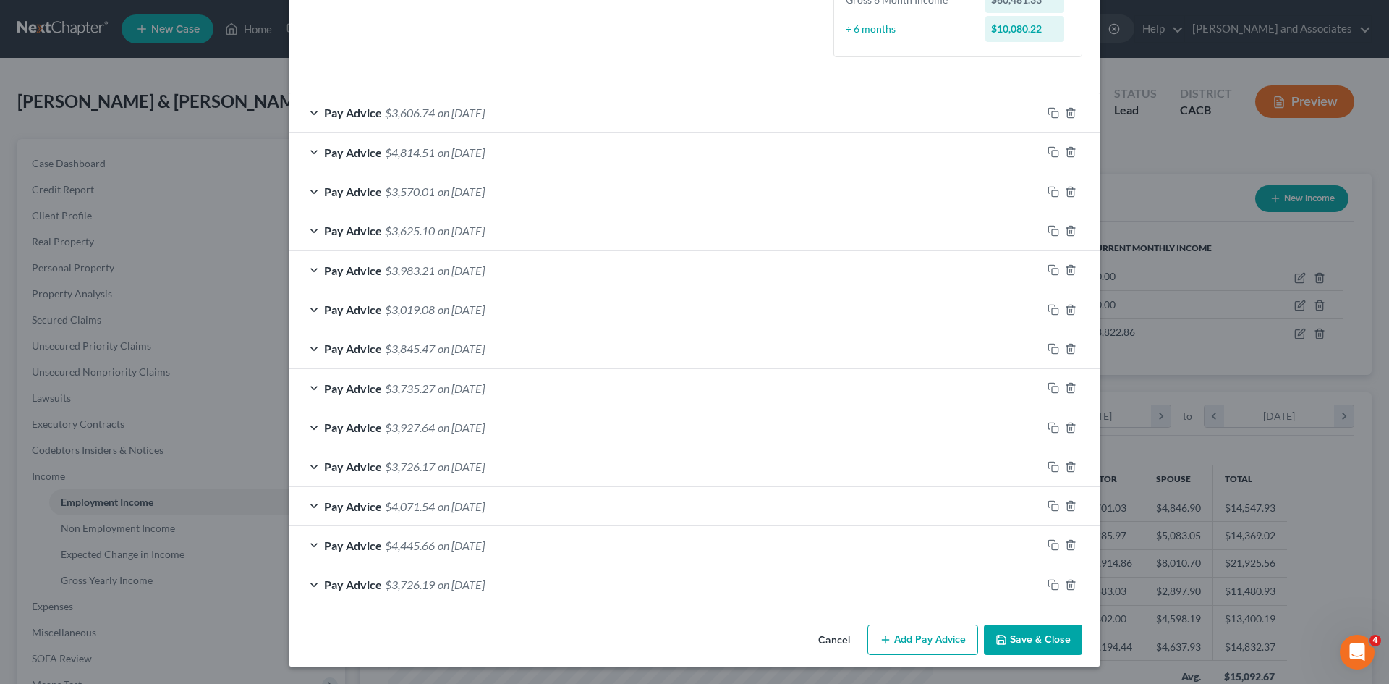
click at [1038, 635] on button "Save & Close" at bounding box center [1033, 639] width 98 height 30
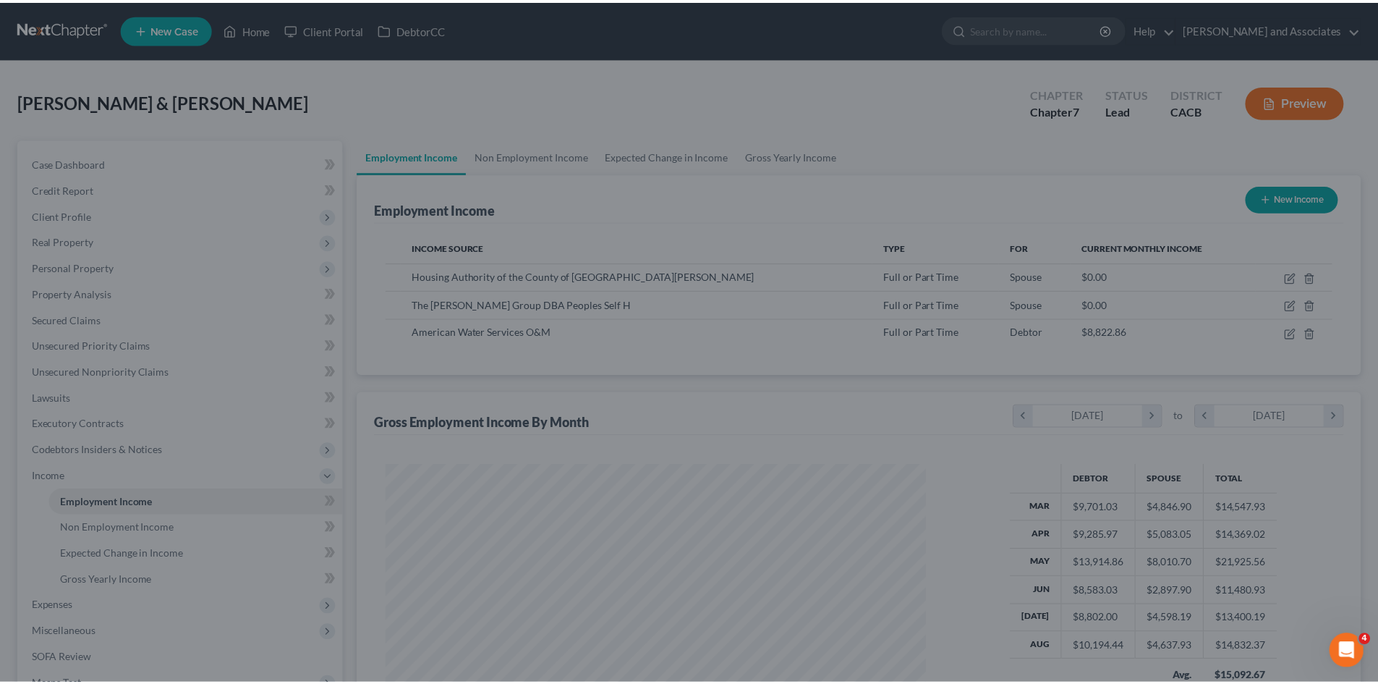
scroll to position [723350, 723051]
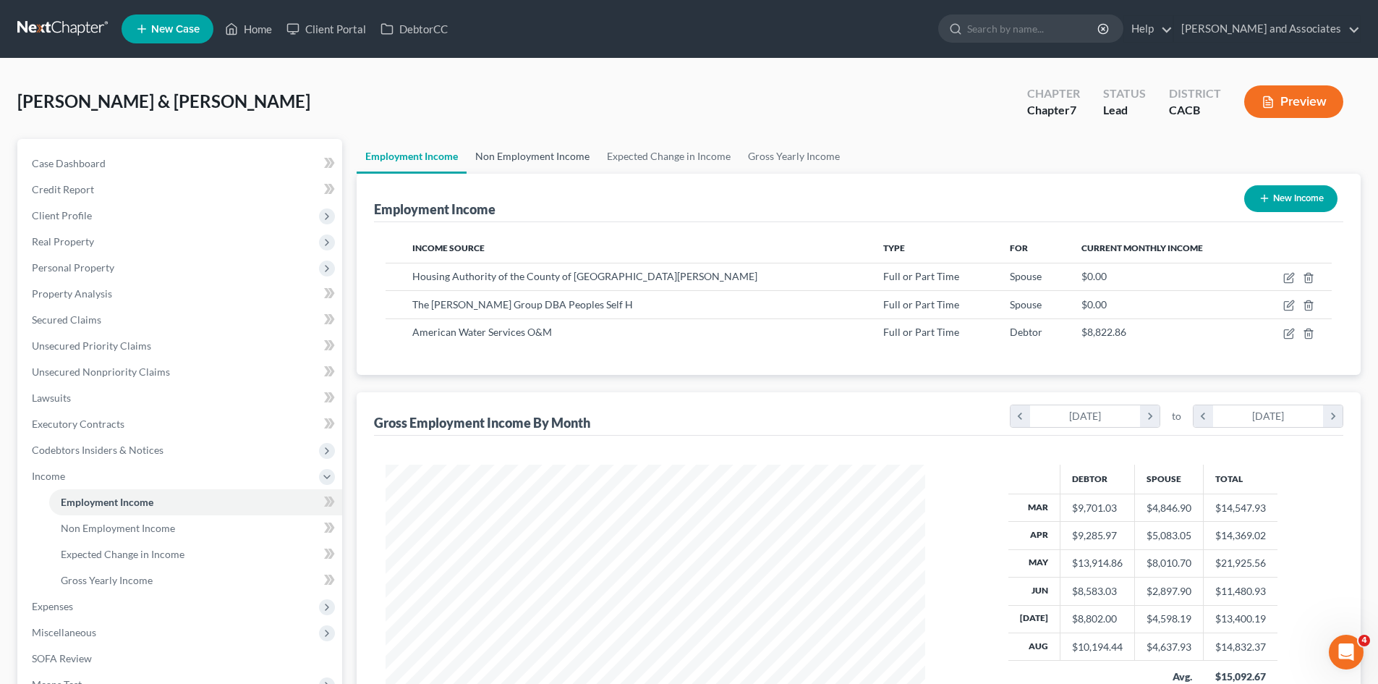
click at [551, 161] on link "Non Employment Income" at bounding box center [533, 156] width 132 height 35
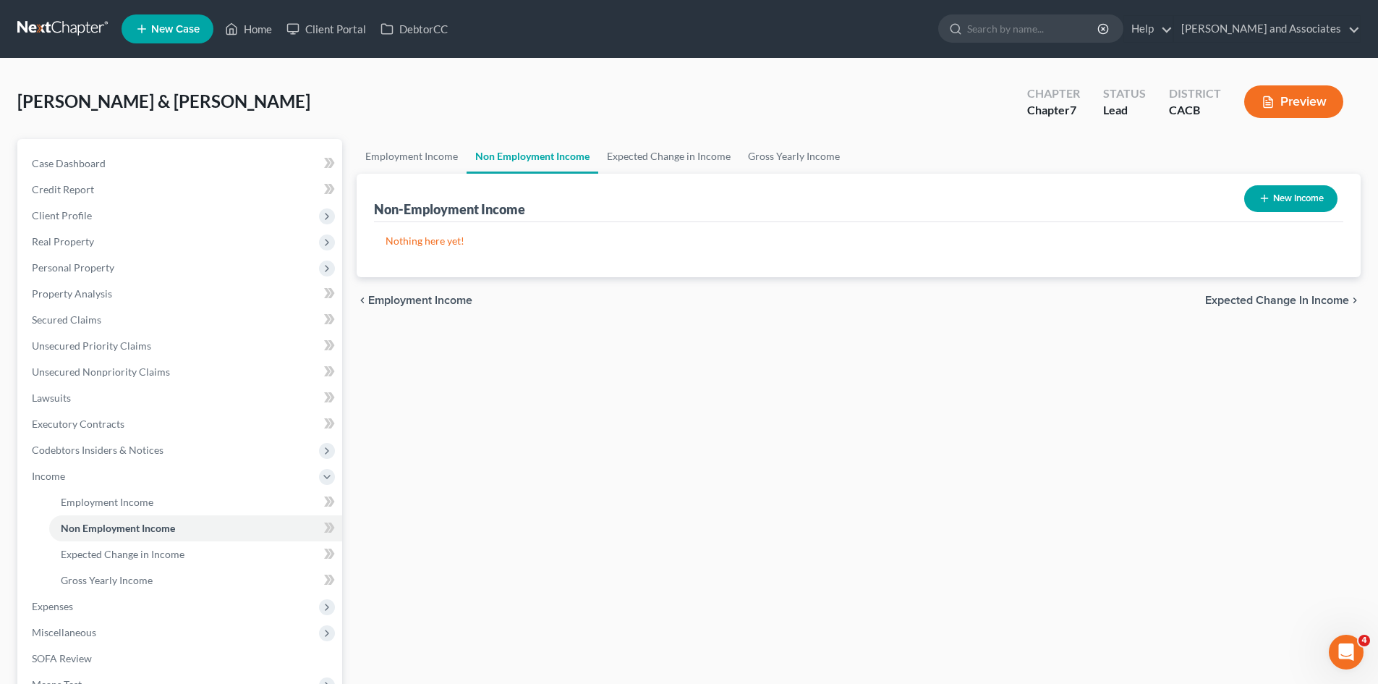
click at [1287, 206] on button "New Income" at bounding box center [1291, 198] width 93 height 27
select select "0"
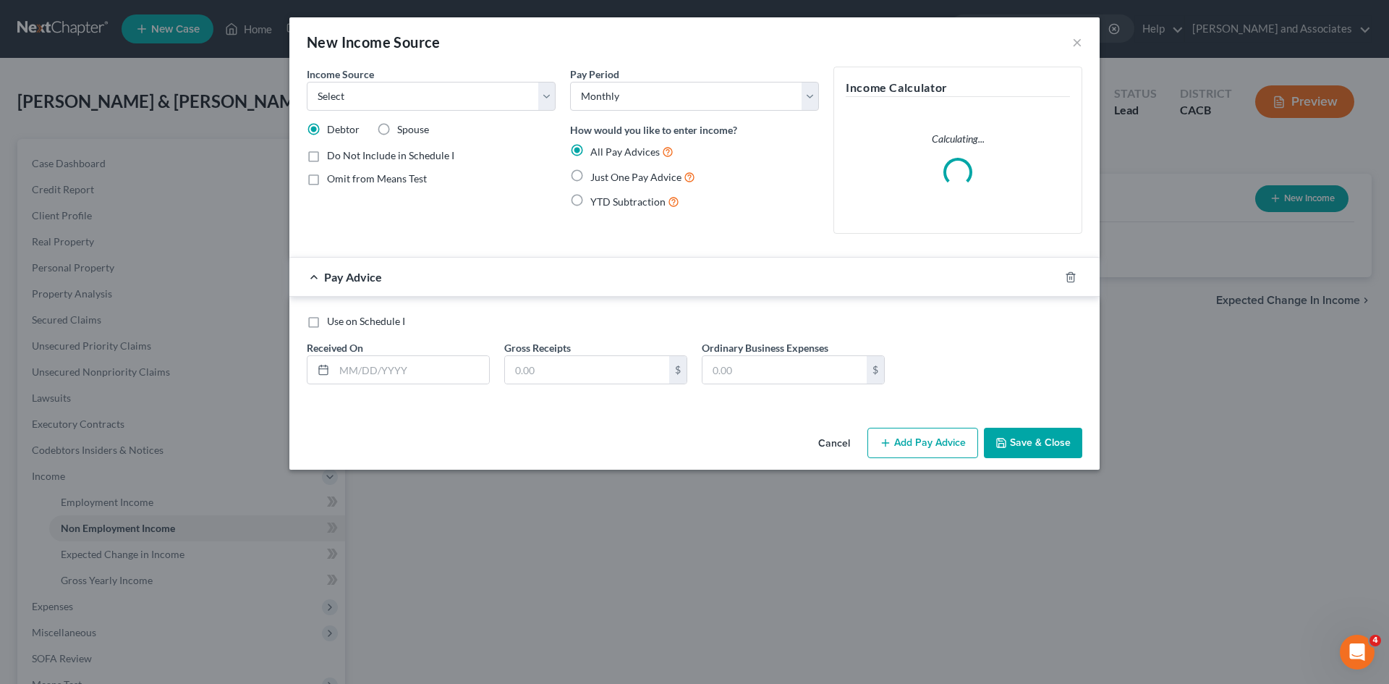
click at [844, 452] on button "Cancel" at bounding box center [834, 443] width 55 height 29
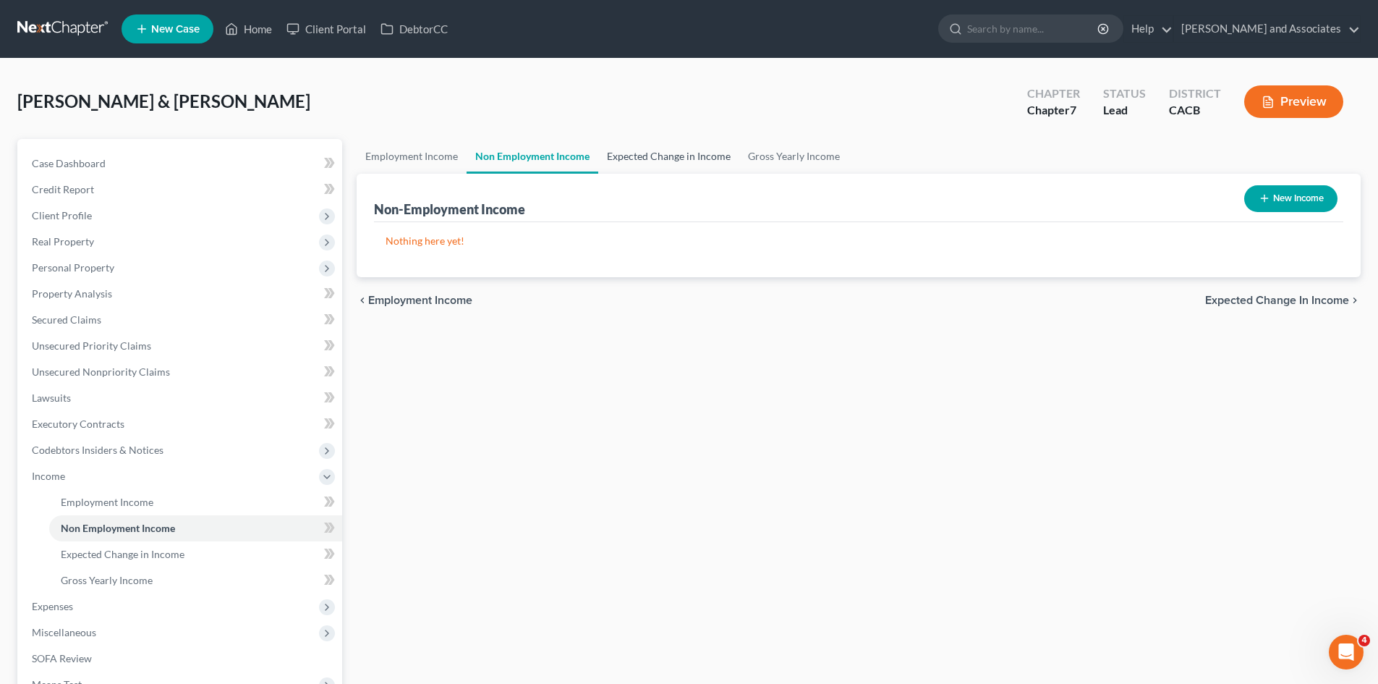
click at [660, 164] on link "Expected Change in Income" at bounding box center [668, 156] width 141 height 35
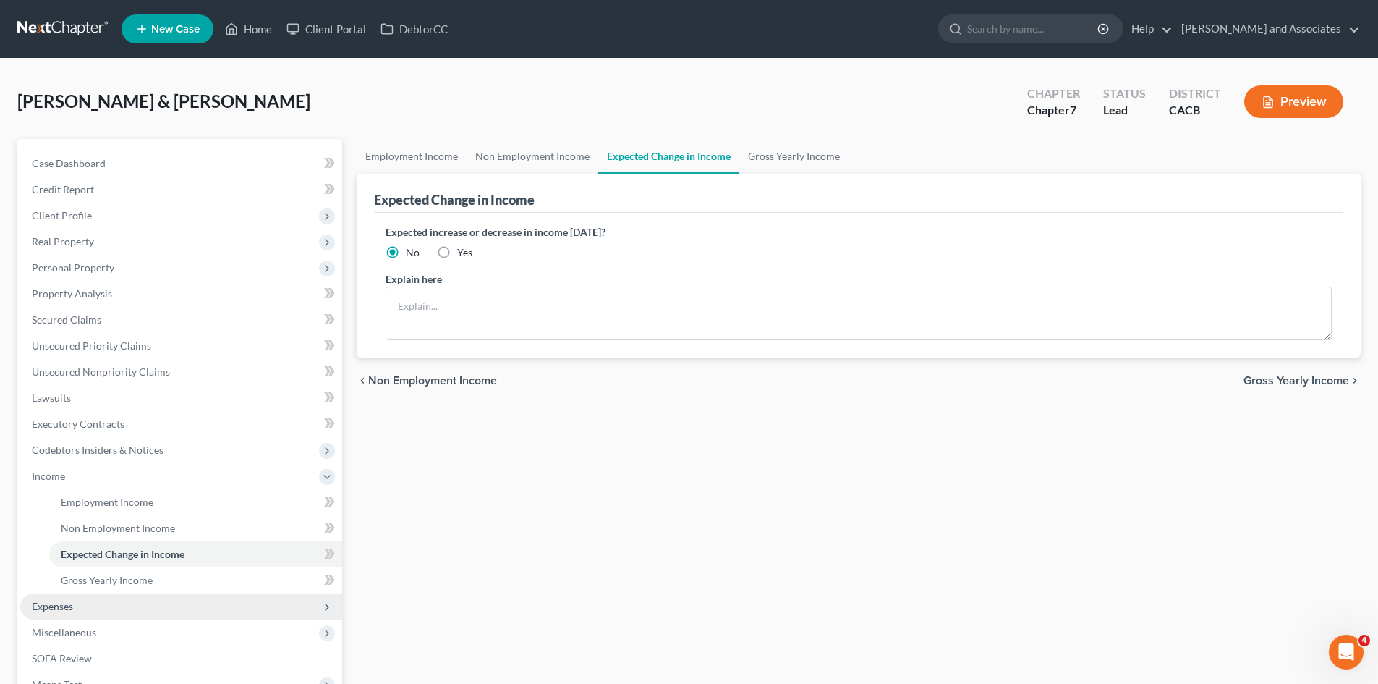
click at [44, 602] on span "Expenses" at bounding box center [52, 606] width 41 height 12
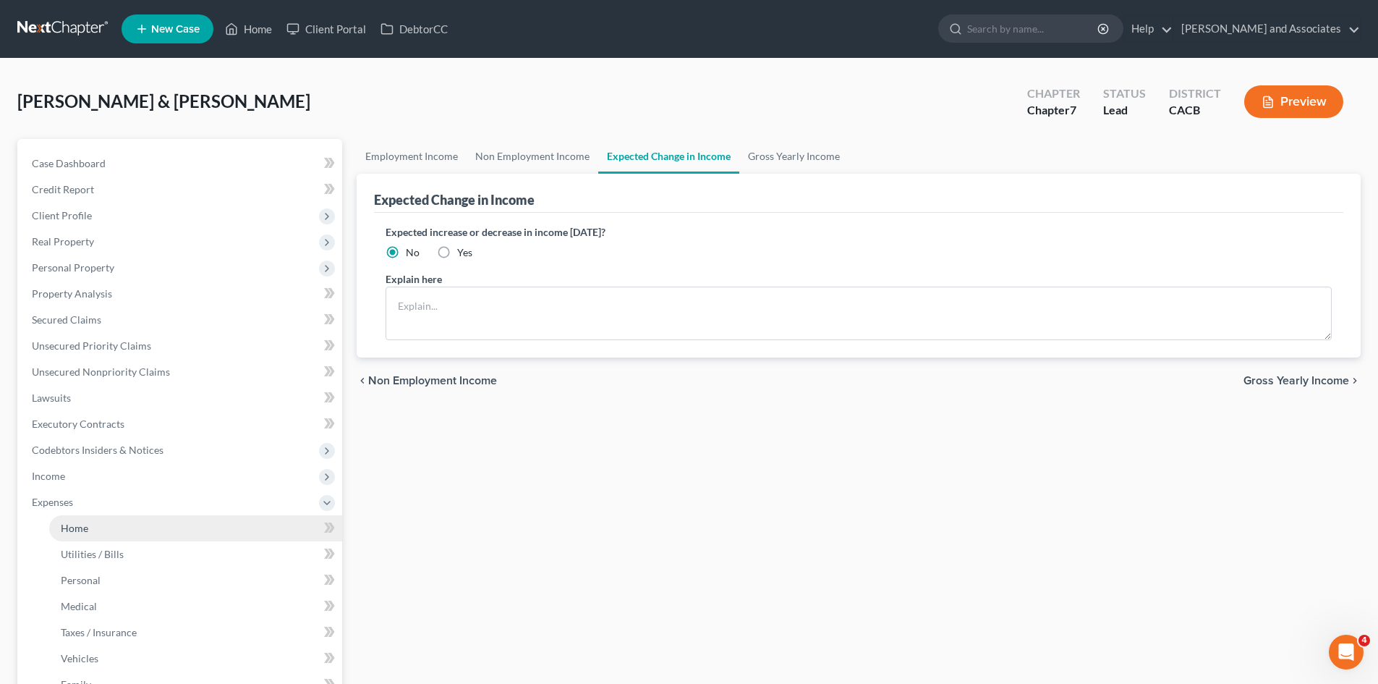
click at [102, 528] on link "Home" at bounding box center [195, 528] width 293 height 26
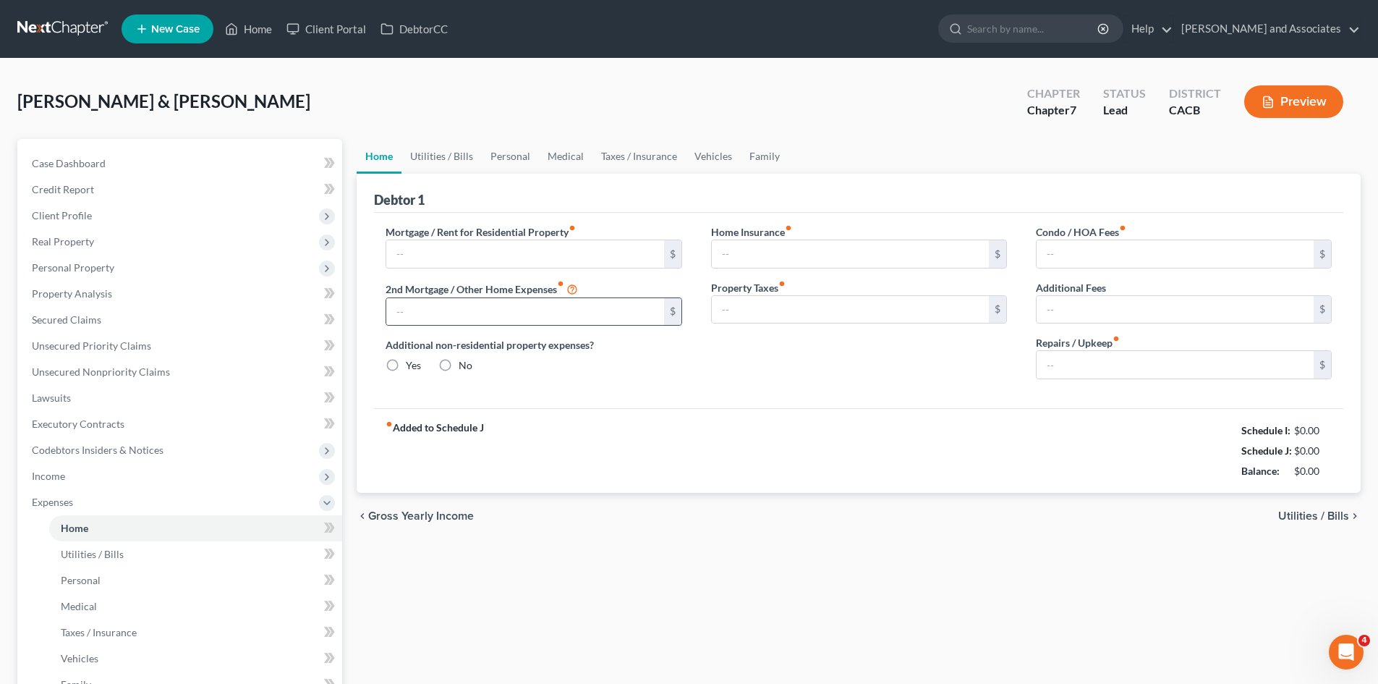
type input "0.00"
radio input "true"
type input "0.00"
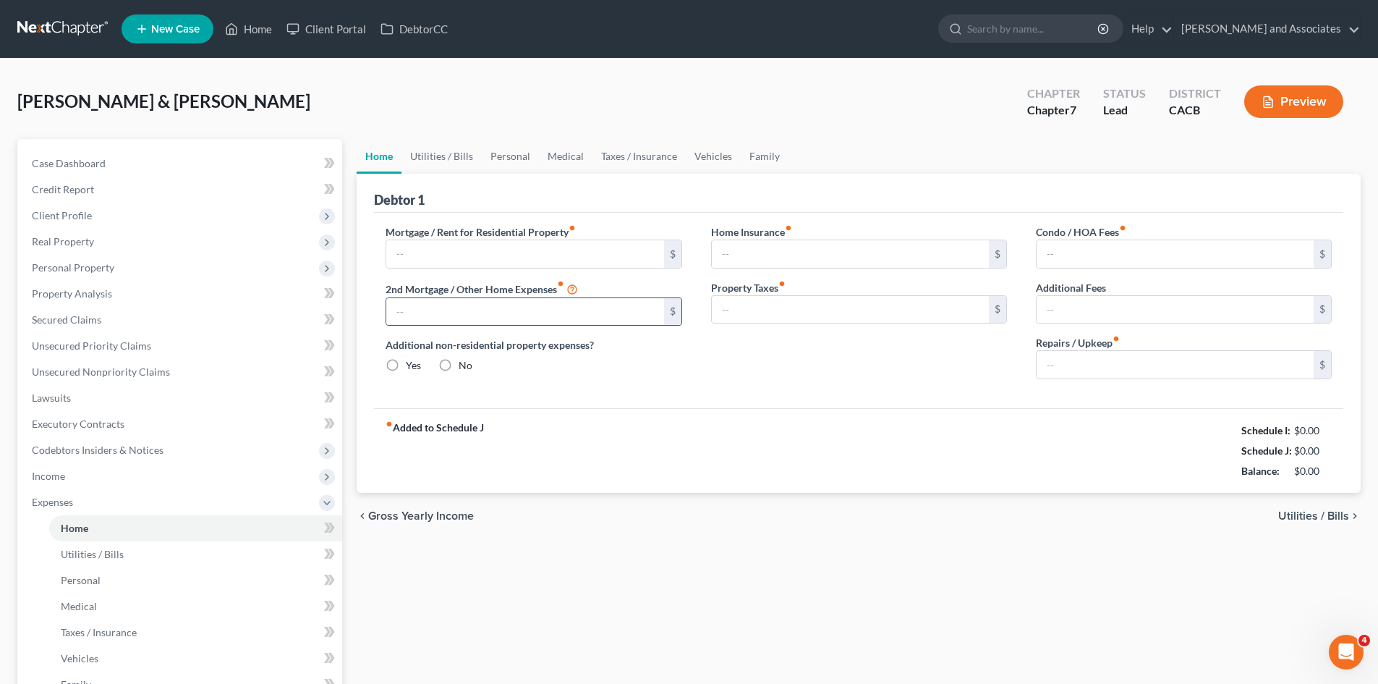
type input "0.00"
click at [567, 257] on input "text" at bounding box center [524, 253] width 277 height 27
type input "2,815"
click at [1100, 247] on input "0.00" at bounding box center [1175, 253] width 277 height 27
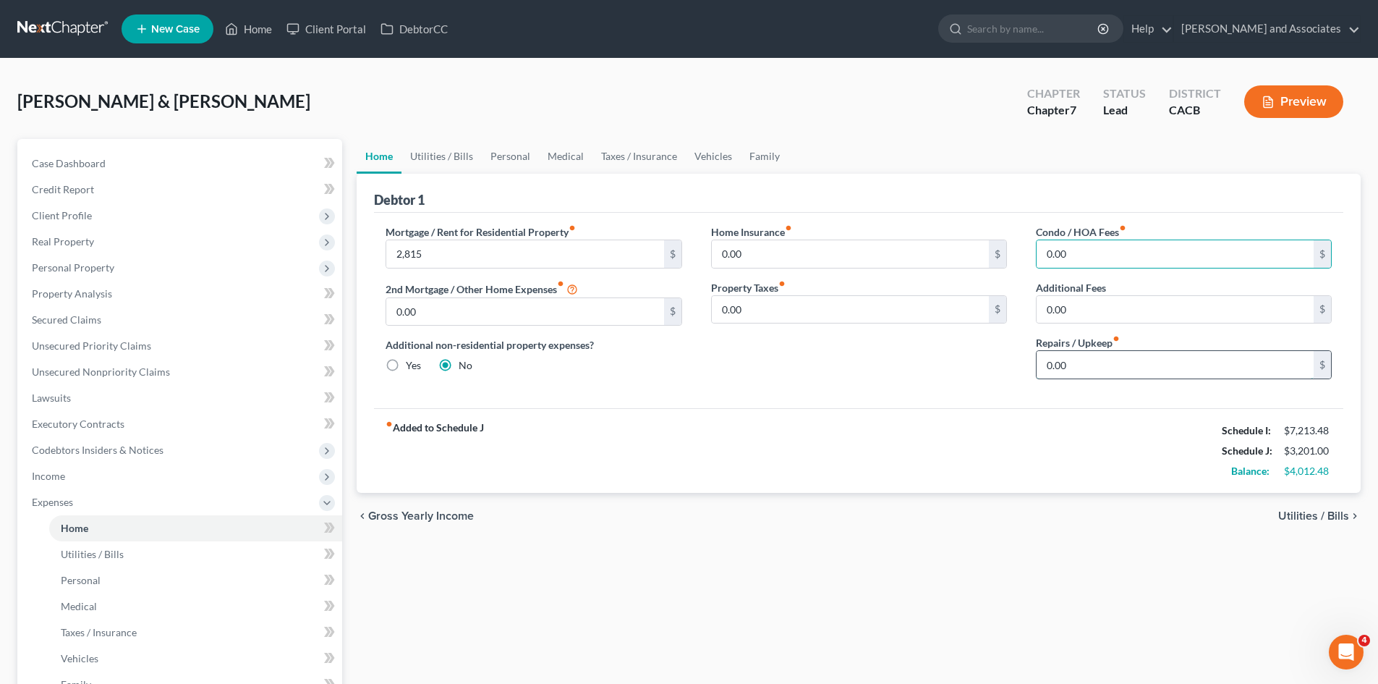
click at [1124, 357] on input "0.00" at bounding box center [1175, 364] width 277 height 27
type input "250"
click at [449, 164] on link "Utilities / Bills" at bounding box center [442, 156] width 80 height 35
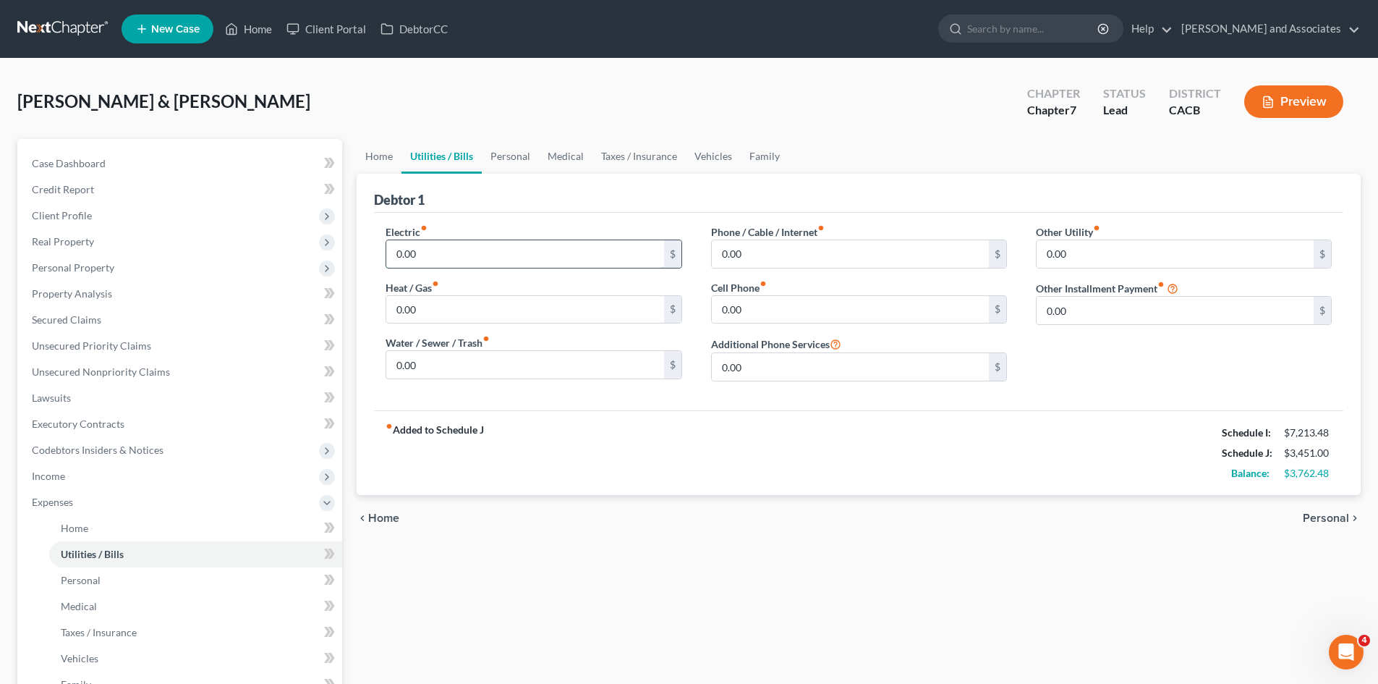
click at [443, 243] on input "0.00" at bounding box center [524, 253] width 277 height 27
type input "250"
click at [460, 303] on input "0.00" at bounding box center [524, 309] width 277 height 27
type input "65"
click at [446, 372] on input "0.00" at bounding box center [524, 364] width 277 height 27
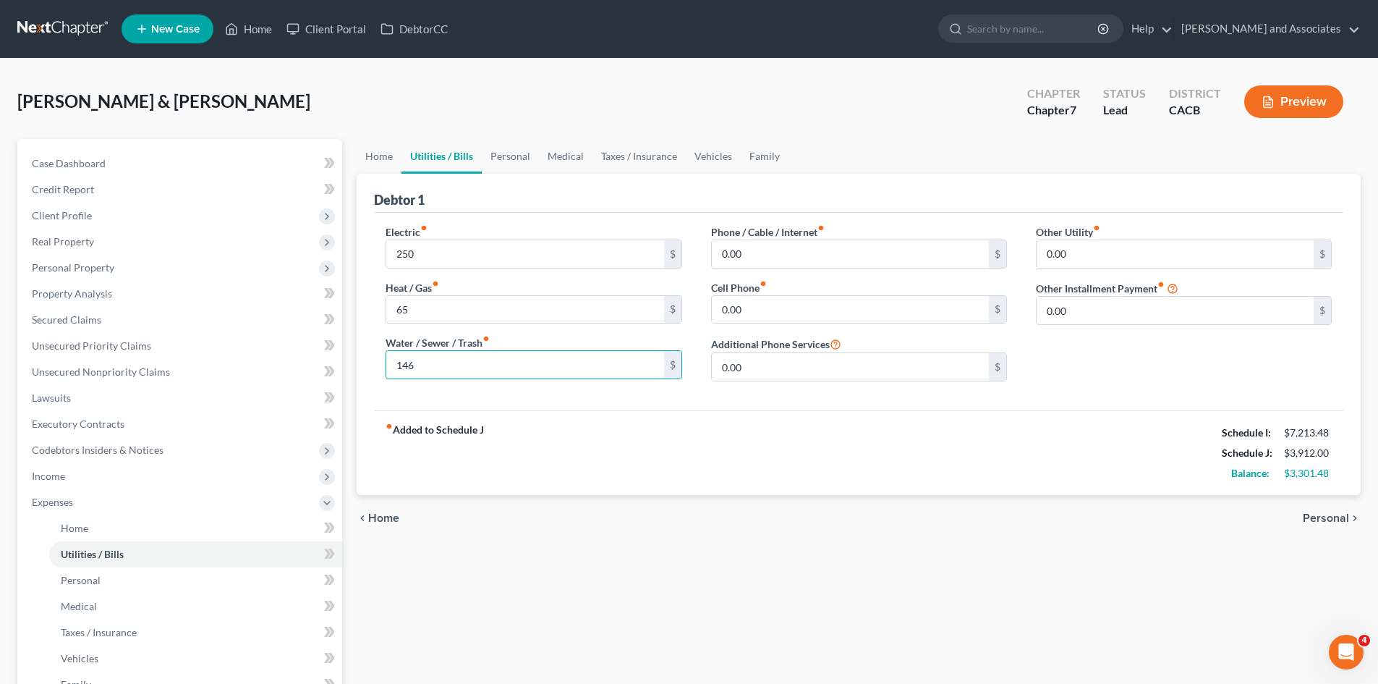
type input "146"
click at [790, 253] on input "0.00" at bounding box center [850, 253] width 277 height 27
type input "470"
click at [1140, 258] on input "0.00" at bounding box center [1175, 253] width 277 height 27
click at [532, 363] on input "146" at bounding box center [524, 364] width 277 height 27
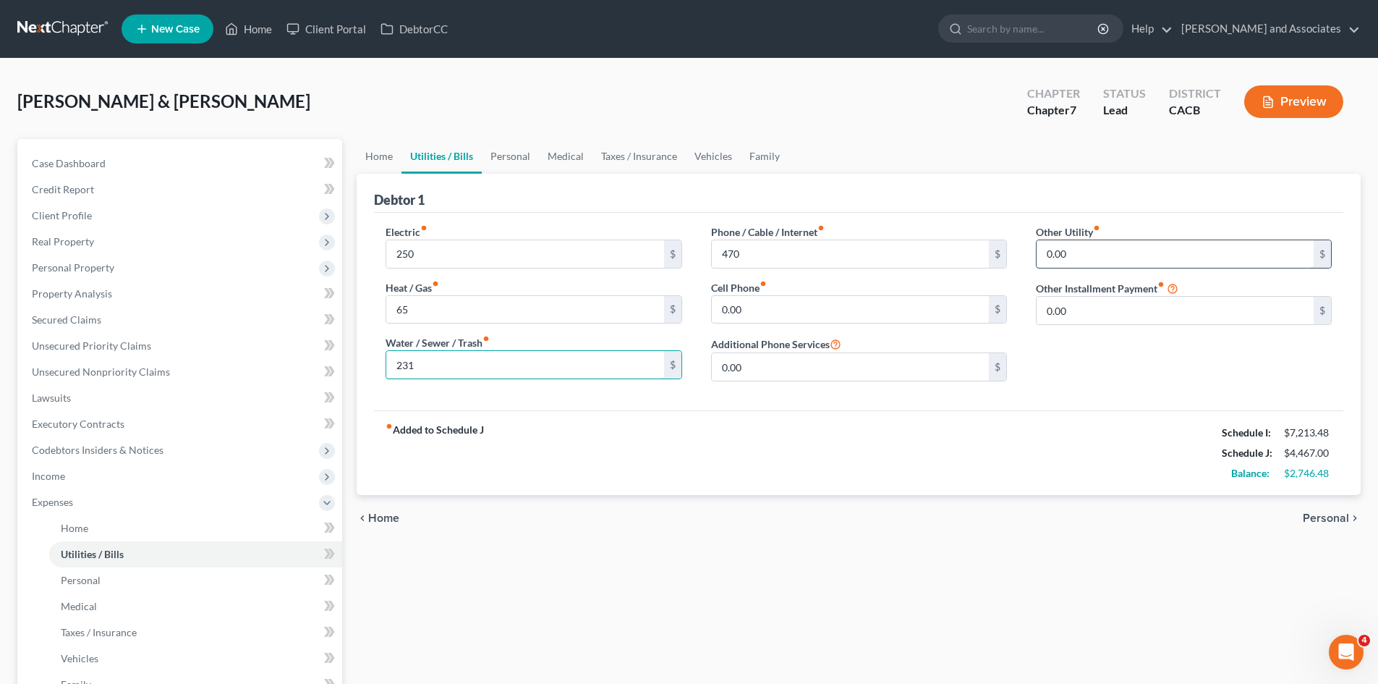
type input "231"
click at [1100, 247] on input "0.00" at bounding box center [1175, 253] width 277 height 27
type input "0"
type input "76"
click at [1087, 310] on div "Other Utility fiber_manual_record 76 $ Other Installment Payment fiber_manual_r…" at bounding box center [1184, 308] width 325 height 169
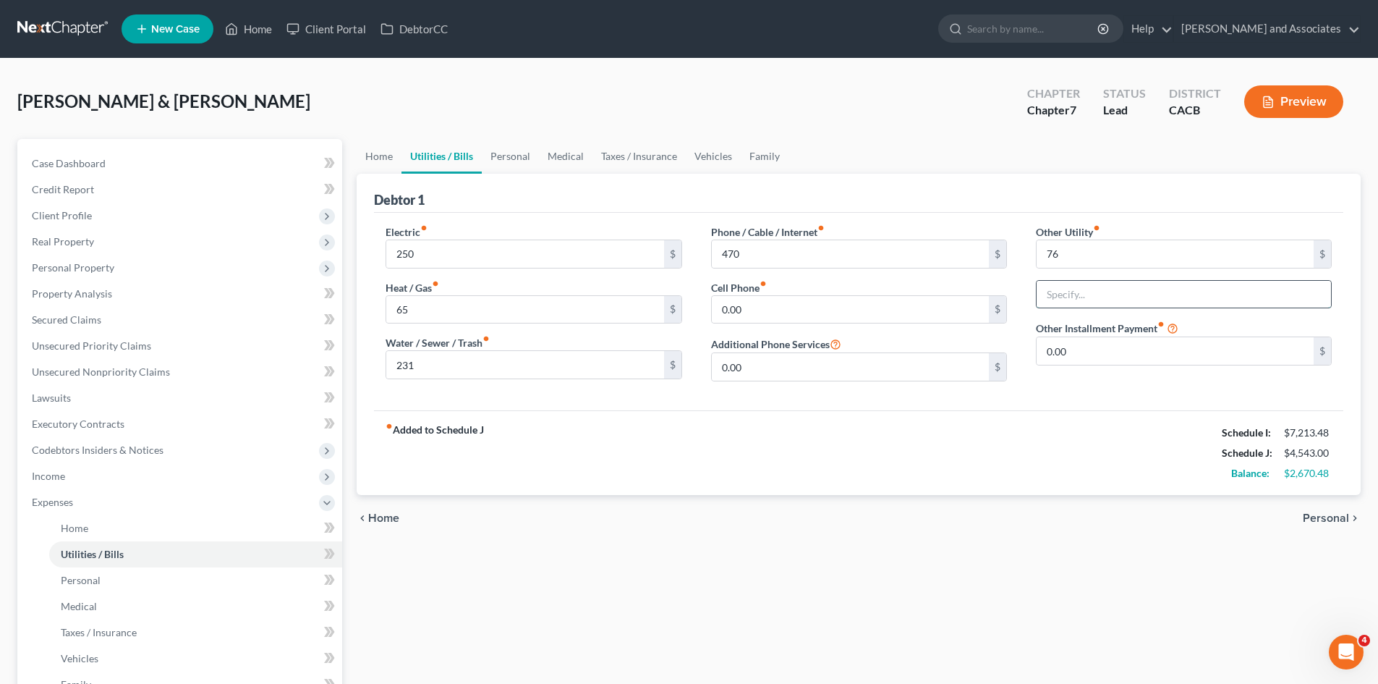
click at [1097, 300] on input "text" at bounding box center [1184, 294] width 295 height 27
type input "Soft Tap Water"
click at [1068, 390] on div "Other Utility fiber_manual_record 76 $ Soft Tap Water Other Installment Payment…" at bounding box center [1184, 308] width 325 height 169
drag, startPoint x: 511, startPoint y: 153, endPoint x: 517, endPoint y: 164, distance: 12.7
click at [511, 153] on link "Personal" at bounding box center [510, 156] width 57 height 35
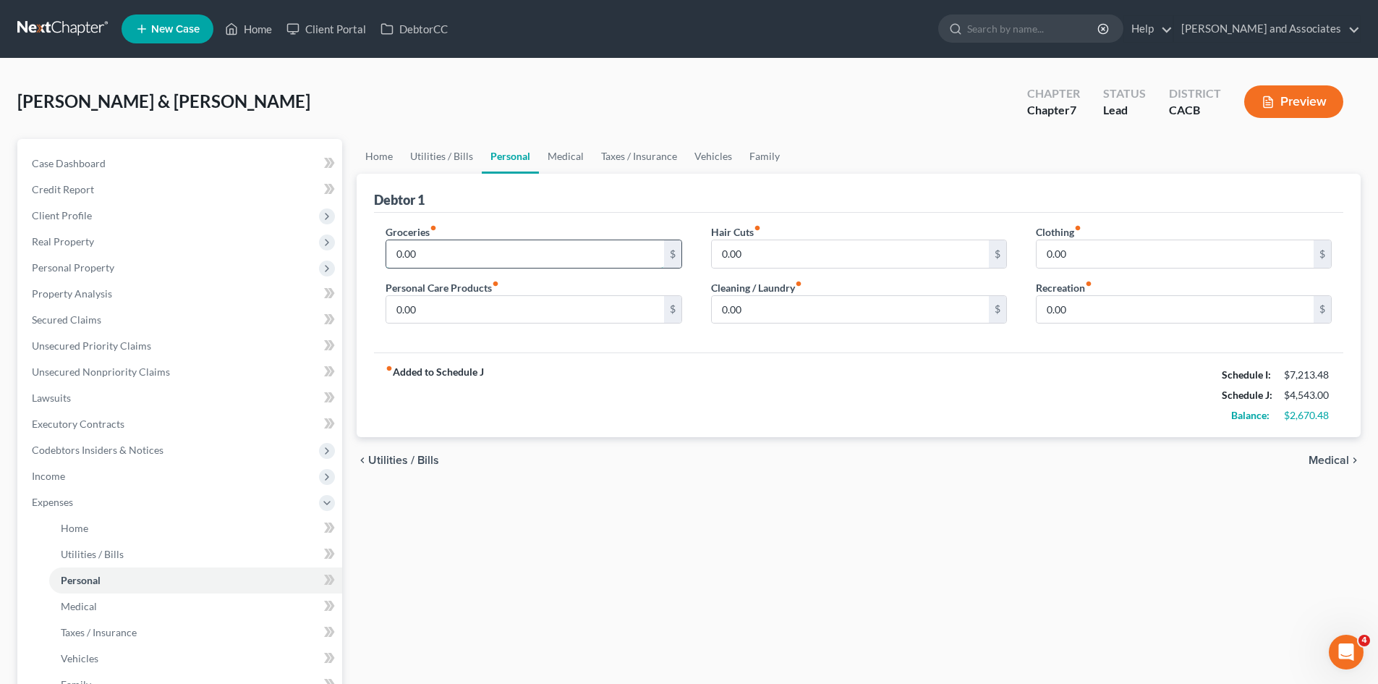
click at [457, 245] on input "0.00" at bounding box center [524, 253] width 277 height 27
type input "1,350"
click at [461, 303] on input "0.00" at bounding box center [524, 309] width 277 height 27
type input "120"
click at [810, 252] on input "0.00" at bounding box center [850, 253] width 277 height 27
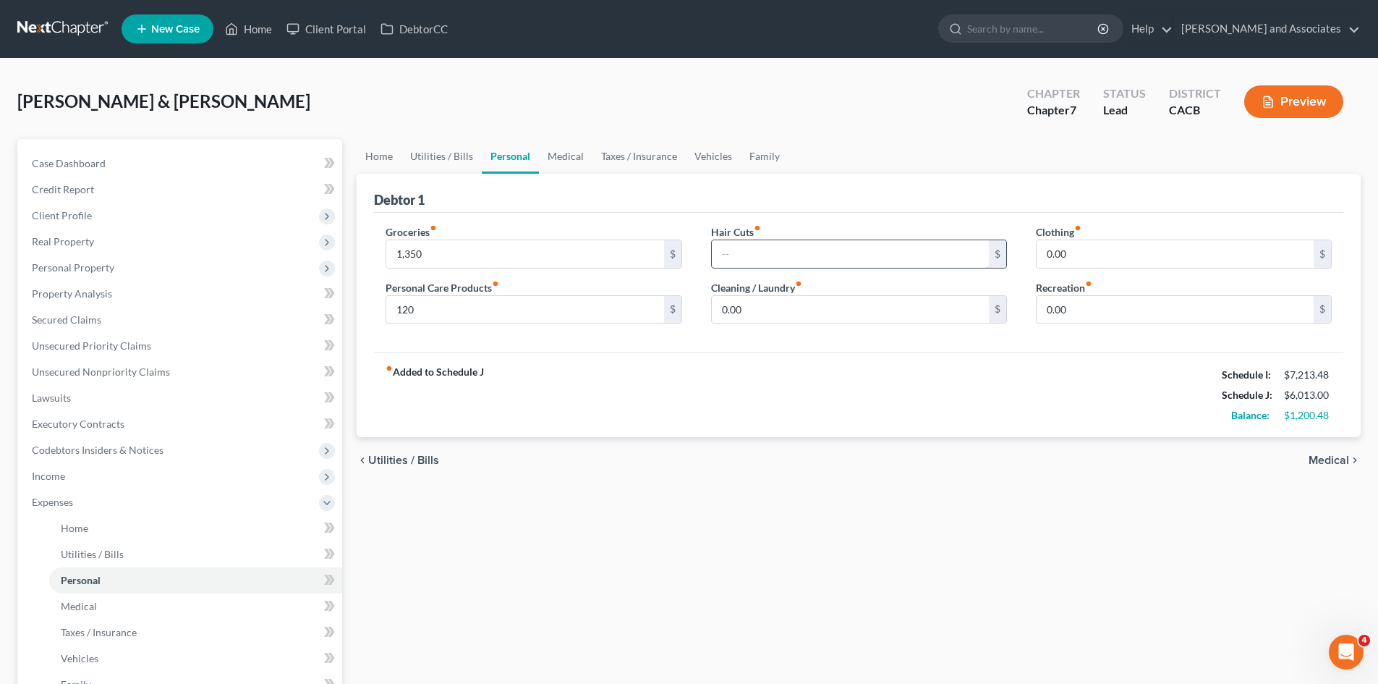
click at [763, 259] on input "text" at bounding box center [850, 253] width 277 height 27
type input "140"
click at [905, 365] on div "fiber_manual_record Added to Schedule J Schedule I: $7,213.48 Schedule J: $6,15…" at bounding box center [859, 394] width 970 height 85
click at [781, 256] on input "140" at bounding box center [850, 253] width 277 height 27
type input "120"
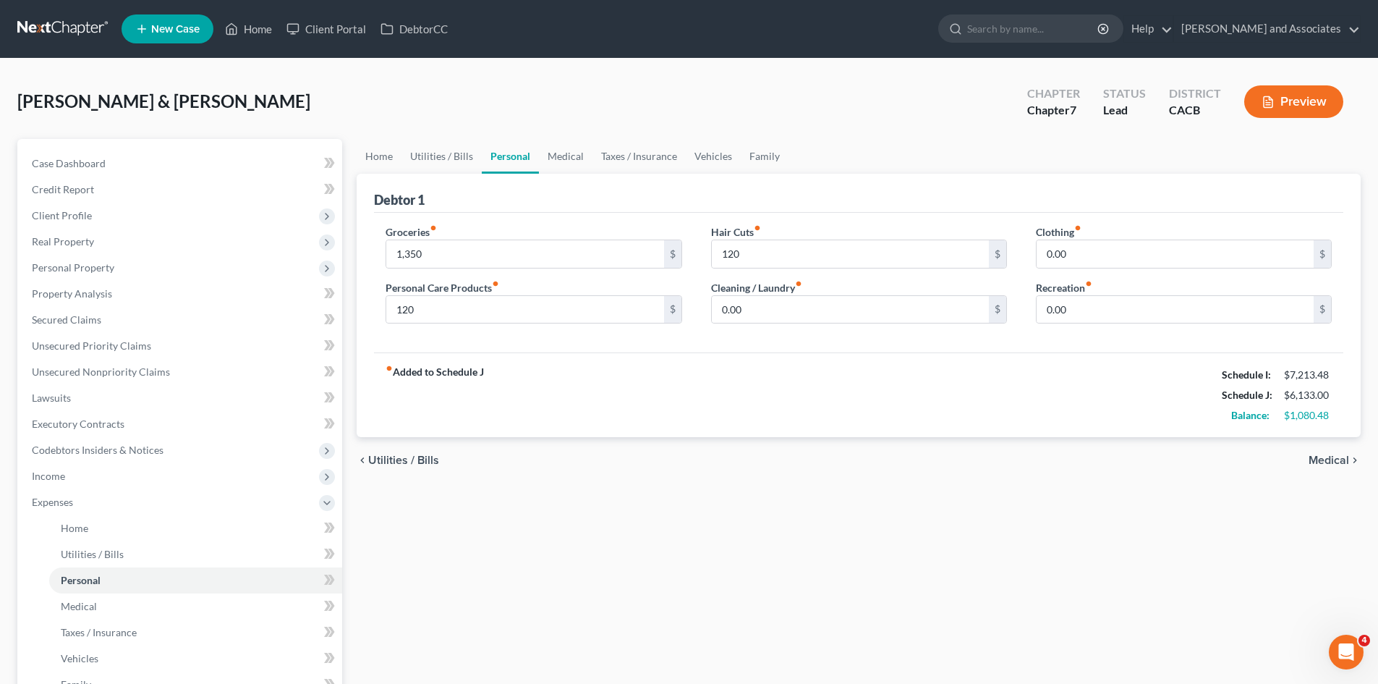
click at [825, 375] on div "fiber_manual_record Added to Schedule J Schedule I: $7,213.48 Schedule J: $6,13…" at bounding box center [859, 394] width 970 height 85
click at [824, 307] on input "0.00" at bounding box center [850, 309] width 277 height 27
type input "0"
type input "50"
click at [1133, 313] on input "0.00" at bounding box center [1175, 309] width 277 height 27
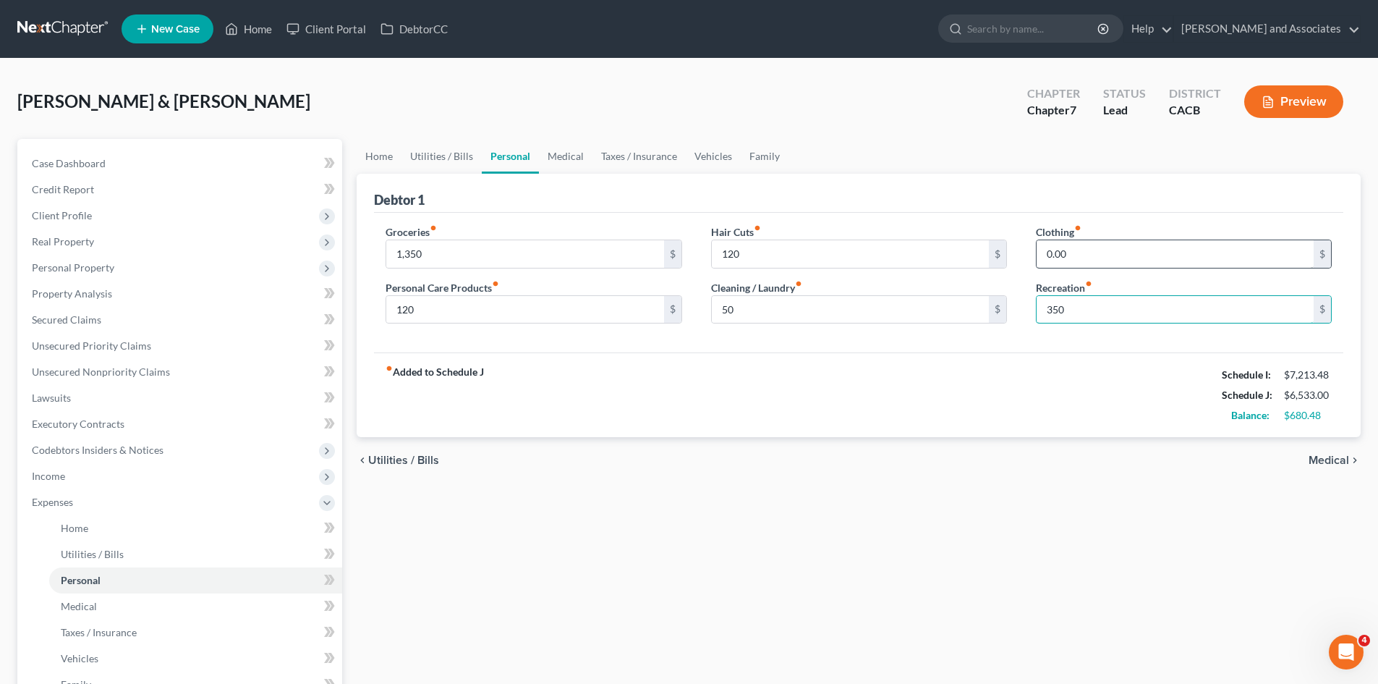
type input "350"
click at [1125, 249] on input "0.00" at bounding box center [1175, 253] width 277 height 27
type input "350"
click at [951, 385] on div "fiber_manual_record Added to Schedule J Schedule I: $7,213.48 Schedule J: $6,88…" at bounding box center [859, 394] width 970 height 85
click at [575, 161] on link "Medical" at bounding box center [566, 156] width 54 height 35
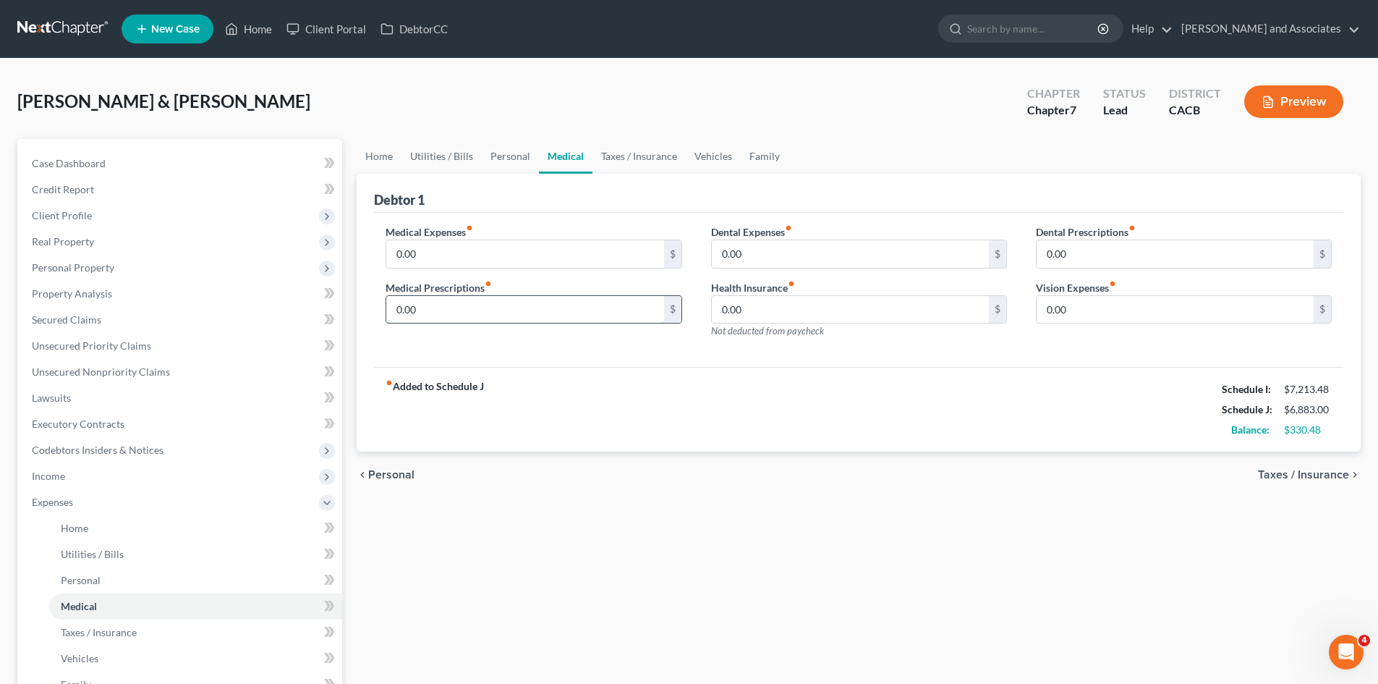
click at [444, 305] on input "0.00" at bounding box center [524, 309] width 277 height 27
type input "100"
click at [385, 247] on div "Medical Expenses fiber_manual_record 0.00 $ Medical Prescriptions fiber_manual_…" at bounding box center [533, 287] width 325 height 126
click at [421, 247] on input "0.00" at bounding box center [524, 253] width 277 height 27
click at [499, 316] on input "100" at bounding box center [524, 309] width 277 height 27
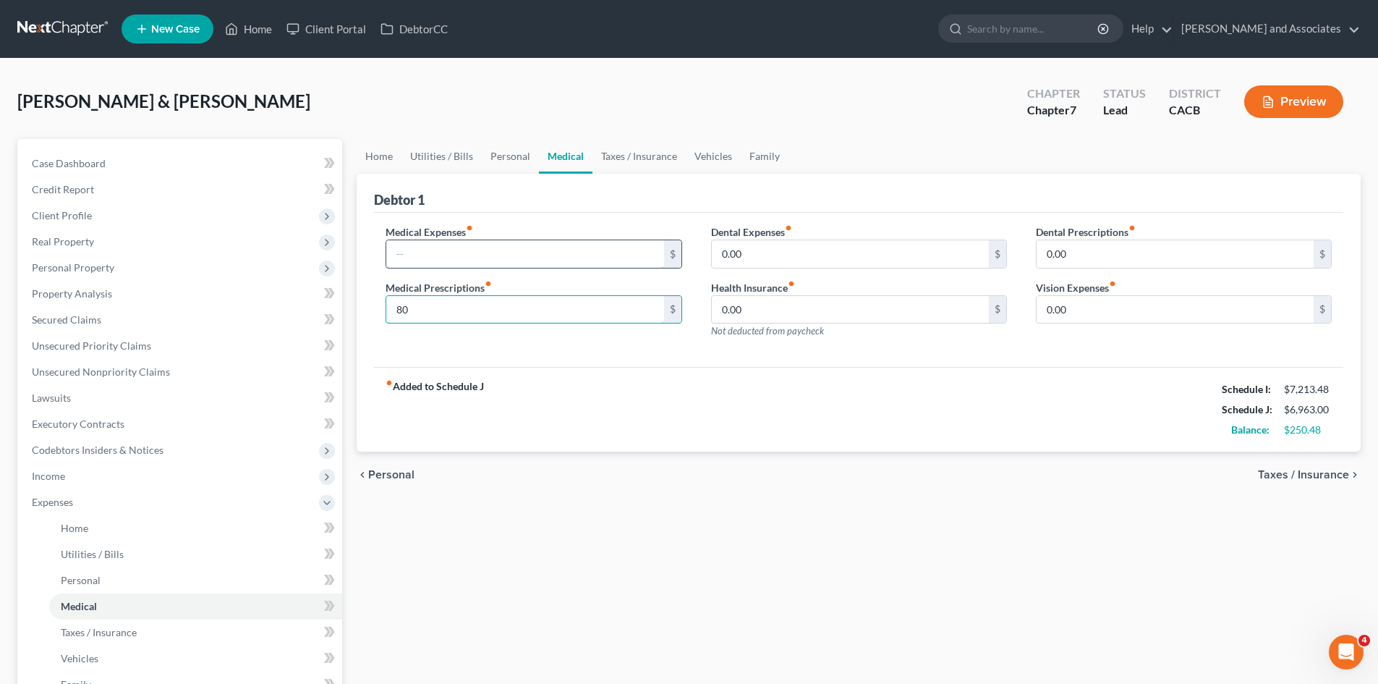
type input "80"
click at [522, 255] on input "text" at bounding box center [524, 253] width 277 height 27
type input "20"
click at [1110, 311] on input "0.00" at bounding box center [1175, 309] width 277 height 27
click at [797, 321] on input "0.00" at bounding box center [850, 309] width 277 height 27
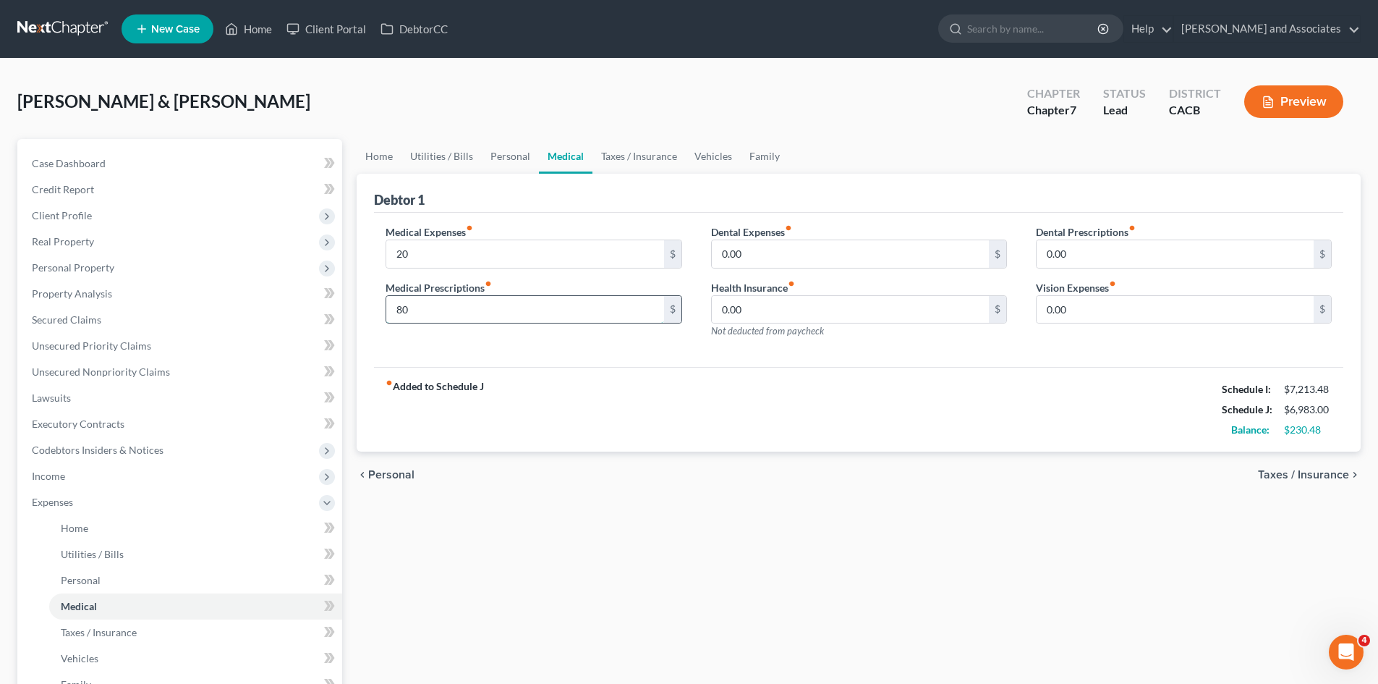
click at [512, 305] on input "80" at bounding box center [524, 309] width 277 height 27
type input "50"
click at [1187, 309] on input "0.00" at bounding box center [1175, 309] width 277 height 27
type input "20"
click at [869, 388] on div "fiber_manual_record Added to Schedule J Schedule I: $7,213.48 Schedule J: $6,97…" at bounding box center [859, 409] width 970 height 85
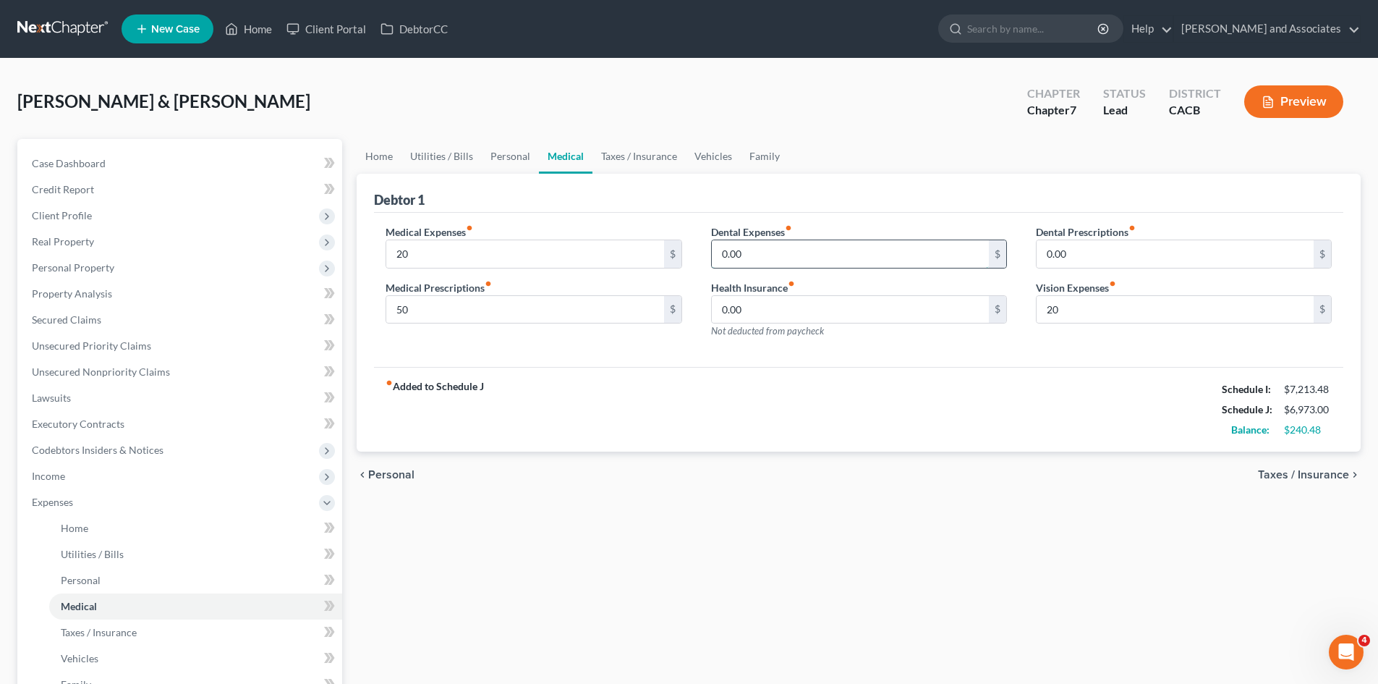
click at [810, 246] on input "0.00" at bounding box center [850, 253] width 277 height 27
click at [632, 158] on link "Taxes / Insurance" at bounding box center [639, 156] width 93 height 35
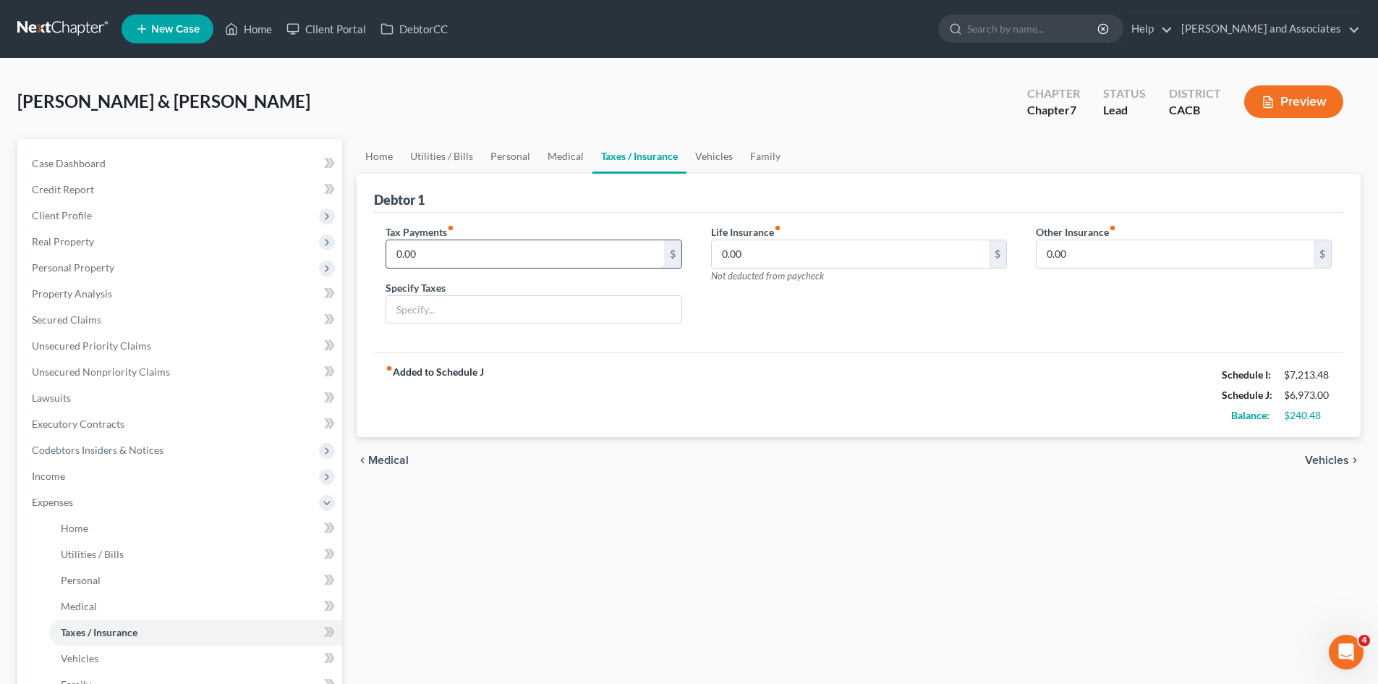
click at [442, 252] on input "0.00" at bounding box center [524, 253] width 277 height 27
click at [803, 255] on input "0.00" at bounding box center [850, 253] width 277 height 27
click at [719, 151] on link "Vehicles" at bounding box center [714, 156] width 55 height 35
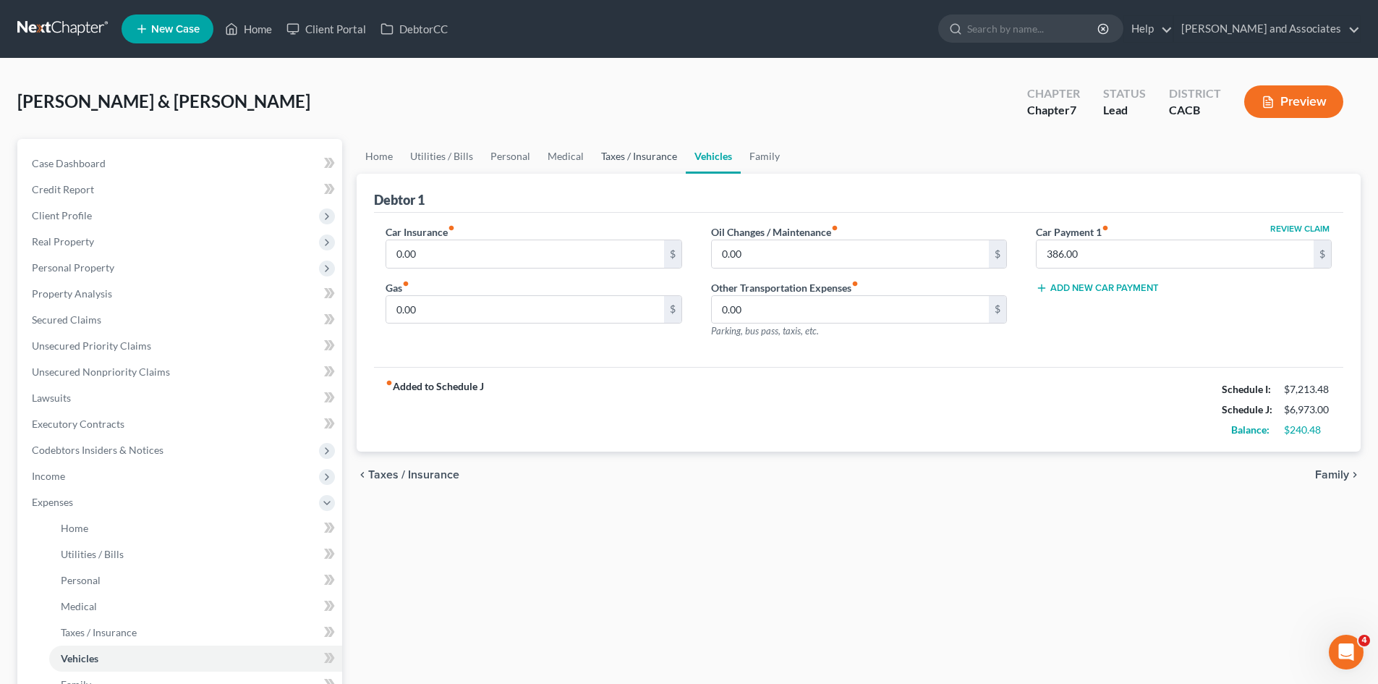
click at [612, 160] on link "Taxes / Insurance" at bounding box center [639, 156] width 93 height 35
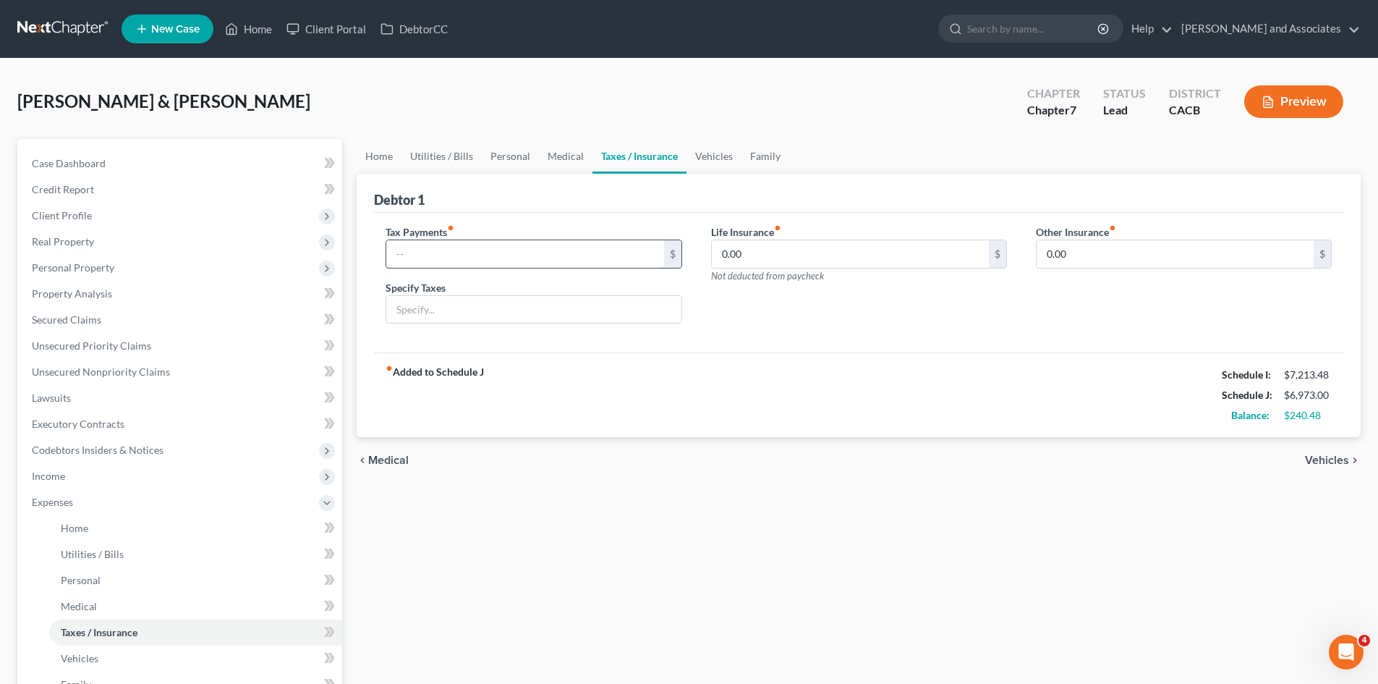
click at [458, 253] on input "text" at bounding box center [524, 253] width 277 height 27
click at [478, 247] on input "text" at bounding box center [524, 253] width 277 height 27
click at [731, 163] on link "Vehicles" at bounding box center [714, 156] width 55 height 35
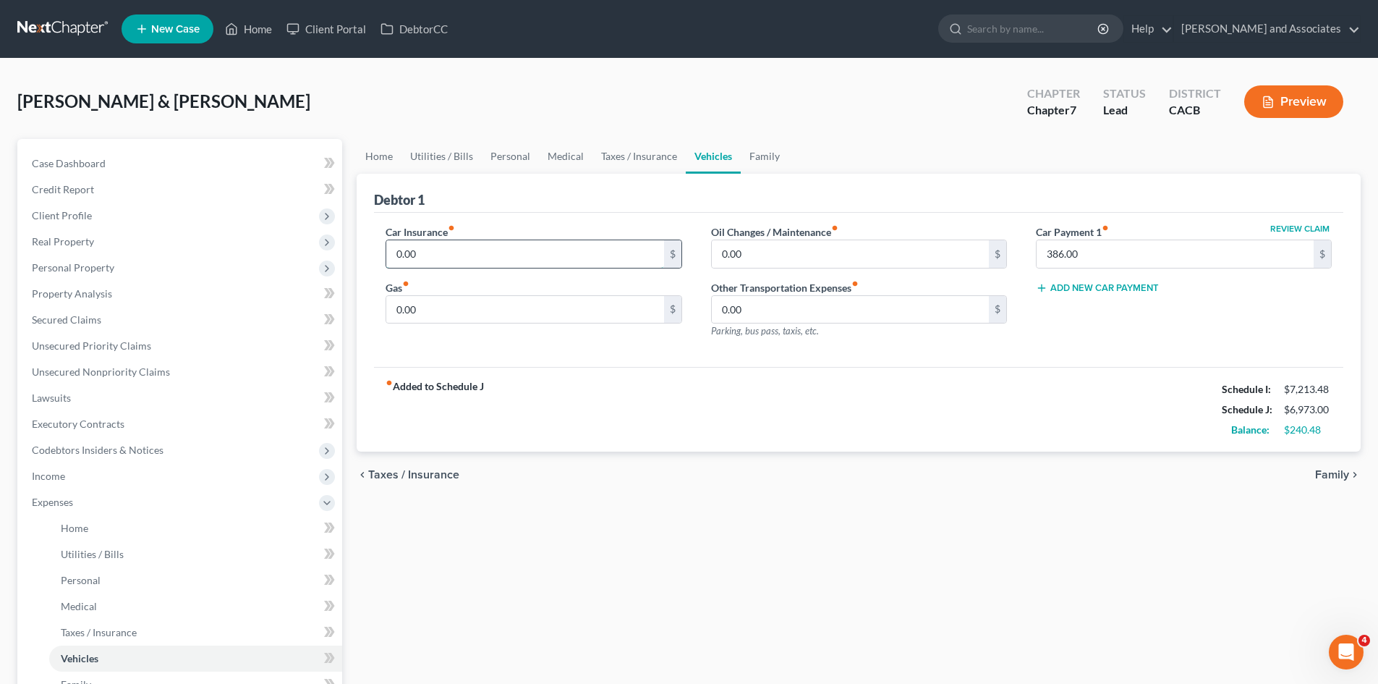
click at [454, 250] on input "0.00" at bounding box center [524, 253] width 277 height 27
type input "216"
click at [449, 303] on input "0.00" at bounding box center [524, 309] width 277 height 27
type input "300"
click at [768, 243] on input "0.00" at bounding box center [850, 253] width 277 height 27
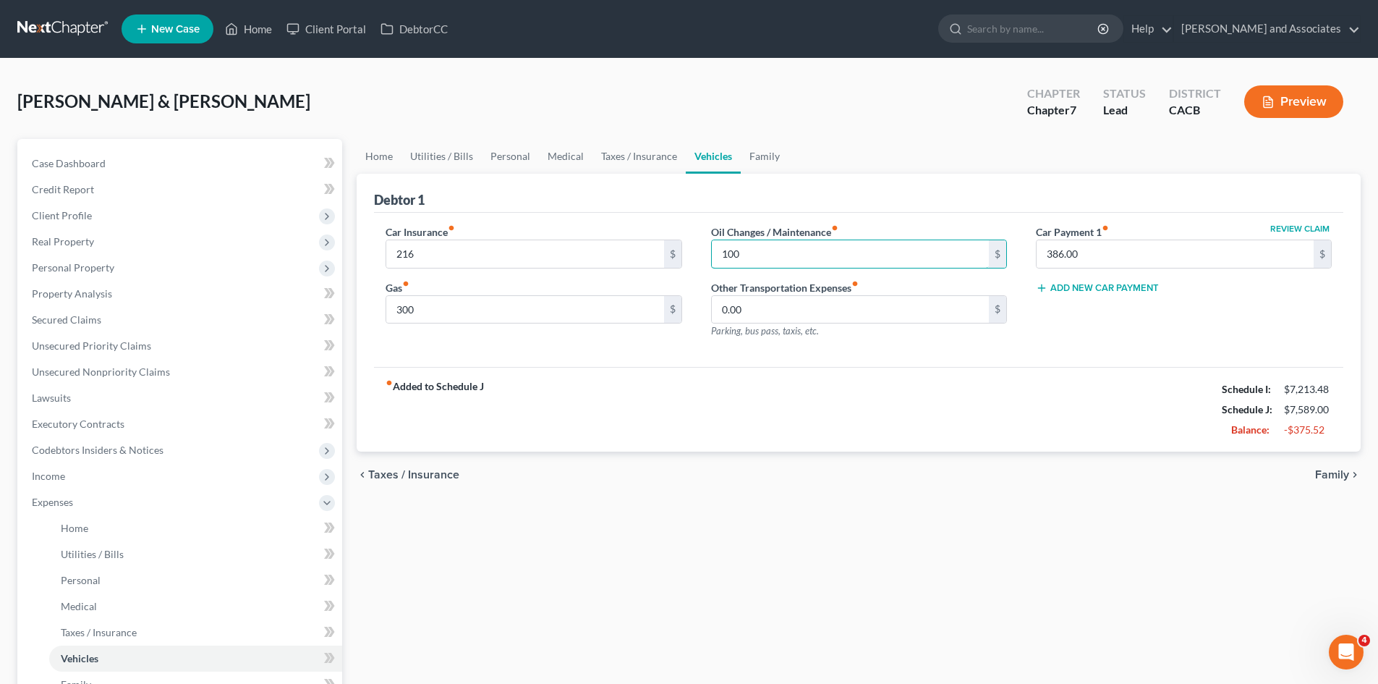
type input "100"
click at [935, 370] on div "fiber_manual_record Added to Schedule J Schedule I: $7,213.48 Schedule J: $7,58…" at bounding box center [859, 409] width 970 height 85
click at [756, 154] on link "Family" at bounding box center [765, 156] width 48 height 35
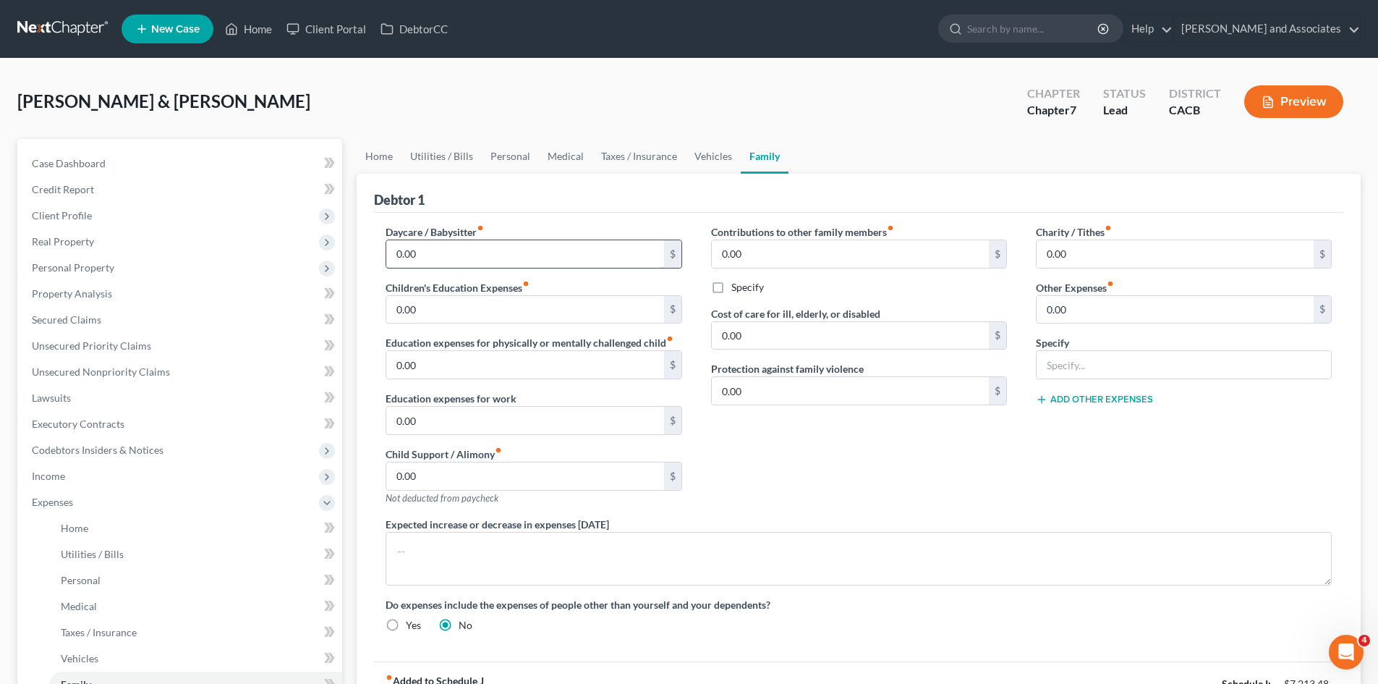
click at [507, 243] on input "0.00" at bounding box center [524, 253] width 277 height 27
click at [870, 463] on div "Contributions to other family members fiber_manual_record 0.00 $ Specify Cost o…" at bounding box center [859, 370] width 325 height 292
click at [879, 470] on div "Contributions to other family members fiber_manual_record 0.00 $ Specify Cost o…" at bounding box center [859, 370] width 325 height 292
click at [706, 165] on link "Vehicles" at bounding box center [713, 156] width 55 height 35
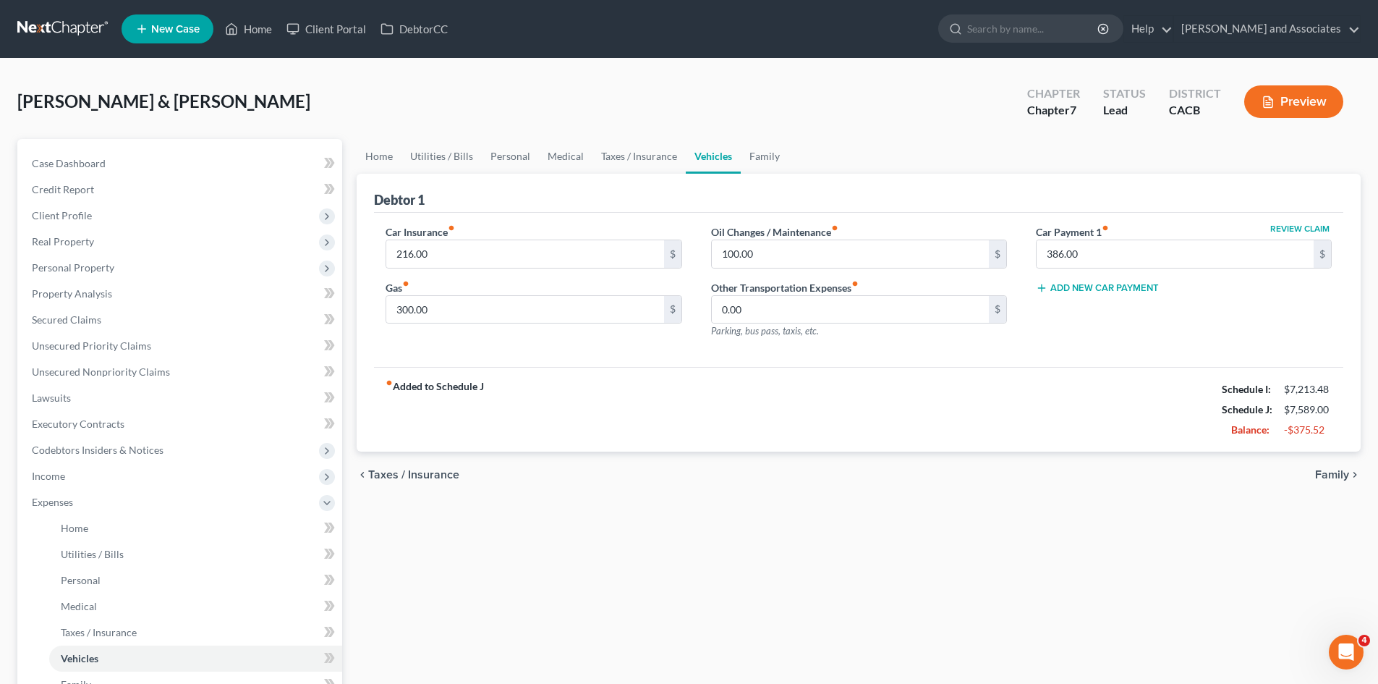
click at [1088, 286] on button "Add New Car Payment" at bounding box center [1097, 288] width 123 height 12
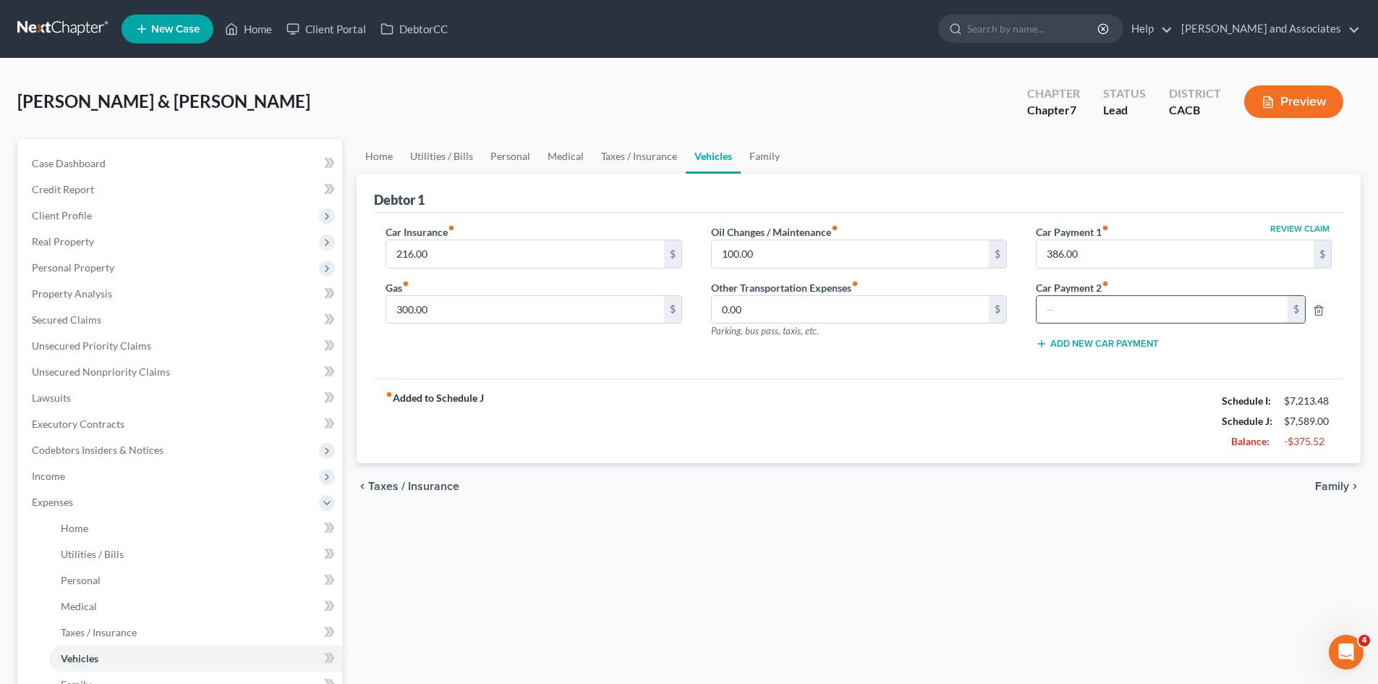
click at [1083, 309] on input "text" at bounding box center [1162, 309] width 251 height 27
type input "650"
click at [1038, 399] on div "fiber_manual_record Added to Schedule J Schedule I: $7,213.48 Schedule J: $8,23…" at bounding box center [859, 420] width 970 height 85
click at [820, 242] on input "100.00" at bounding box center [850, 253] width 277 height 27
type input "80"
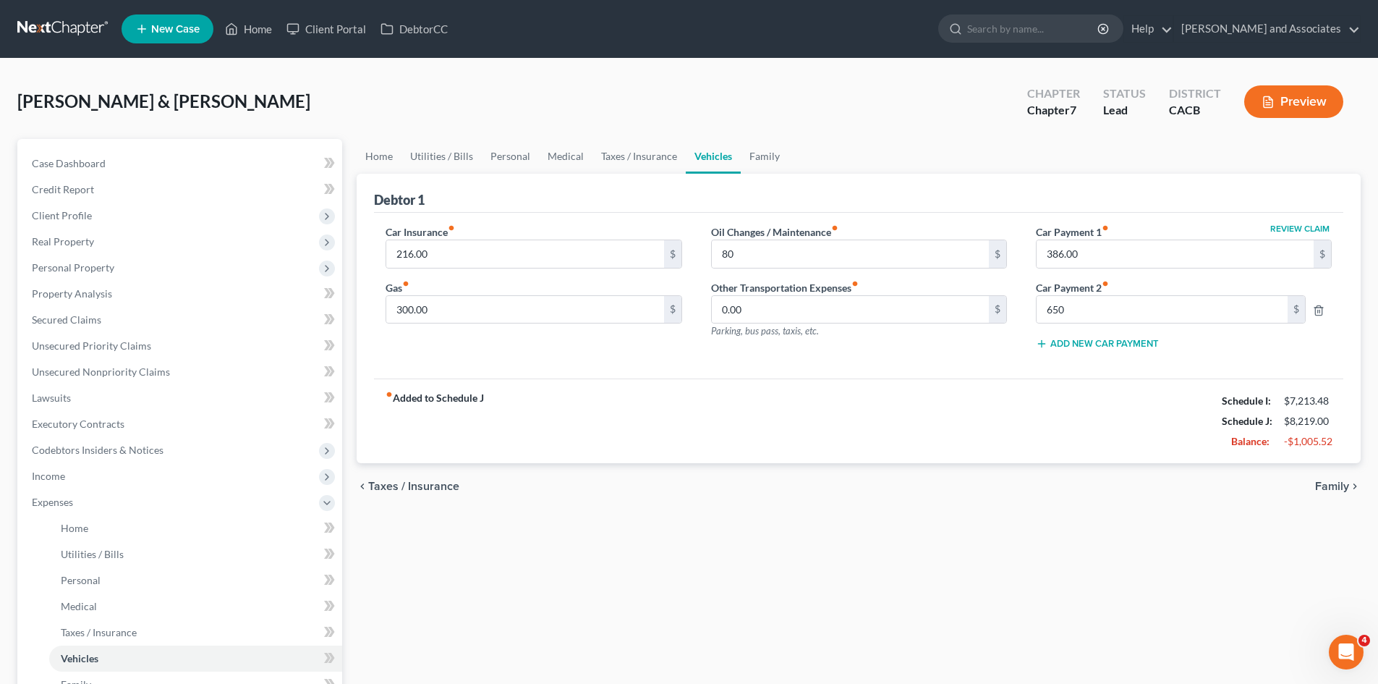
click at [780, 370] on div "Car Insurance fiber_manual_record 216.00 $ Gas fiber_manual_record 300.00 $ Oil…" at bounding box center [859, 296] width 970 height 166
click at [378, 158] on link "Home" at bounding box center [379, 156] width 45 height 35
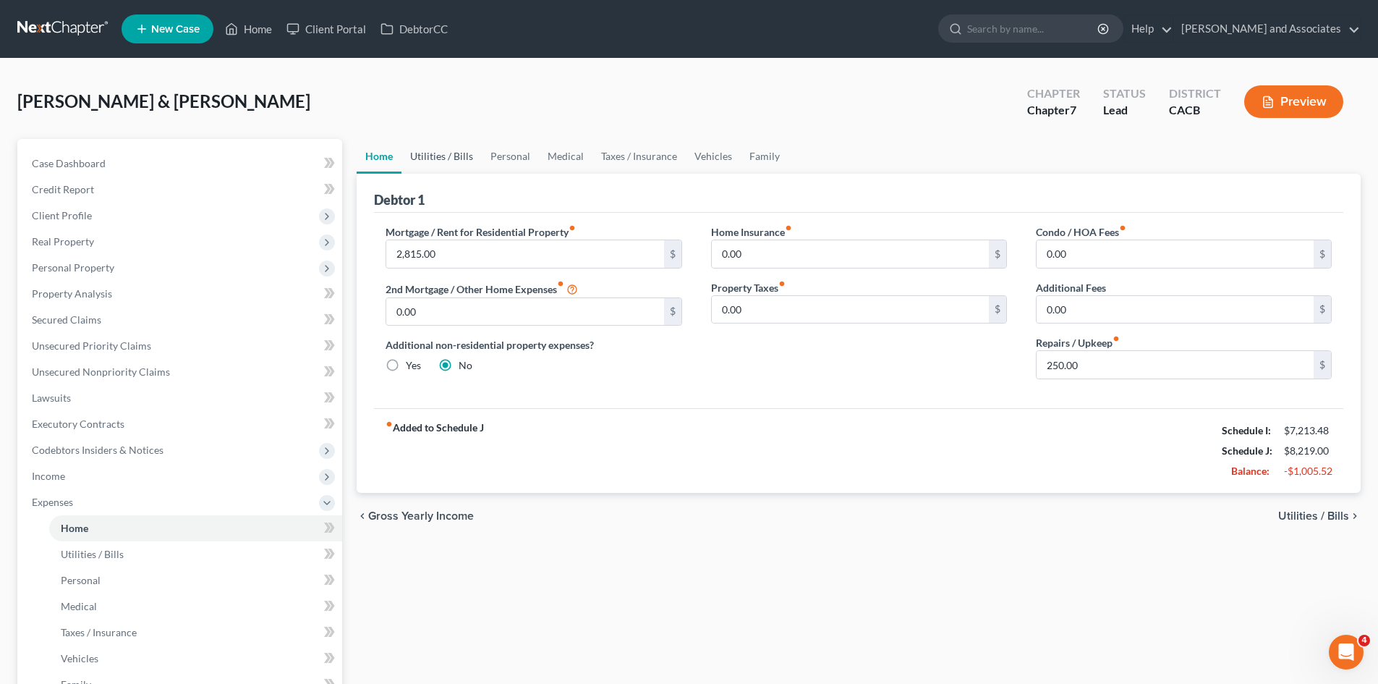
click at [450, 155] on link "Utilities / Bills" at bounding box center [442, 156] width 80 height 35
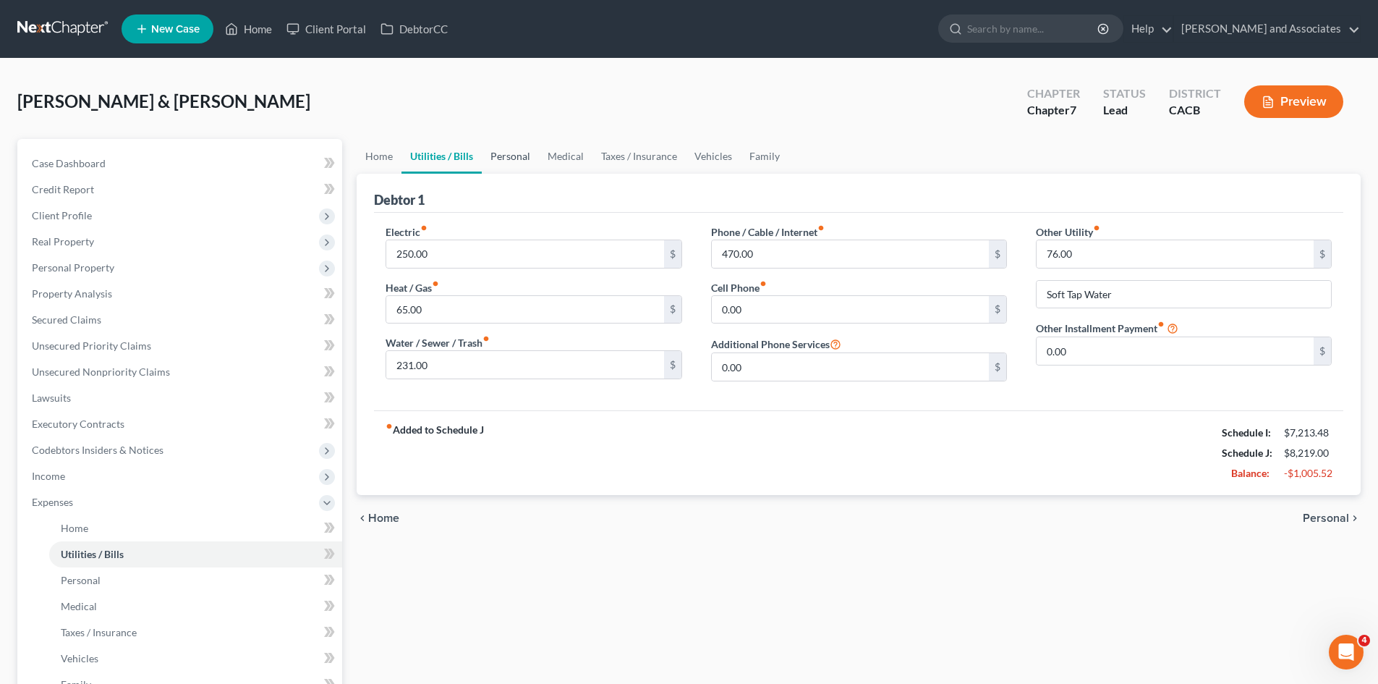
click at [506, 155] on link "Personal" at bounding box center [510, 156] width 57 height 35
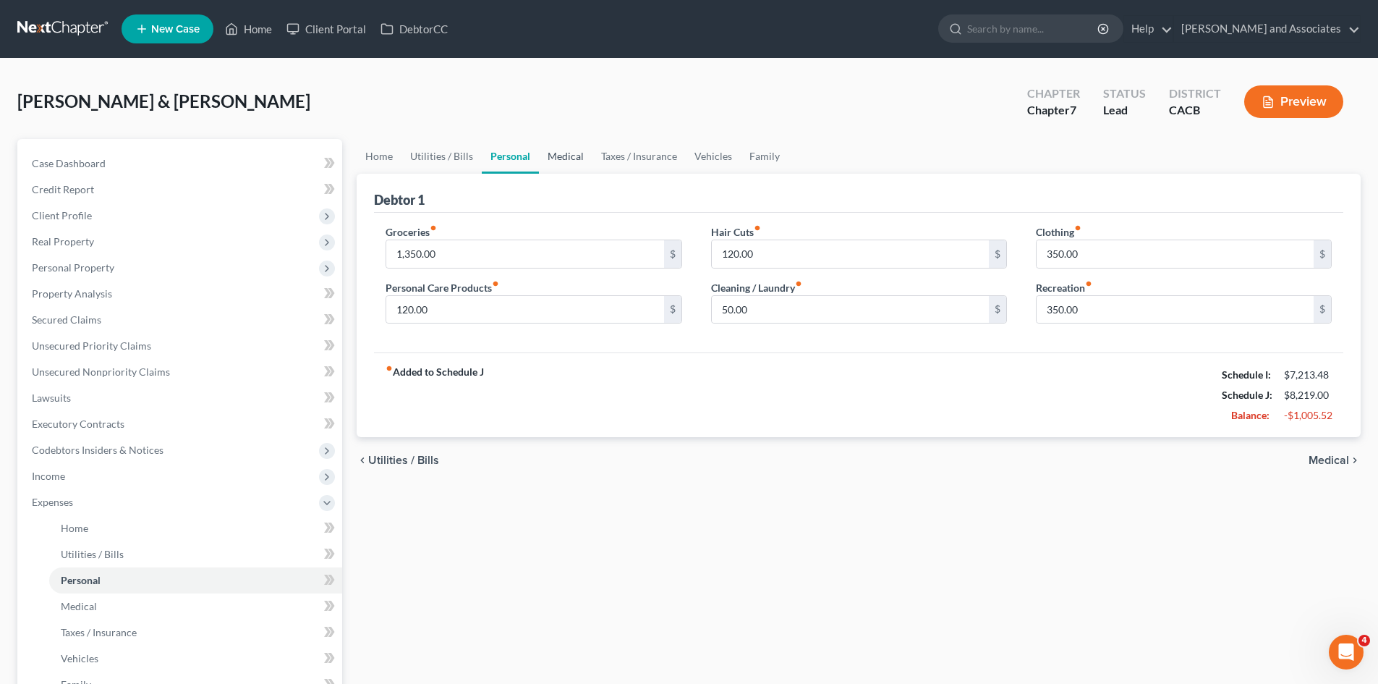
click at [564, 153] on link "Medical" at bounding box center [566, 156] width 54 height 35
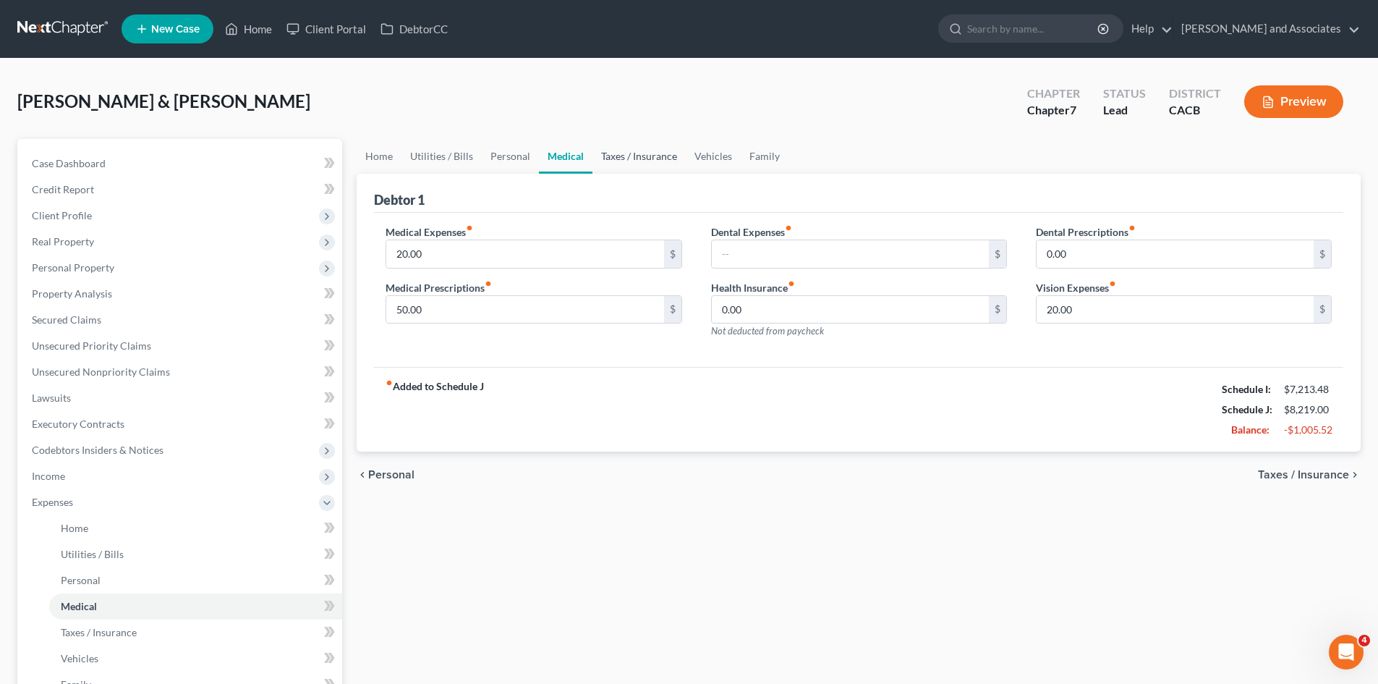
click at [619, 154] on link "Taxes / Insurance" at bounding box center [639, 156] width 93 height 35
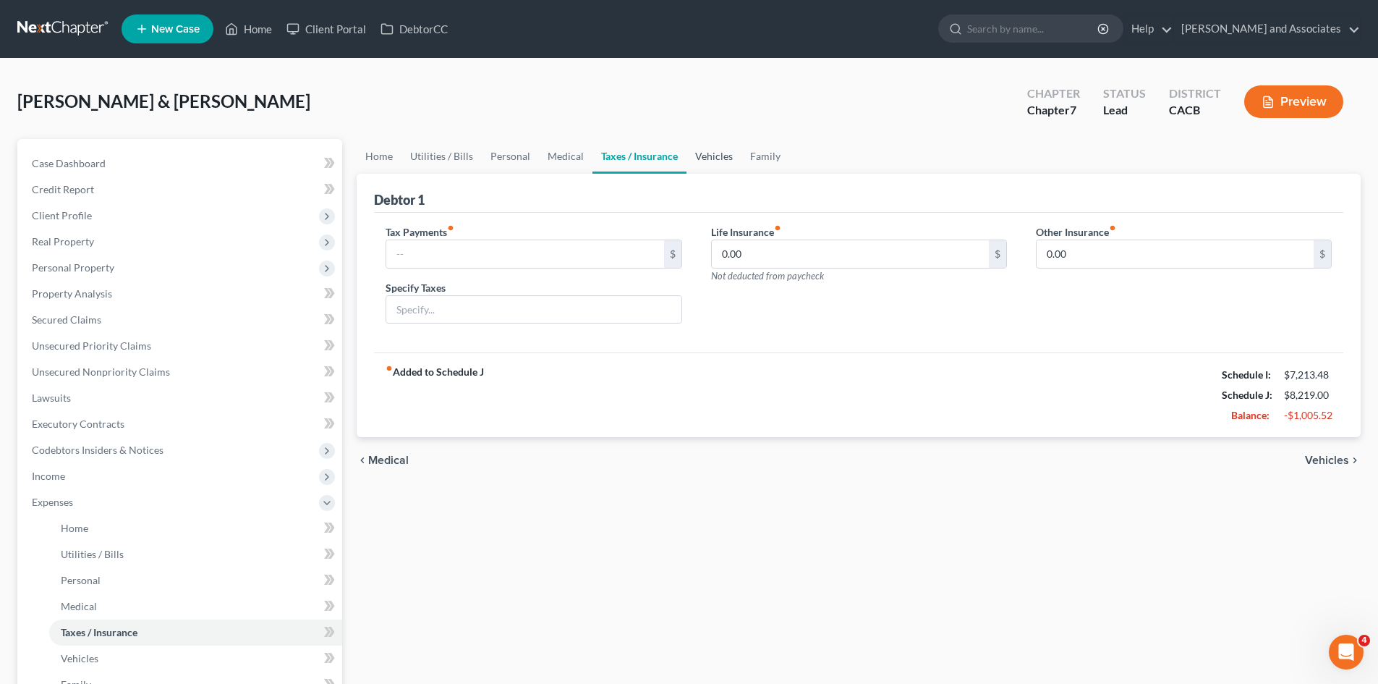
click at [693, 154] on link "Vehicles" at bounding box center [714, 156] width 55 height 35
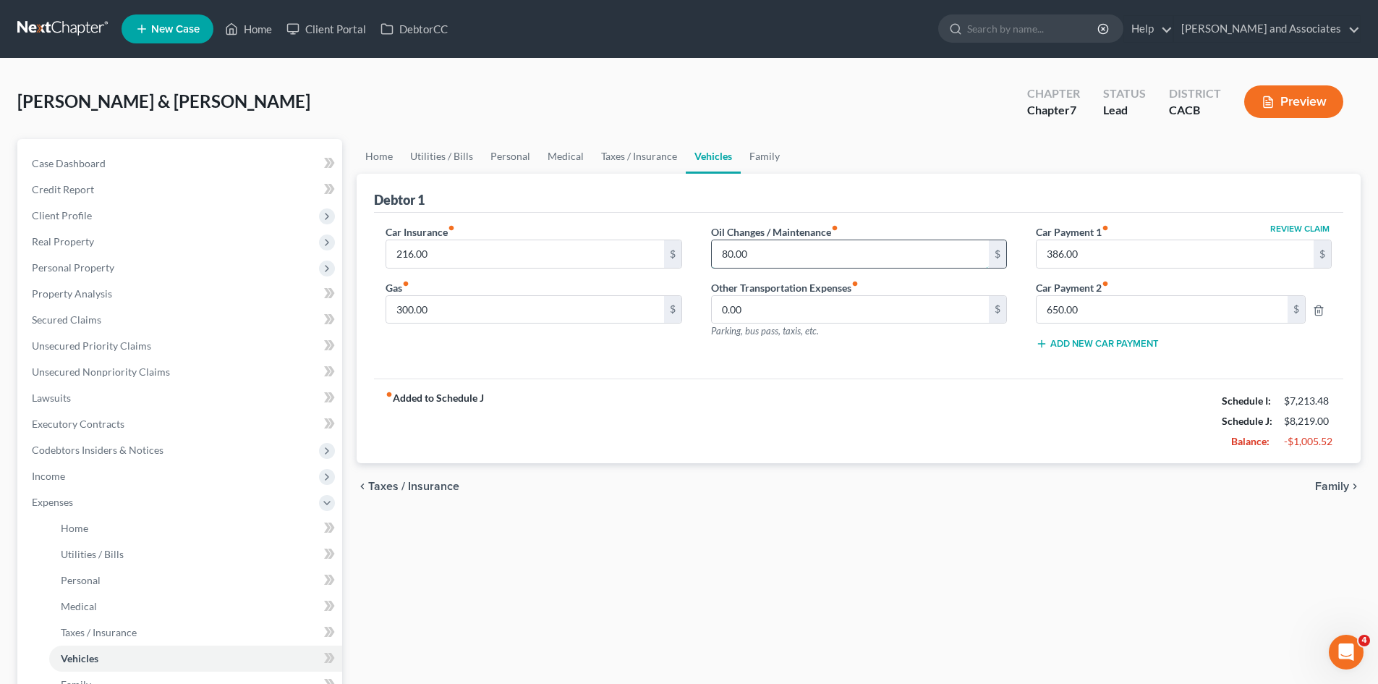
click at [761, 256] on input "80.00" at bounding box center [850, 253] width 277 height 27
click at [807, 187] on div "Debtor 1" at bounding box center [859, 193] width 970 height 39
click at [749, 154] on link "Family" at bounding box center [765, 156] width 48 height 35
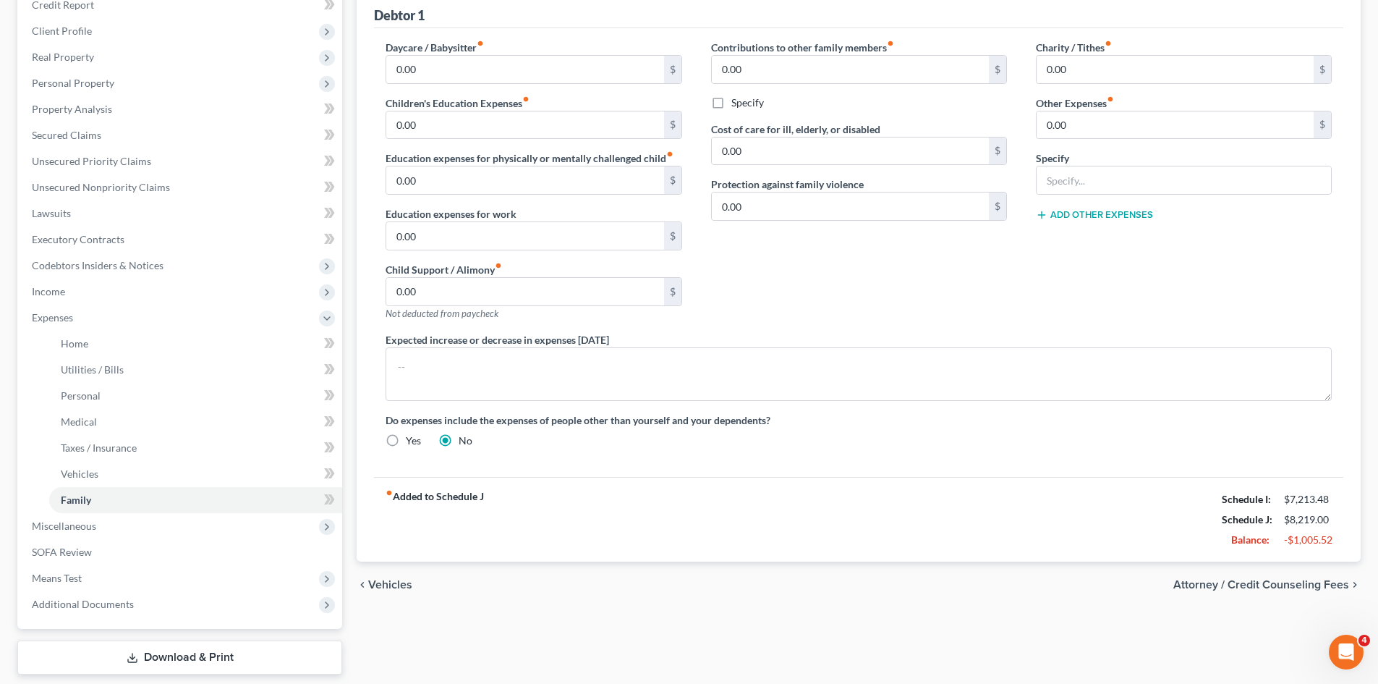
scroll to position [217, 0]
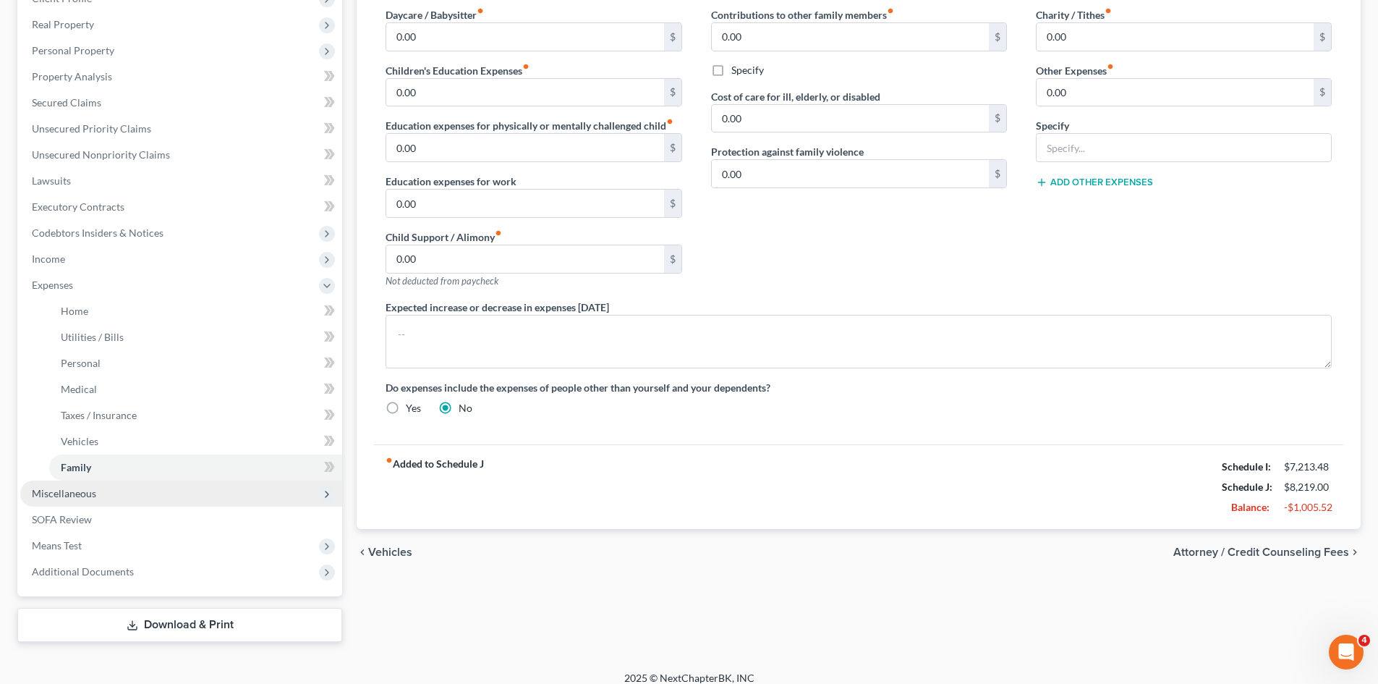
click at [187, 491] on span "Miscellaneous" at bounding box center [181, 493] width 322 height 26
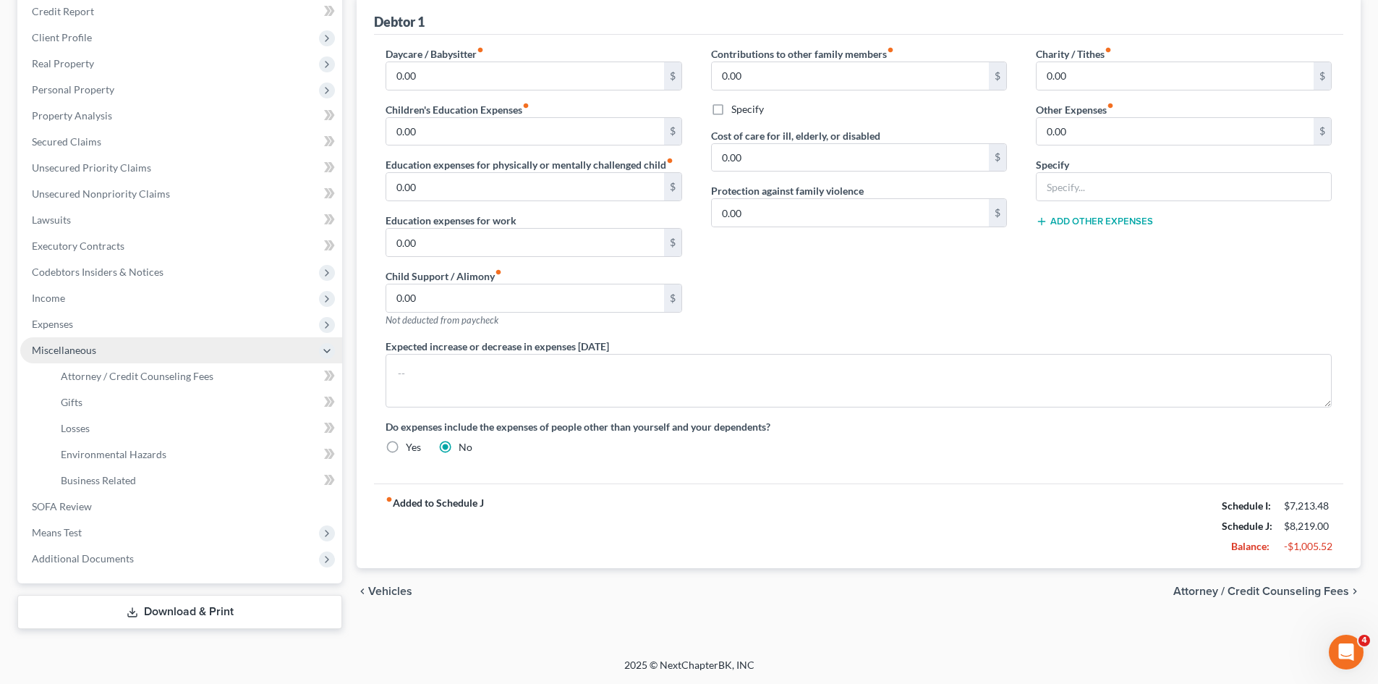
scroll to position [178, 0]
click at [127, 494] on link "SOFA Review" at bounding box center [181, 507] width 322 height 26
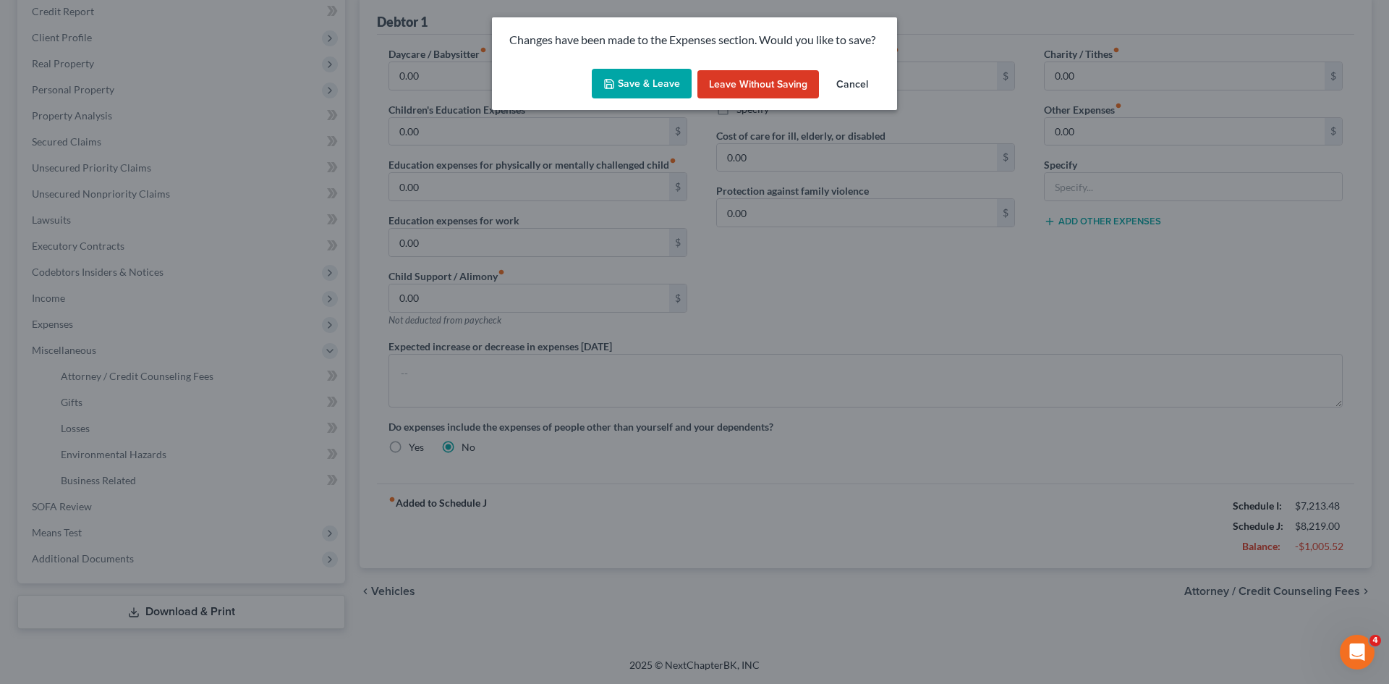
click at [632, 96] on button "Save & Leave" at bounding box center [642, 84] width 100 height 30
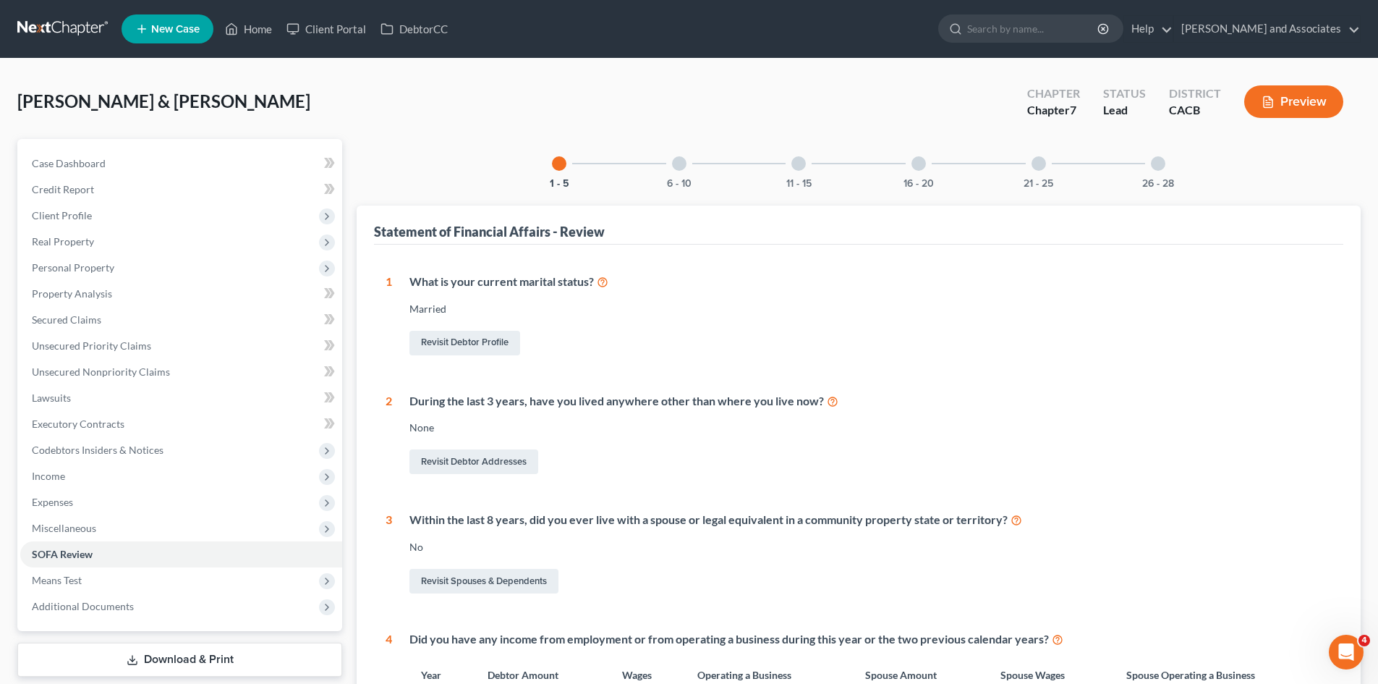
click at [680, 172] on div "6 - 10" at bounding box center [679, 163] width 49 height 49
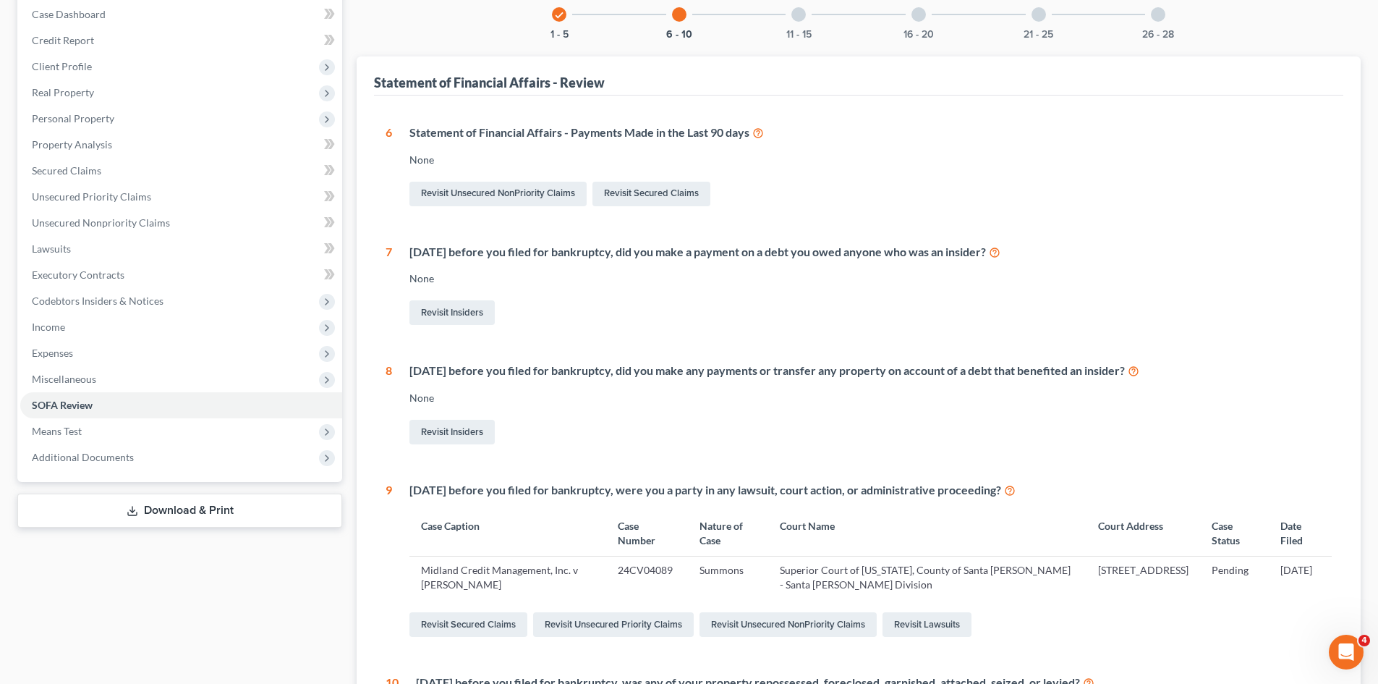
scroll to position [233, 0]
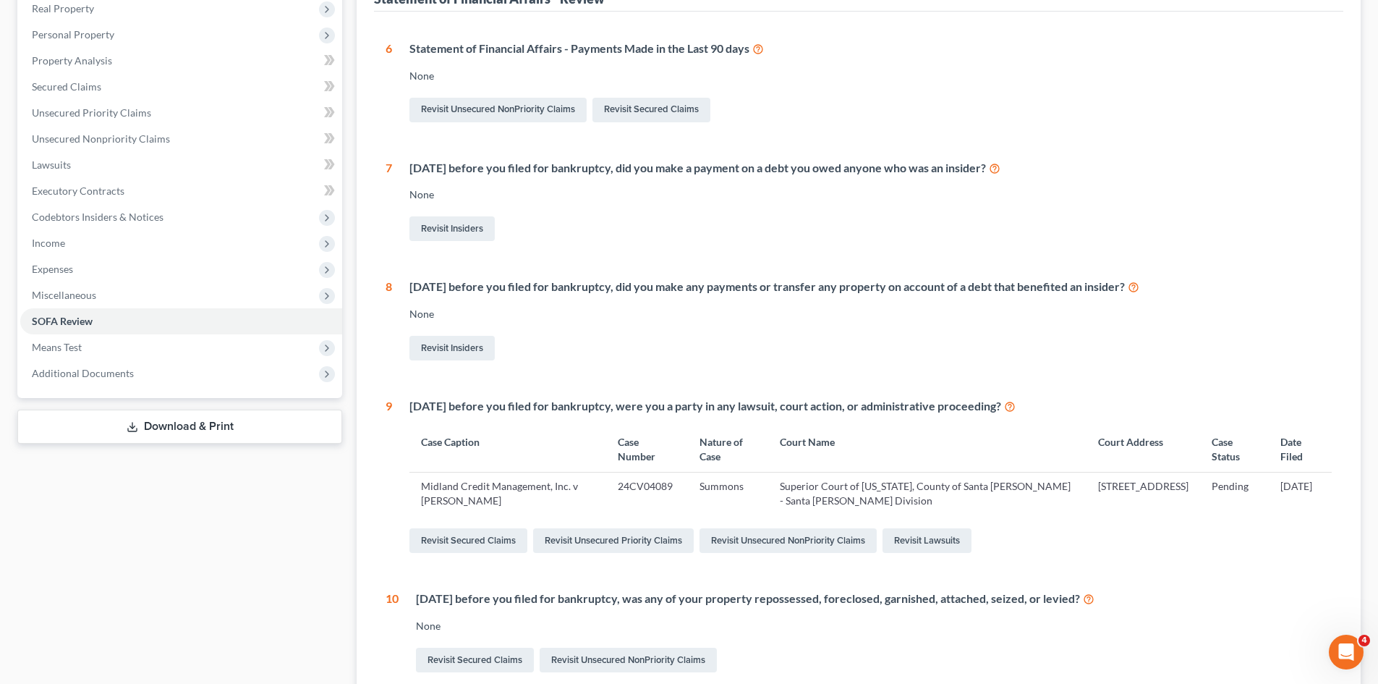
click at [1140, 289] on icon at bounding box center [1134, 286] width 12 height 14
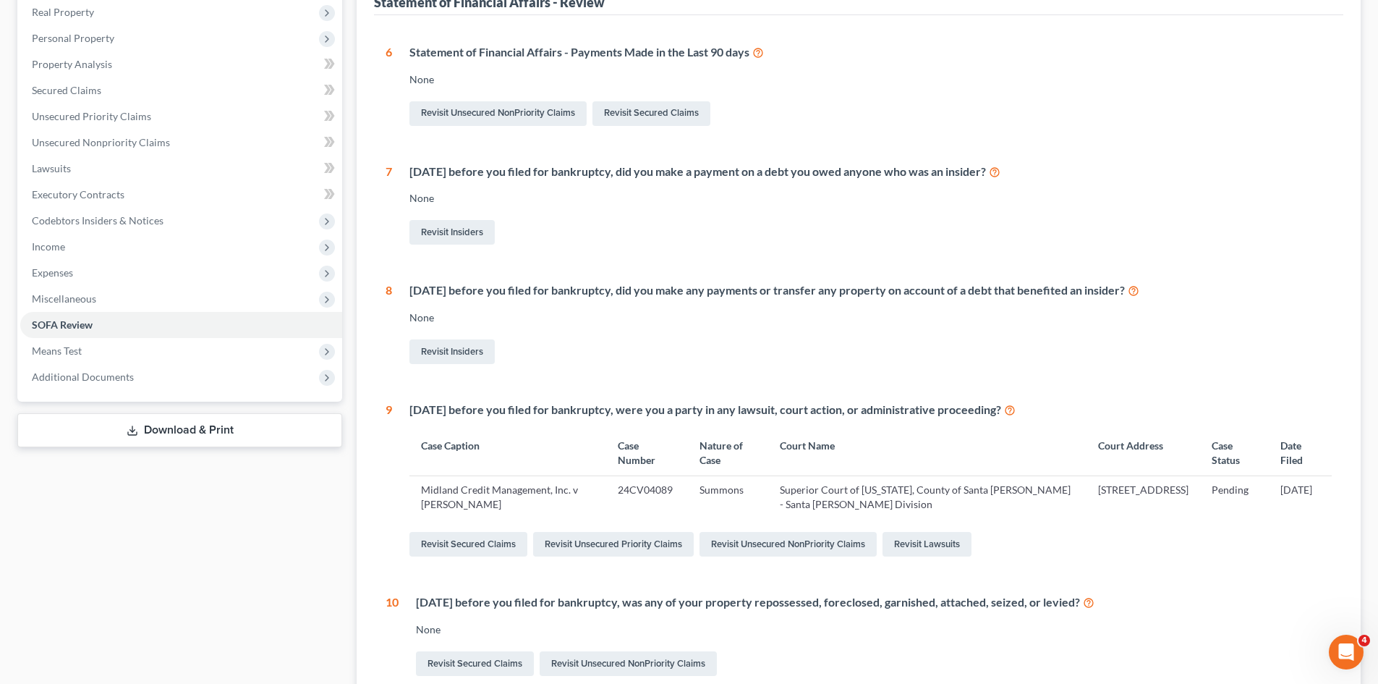
scroll to position [88, 0]
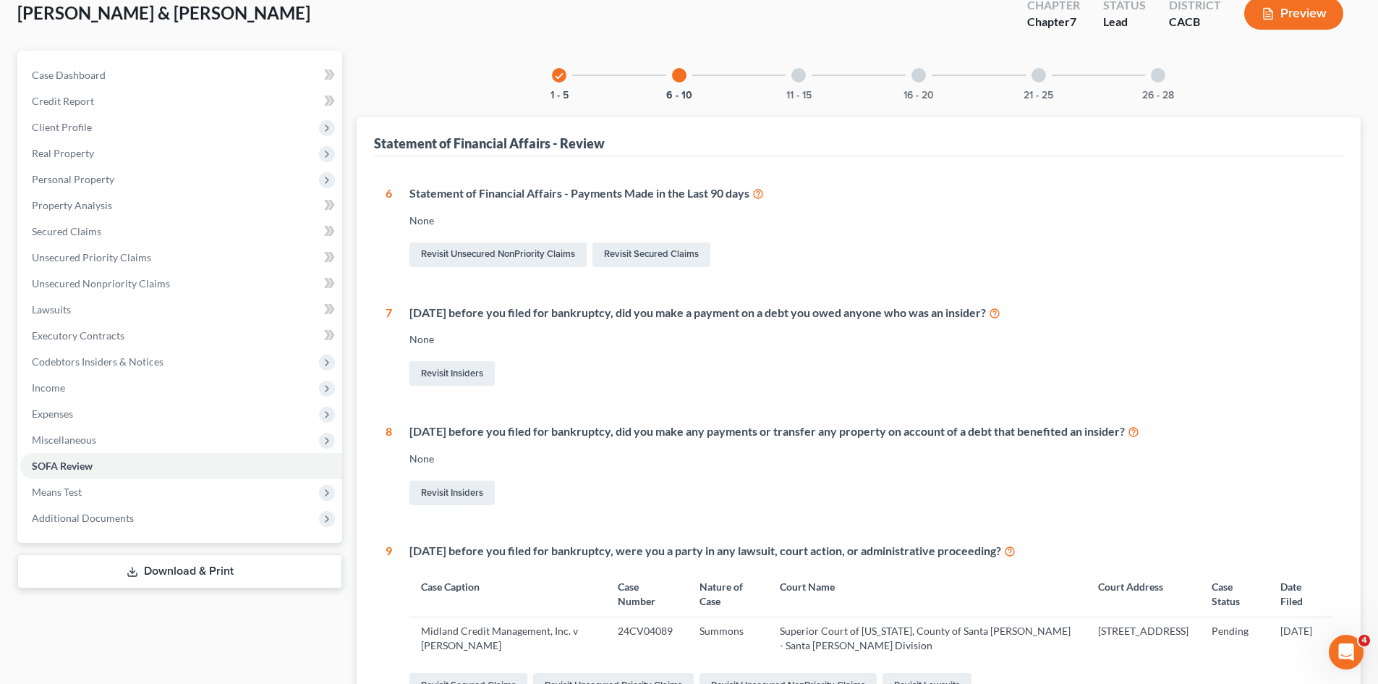
click at [805, 87] on div "11 - 15" at bounding box center [798, 75] width 49 height 49
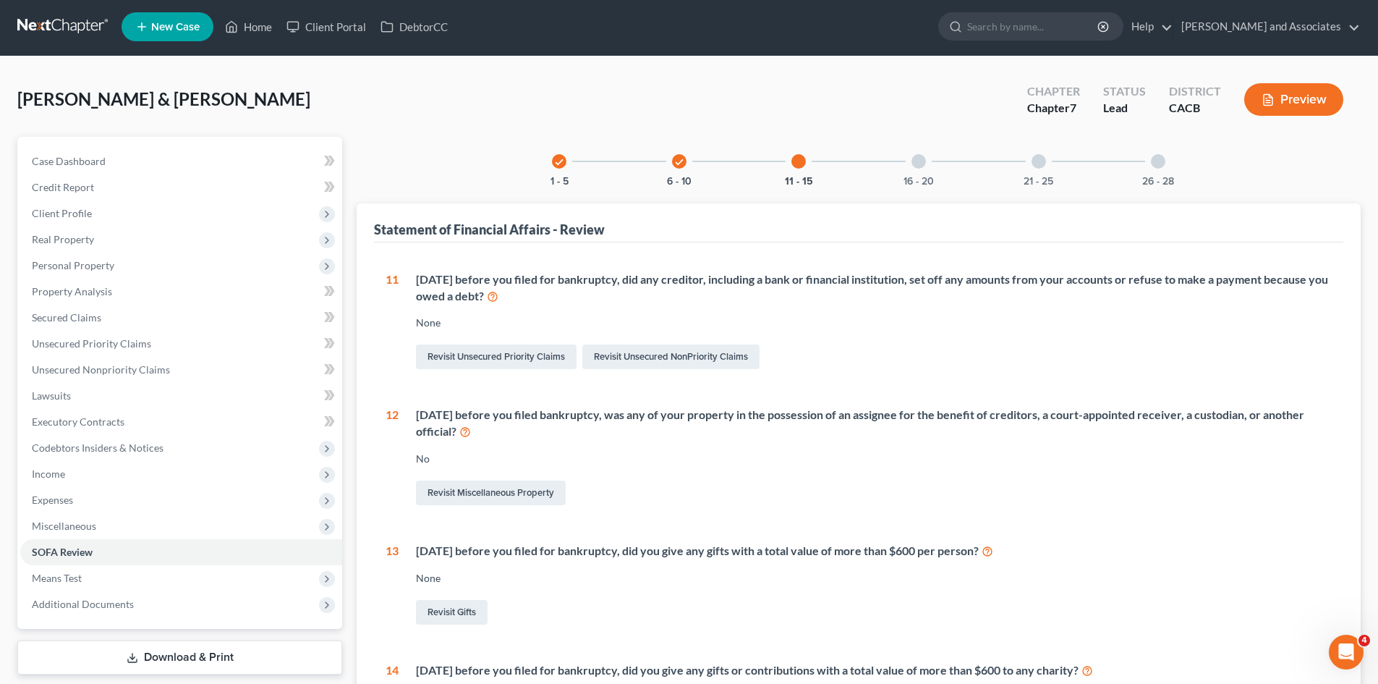
scroll to position [0, 0]
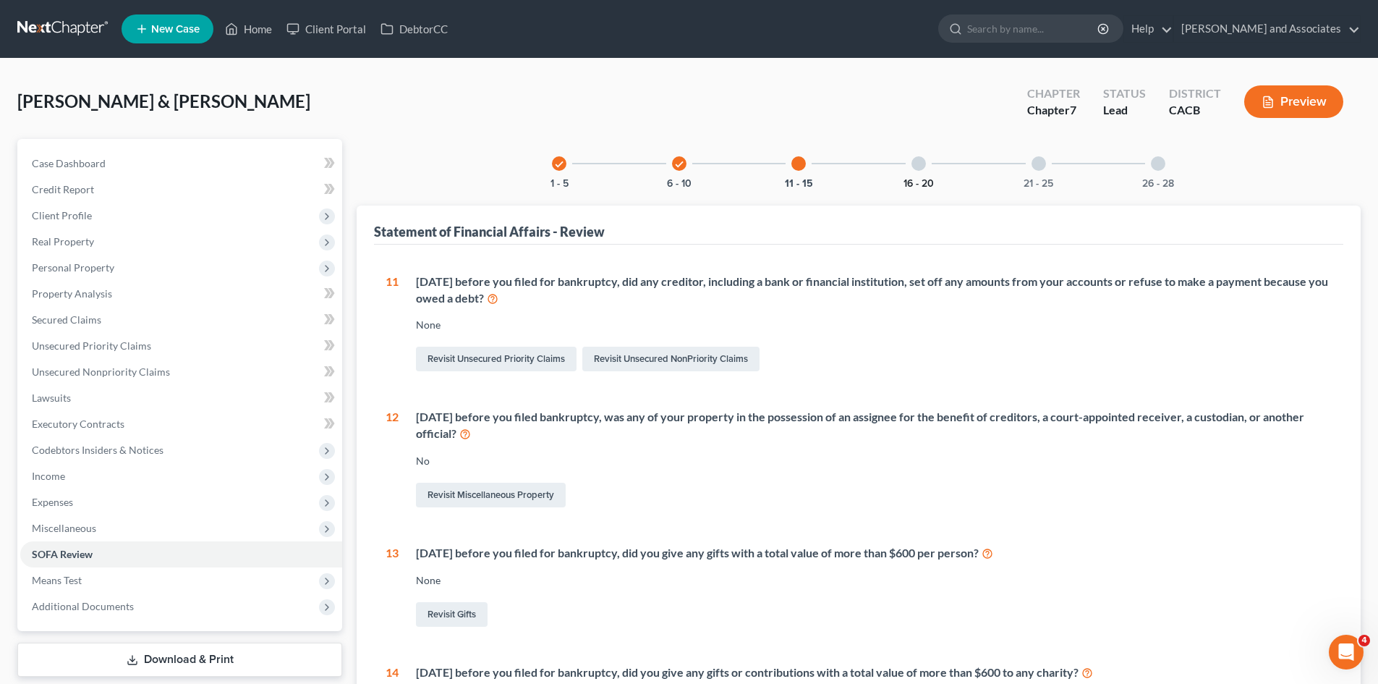
click at [918, 187] on button "16 - 20" at bounding box center [919, 184] width 30 height 10
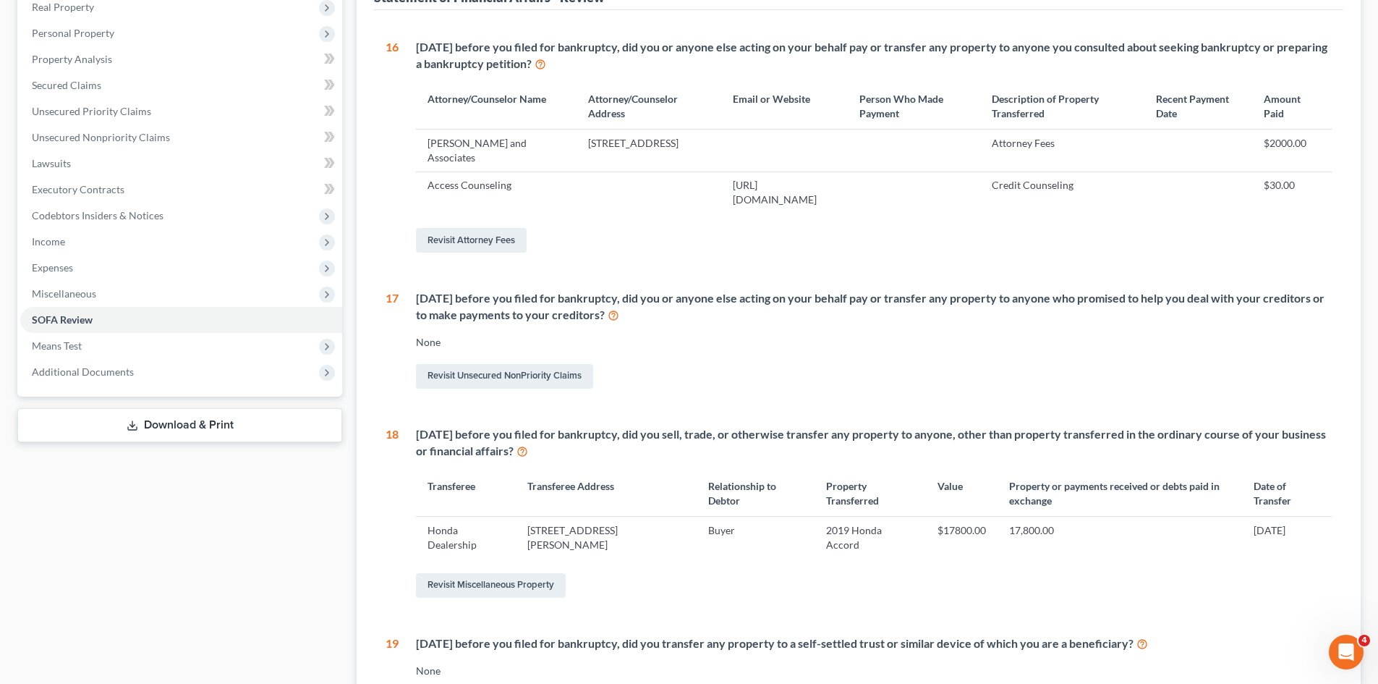
scroll to position [94, 0]
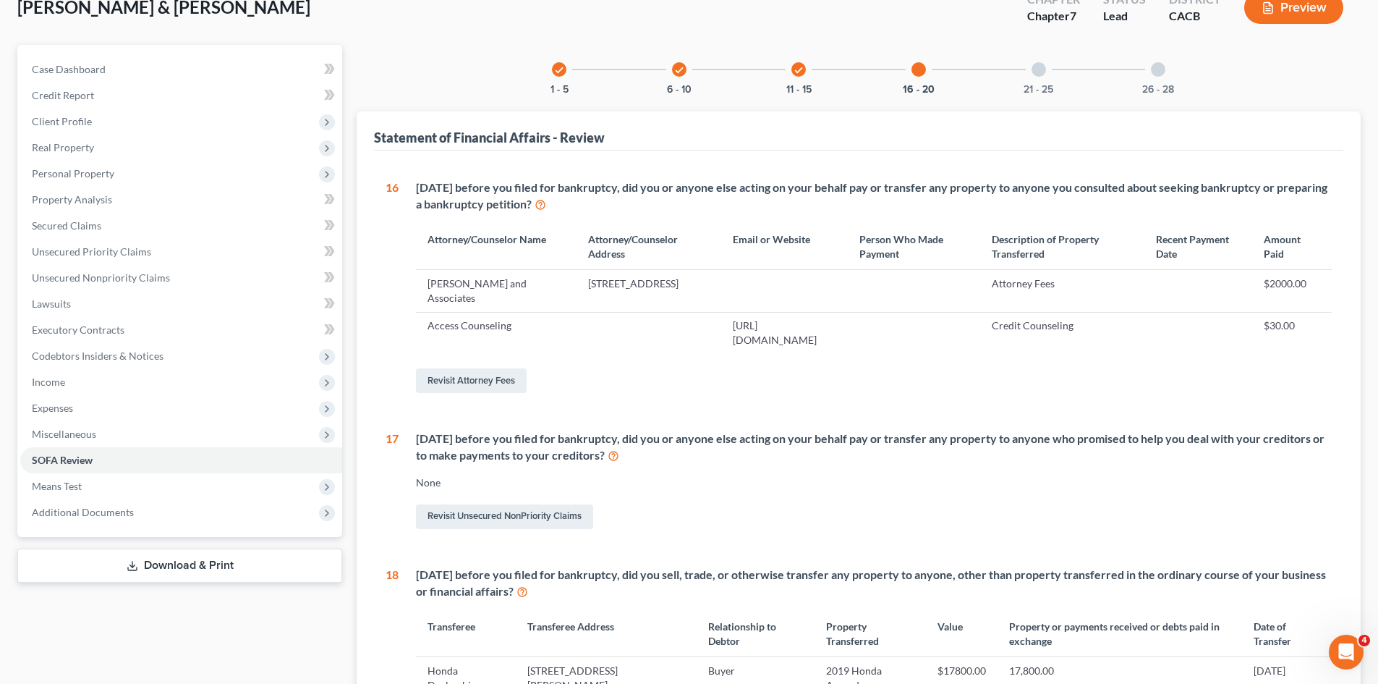
click at [1044, 79] on div "21 - 25" at bounding box center [1039, 69] width 49 height 49
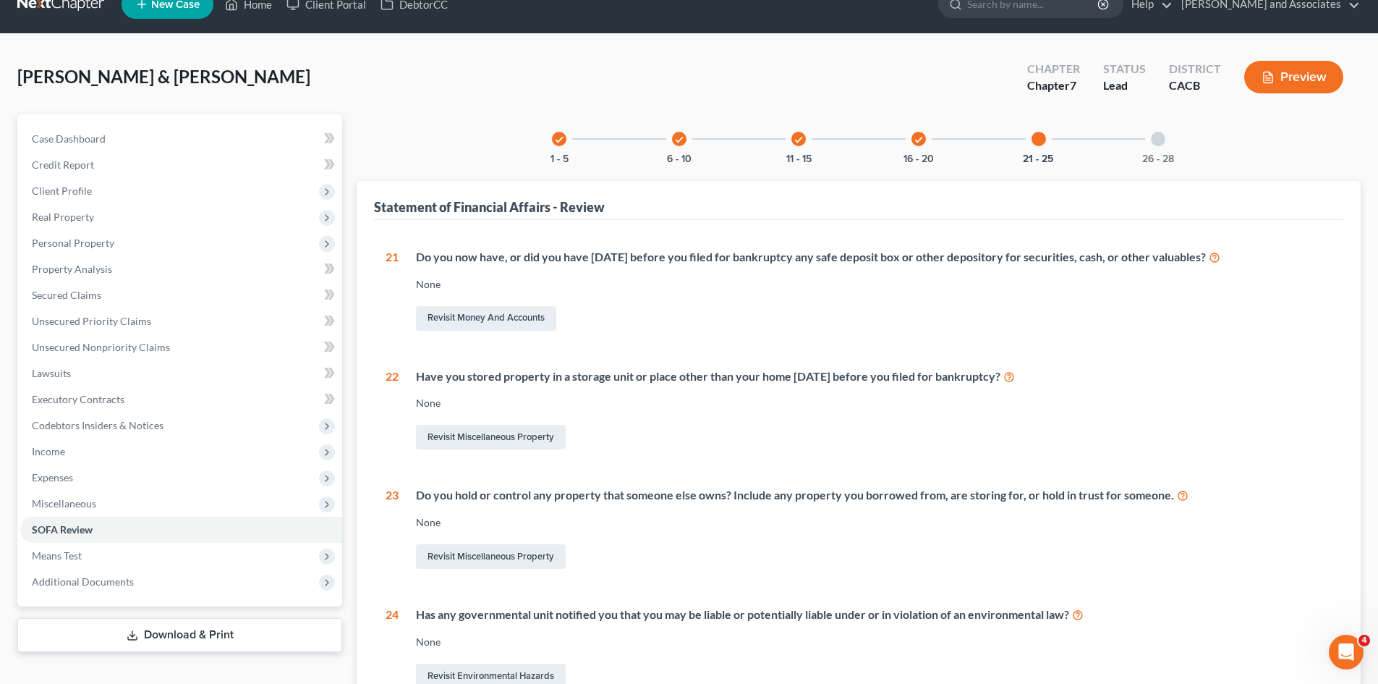
scroll to position [0, 0]
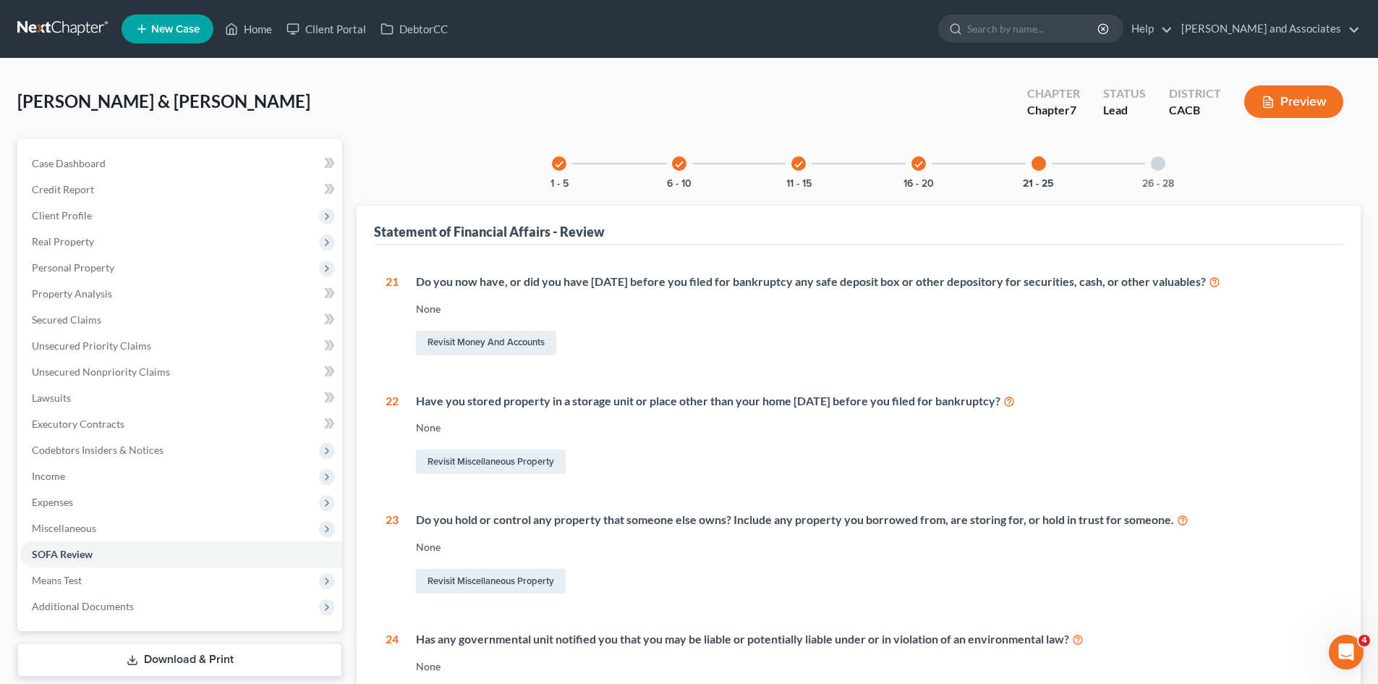
click at [1159, 171] on div "26 - 28" at bounding box center [1158, 163] width 49 height 49
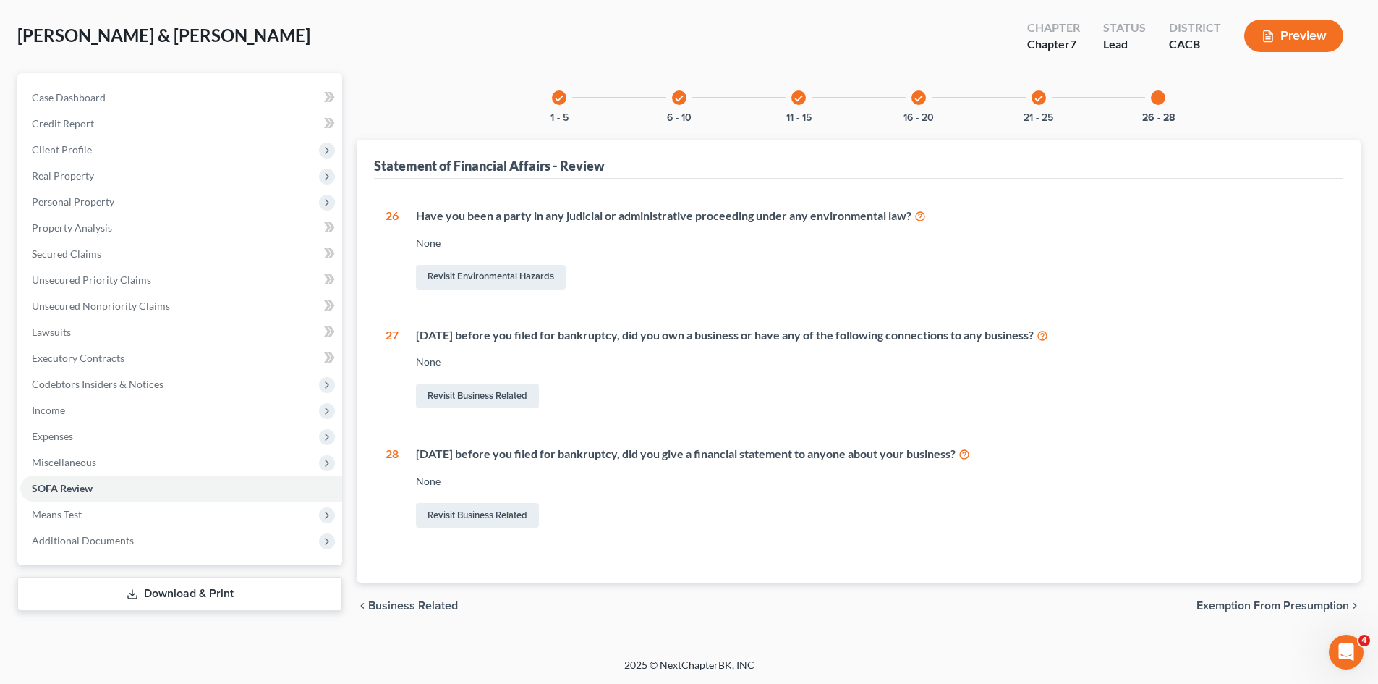
click at [219, 593] on link "Download & Print" at bounding box center [179, 594] width 325 height 34
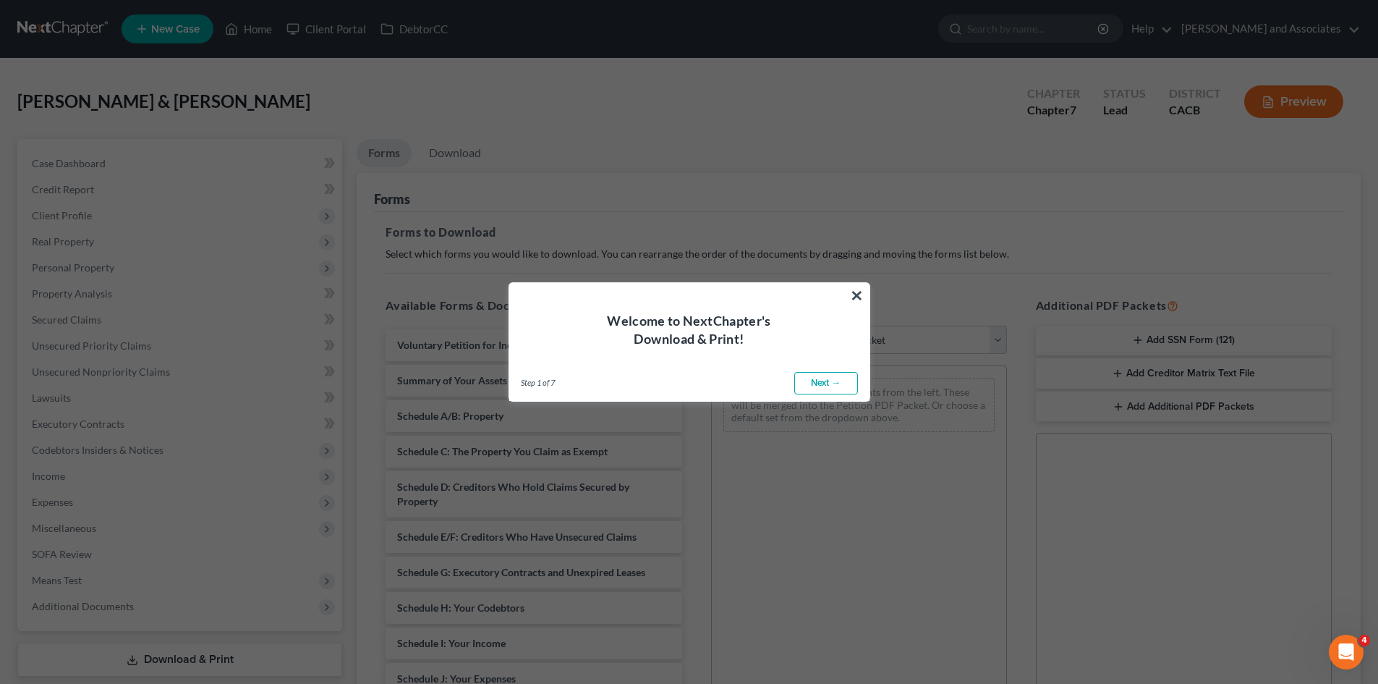
click at [844, 297] on div "Welcome to NextChapter's Download & Print!" at bounding box center [689, 315] width 360 height 65
click at [861, 300] on button "×" at bounding box center [857, 295] width 14 height 23
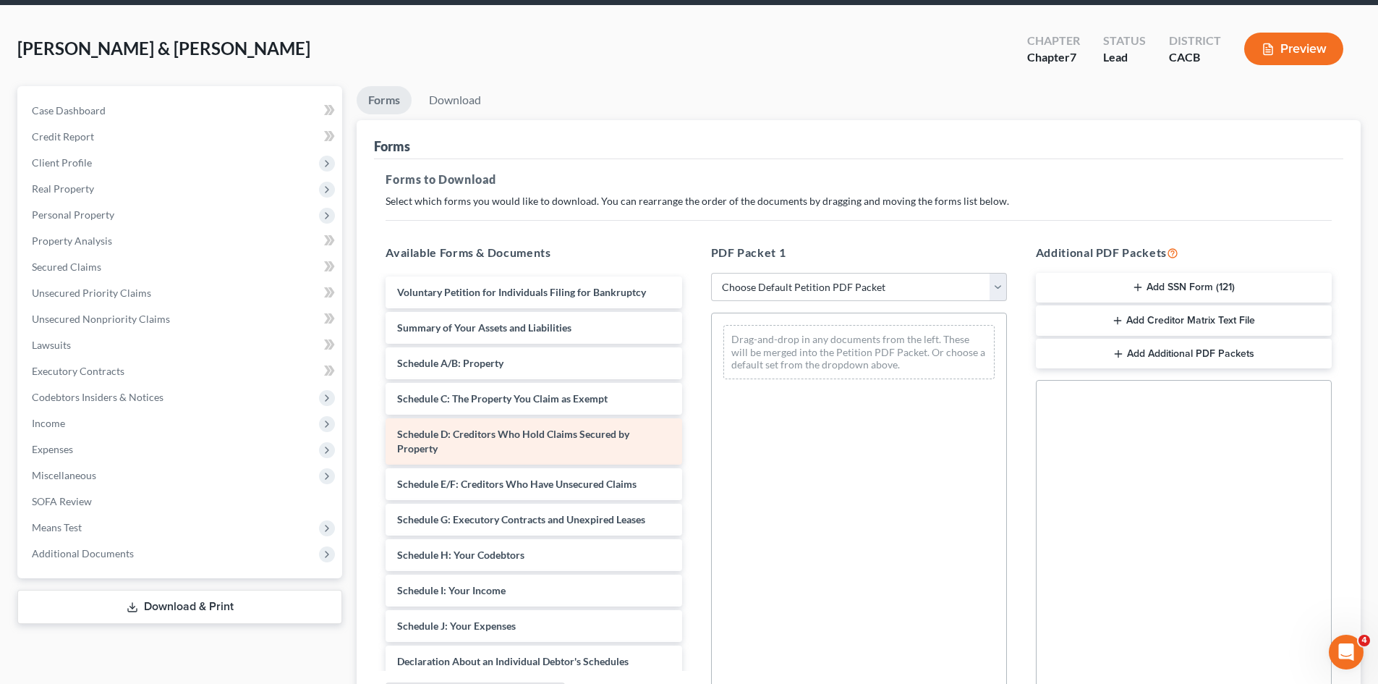
scroll to position [72, 0]
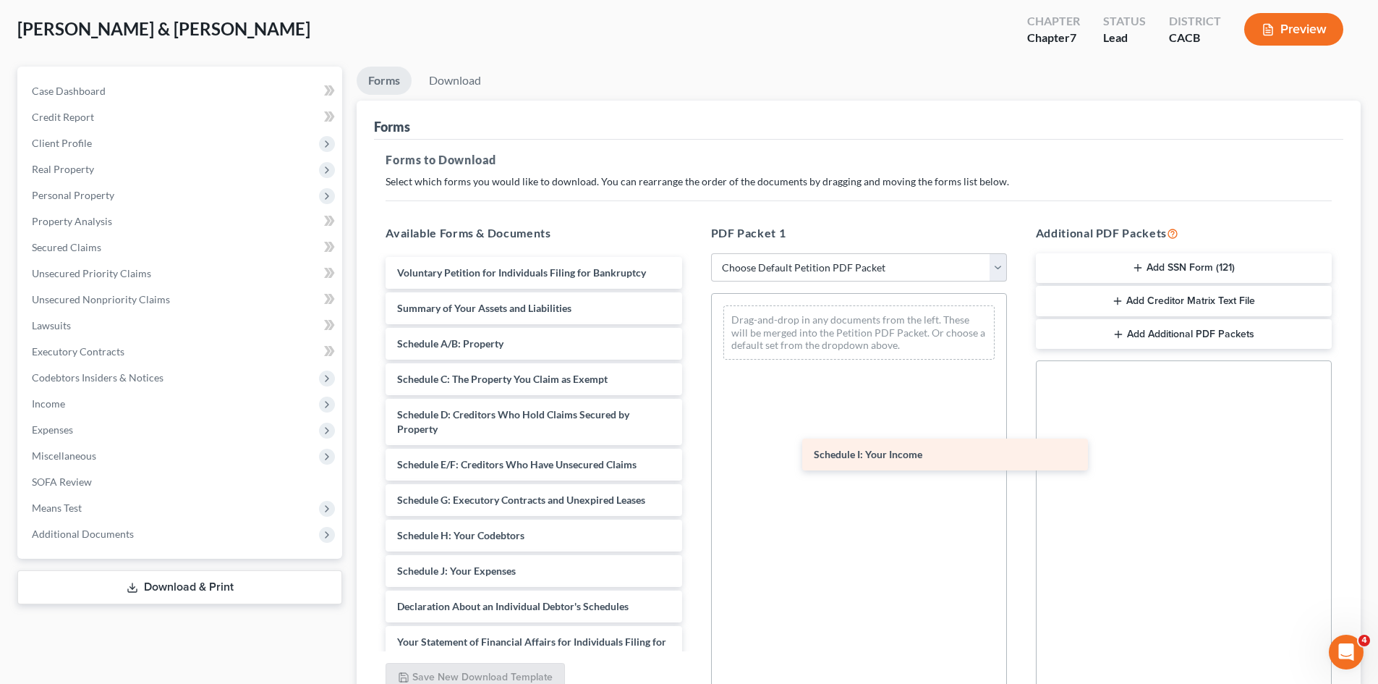
drag, startPoint x: 499, startPoint y: 562, endPoint x: 878, endPoint y: 447, distance: 395.3
click at [693, 450] on div "Schedule I: Your Income Voluntary Petition for Individuals Filing for Bankruptc…" at bounding box center [533, 603] width 319 height 693
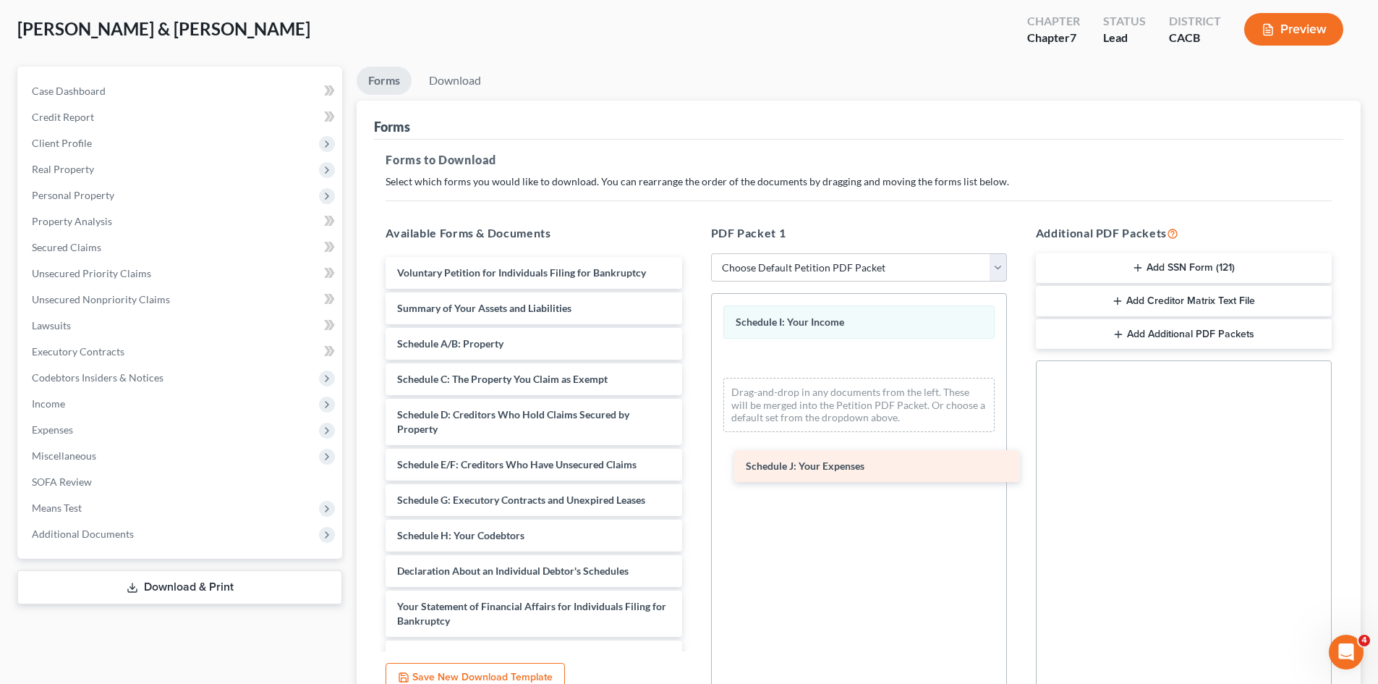
drag, startPoint x: 554, startPoint y: 566, endPoint x: 907, endPoint y: 456, distance: 370.6
click at [693, 456] on div "Schedule J: Your Expenses Voluntary Petition for Individuals Filing for Bankrup…" at bounding box center [533, 585] width 319 height 657
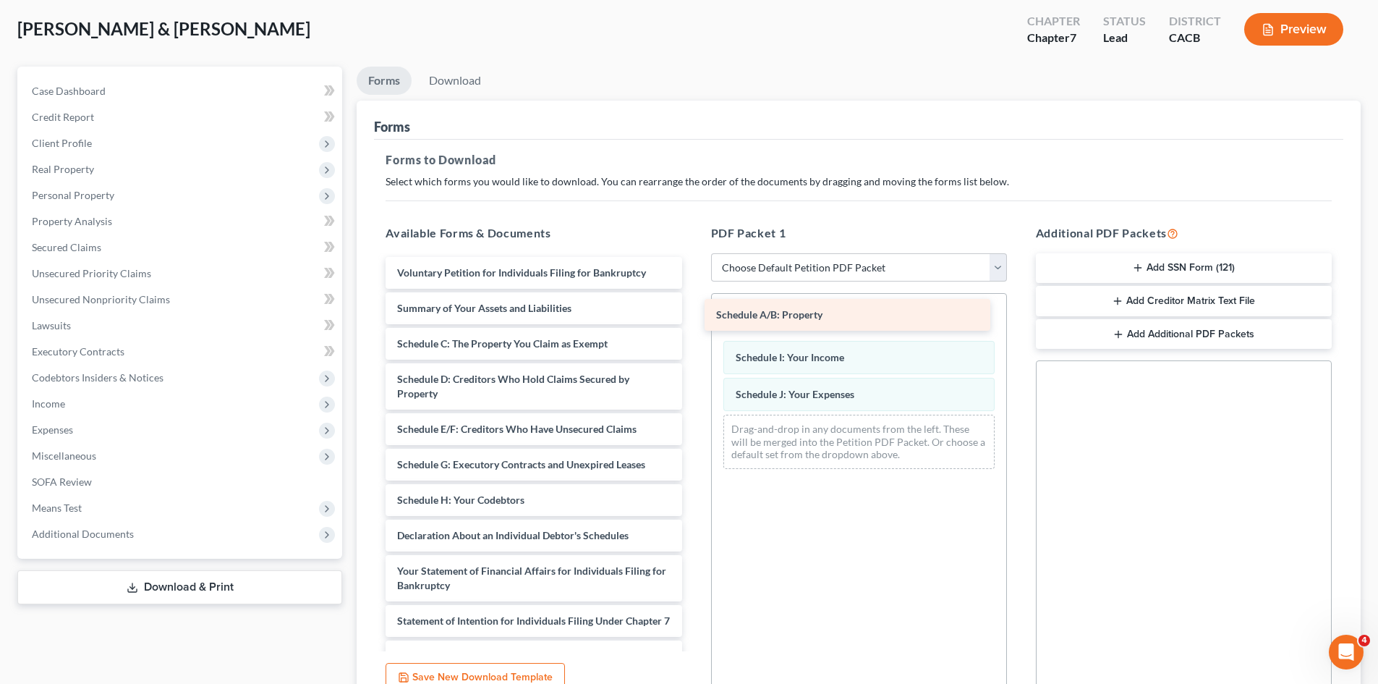
drag, startPoint x: 522, startPoint y: 343, endPoint x: 847, endPoint y: 315, distance: 326.1
click at [693, 315] on div "Schedule A/B: Property Voluntary Petition for Individuals Filing for Bankruptcy…" at bounding box center [533, 568] width 319 height 622
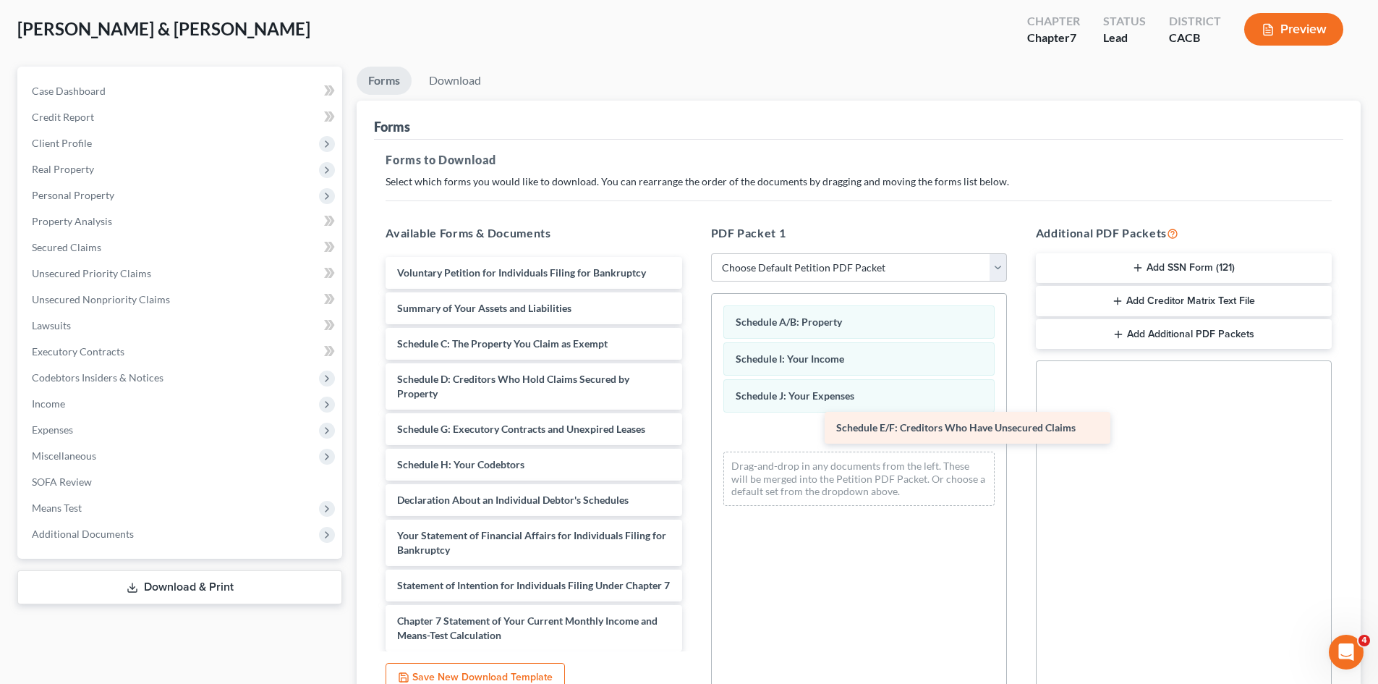
drag, startPoint x: 522, startPoint y: 426, endPoint x: 893, endPoint y: 425, distance: 370.5
click at [693, 431] on div "Schedule E/F: Creditors Who Have Unsecured Claims Voluntary Petition for Indivi…" at bounding box center [533, 550] width 319 height 586
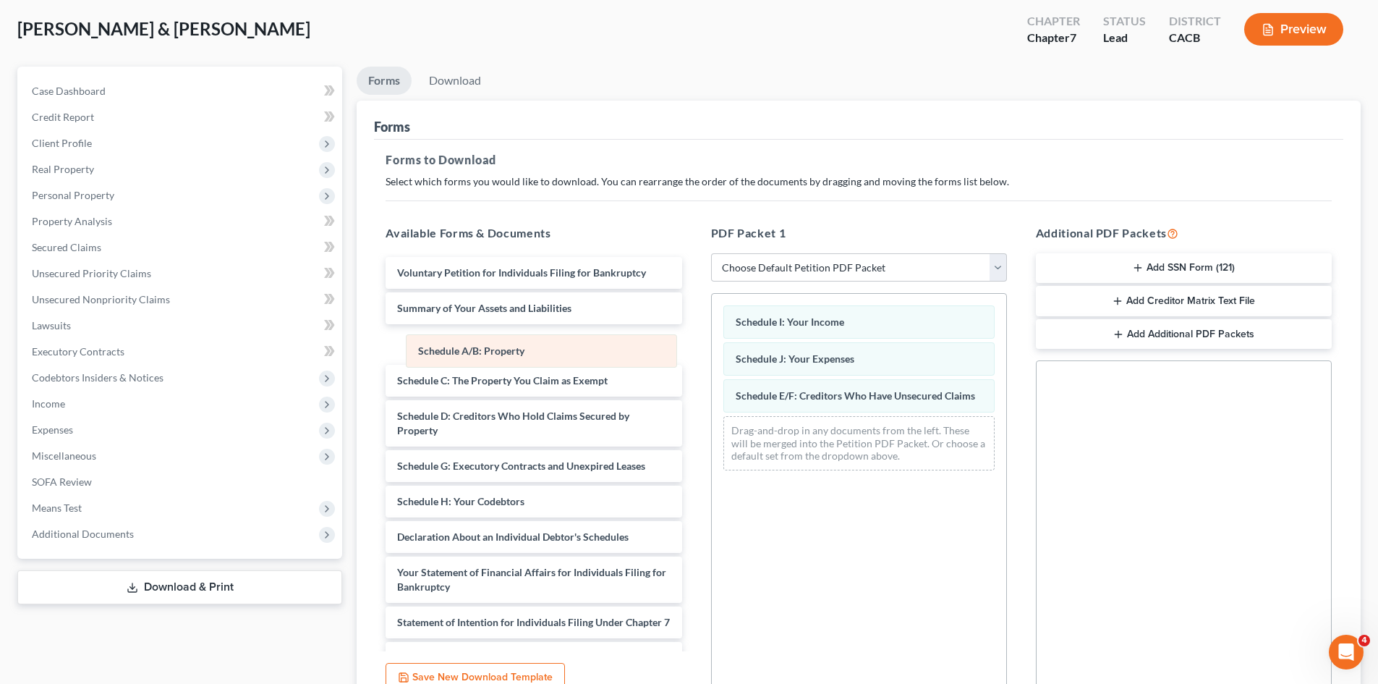
drag, startPoint x: 881, startPoint y: 323, endPoint x: 541, endPoint y: 351, distance: 341.9
click at [712, 357] on div "Schedule A/B: Property Schedule A/B: Property Schedule I: Your Income Schedule …" at bounding box center [859, 388] width 295 height 188
click at [446, 79] on link "Download" at bounding box center [455, 81] width 75 height 28
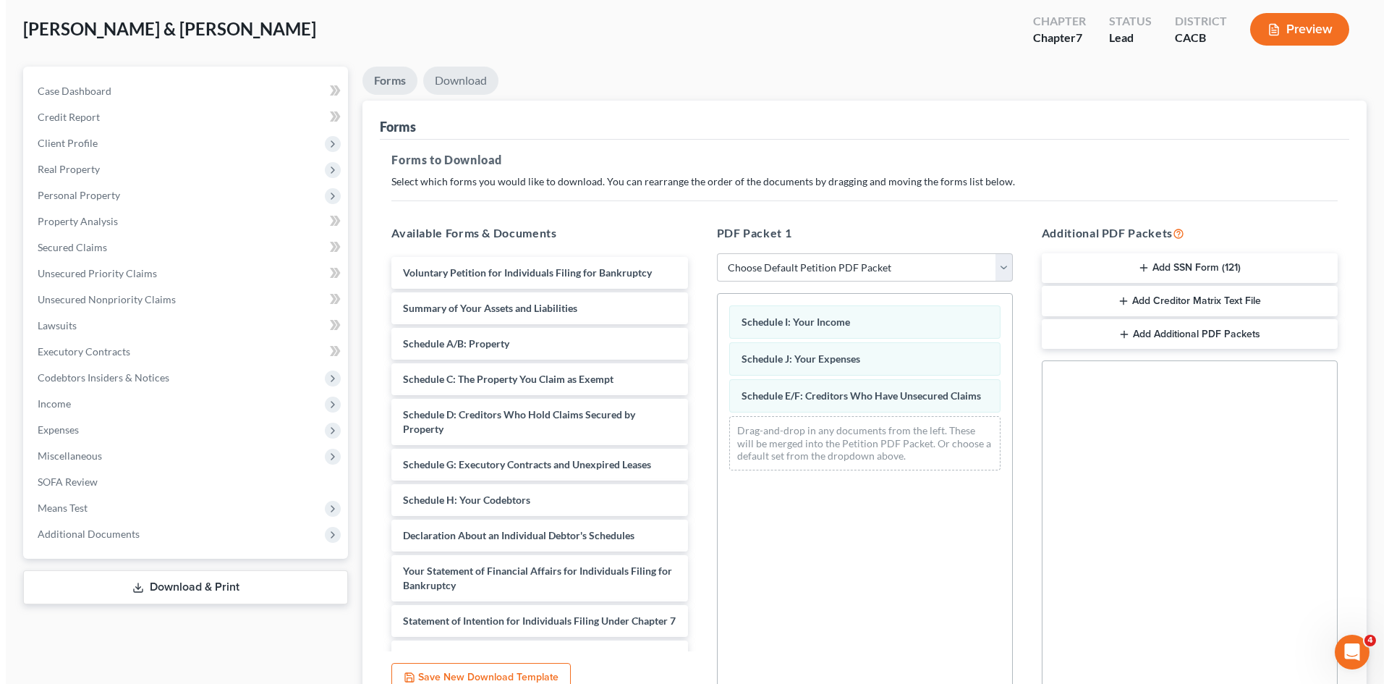
scroll to position [48, 0]
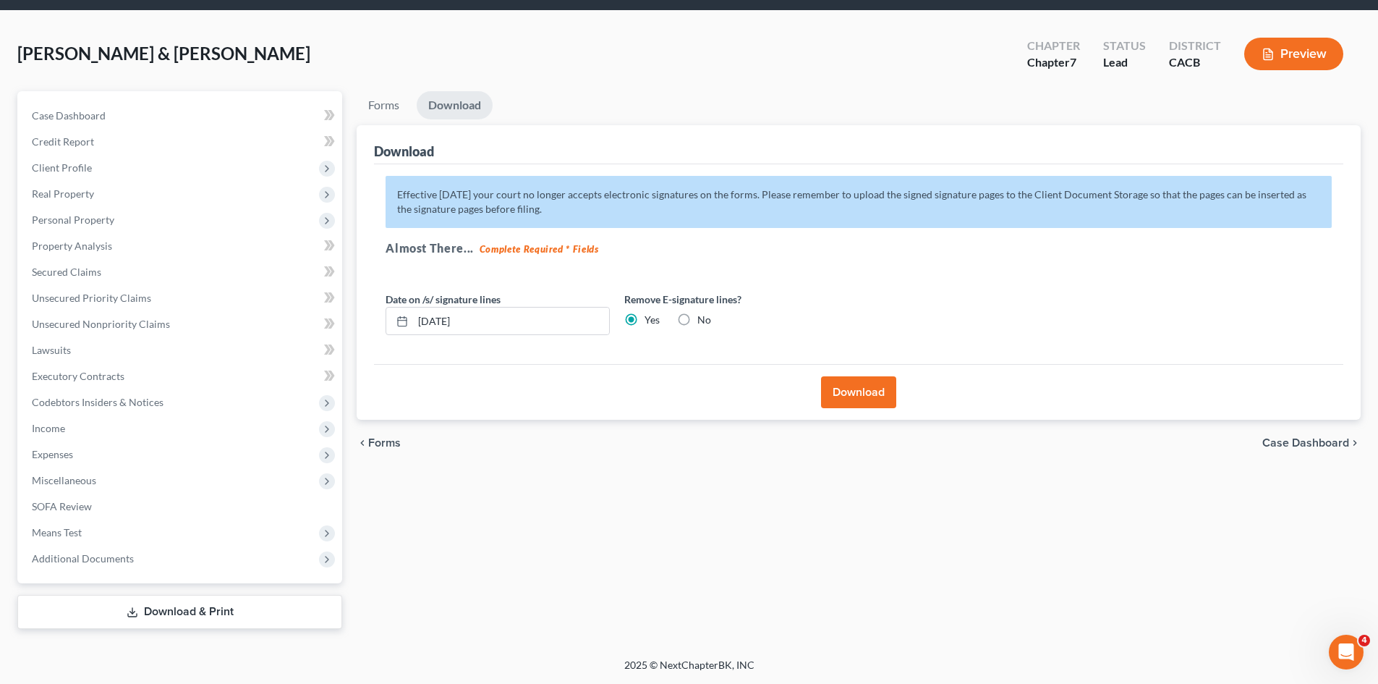
click at [906, 389] on div "Download" at bounding box center [859, 392] width 970 height 56
click at [866, 398] on button "Download" at bounding box center [858, 392] width 75 height 32
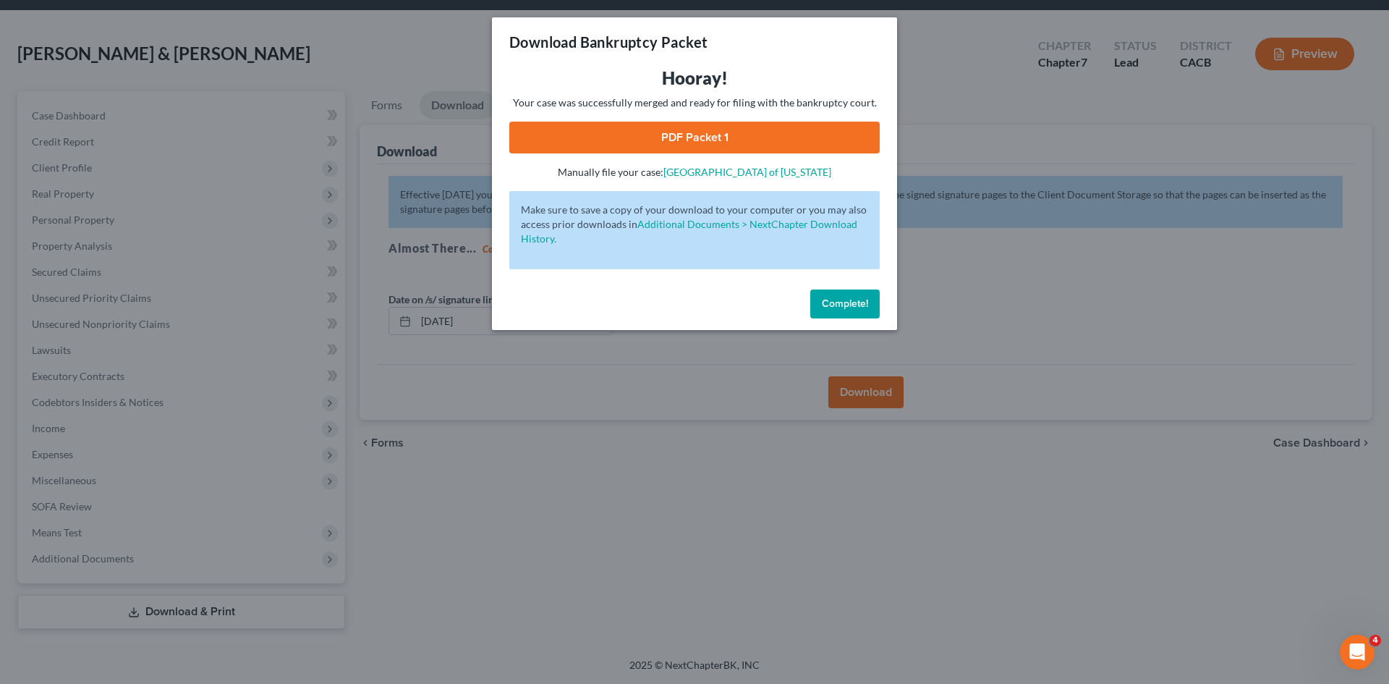
click at [795, 135] on link "PDF Packet 1" at bounding box center [694, 138] width 370 height 32
